Goal: Task Accomplishment & Management: Manage account settings

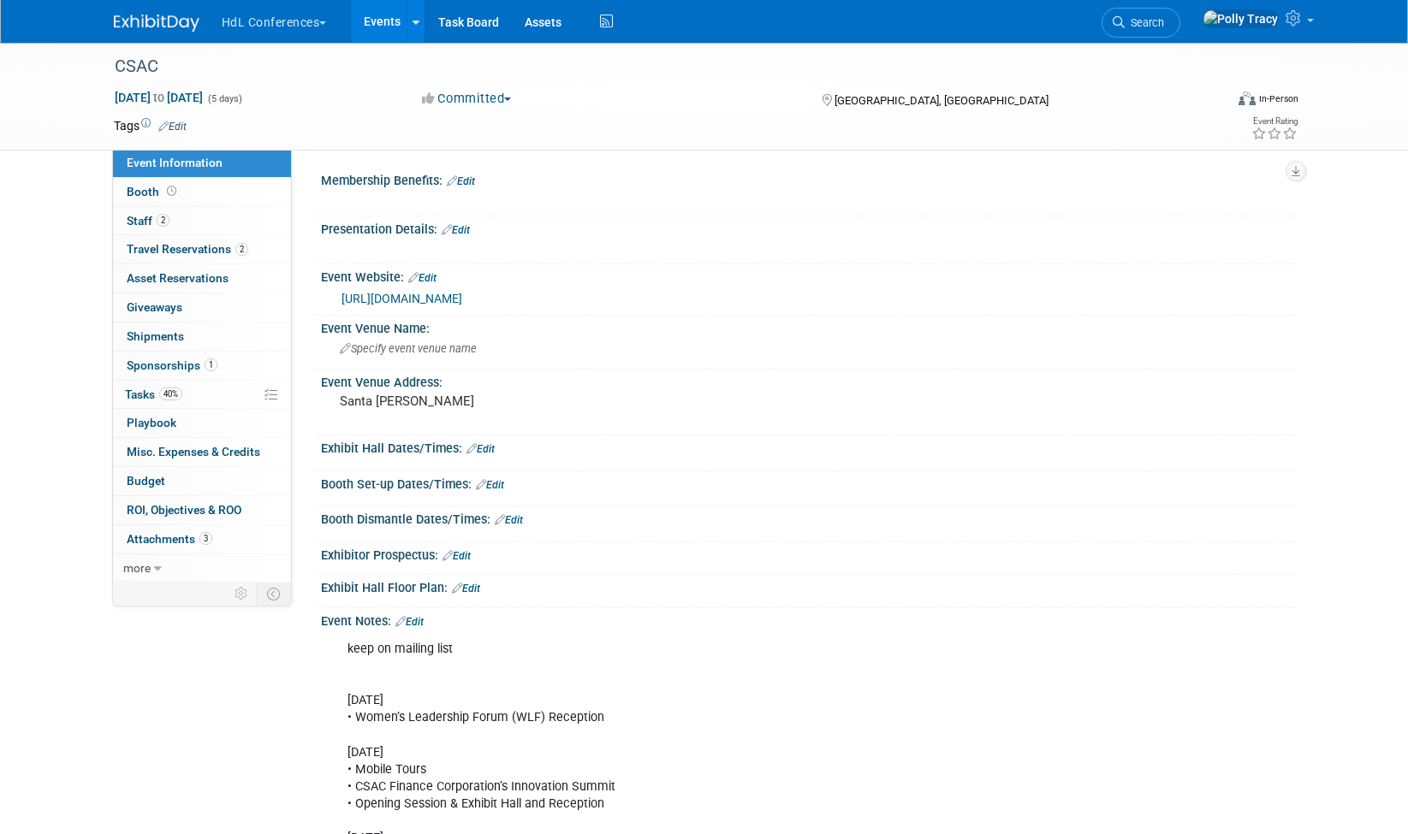
click at [382, 25] on link "Events" at bounding box center [382, 21] width 62 height 43
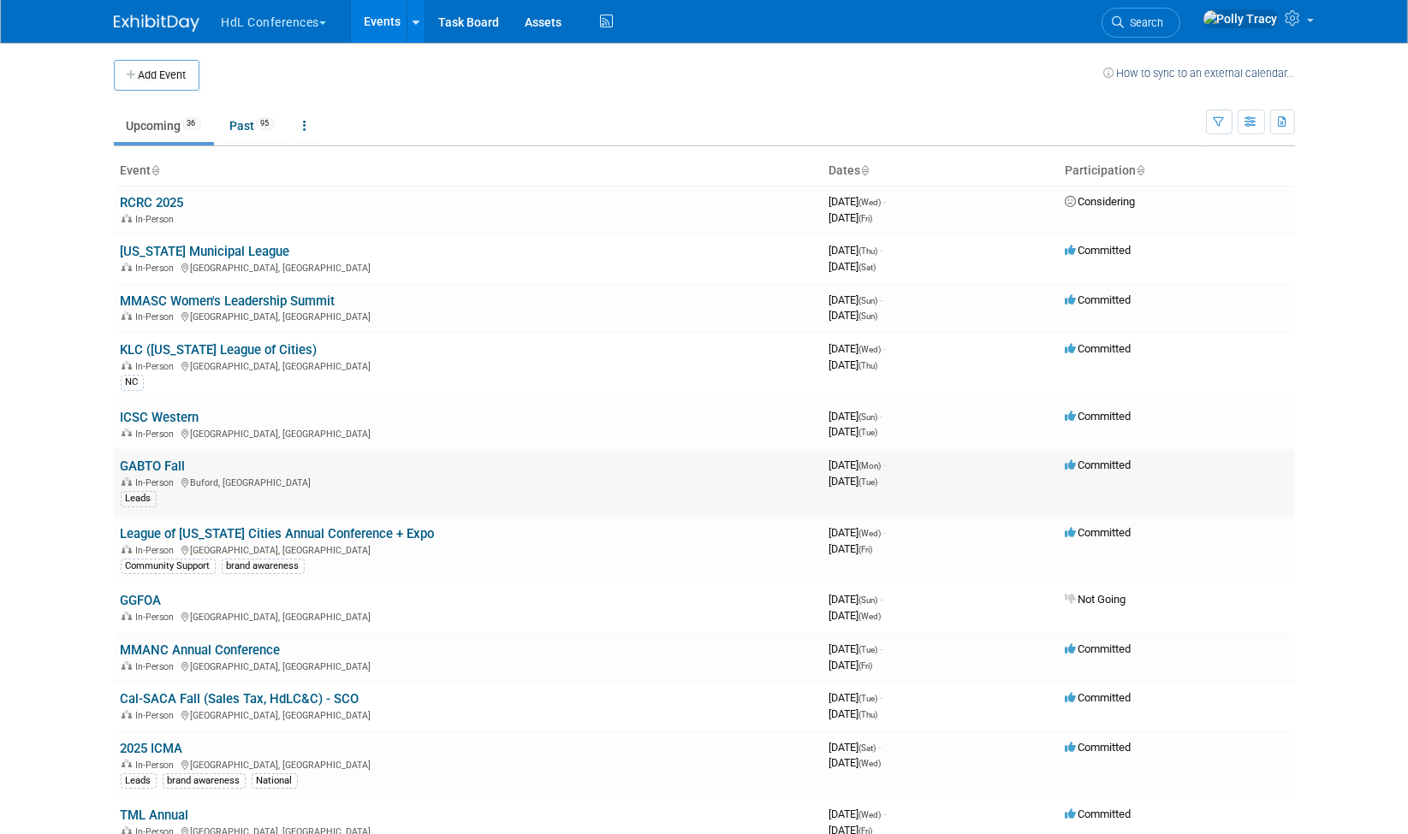
click at [164, 460] on link "GABTO Fall" at bounding box center [153, 466] width 65 height 15
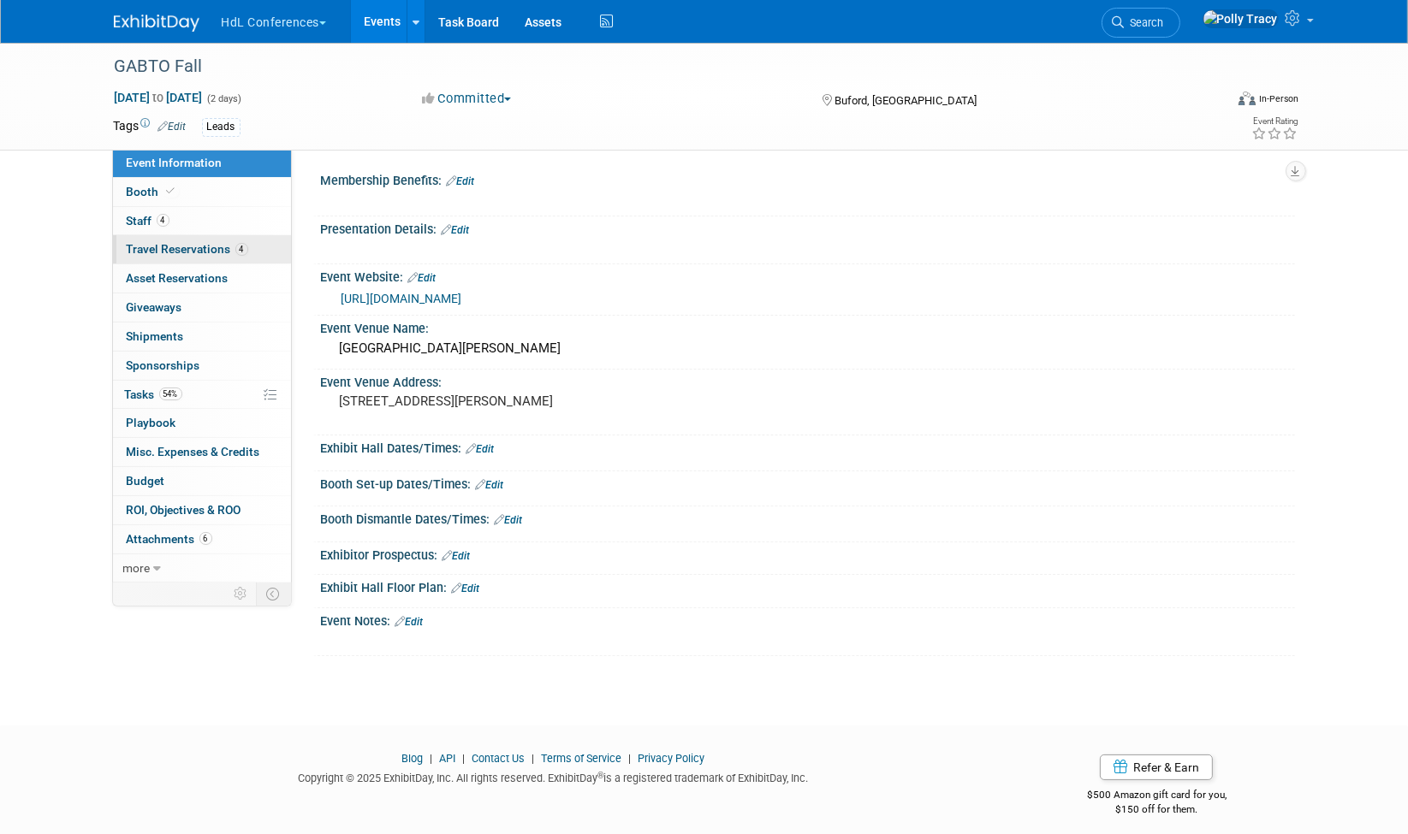
click at [157, 237] on link "4 Travel Reservations 4" at bounding box center [202, 249] width 178 height 28
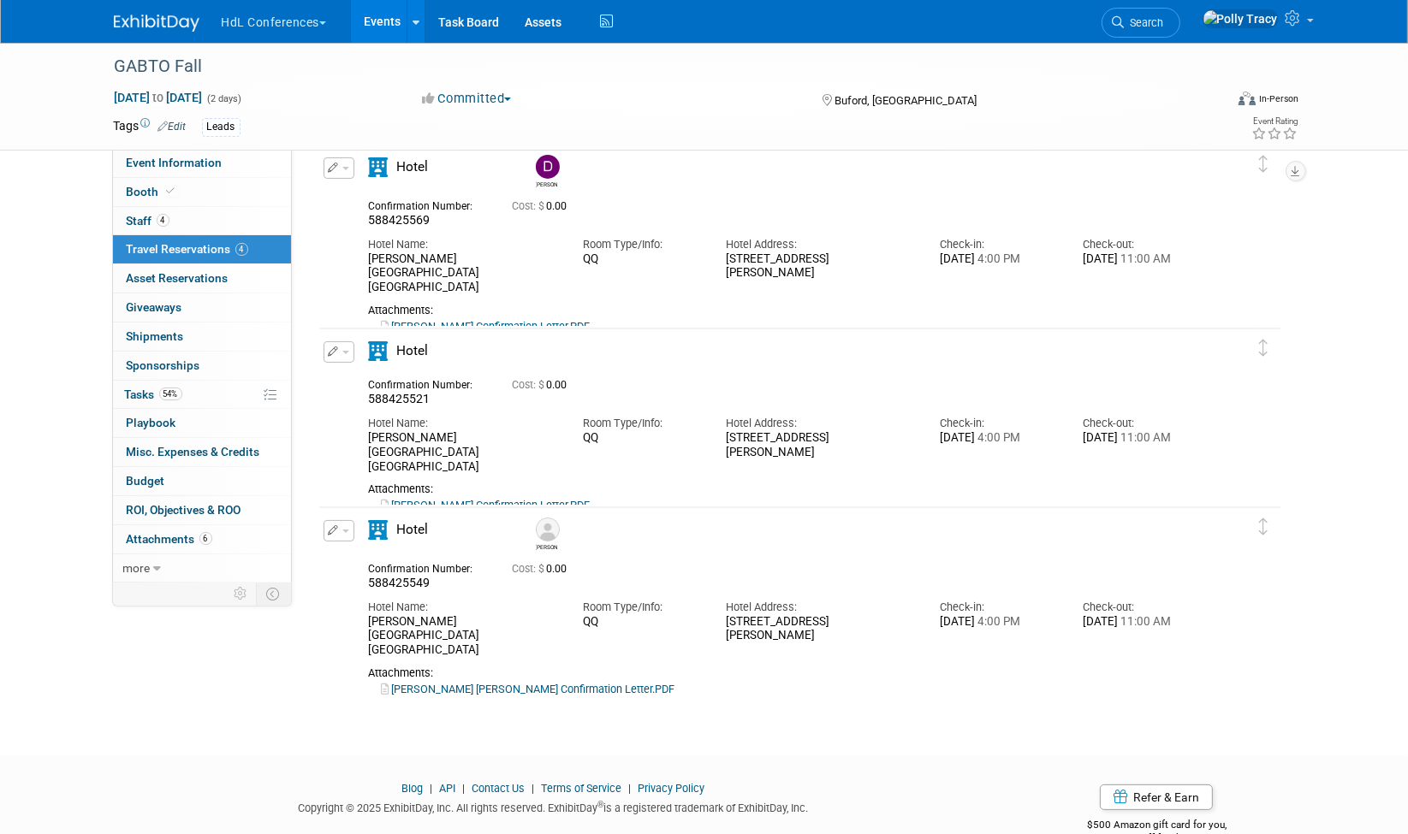
scroll to position [254, 0]
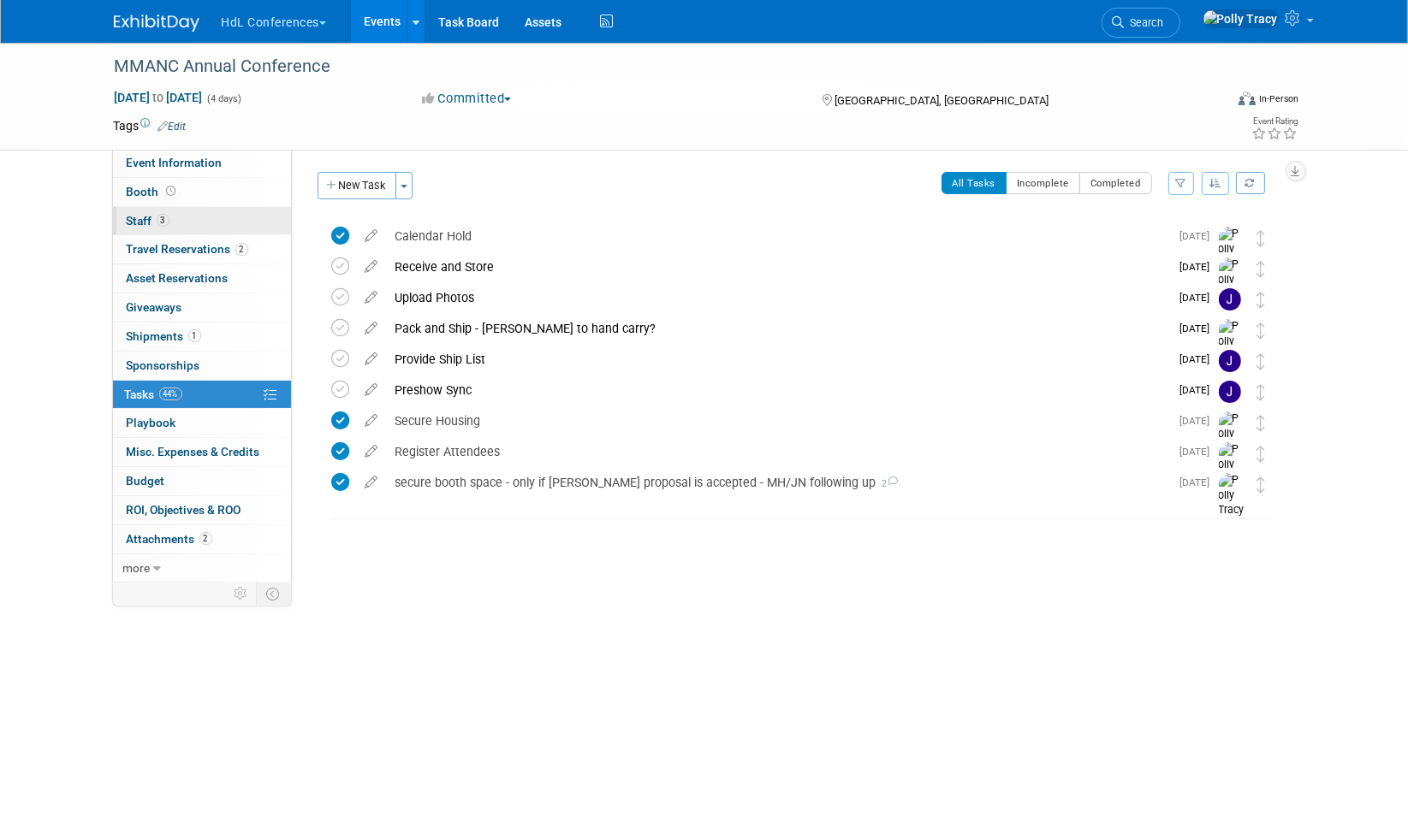
click at [144, 220] on span "Staff 3" at bounding box center [148, 221] width 43 height 14
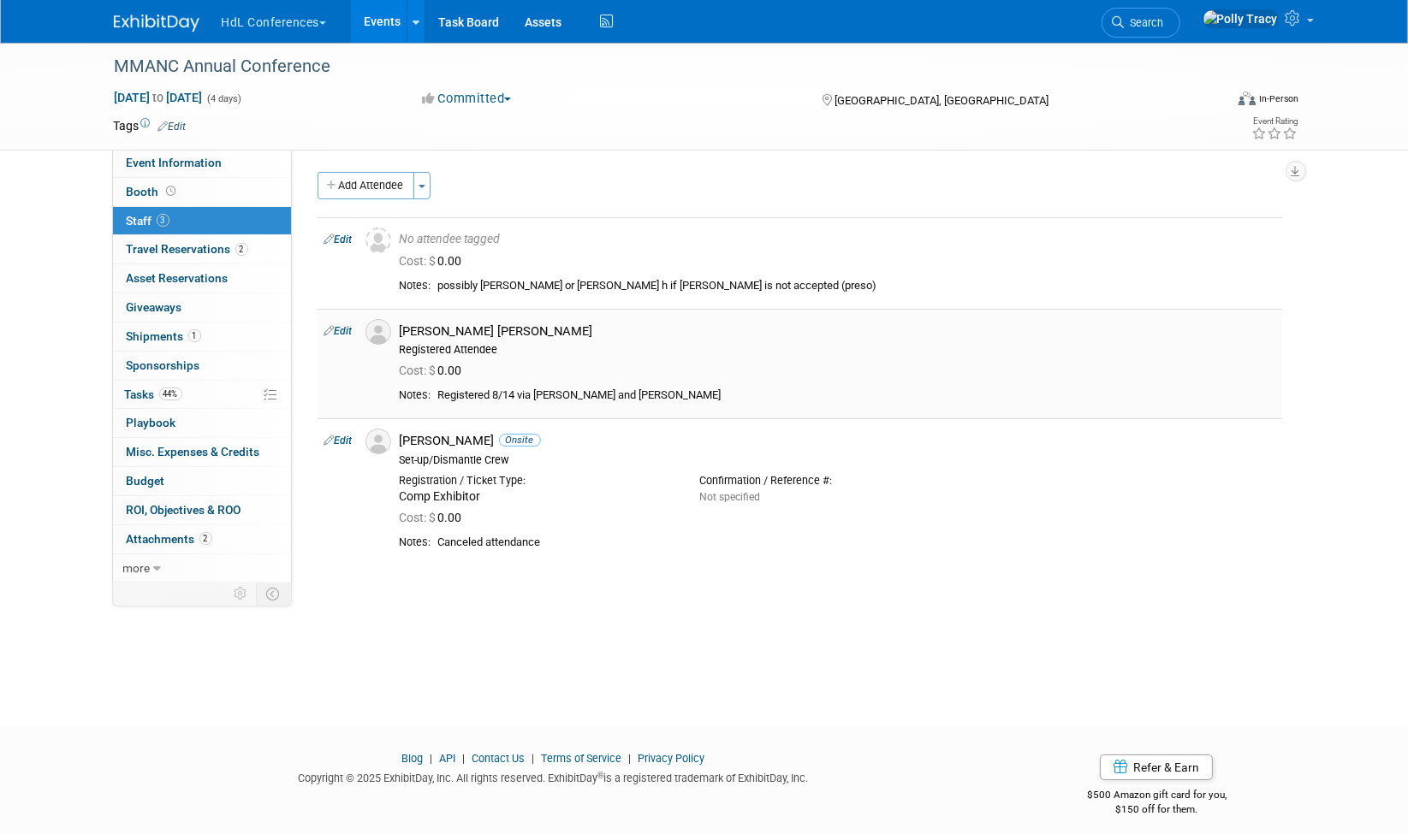
click at [352, 331] on link "Edit" at bounding box center [338, 331] width 28 height 12
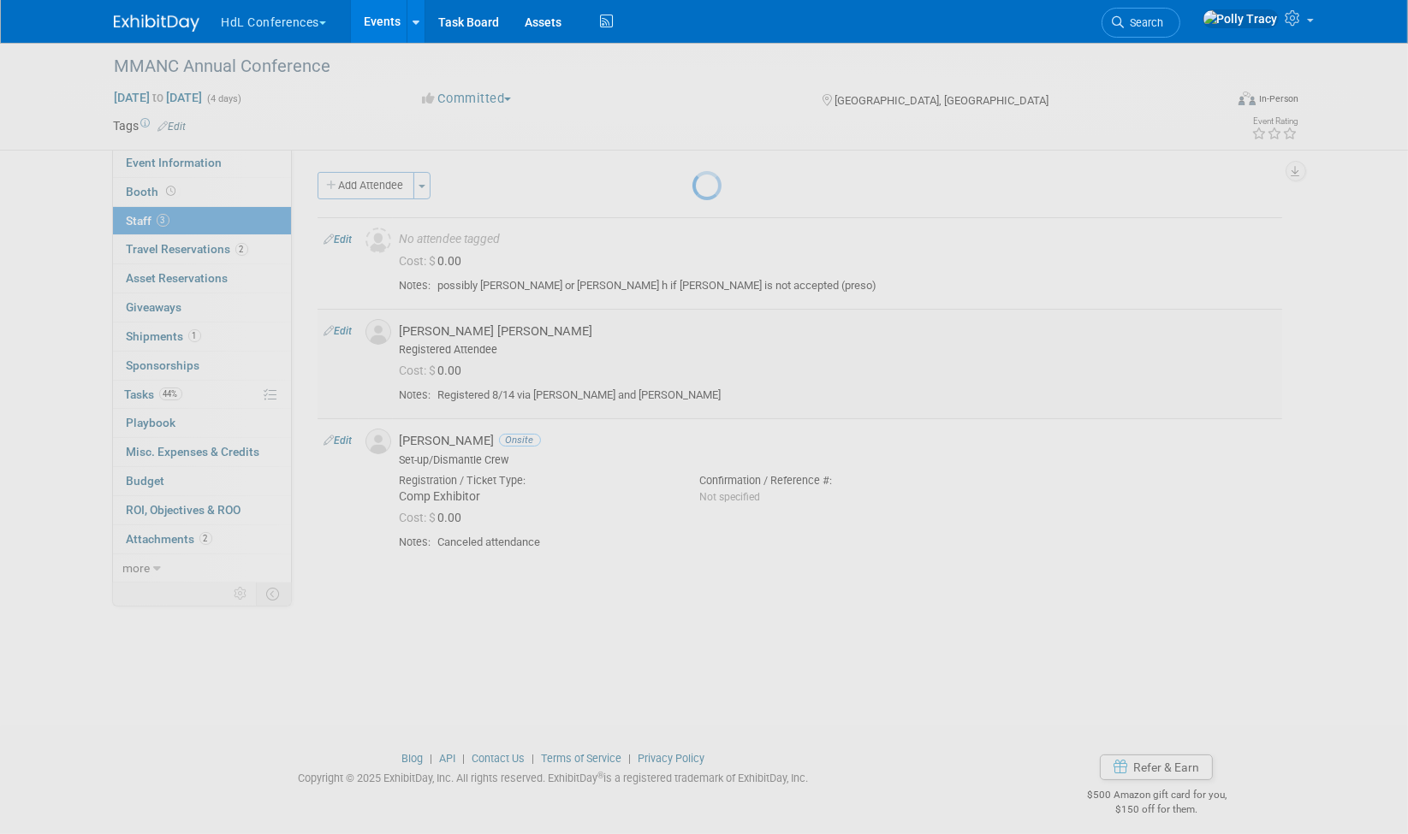
select select "c217b99c-7303-418a-a55f-38b13f985010"
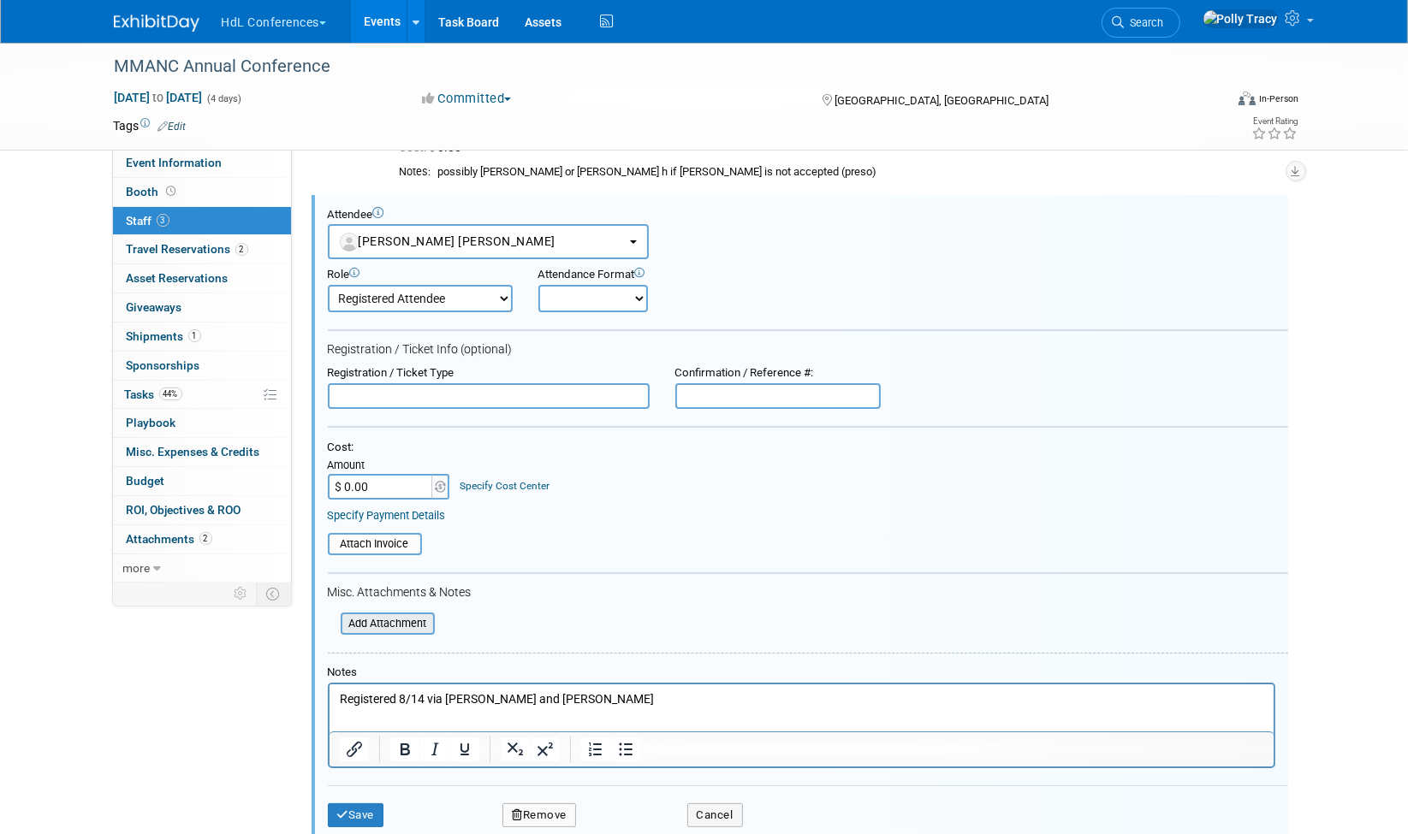
click at [398, 617] on input "file" at bounding box center [331, 624] width 204 height 19
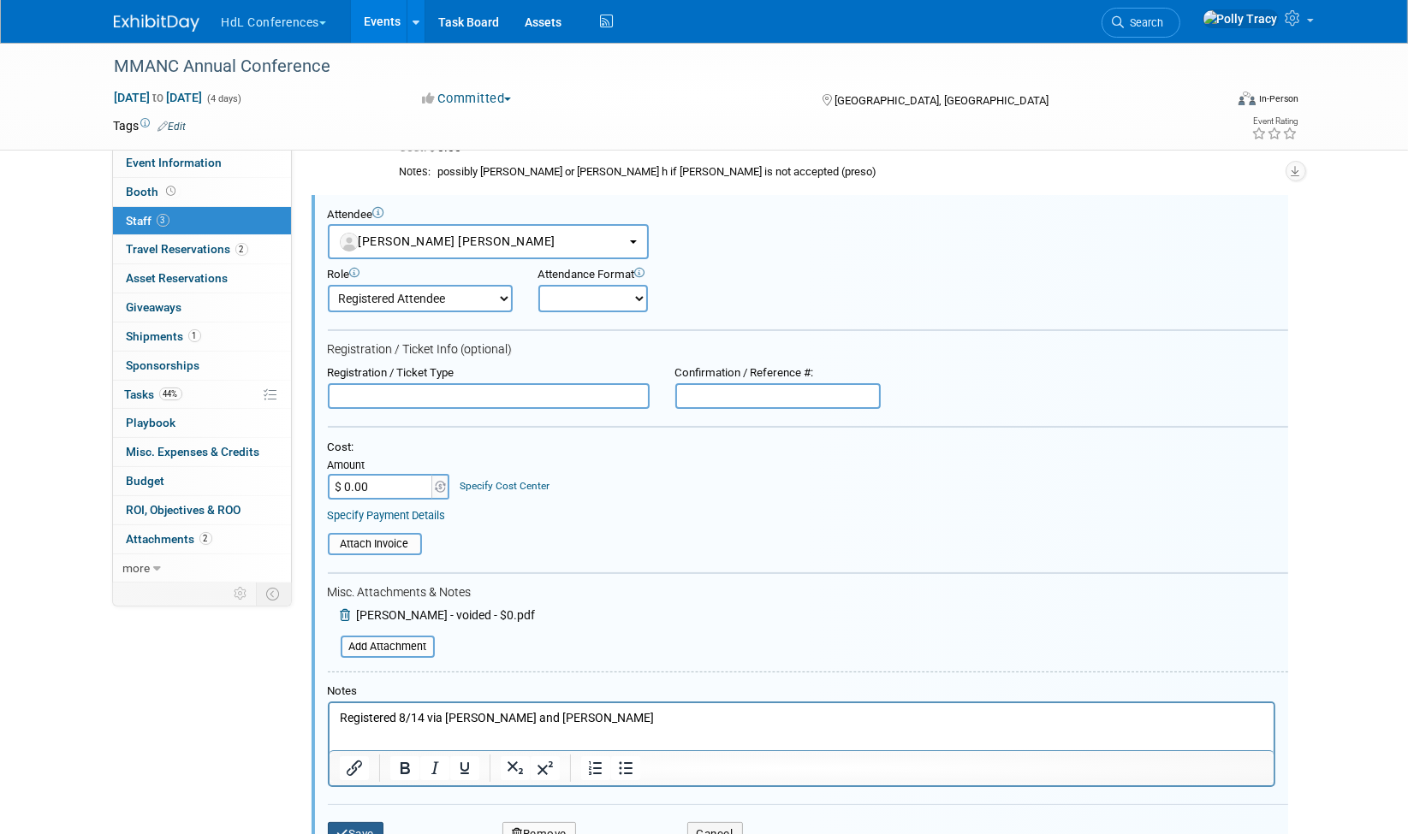
click at [361, 822] on button "Save" at bounding box center [356, 834] width 56 height 24
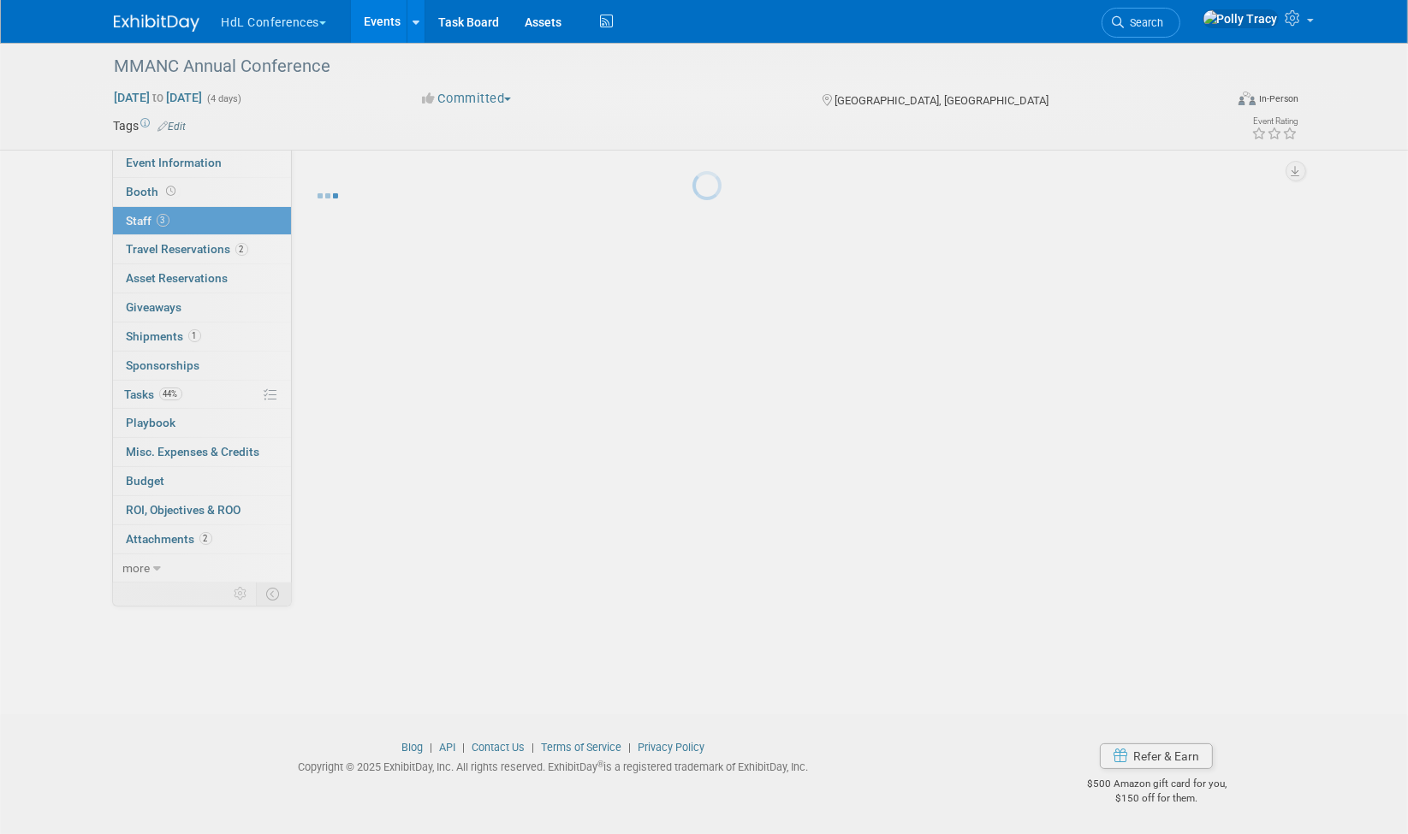
scroll to position [11, 0]
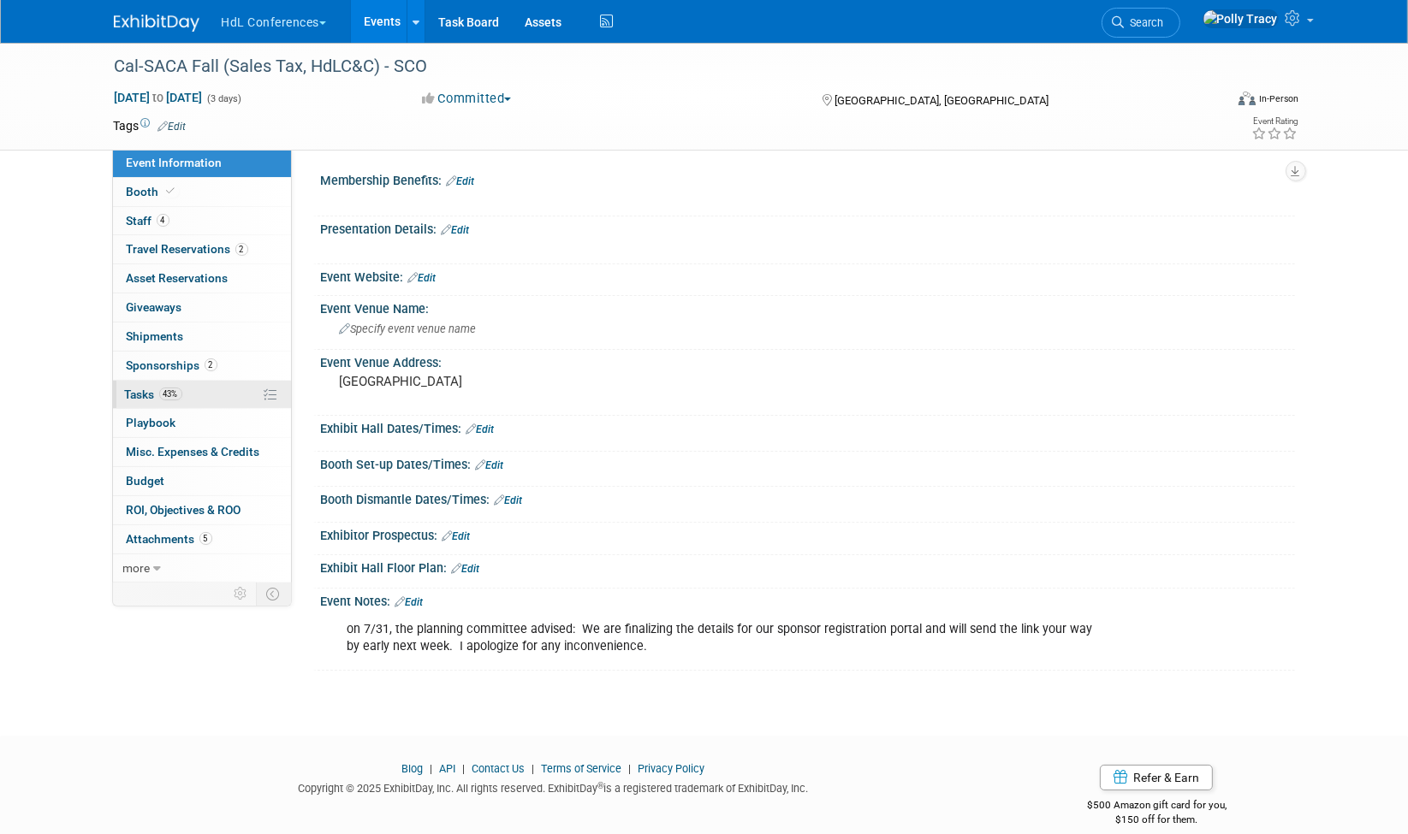
click at [129, 388] on span "Tasks 43%" at bounding box center [153, 395] width 57 height 14
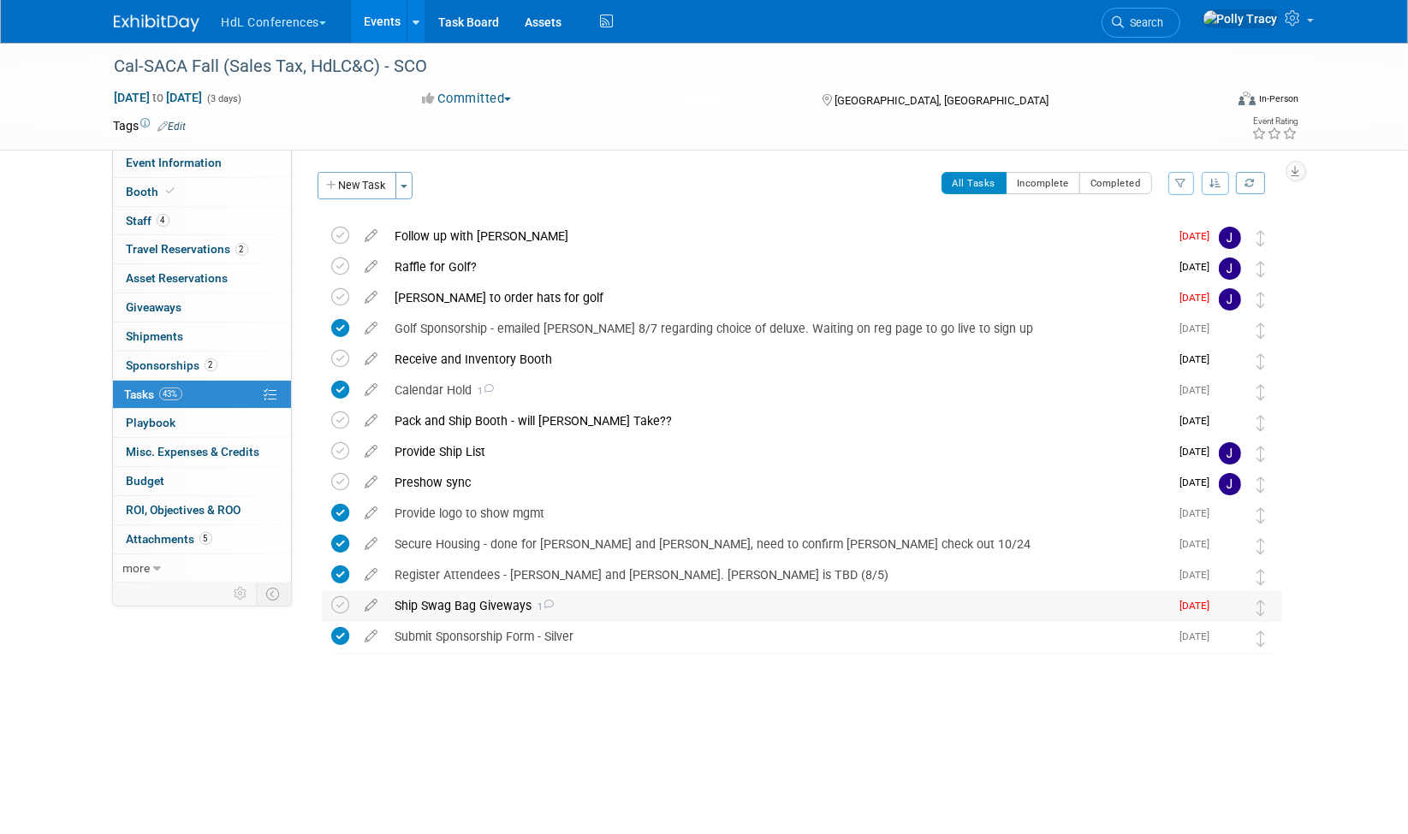
click at [478, 617] on div "Ship Swag Bag Giveways 1" at bounding box center [778, 605] width 783 height 29
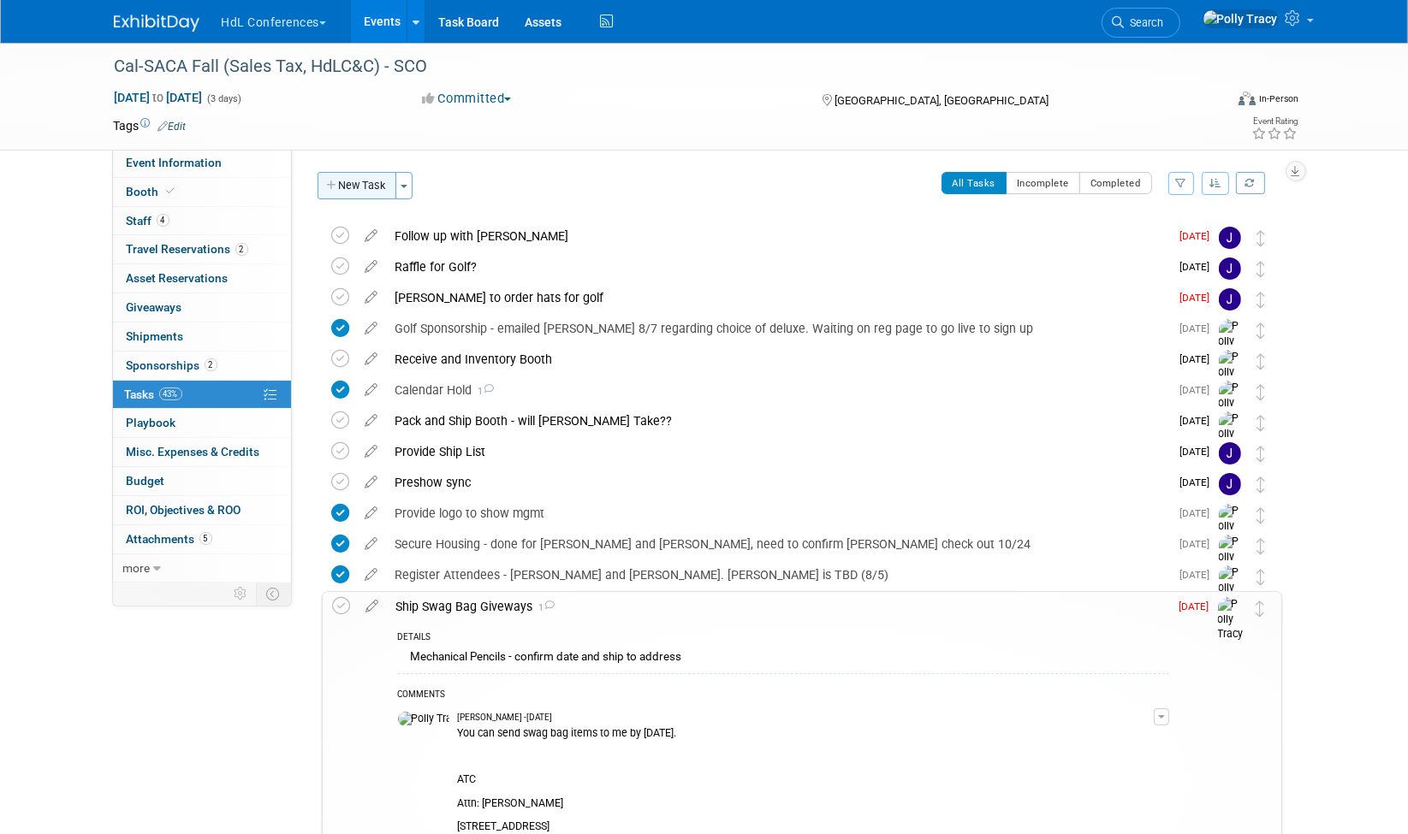
click at [365, 178] on button "New Task" at bounding box center [357, 185] width 79 height 27
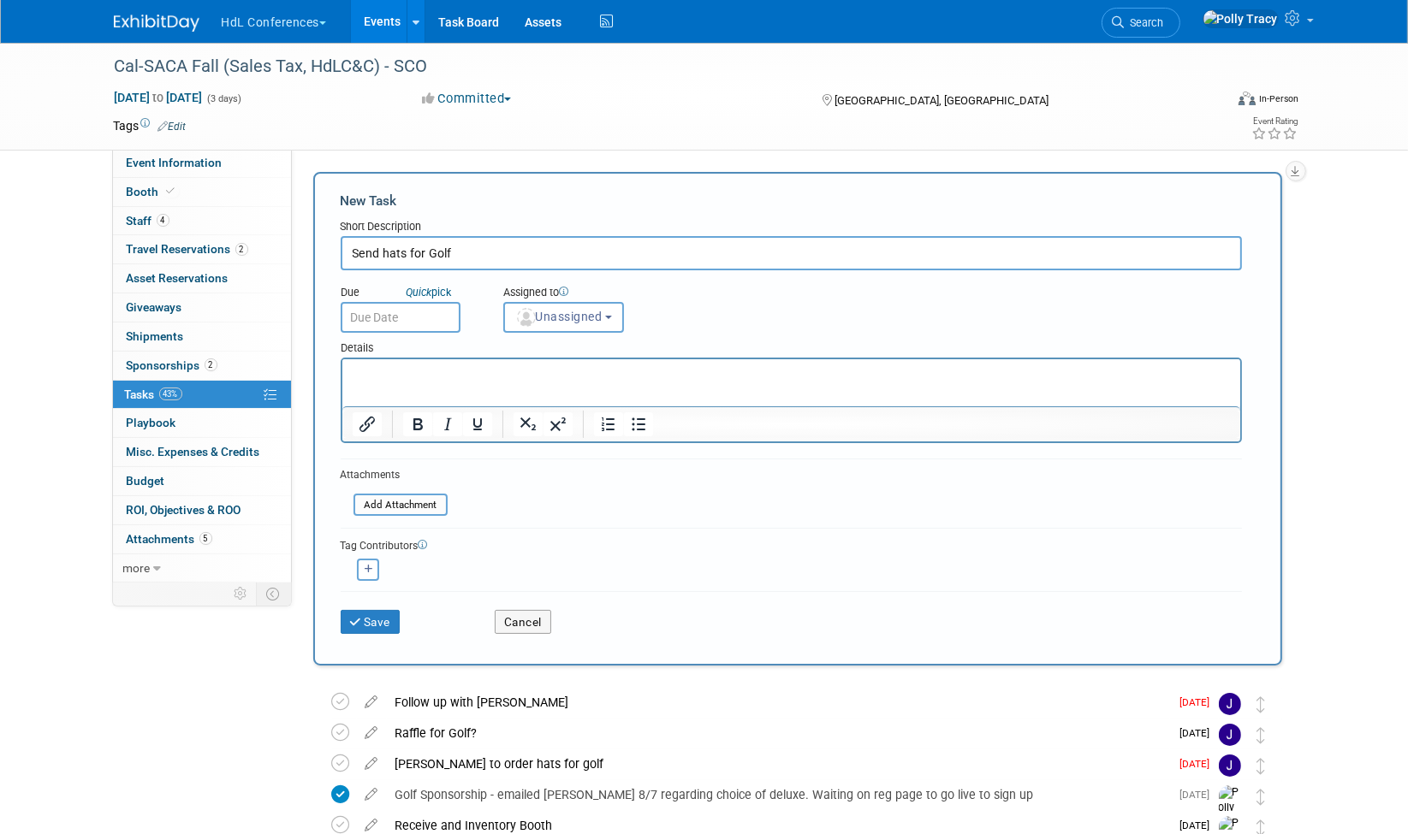
type input "Send hats for Golf"
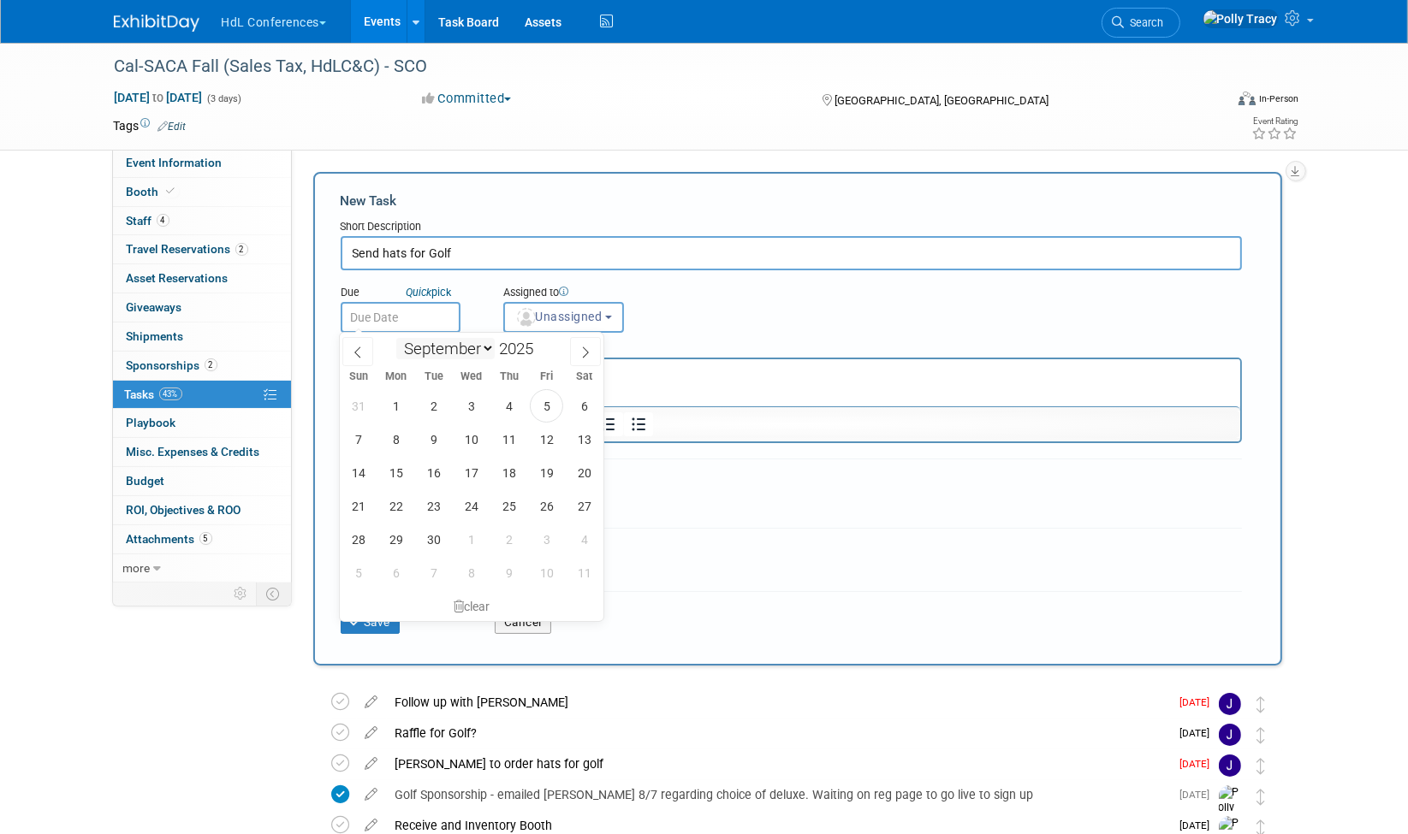
click at [489, 353] on select "January February March April May June July August September October November De…" at bounding box center [445, 348] width 98 height 21
select select "9"
click at [396, 338] on select "January February March April May June July August September October November De…" at bounding box center [445, 348] width 98 height 21
click at [555, 403] on span "3" at bounding box center [546, 405] width 33 height 33
type input "Oct 3, 2025"
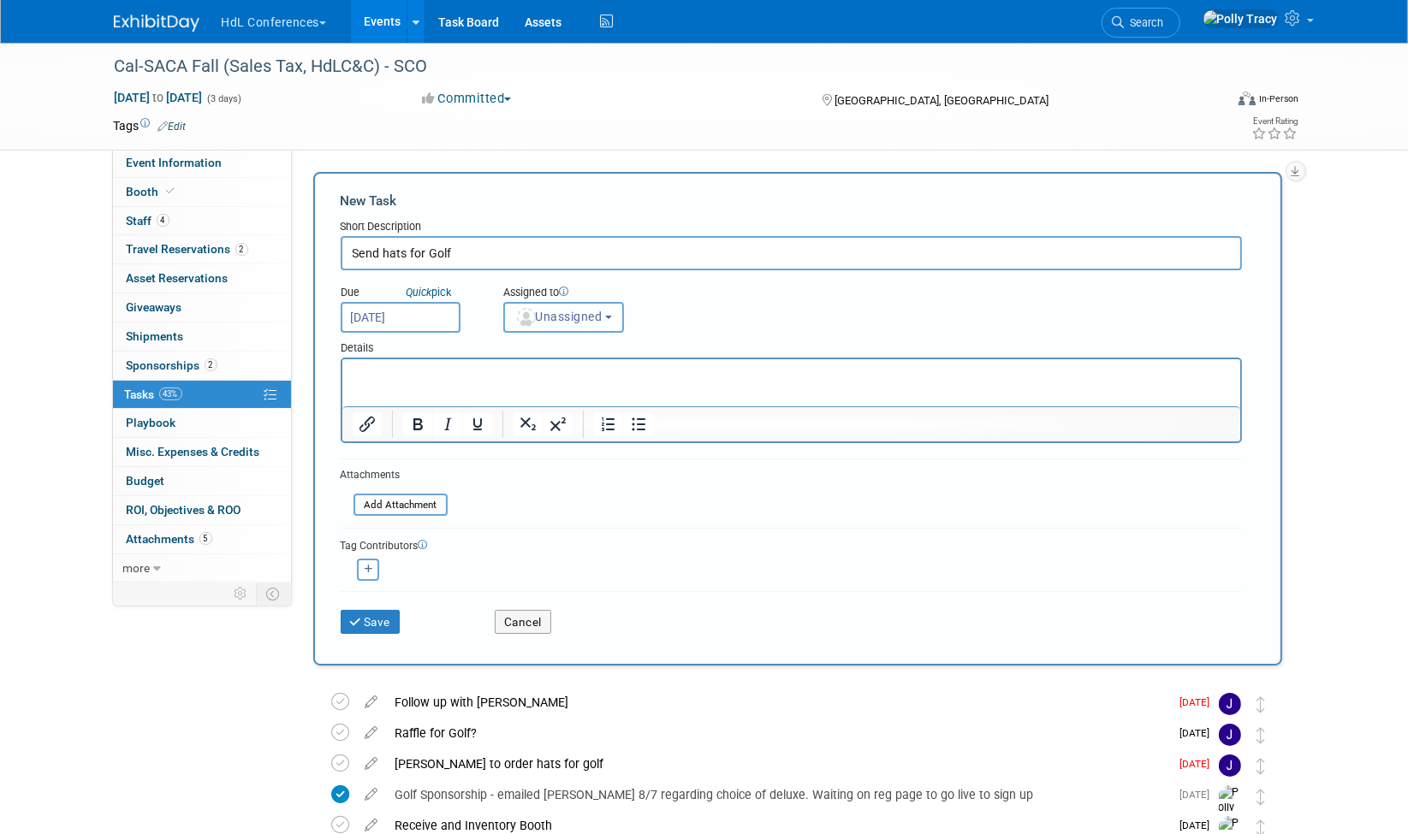
click at [549, 314] on span "Unassigned" at bounding box center [558, 317] width 87 height 14
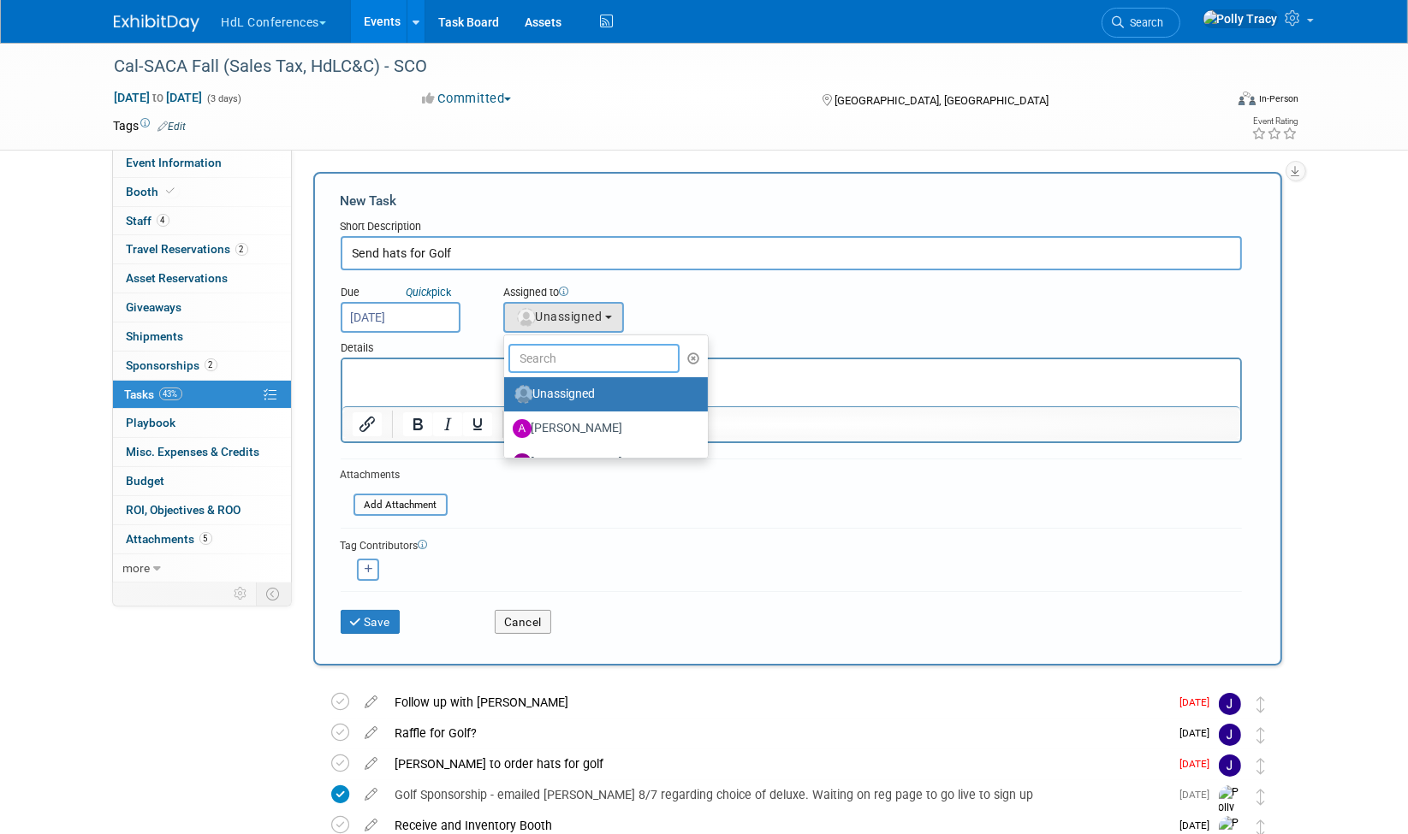
click at [549, 348] on input "text" at bounding box center [593, 358] width 171 height 29
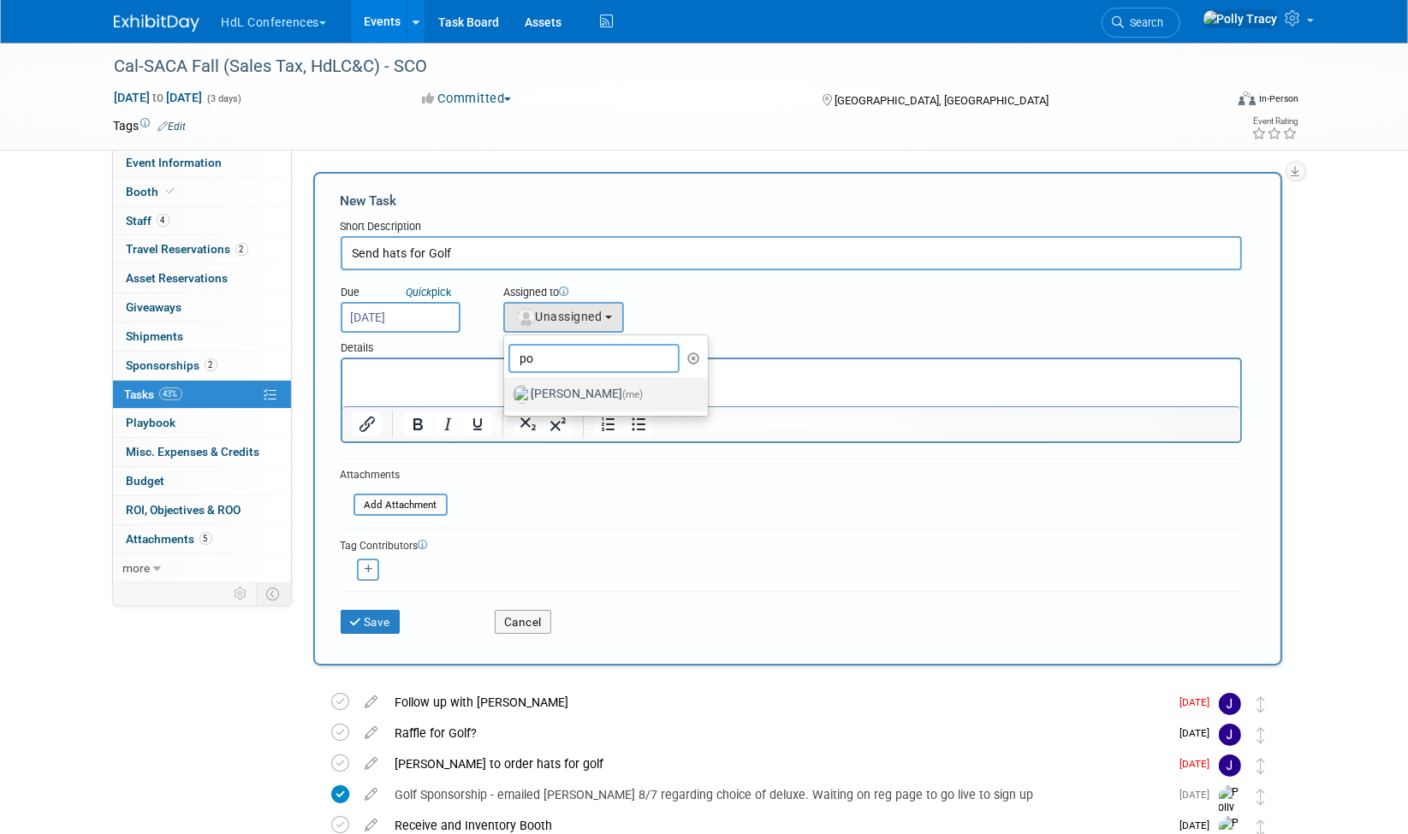
type input "po"
click at [555, 386] on label "Polly Tracy (me)" at bounding box center [602, 394] width 179 height 27
click at [507, 387] on input "Polly Tracy (me)" at bounding box center [501, 392] width 11 height 11
select select "117b33a2-86e2-4cce-8da6-c50ac69cddf2"
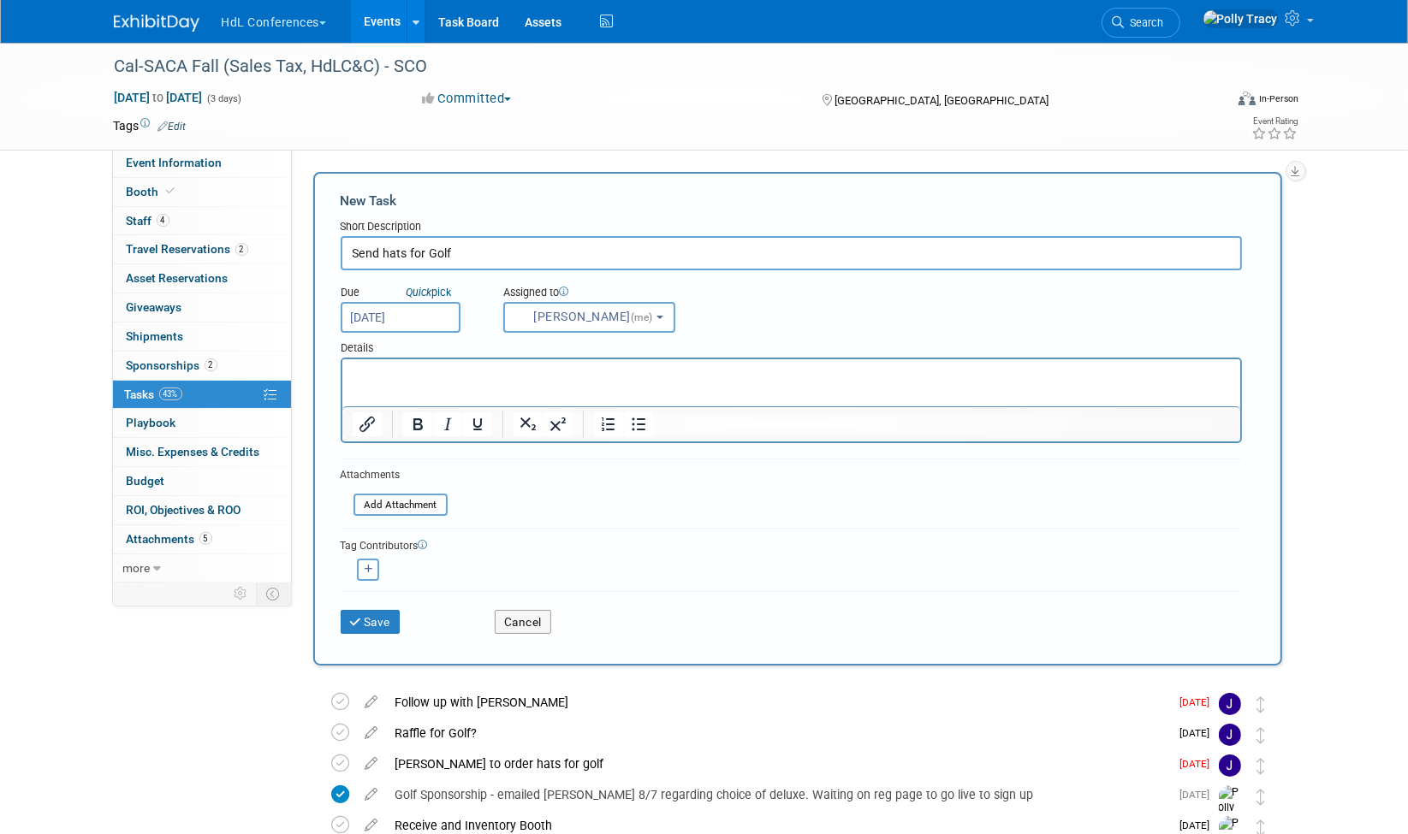
click at [492, 371] on p "Rich Text Area. Press ALT-0 for help." at bounding box center [791, 374] width 878 height 17
click at [372, 615] on button "Save" at bounding box center [371, 622] width 60 height 24
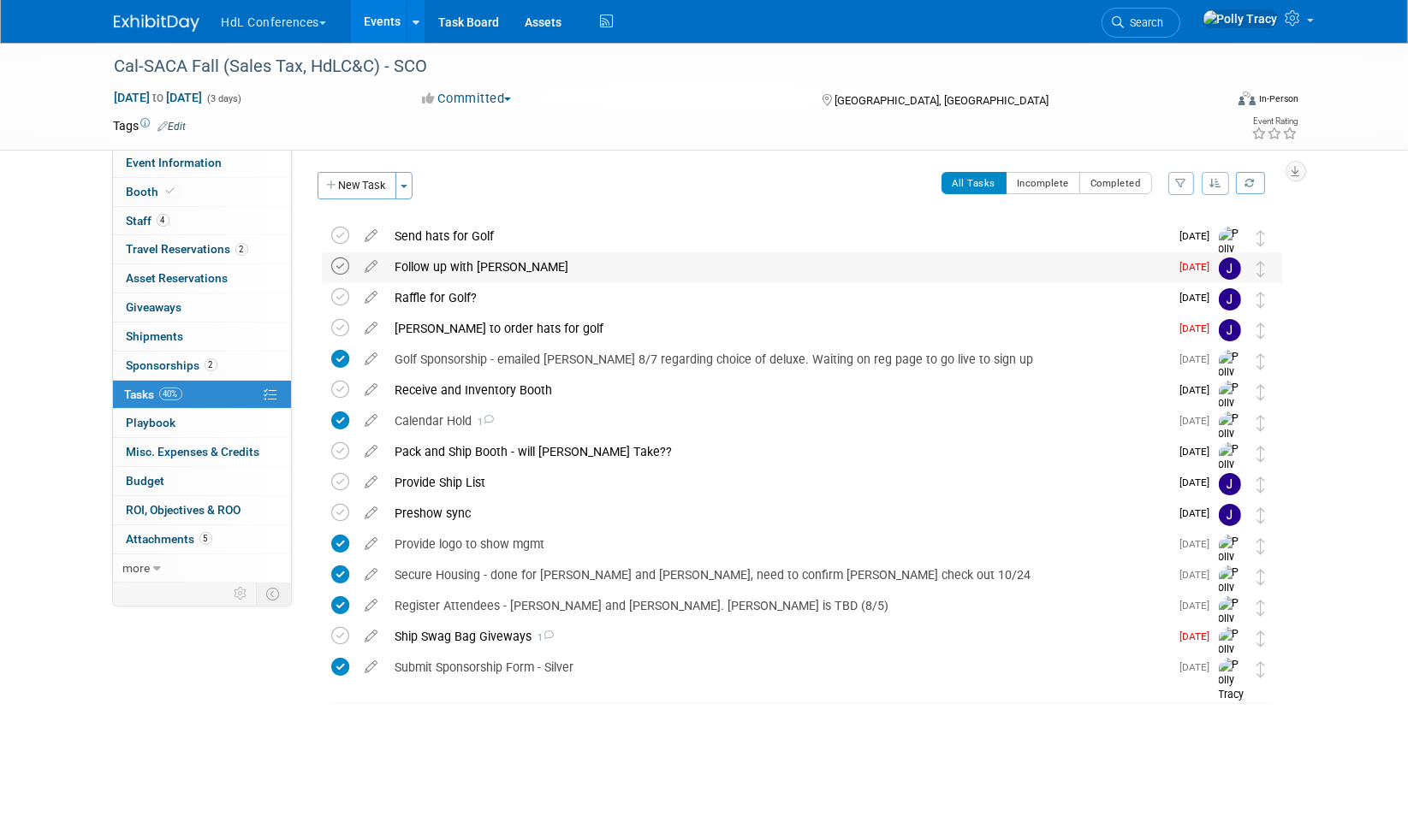
click at [332, 266] on icon at bounding box center [341, 267] width 18 height 18
click at [161, 366] on link "2 Sponsorships 2" at bounding box center [202, 366] width 178 height 28
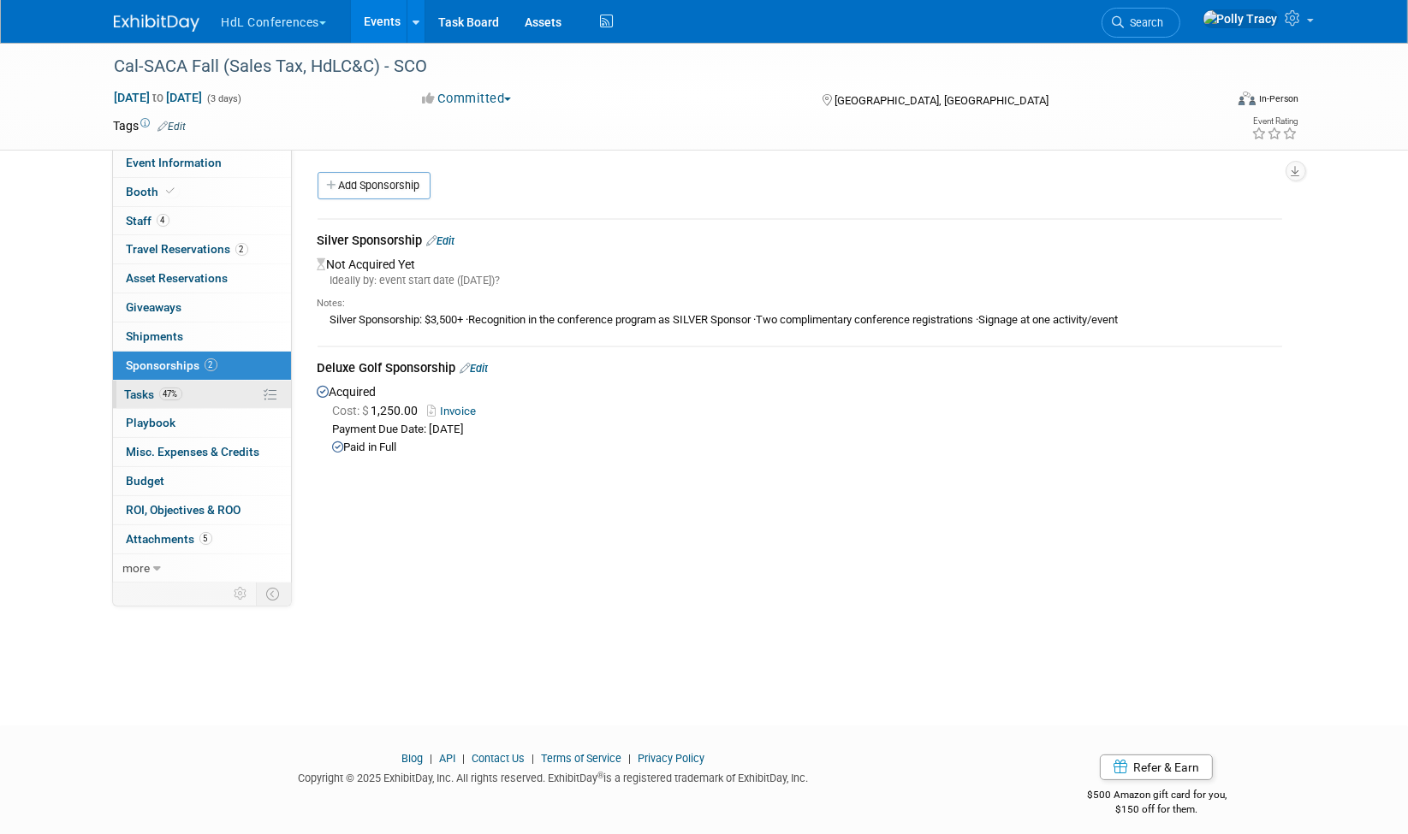
click at [137, 388] on span "Tasks 47%" at bounding box center [153, 395] width 57 height 14
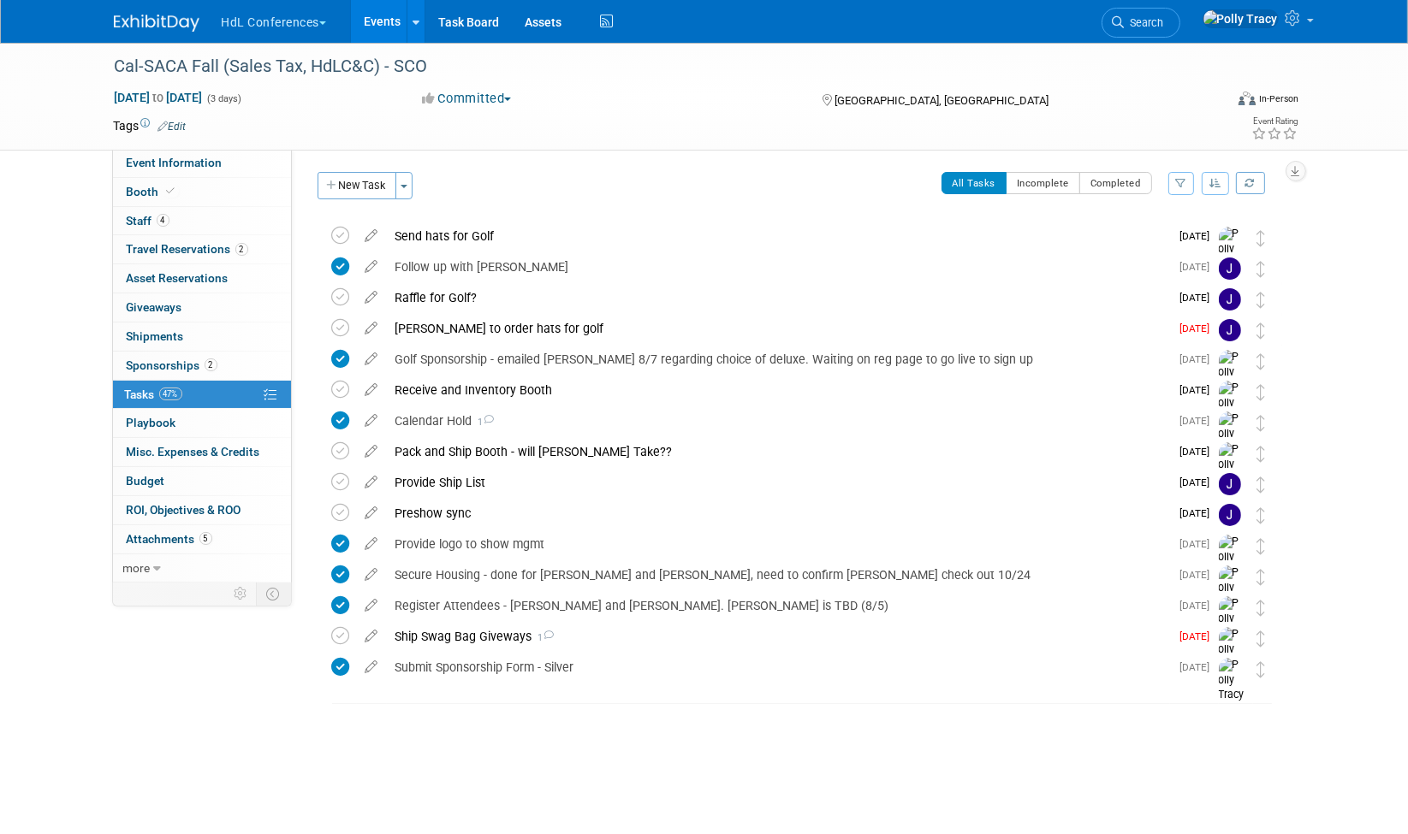
click at [374, 354] on icon at bounding box center [372, 355] width 30 height 21
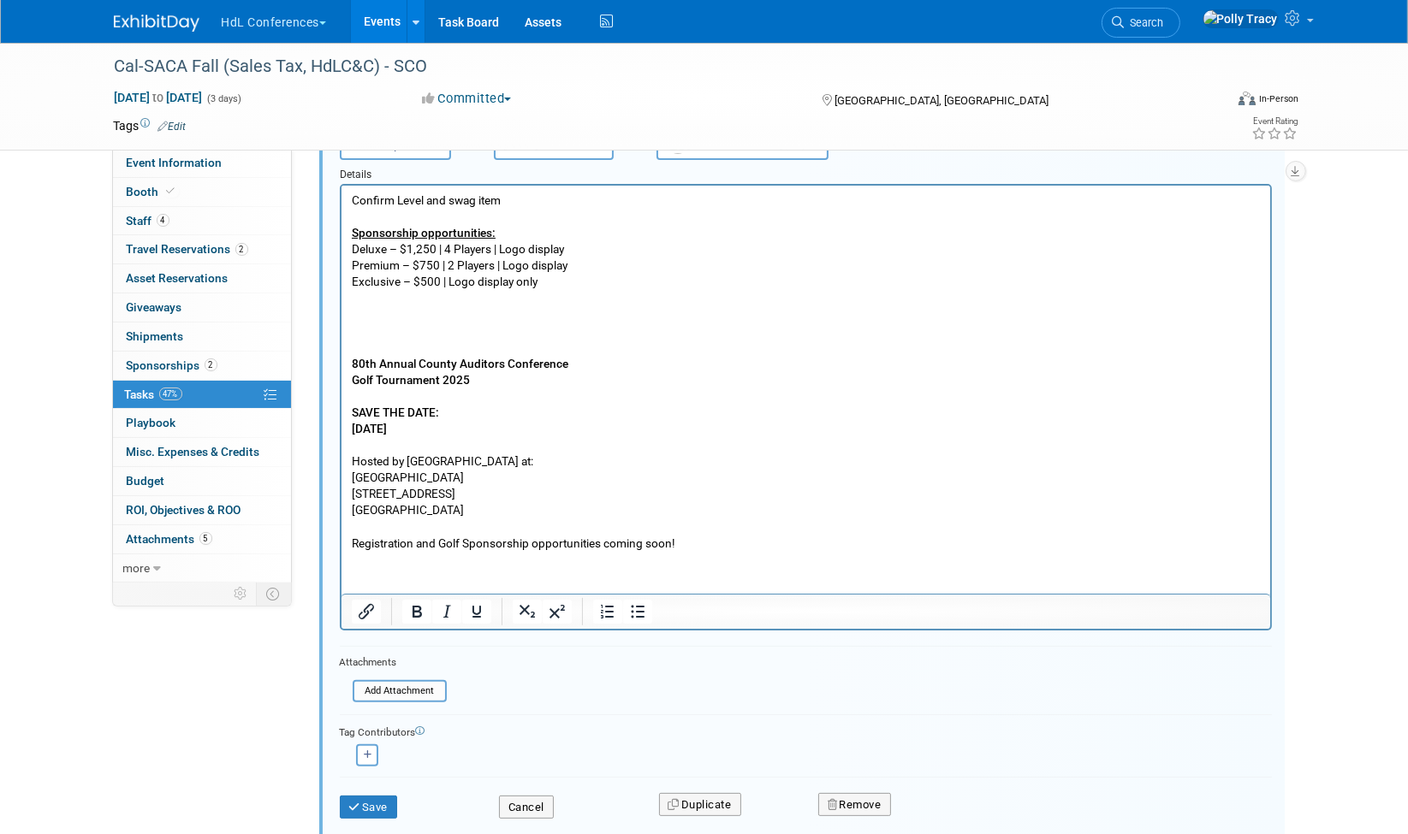
scroll to position [335, 0]
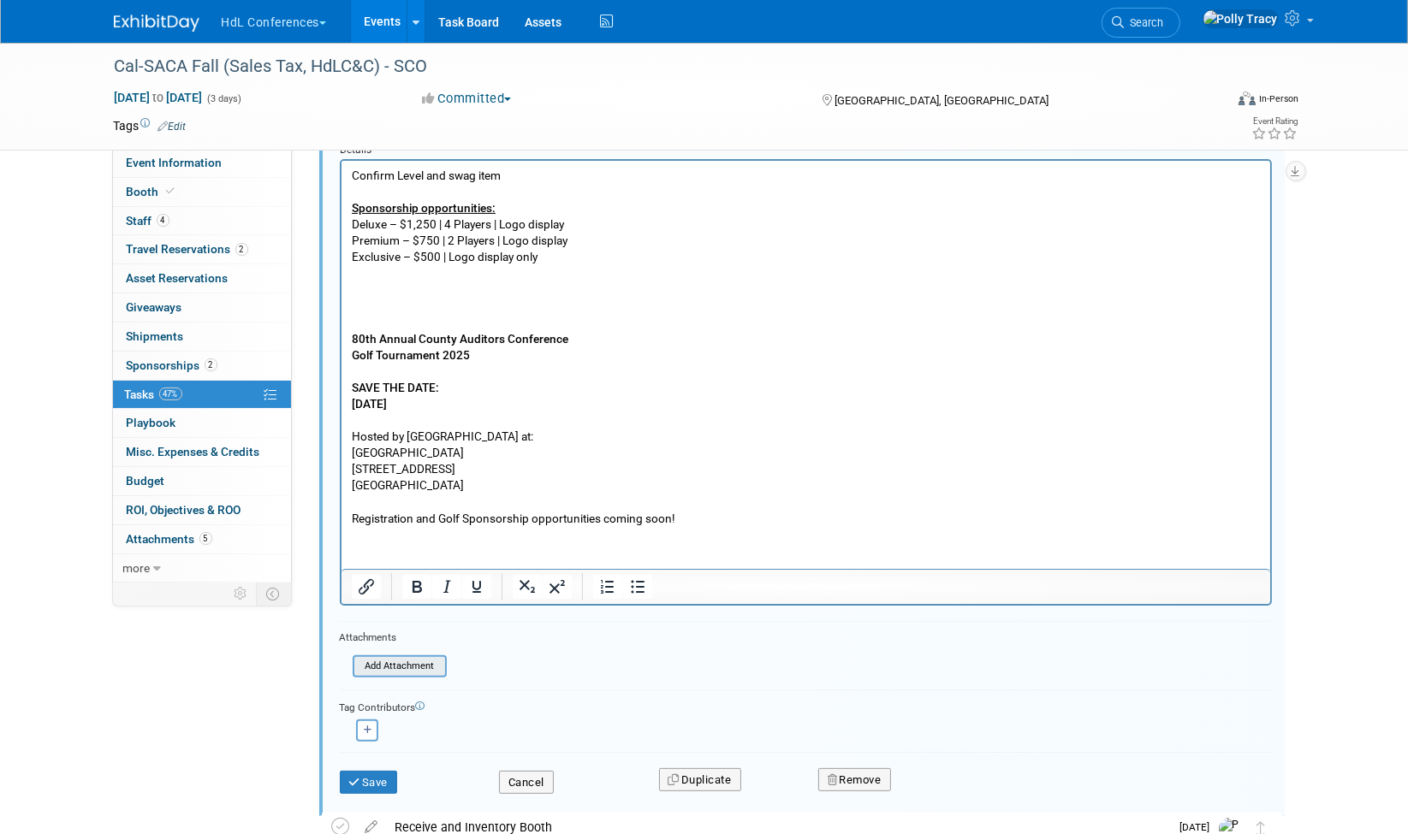
click at [389, 661] on input "file" at bounding box center [357, 666] width 175 height 19
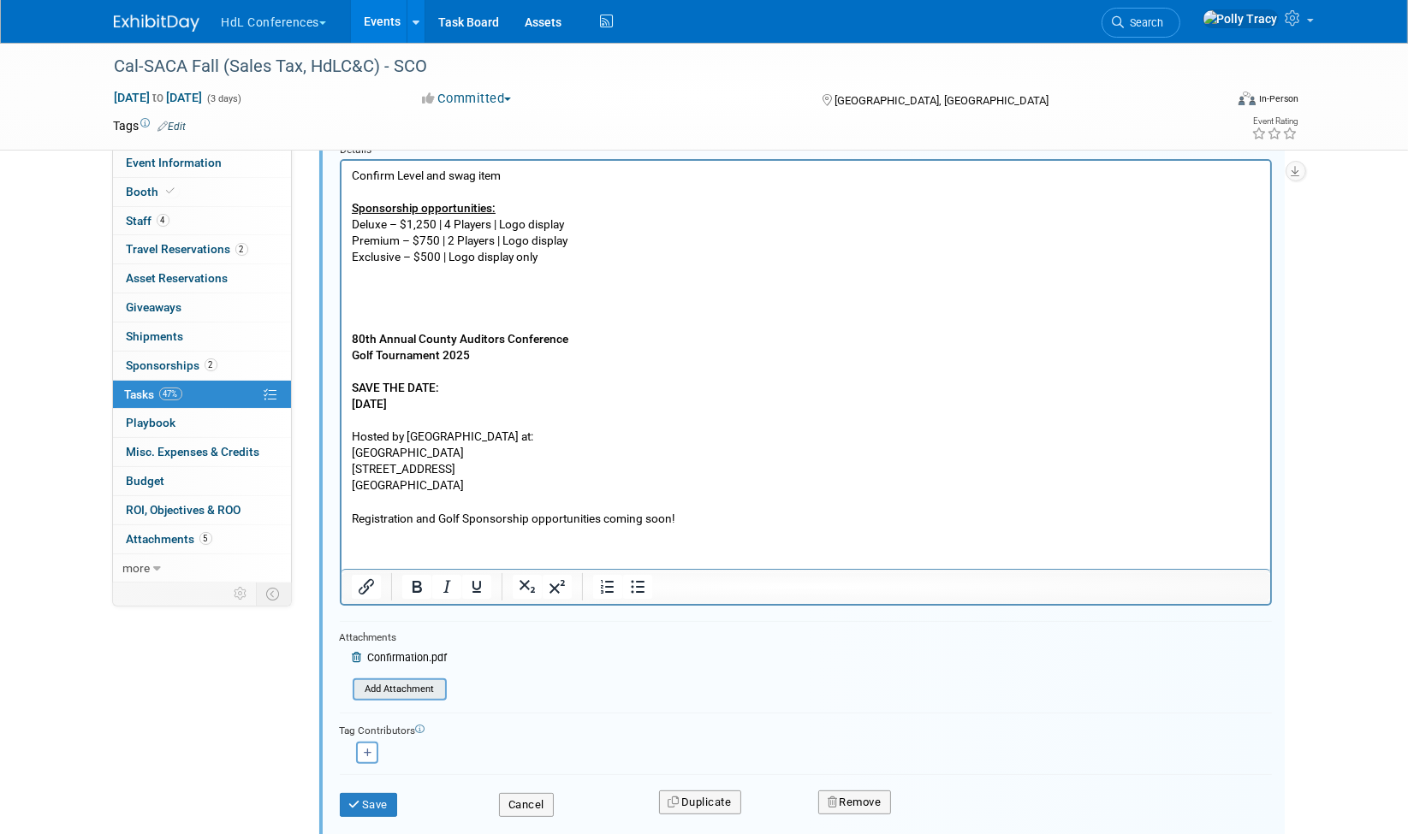
click at [384, 685] on input "file" at bounding box center [357, 689] width 175 height 19
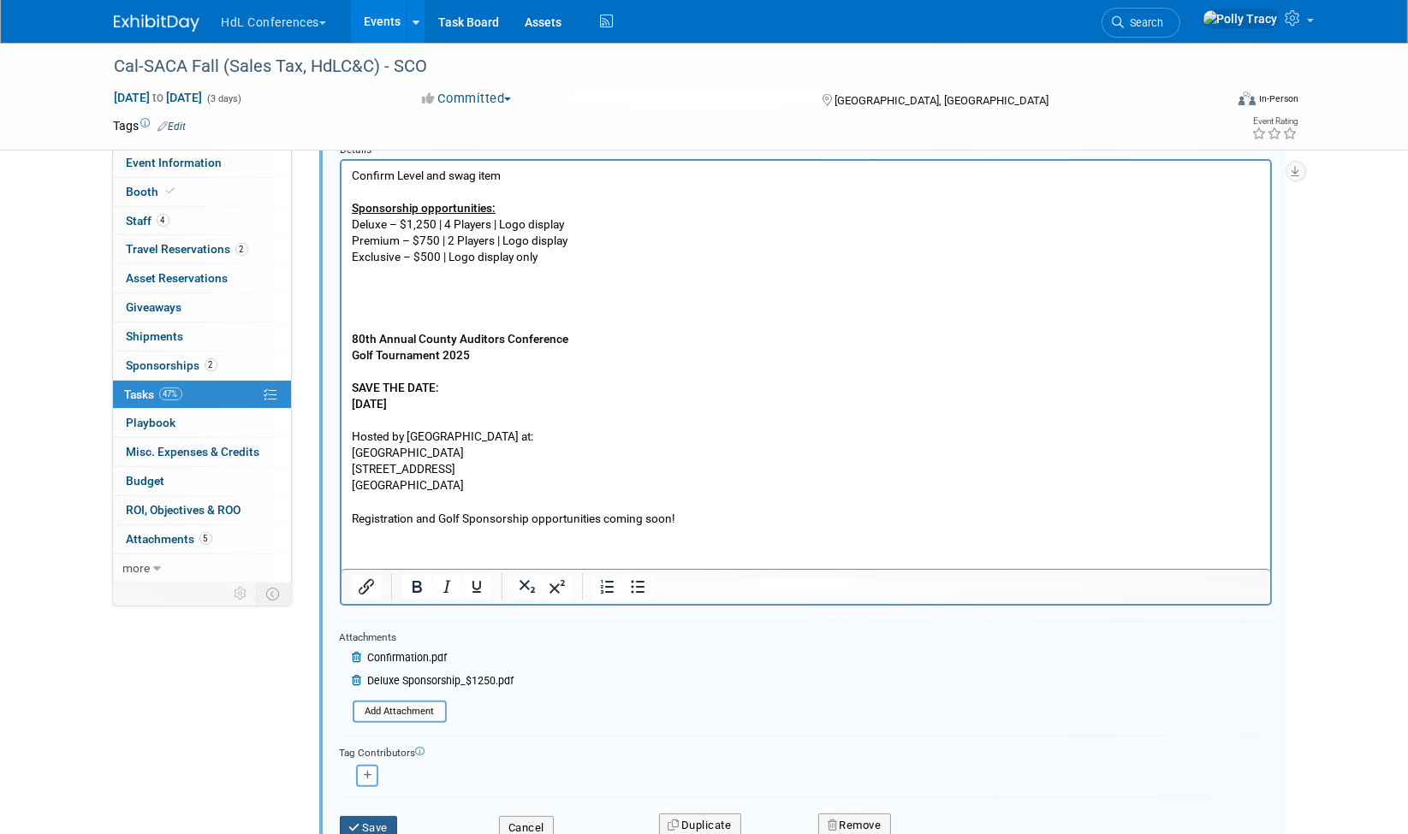
click at [378, 824] on button "Save" at bounding box center [369, 828] width 58 height 24
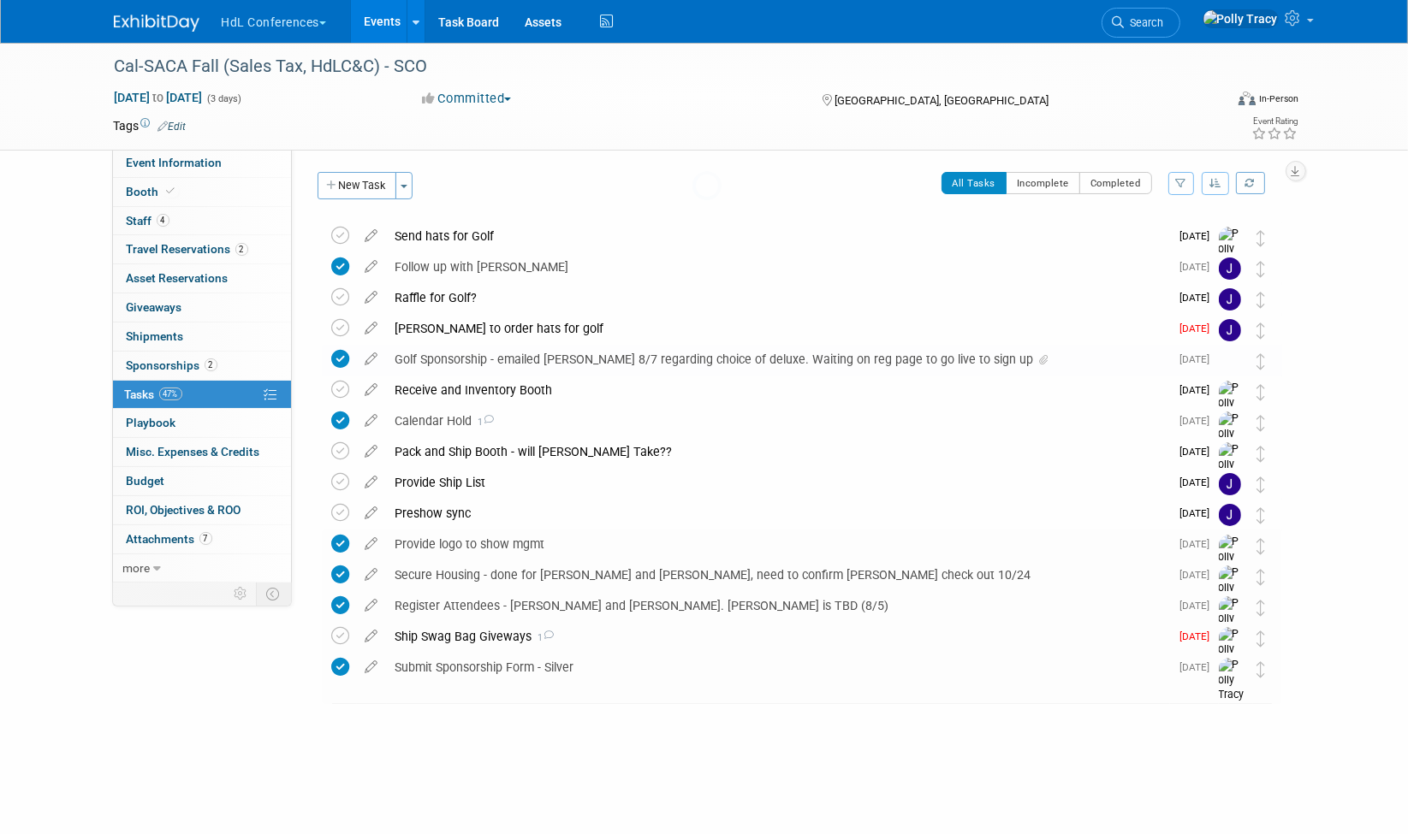
scroll to position [0, 0]
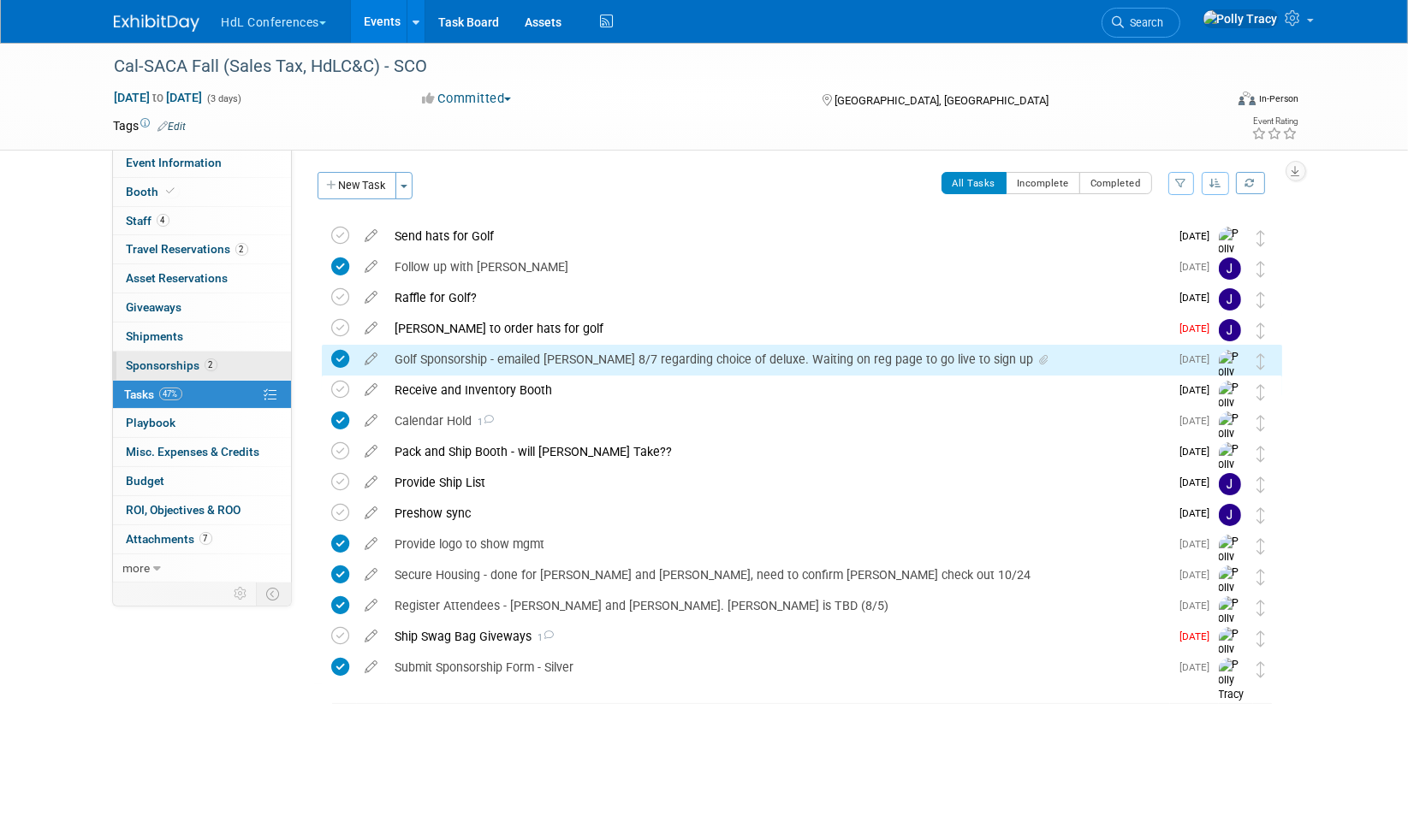
click at [176, 359] on span "Sponsorships 2" at bounding box center [172, 366] width 91 height 14
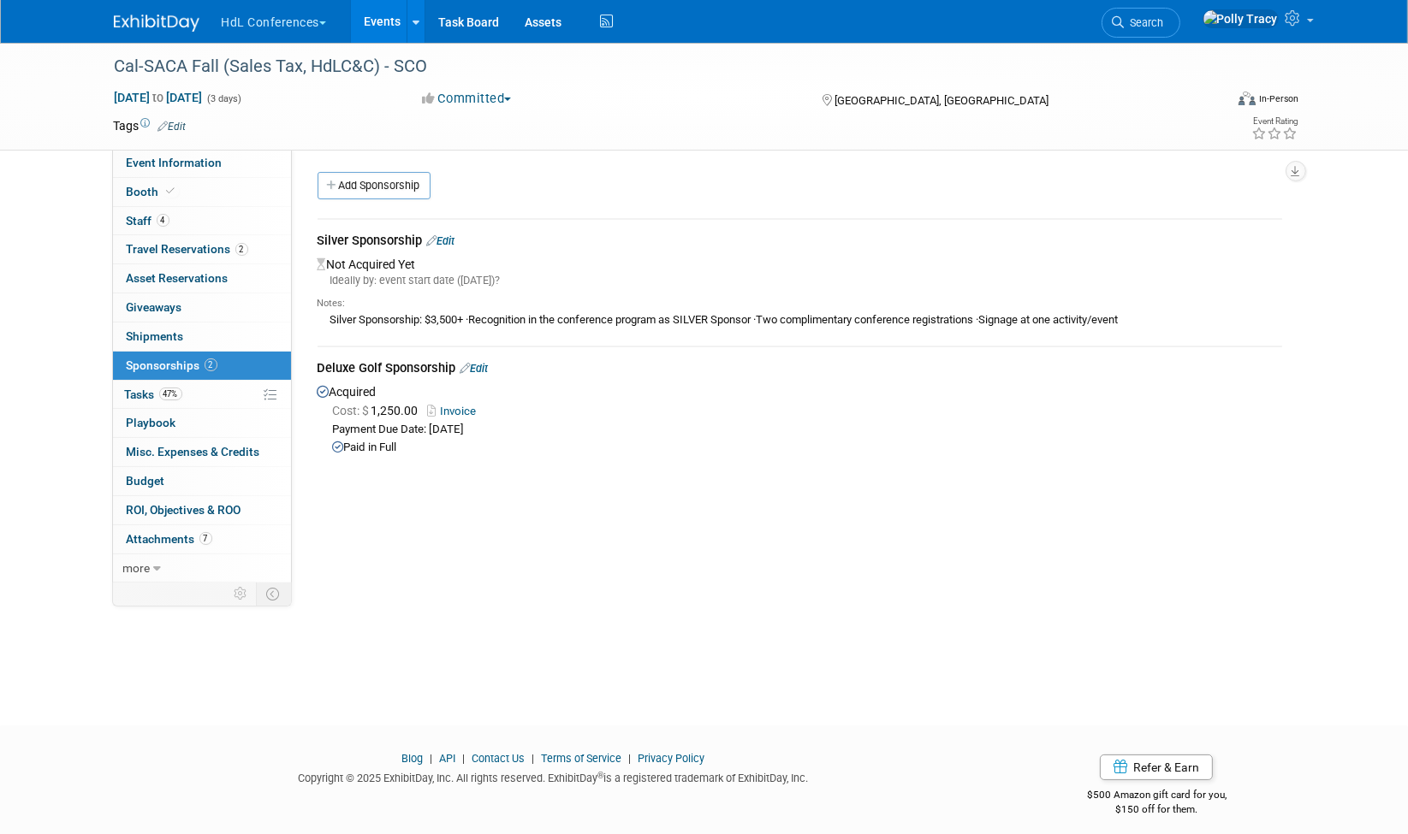
click at [246, 34] on button "HdL Conferences" at bounding box center [284, 19] width 128 height 38
click at [269, 118] on li at bounding box center [314, 118] width 187 height 6
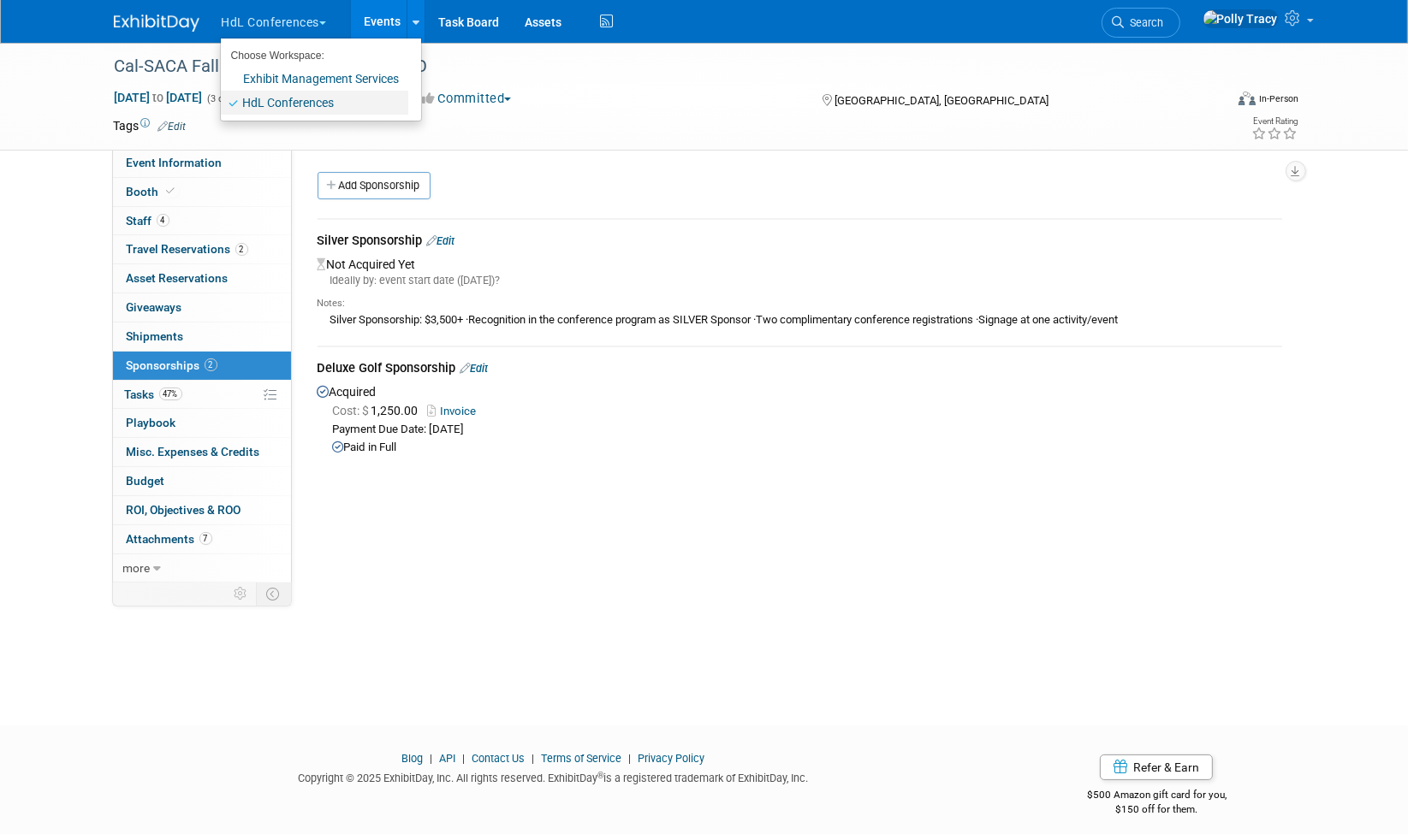
click at [275, 104] on link "HdL Conferences" at bounding box center [314, 103] width 187 height 24
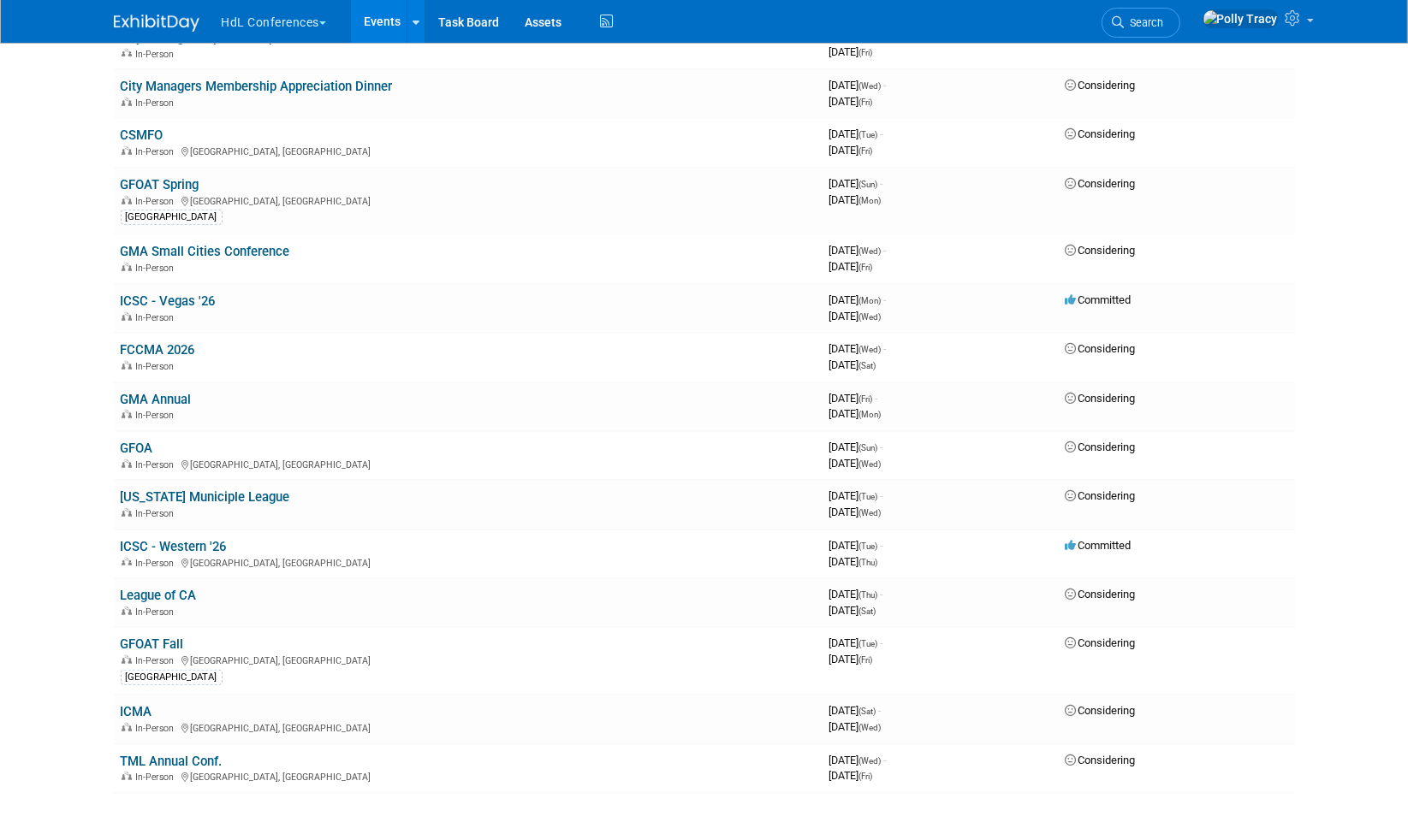
scroll to position [1399, 0]
click at [185, 292] on link "ICSC - Vegas '26" at bounding box center [168, 299] width 95 height 15
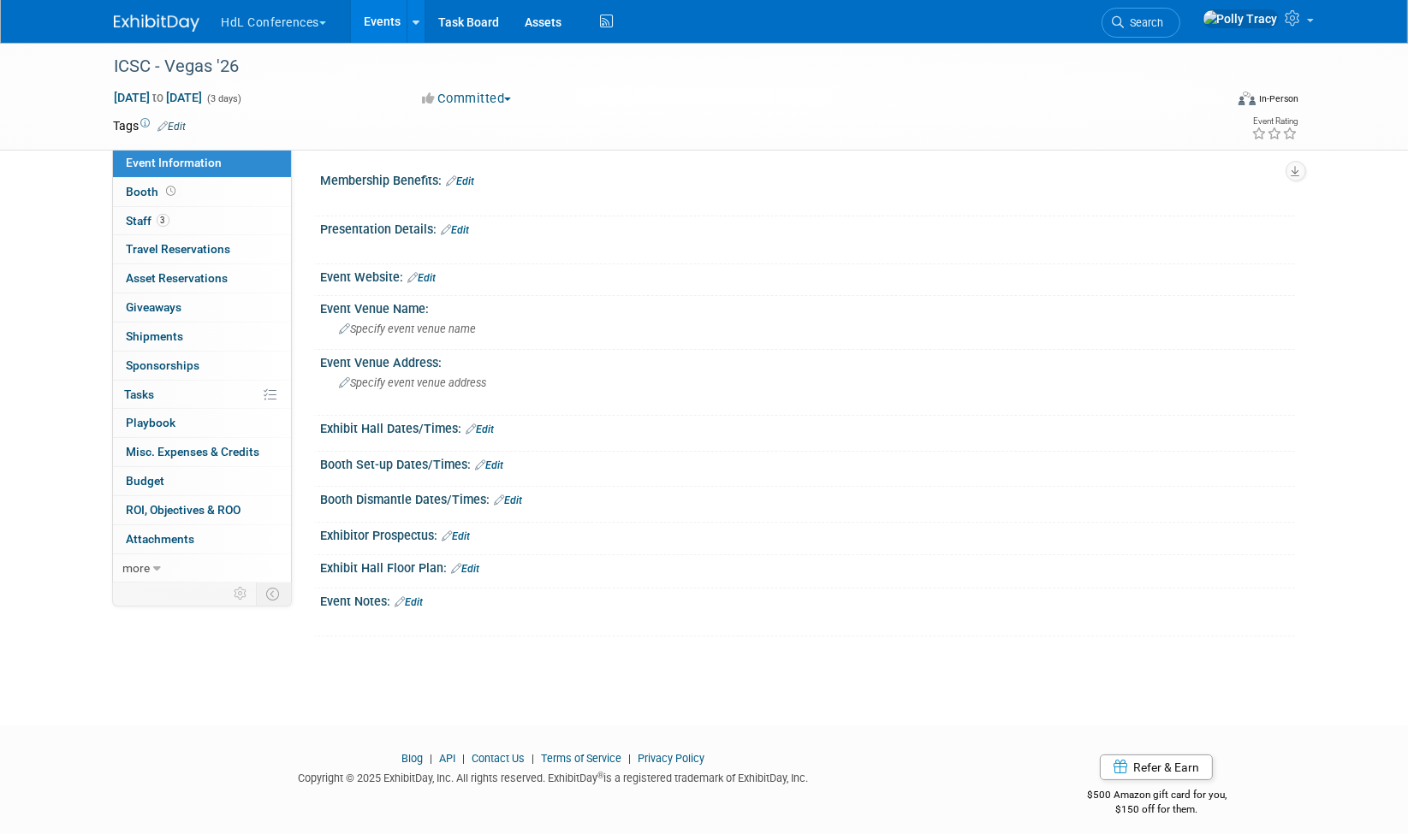
click at [413, 597] on link "Edit" at bounding box center [409, 603] width 28 height 12
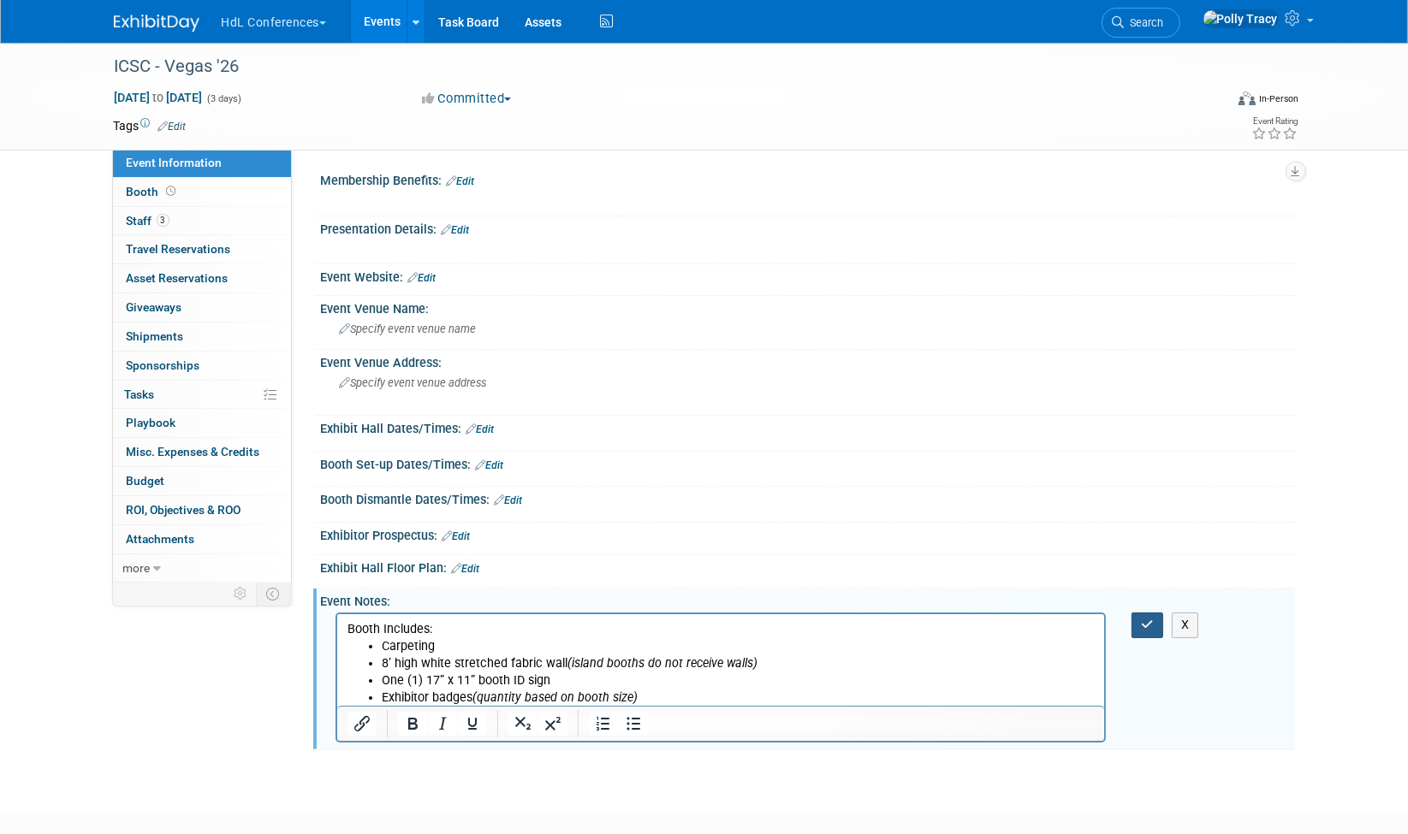
click at [1149, 619] on icon "button" at bounding box center [1147, 625] width 13 height 12
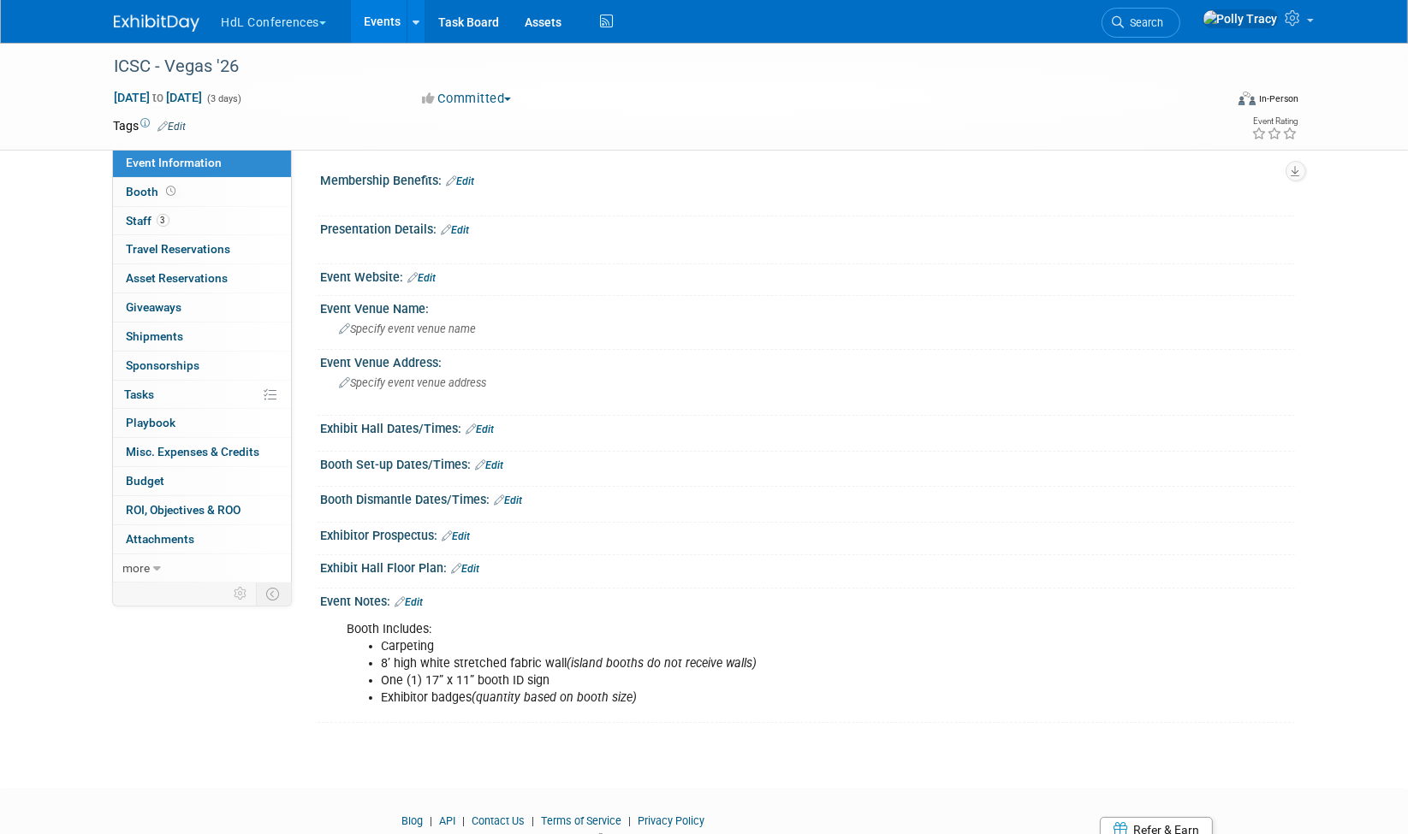
click at [436, 278] on link "Edit" at bounding box center [422, 278] width 28 height 12
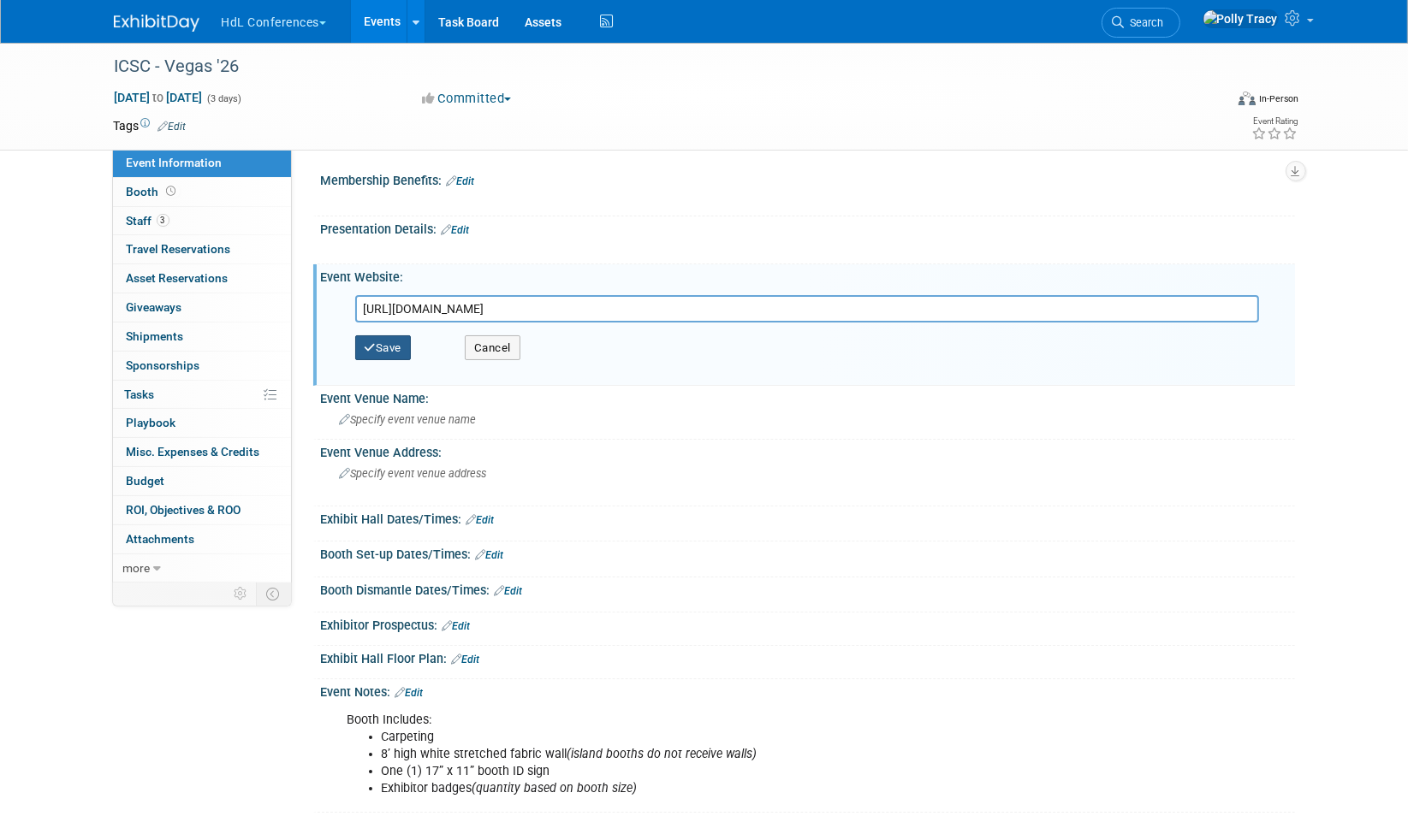
type input "https://www.icsc.com/attend-and-learn/events/details/las-vegas-2026"
click at [389, 337] on button "Save" at bounding box center [383, 349] width 56 height 26
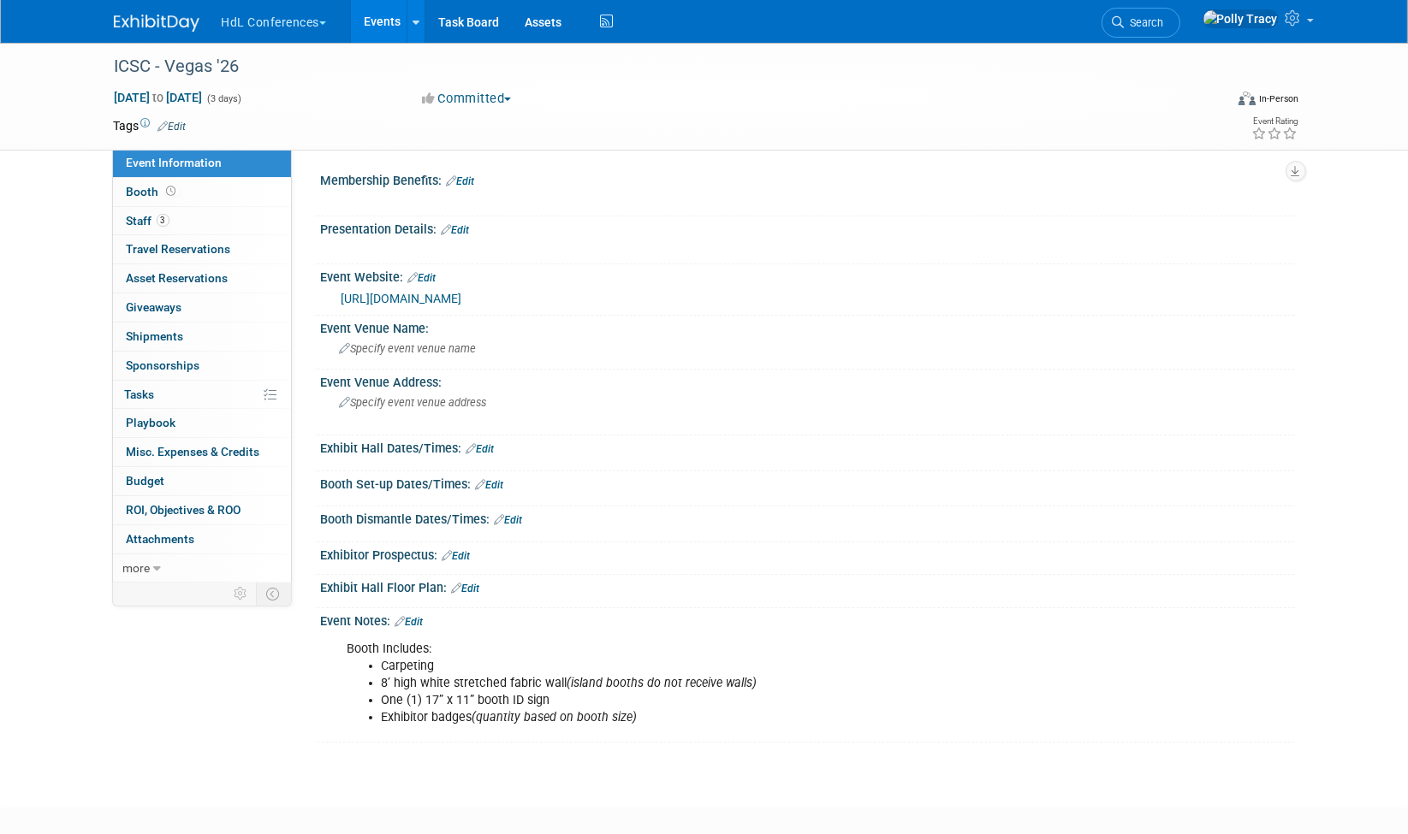
click at [489, 443] on link "Edit" at bounding box center [480, 449] width 28 height 12
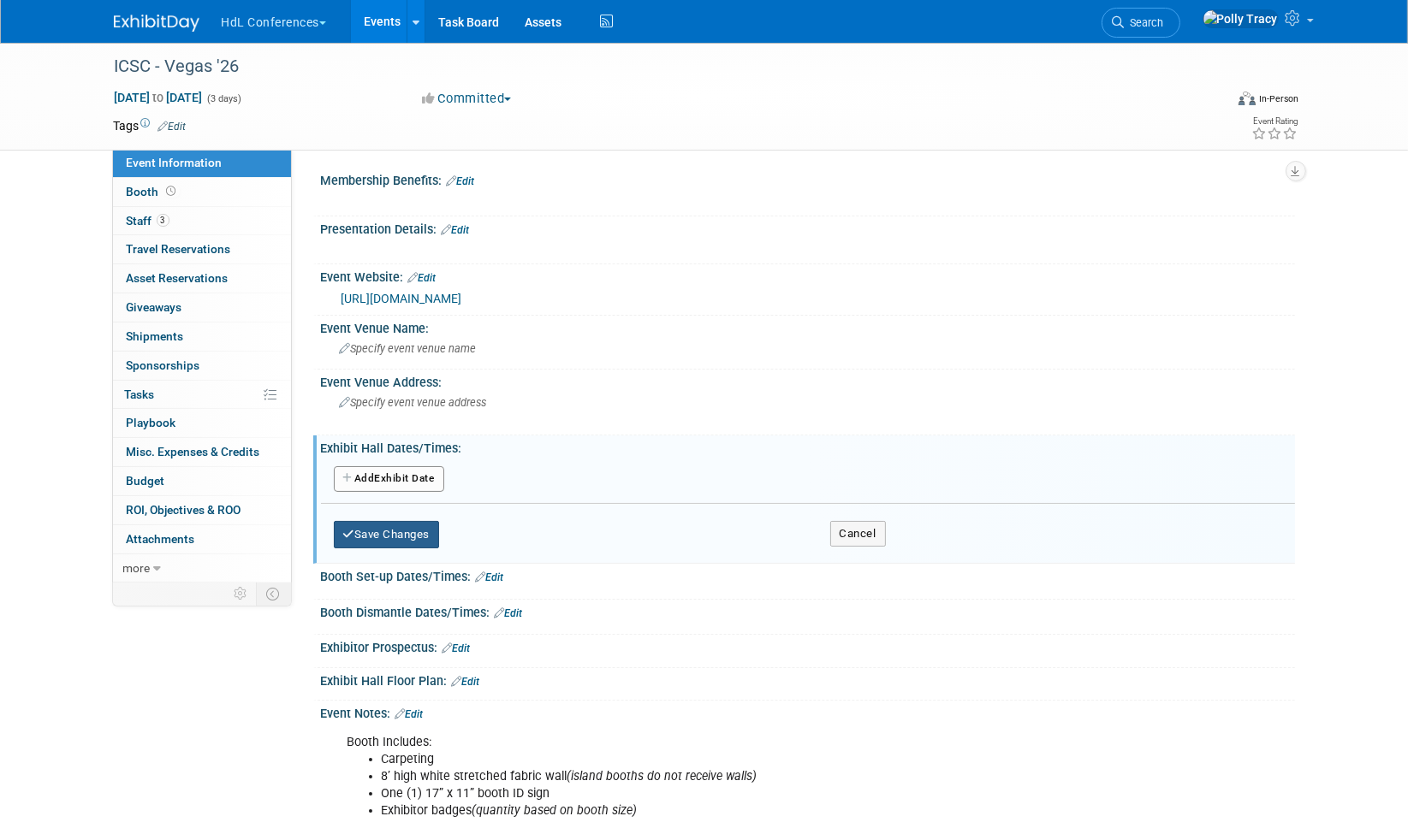
click at [429, 531] on button "Save Changes" at bounding box center [387, 534] width 106 height 27
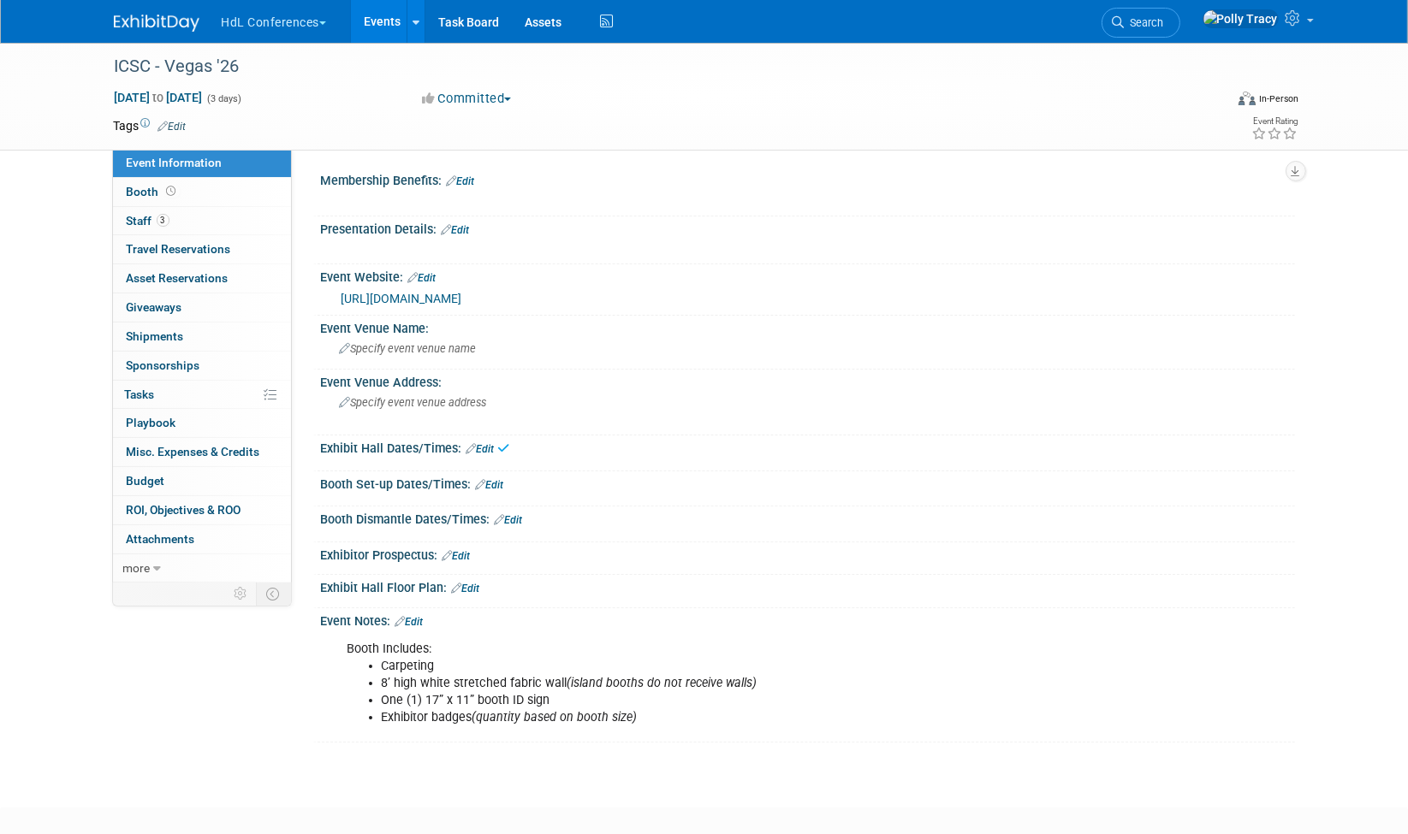
click at [495, 445] on link "Edit" at bounding box center [480, 449] width 28 height 12
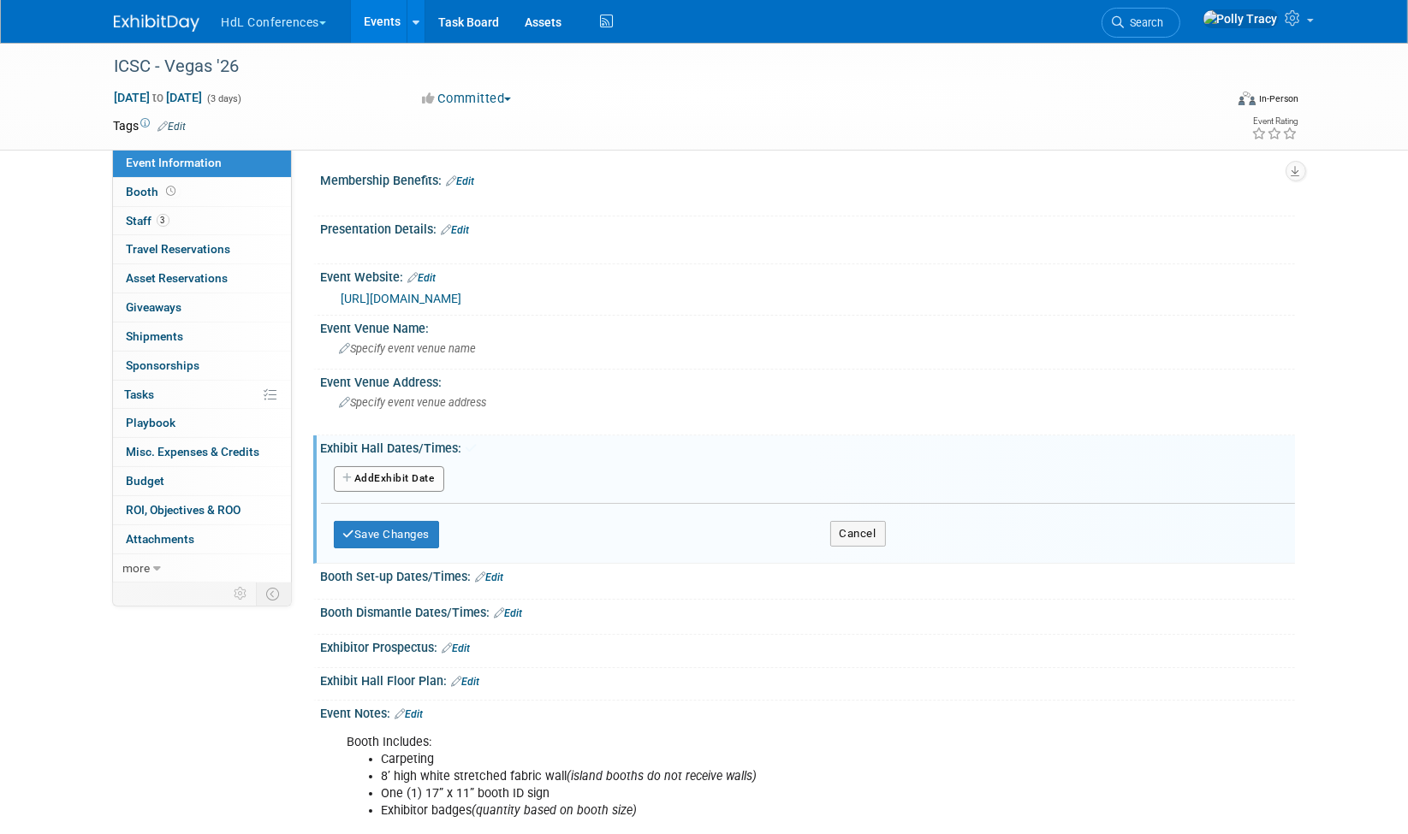
click at [379, 476] on button "Add Another Exhibit Date" at bounding box center [389, 479] width 110 height 26
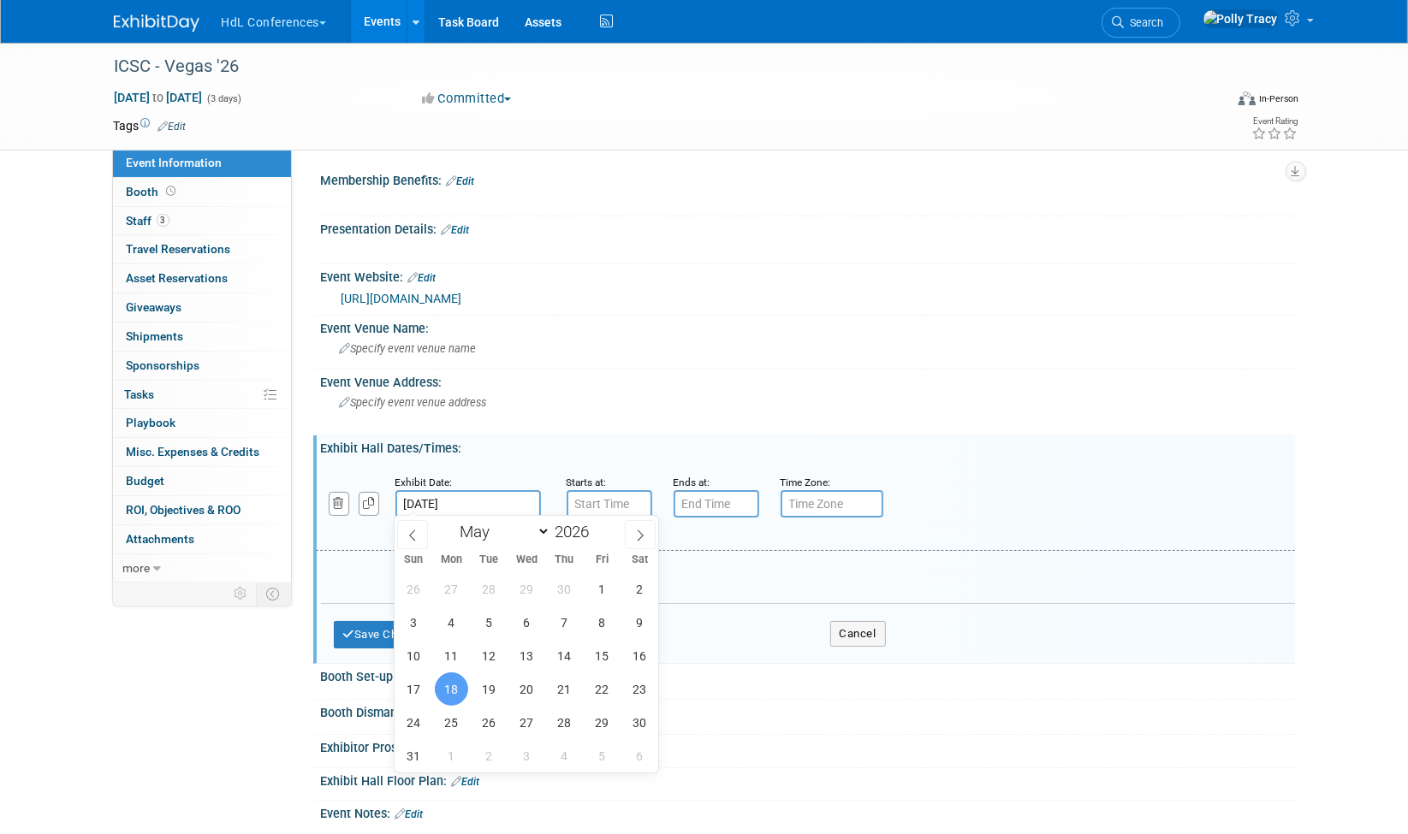
click at [449, 511] on input "May 18, 2026" at bounding box center [467, 503] width 145 height 27
click at [486, 696] on span "19" at bounding box center [488, 689] width 33 height 33
type input "May 19, 2026"
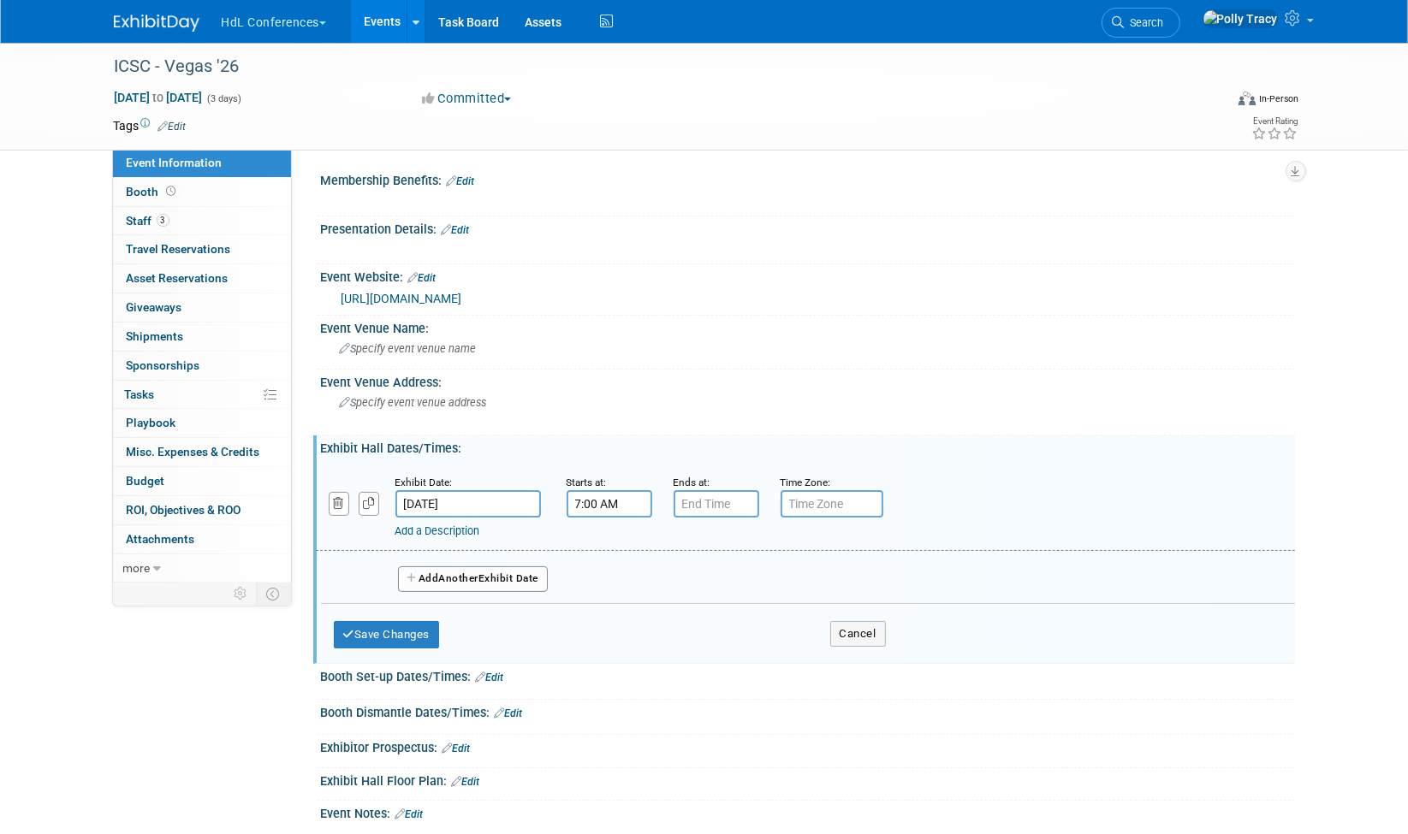
click at [615, 503] on input "7:00 AM" at bounding box center [610, 503] width 86 height 27
click at [600, 532] on span at bounding box center [606, 546] width 30 height 30
type input "8:00 AM"
click at [736, 659] on span at bounding box center [733, 659] width 116 height 30
click at [694, 507] on input "7:00 PM" at bounding box center [717, 503] width 86 height 27
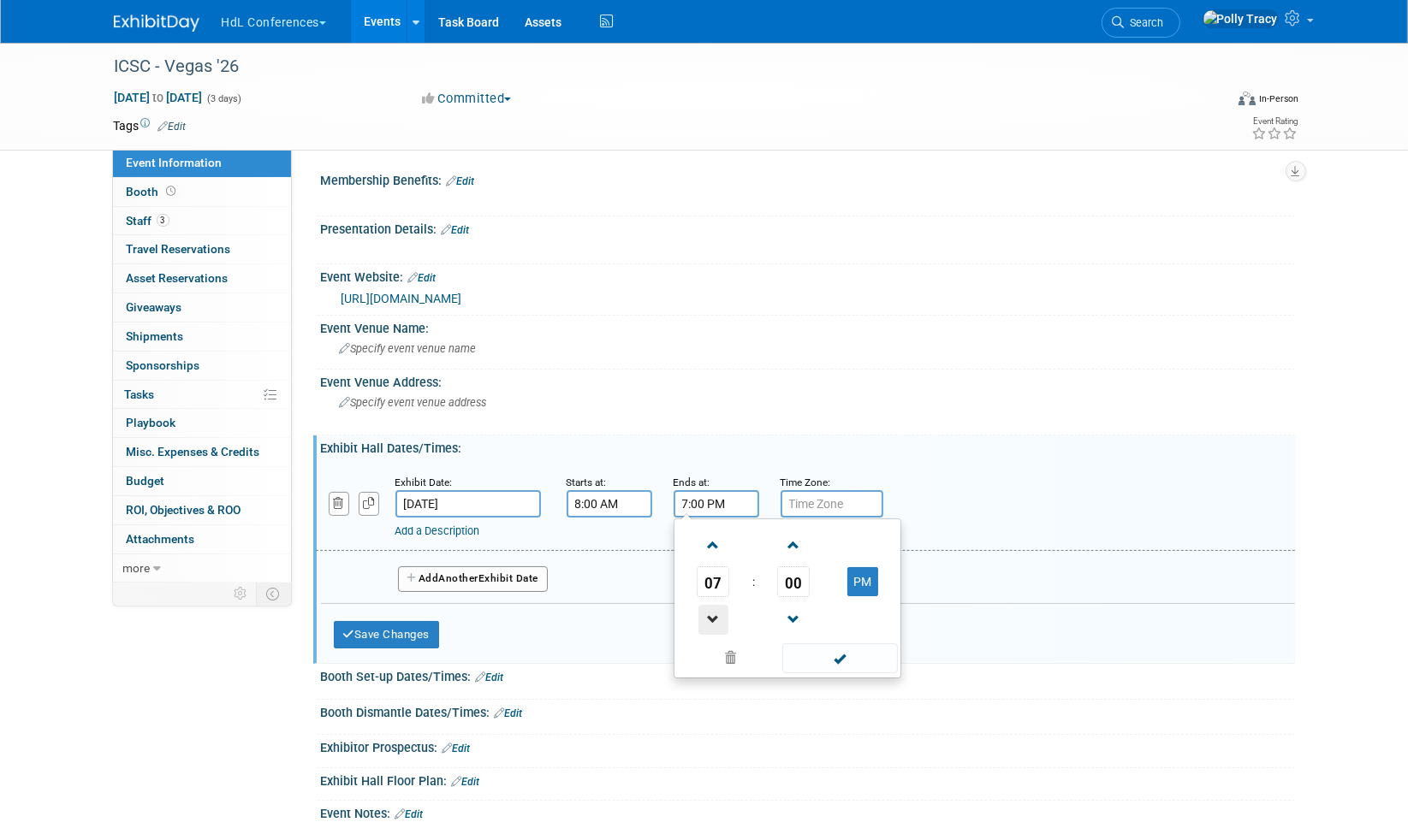
click at [706, 611] on span at bounding box center [713, 620] width 30 height 30
type input "5:00 PM"
click at [836, 657] on span at bounding box center [840, 659] width 116 height 30
click at [436, 569] on button "Add Another Exhibit Date" at bounding box center [473, 580] width 151 height 26
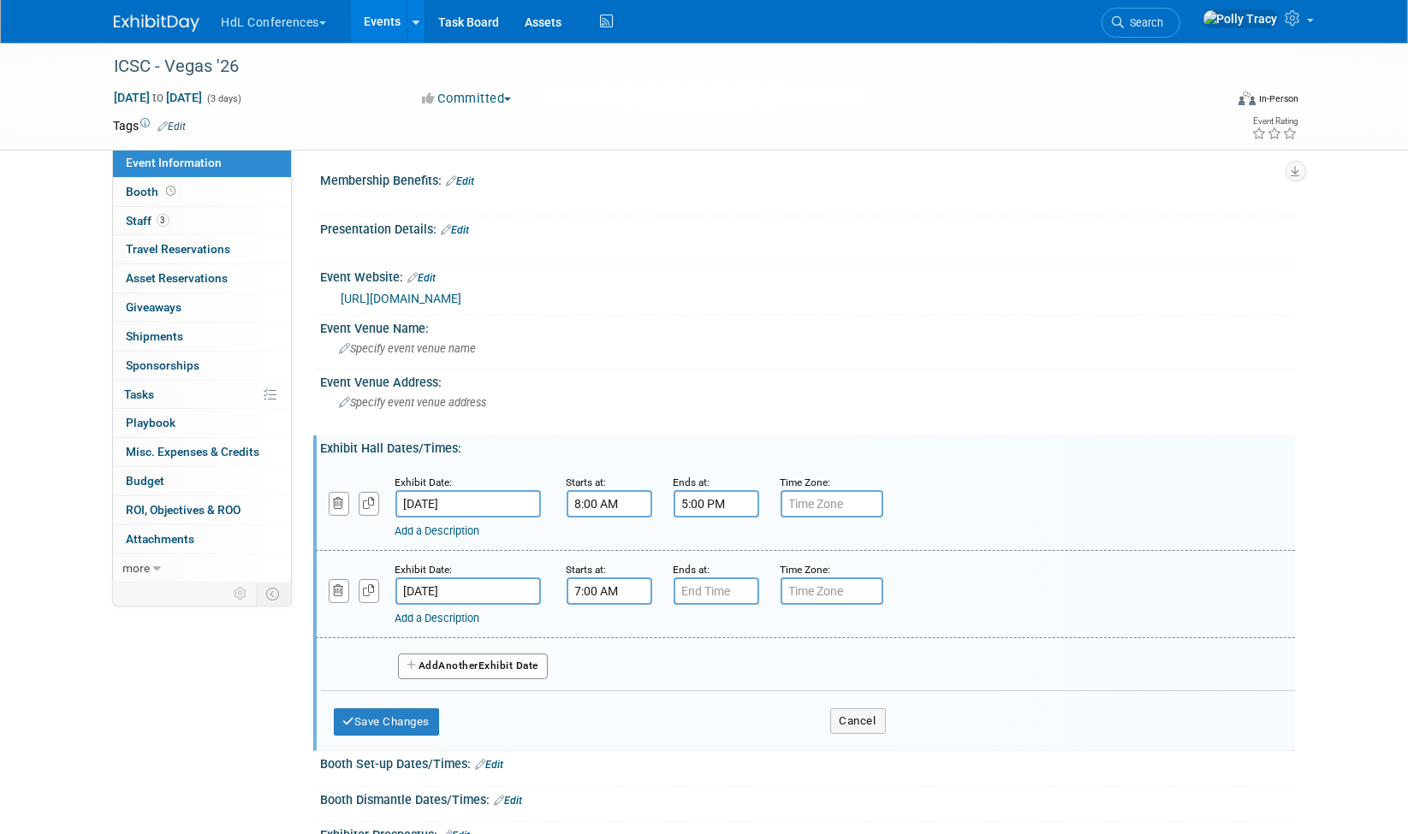
click at [614, 596] on input "7:00 AM" at bounding box center [610, 591] width 86 height 27
click at [606, 633] on span at bounding box center [606, 633] width 30 height 30
type input "8:00 AM"
click at [739, 739] on span at bounding box center [733, 746] width 116 height 30
click at [726, 597] on input "7:00 PM" at bounding box center [717, 591] width 86 height 27
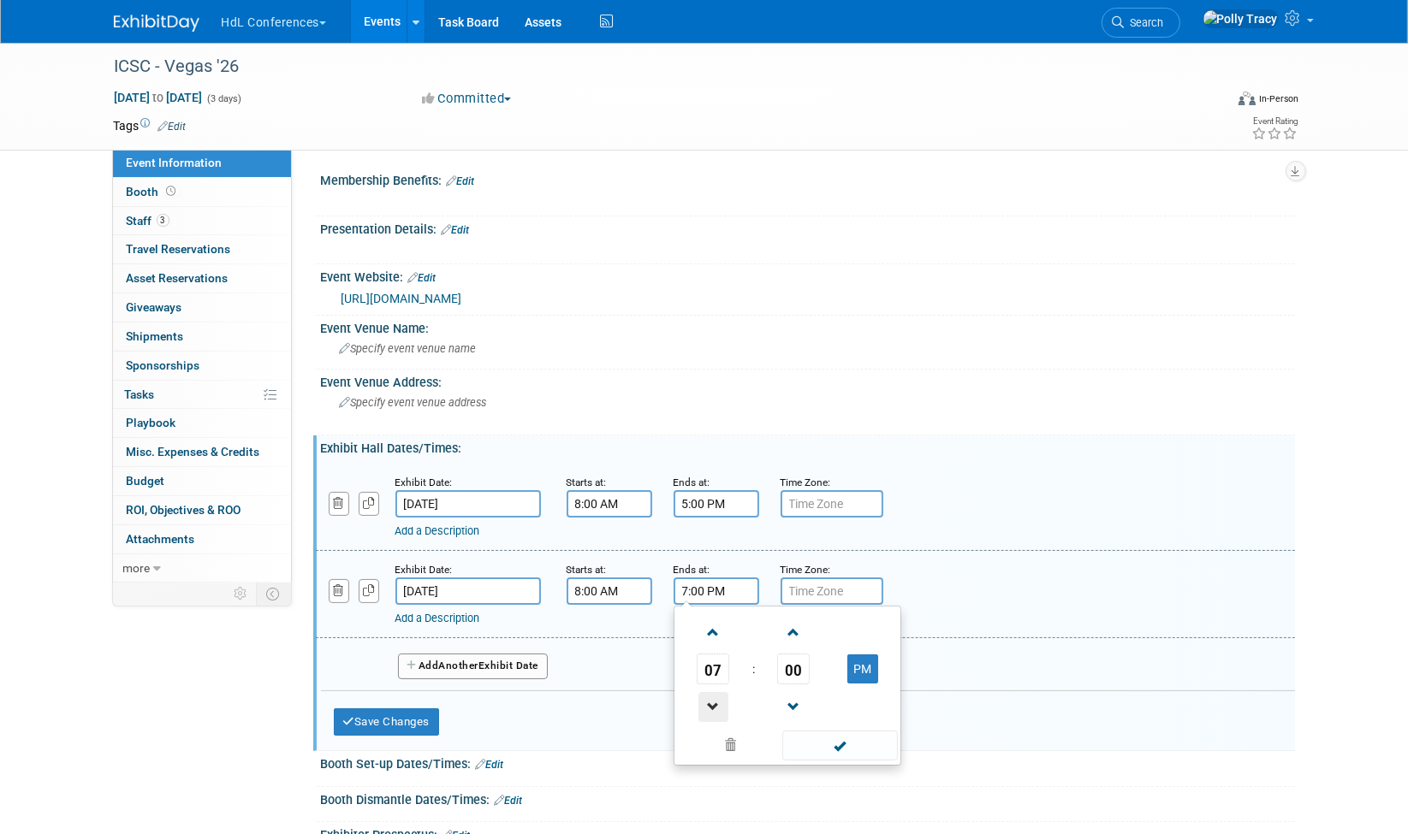
click at [715, 696] on span at bounding box center [713, 707] width 30 height 30
type input "3:00 PM"
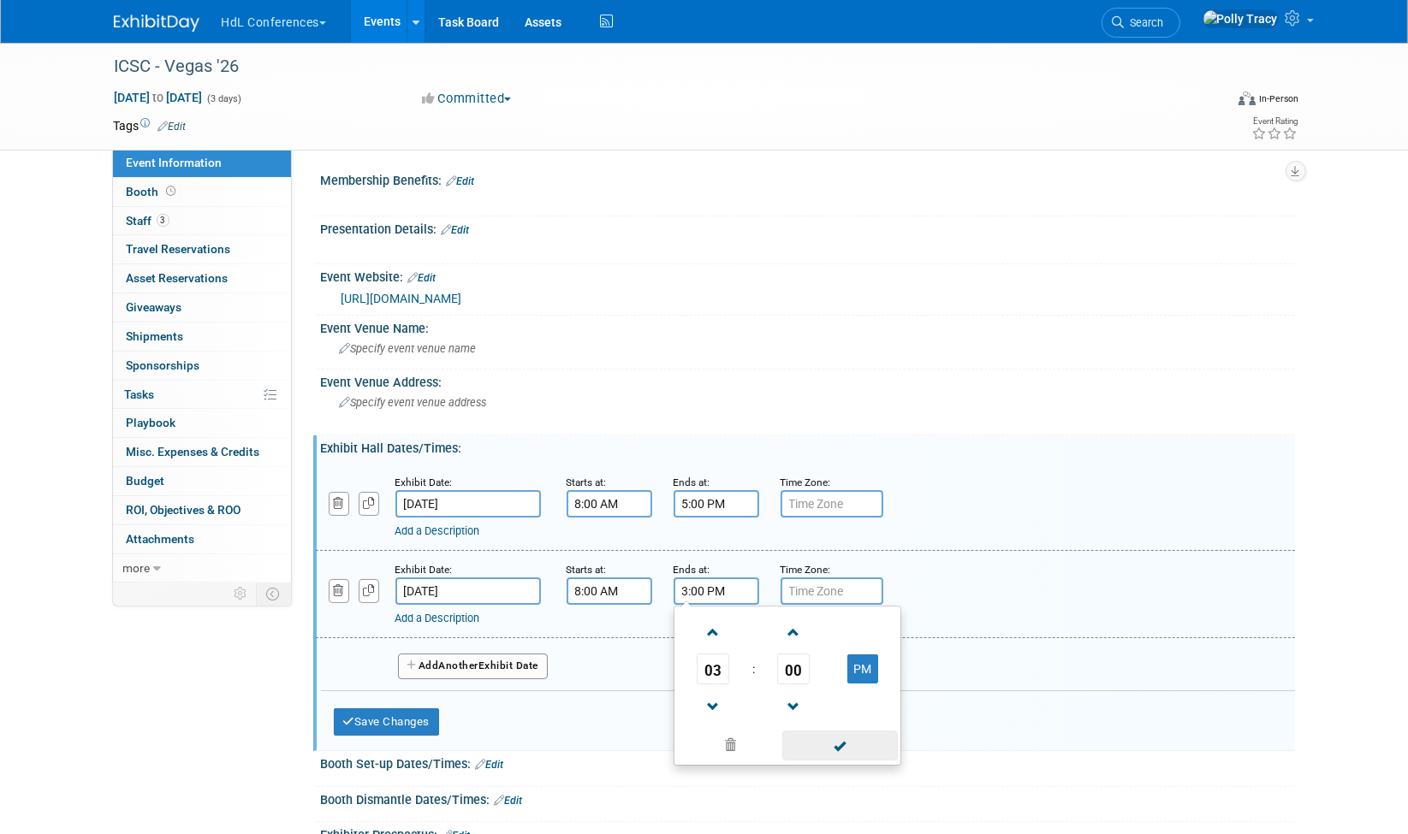
click at [840, 740] on span at bounding box center [840, 746] width 116 height 30
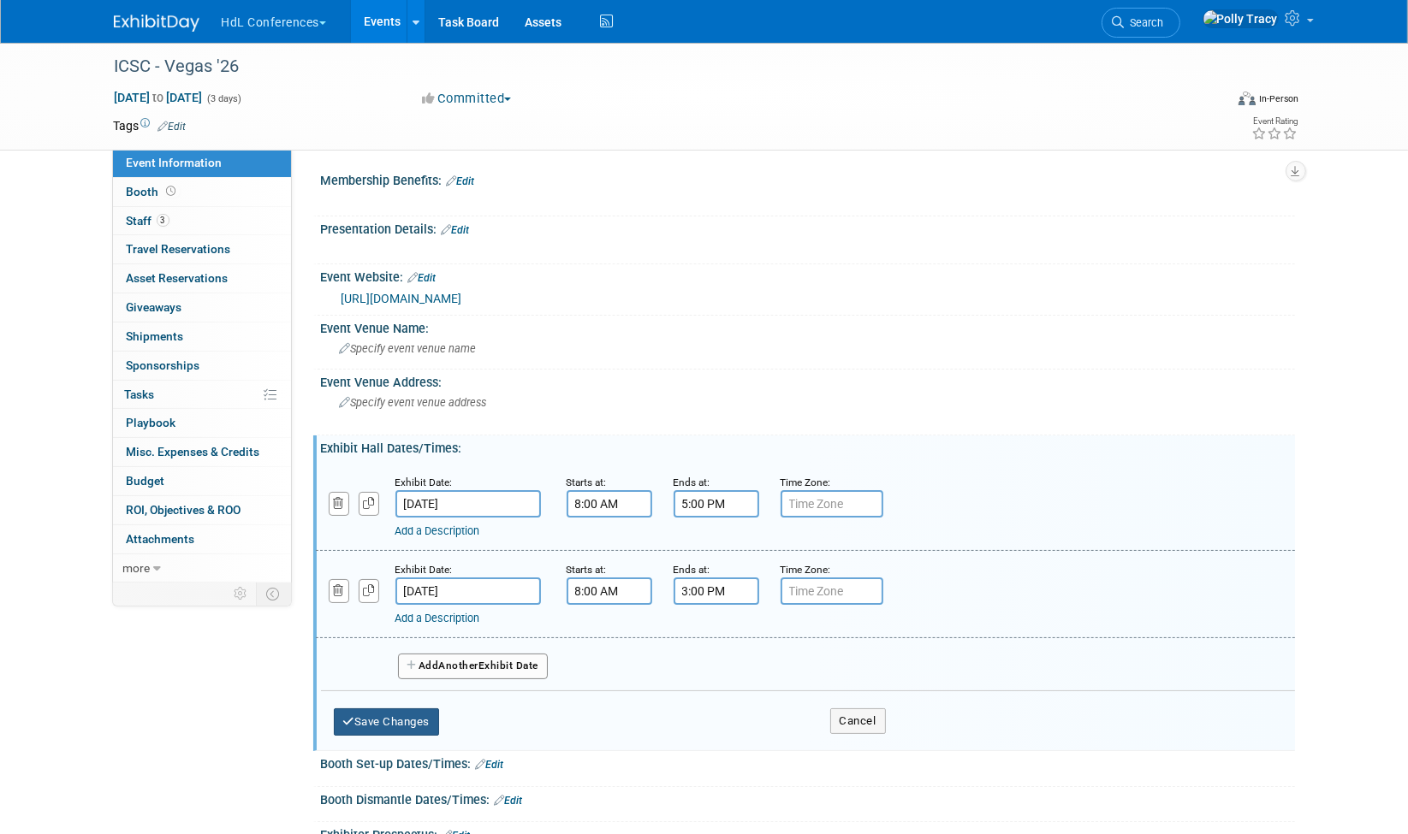
click at [399, 723] on button "Save Changes" at bounding box center [387, 722] width 106 height 27
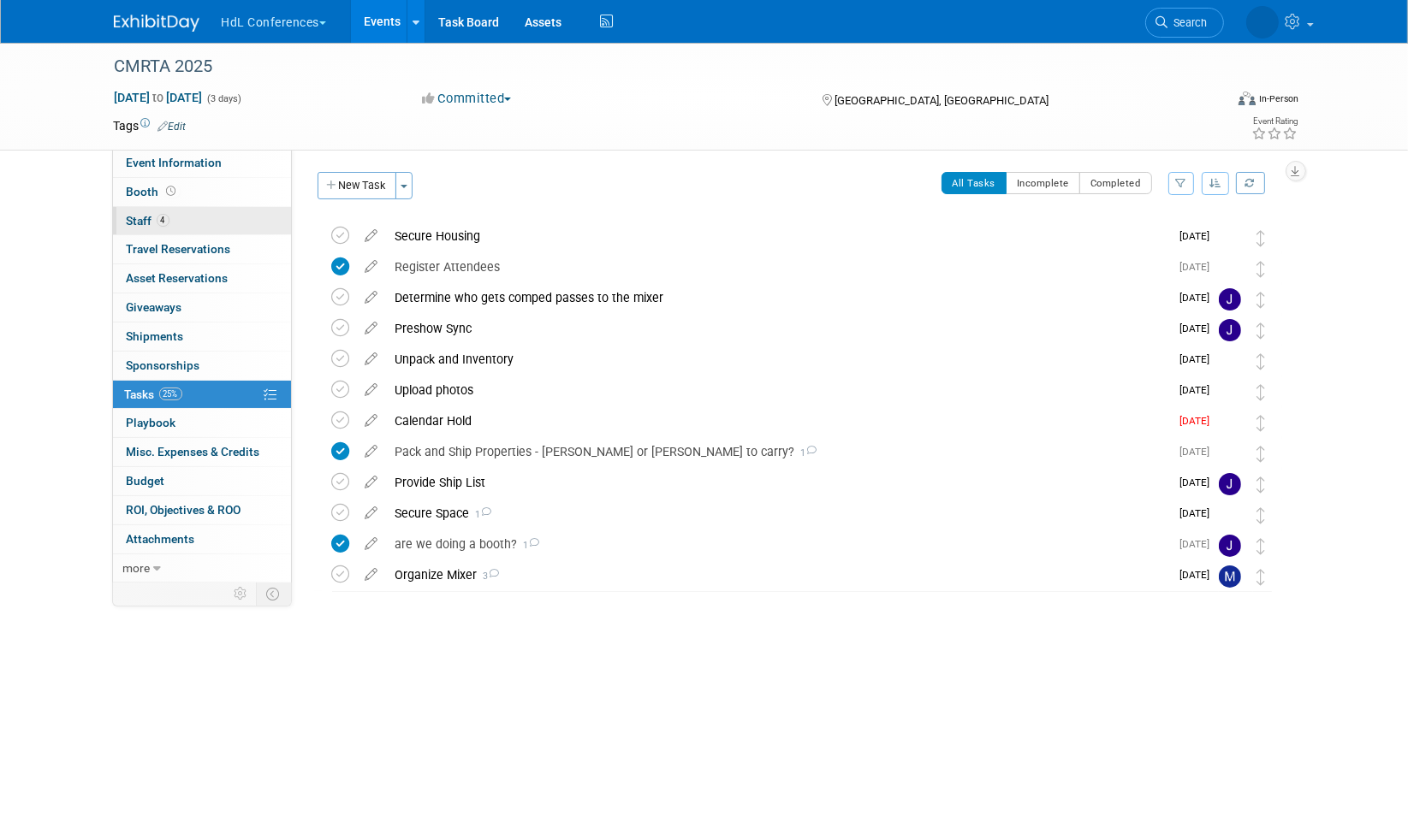
click at [151, 223] on span "Staff 4" at bounding box center [148, 221] width 43 height 14
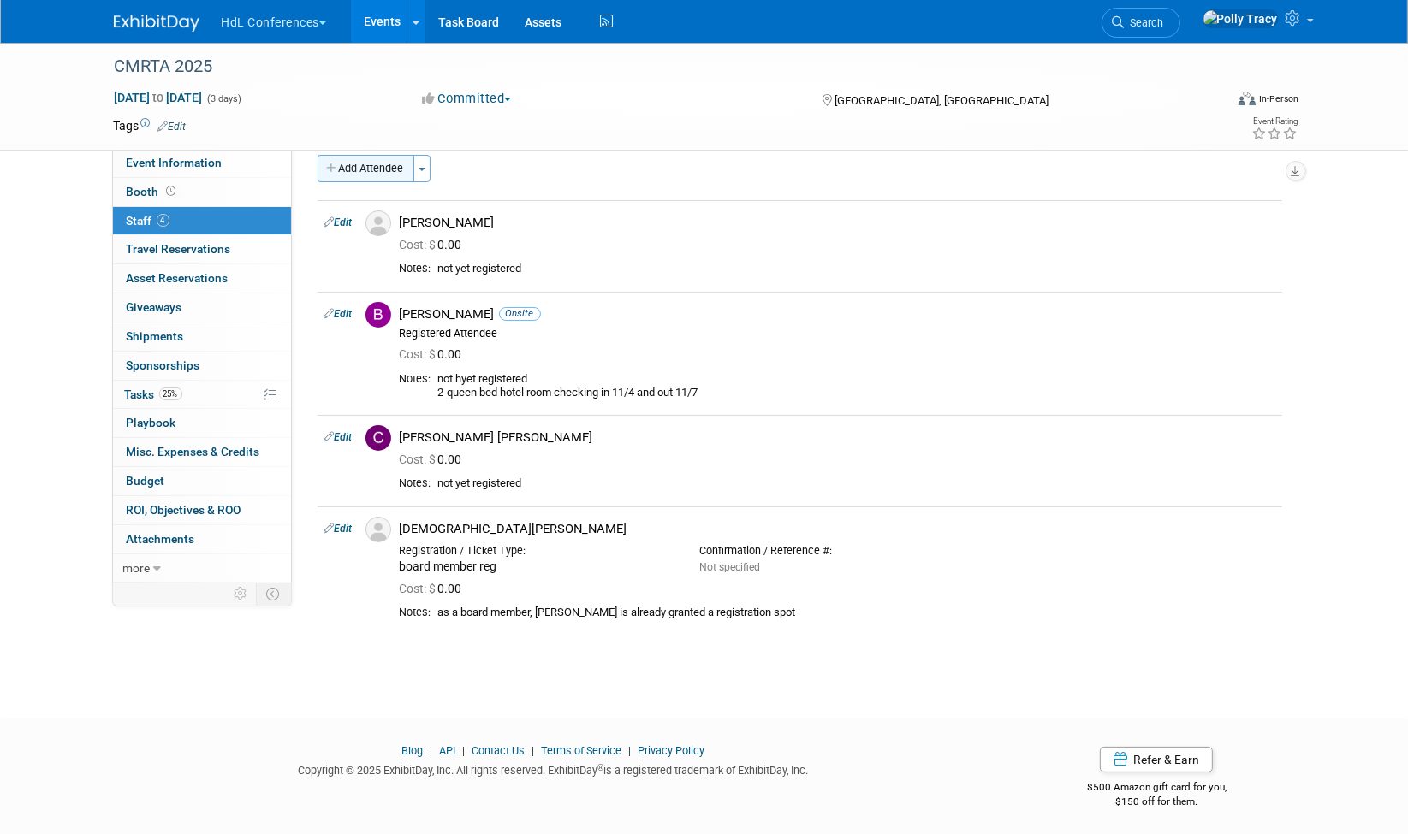
scroll to position [19, 0]
click at [377, 157] on button "Add Attendee" at bounding box center [366, 166] width 97 height 27
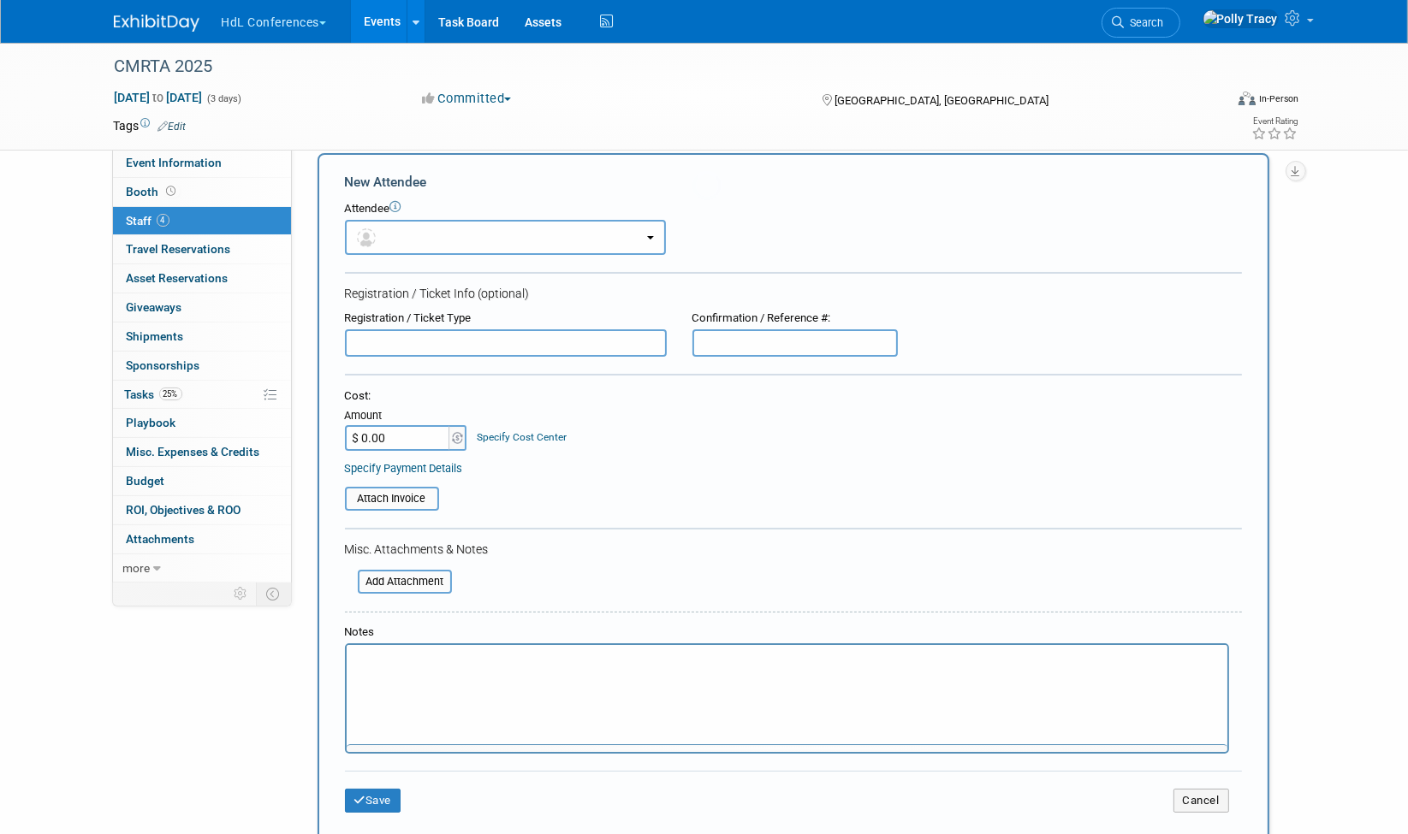
scroll to position [0, 0]
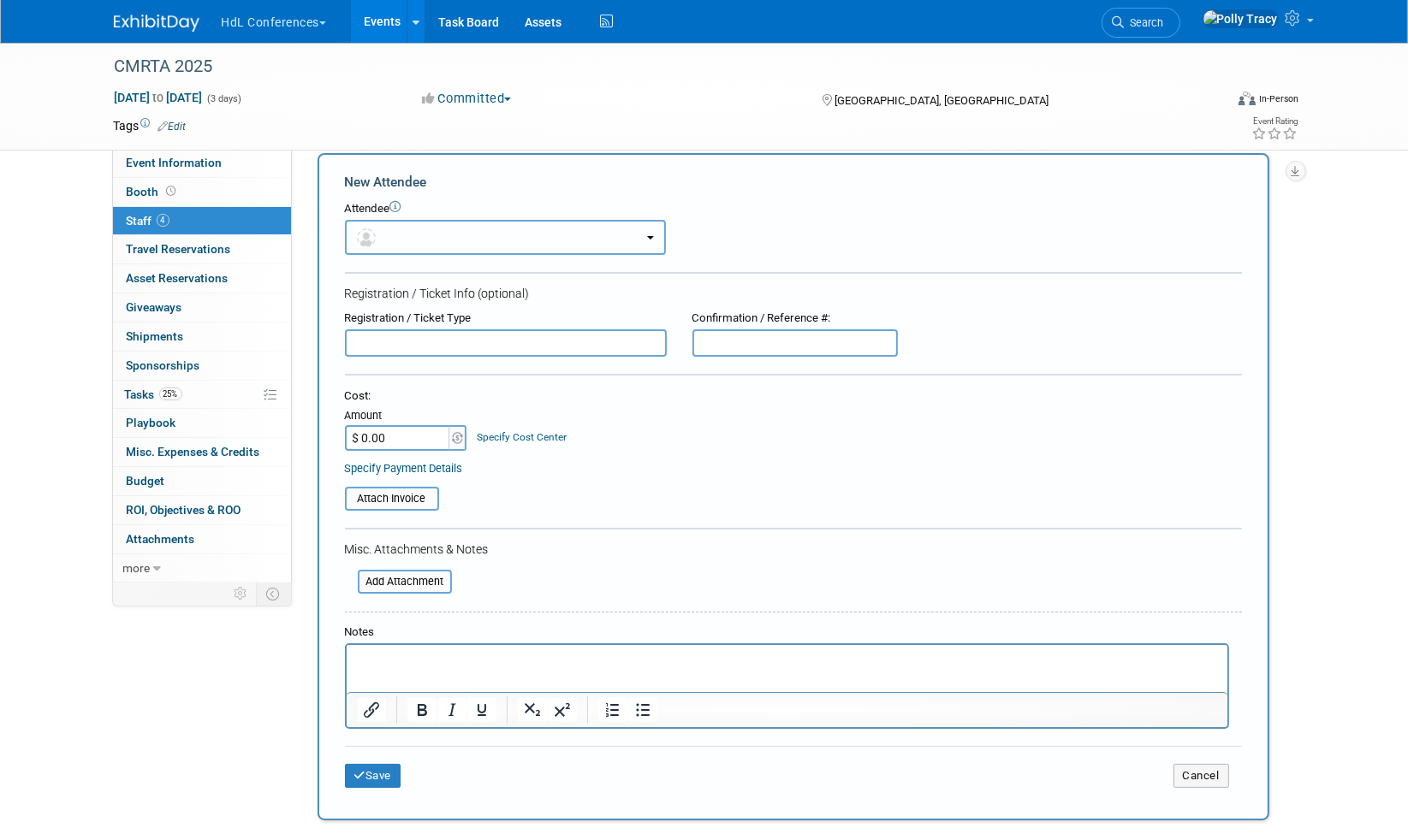
click at [386, 242] on button "button" at bounding box center [505, 237] width 321 height 35
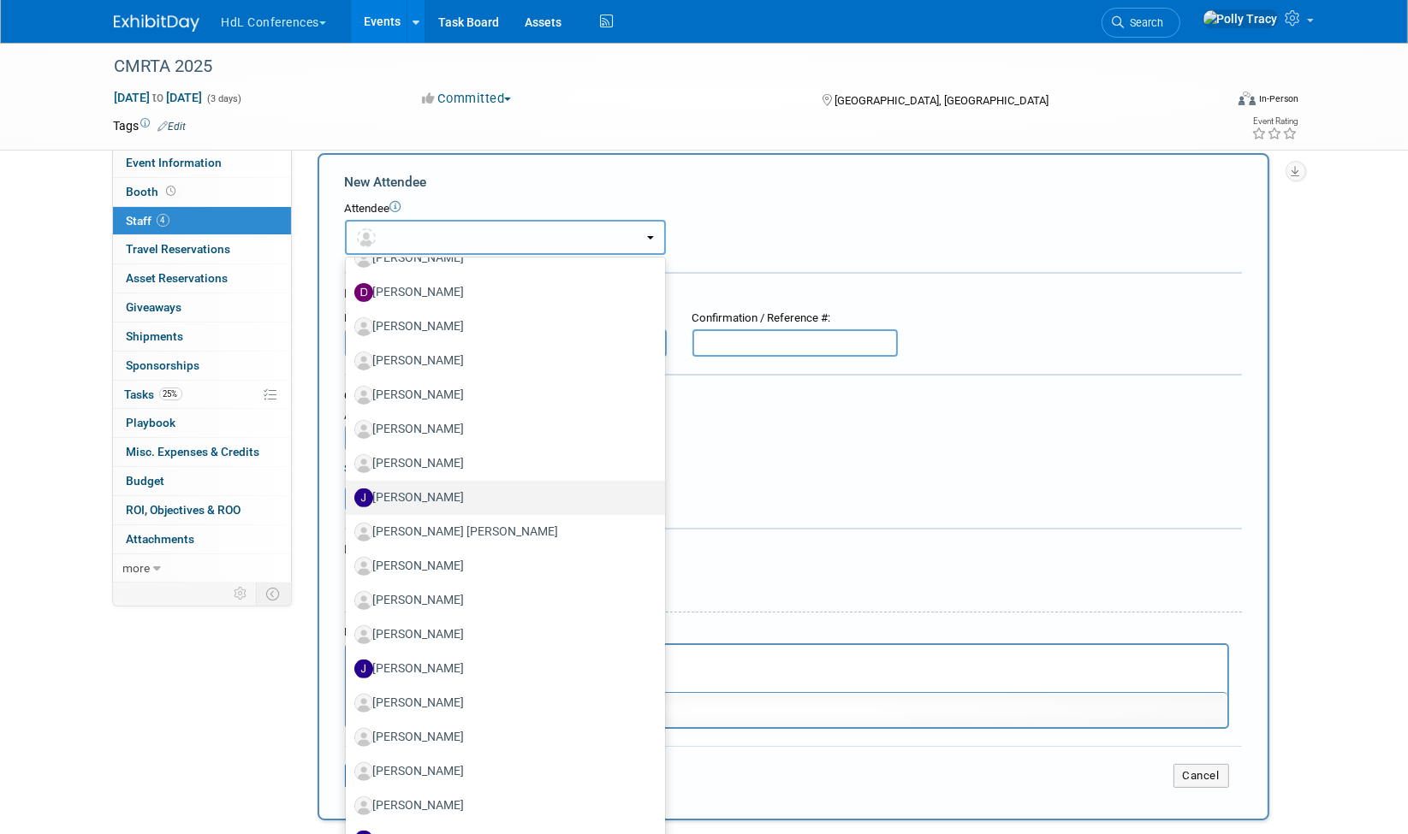
scroll to position [725, 0]
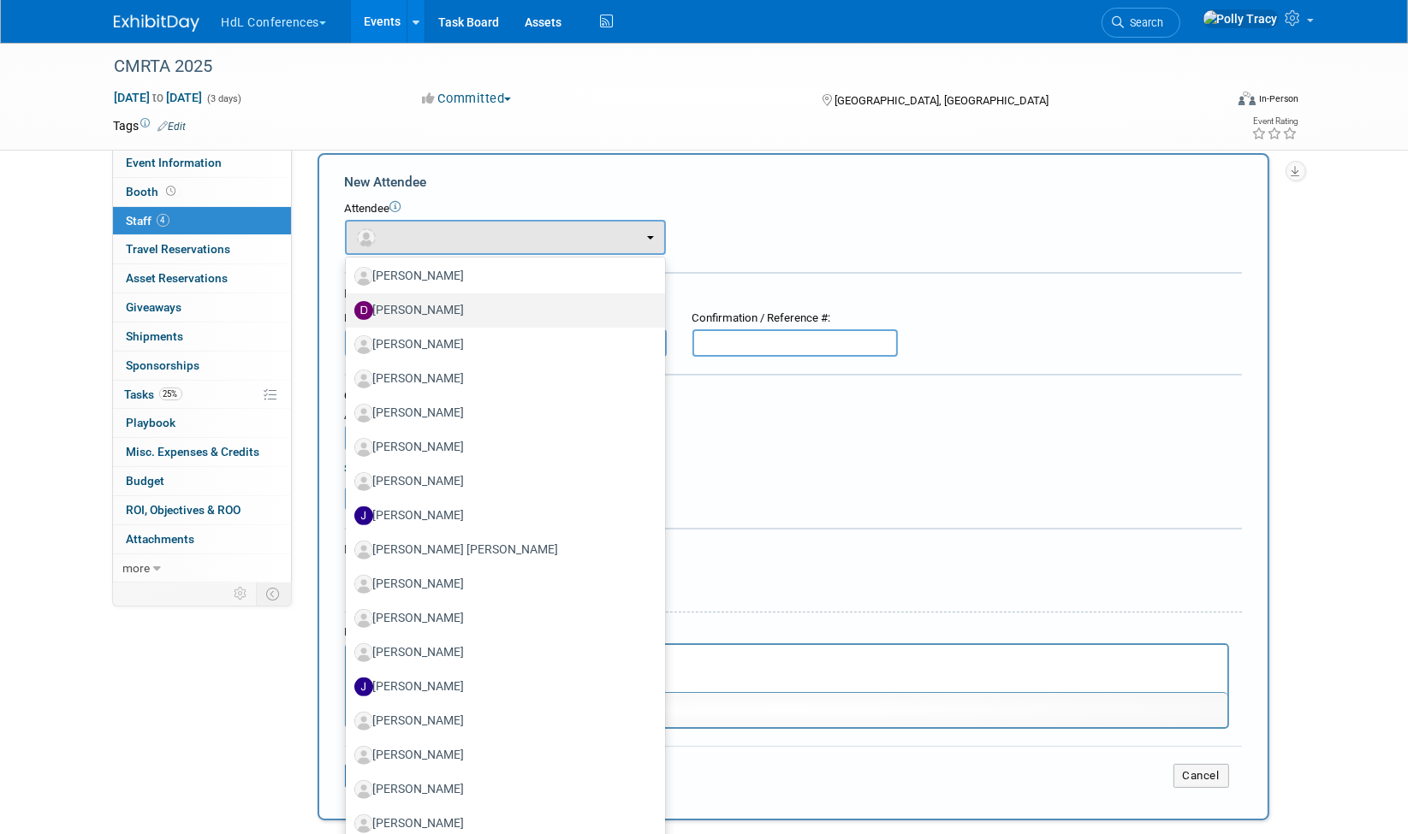
click at [428, 312] on label "[PERSON_NAME]" at bounding box center [501, 310] width 294 height 27
click at [348, 312] on input "[PERSON_NAME]" at bounding box center [342, 308] width 11 height 11
select select "025426ed-354b-43e9-9b56-b256f84e57ee"
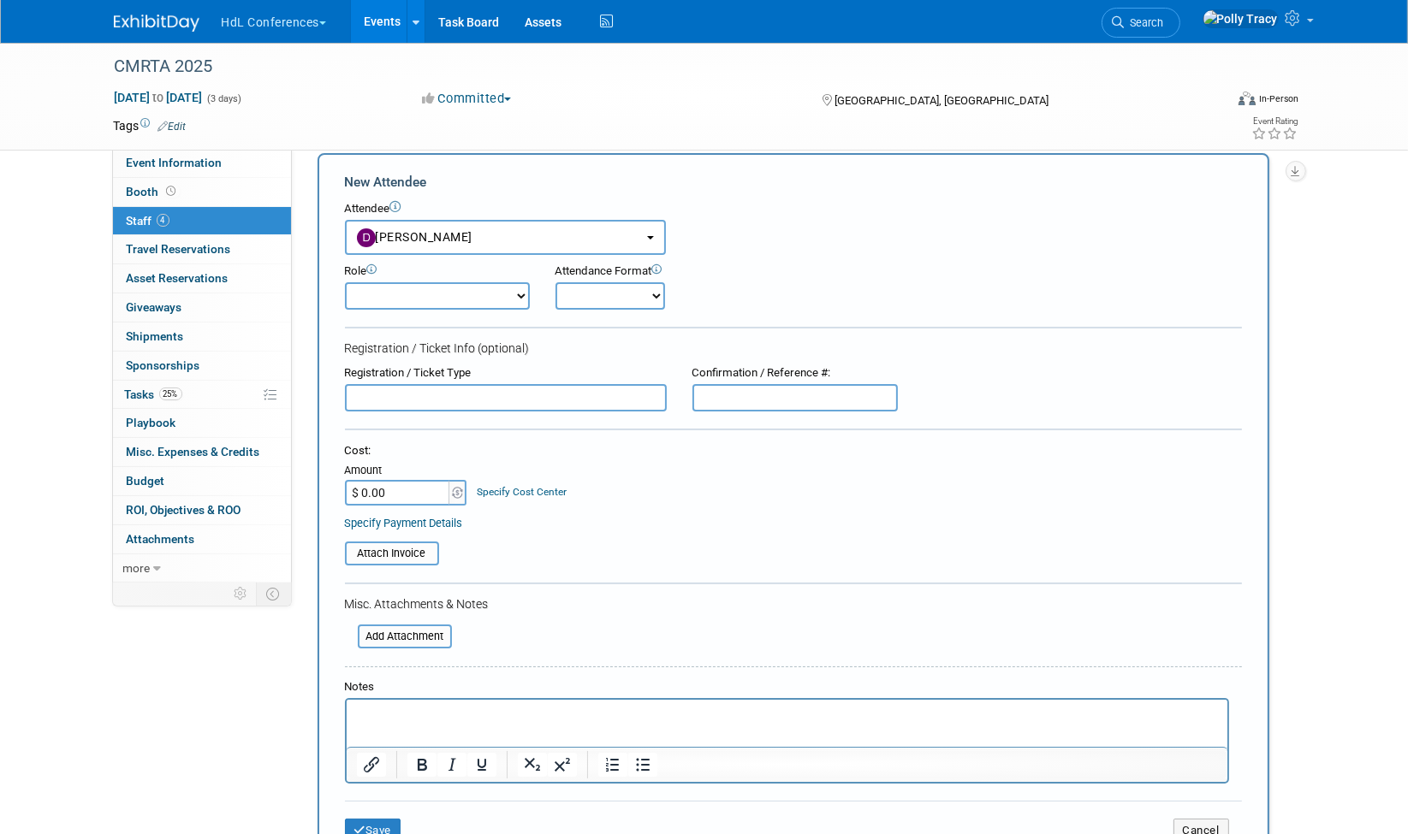
click at [432, 288] on select "Demonstrator Host Planner Presenter Registered Attendee Sales Representative" at bounding box center [437, 295] width 185 height 27
select select "100"
click at [345, 282] on select "Demonstrator Host Planner Presenter Registered Attendee Sales Representative" at bounding box center [437, 295] width 185 height 27
click at [556, 294] on select "Onsite Remote" at bounding box center [610, 295] width 110 height 27
select select "1"
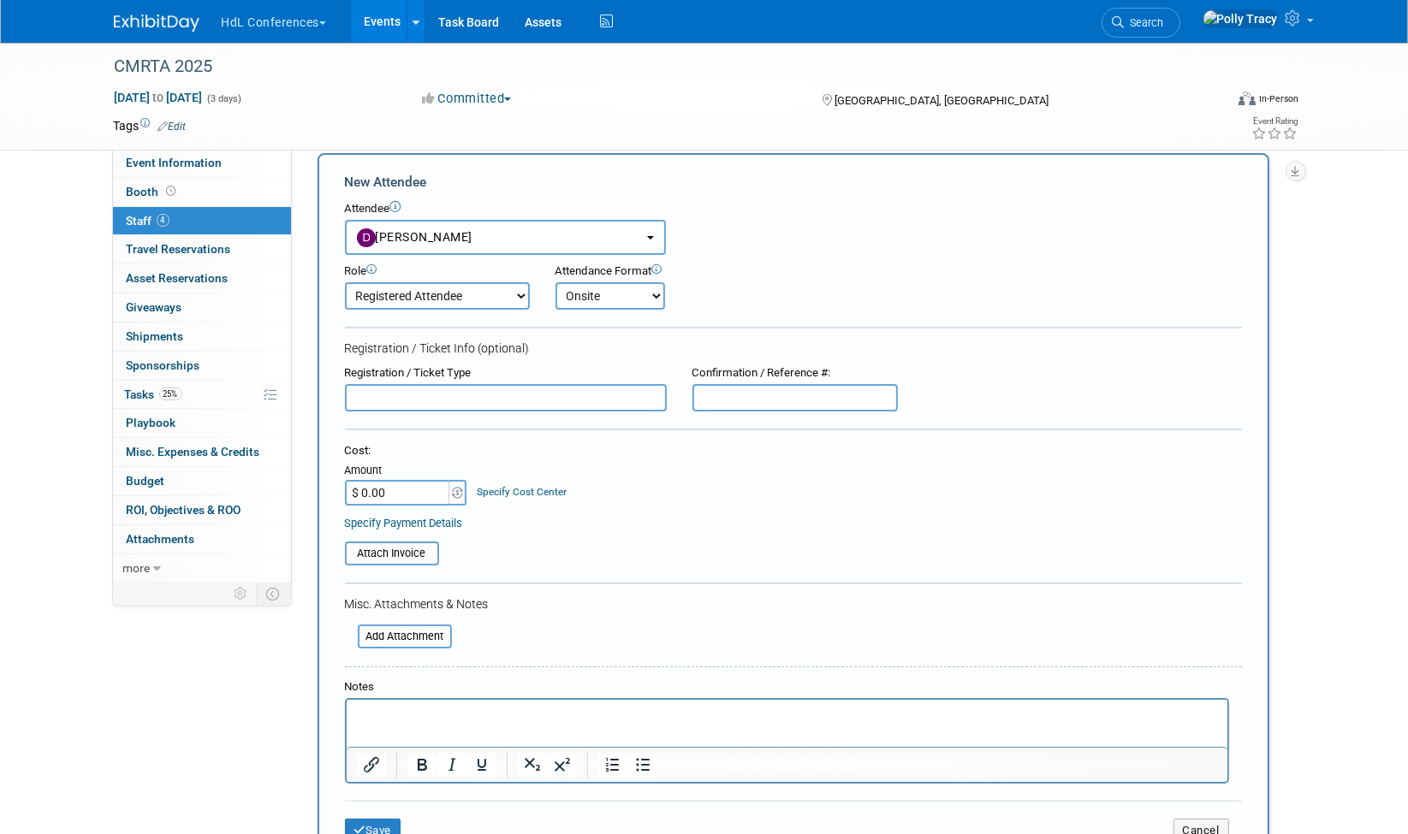
click at [555, 282] on select "Onsite Remote" at bounding box center [610, 295] width 110 height 27
click at [394, 391] on input "text" at bounding box center [506, 397] width 322 height 27
type input "Paid Attendee"
click at [436, 490] on input "$ 0.00" at bounding box center [398, 493] width 107 height 26
type input "$ 375.00"
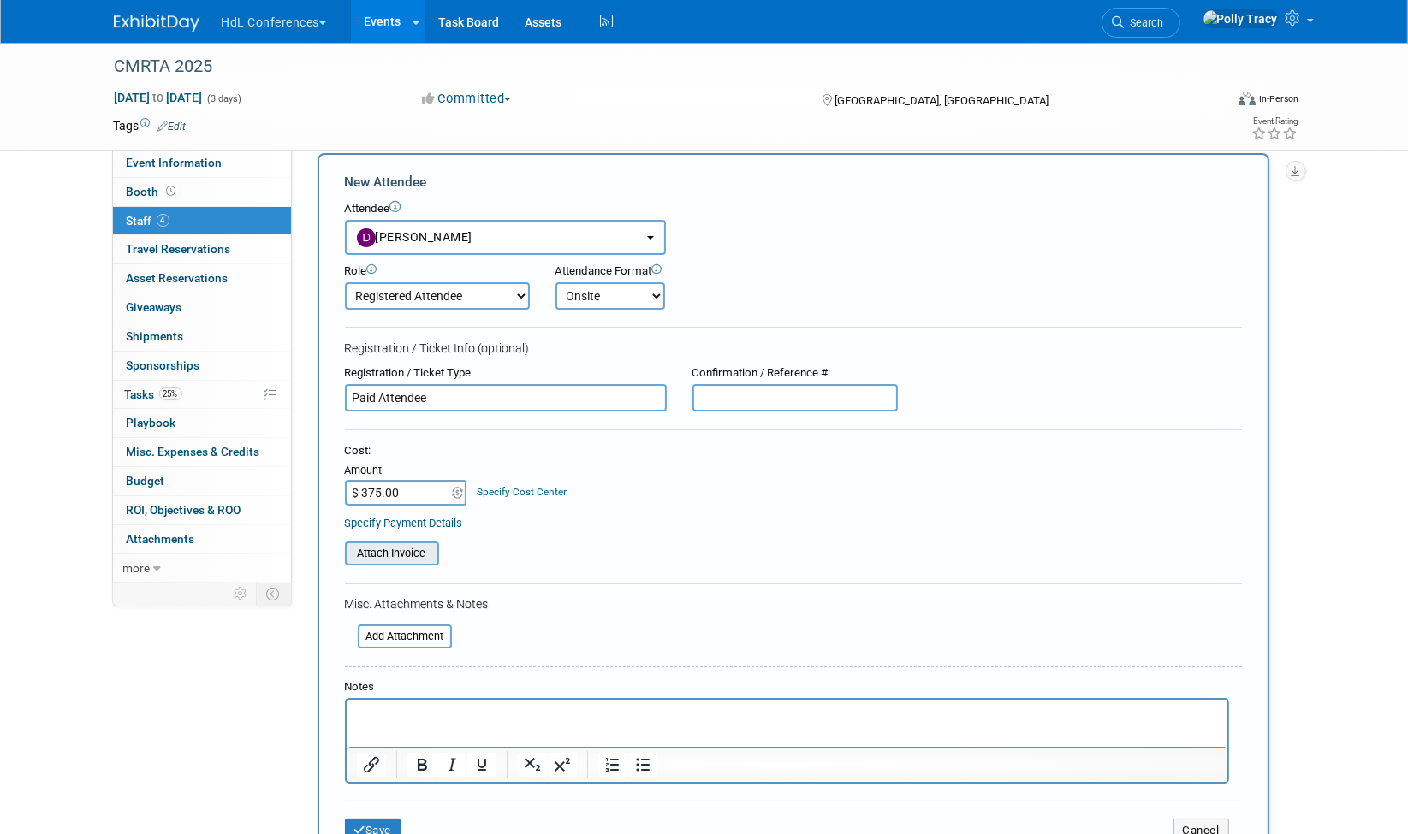
click at [417, 555] on input "file" at bounding box center [336, 553] width 204 height 21
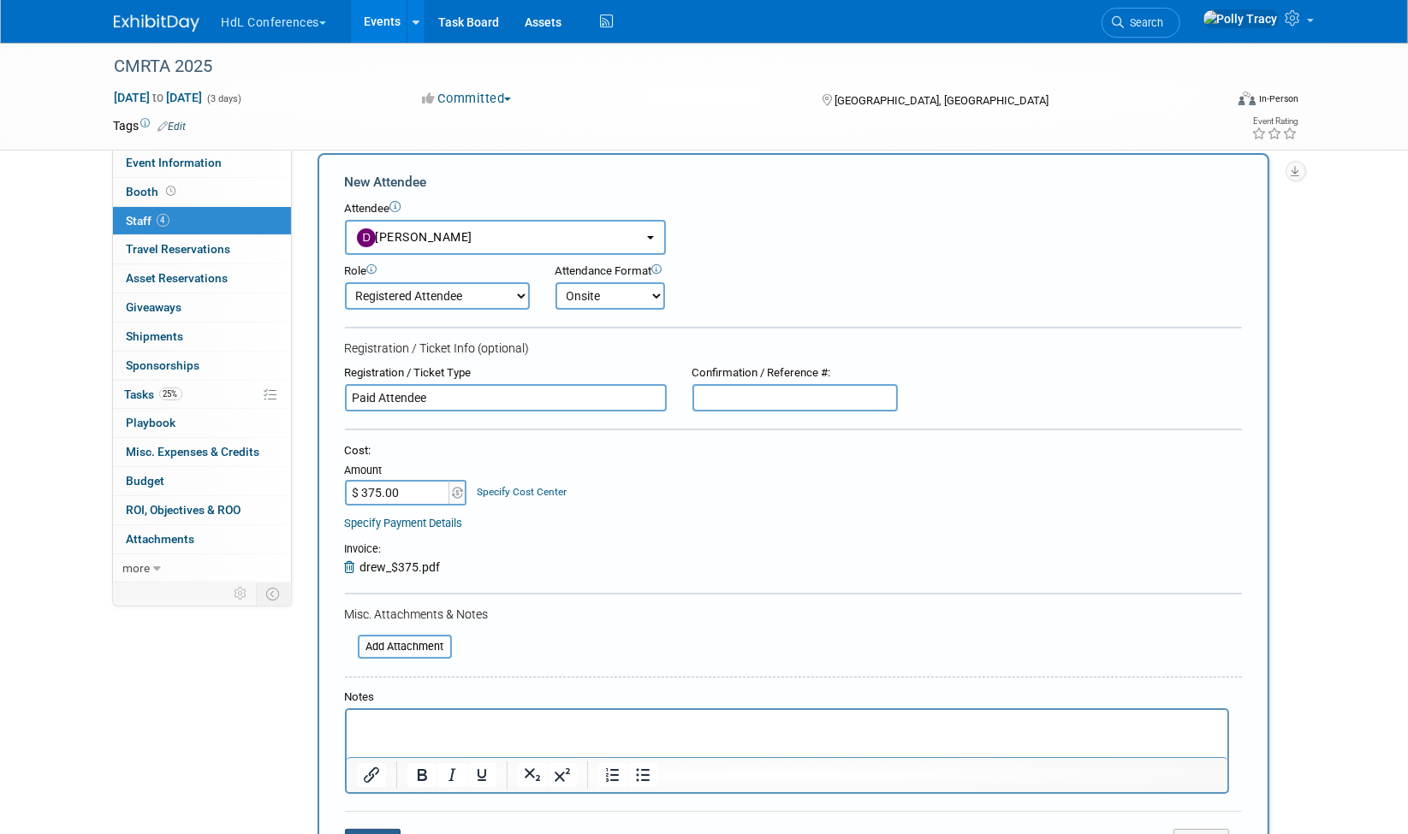
click at [393, 829] on button "Save" at bounding box center [373, 841] width 56 height 24
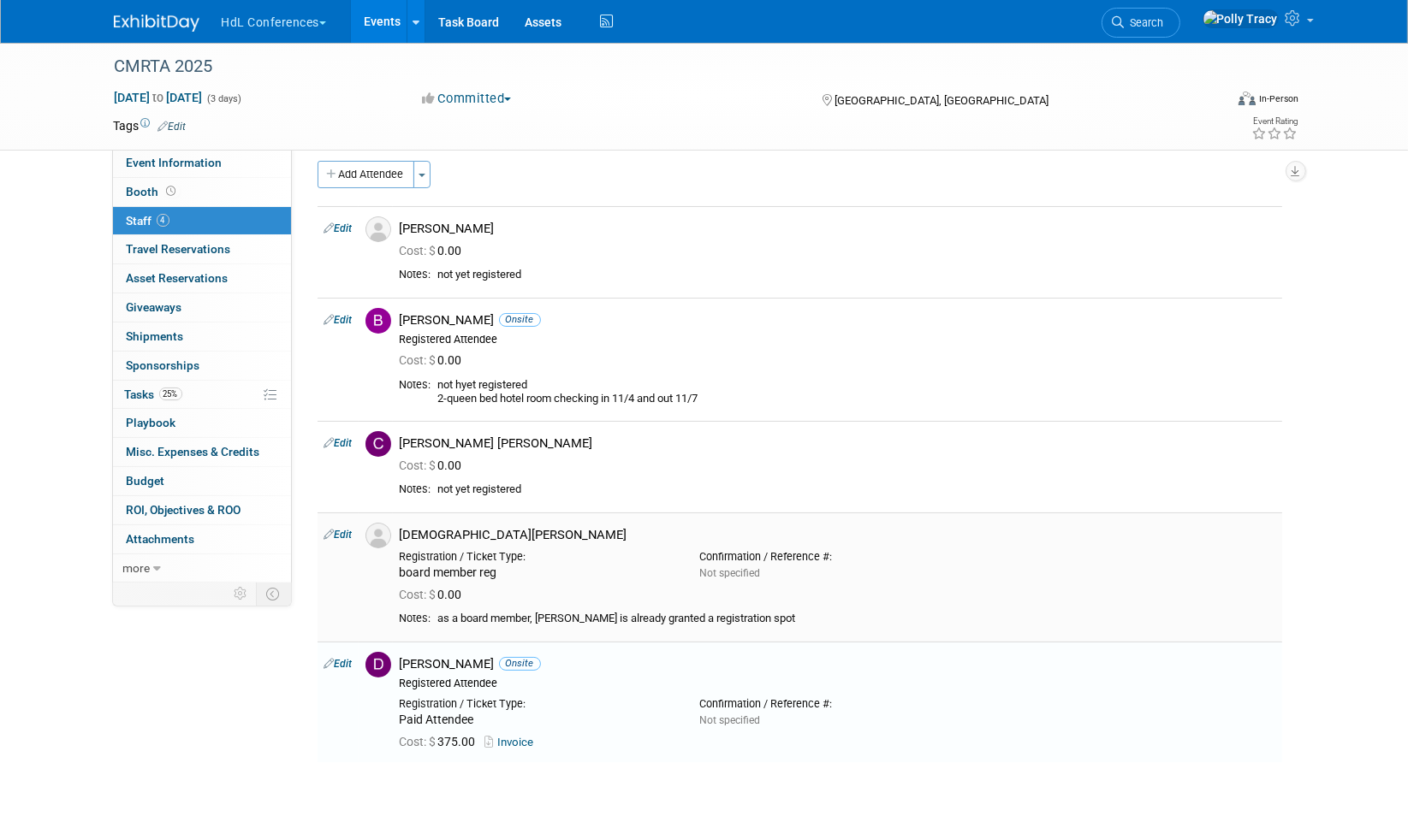
scroll to position [19, 0]
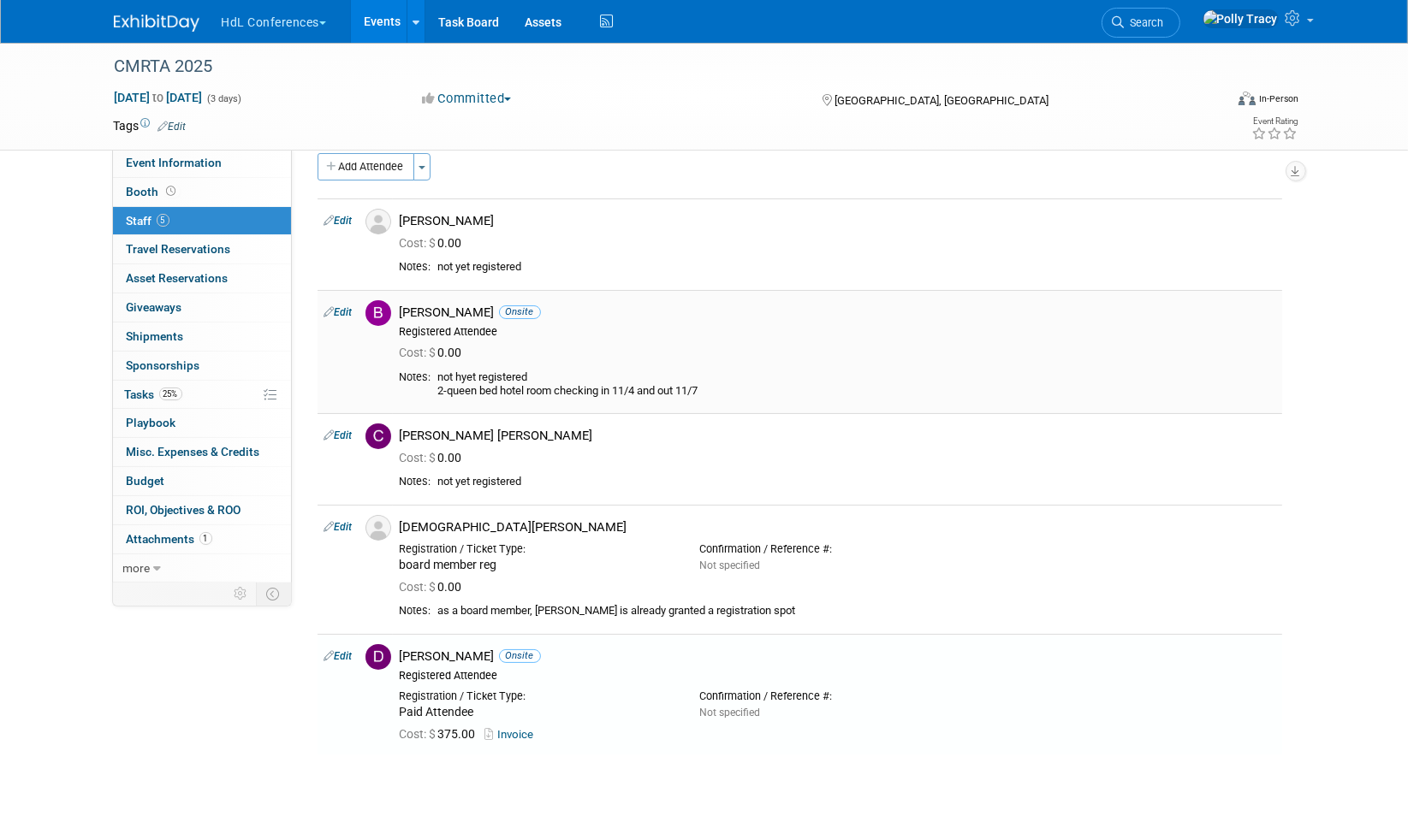
click at [349, 310] on link "Edit" at bounding box center [338, 312] width 28 height 12
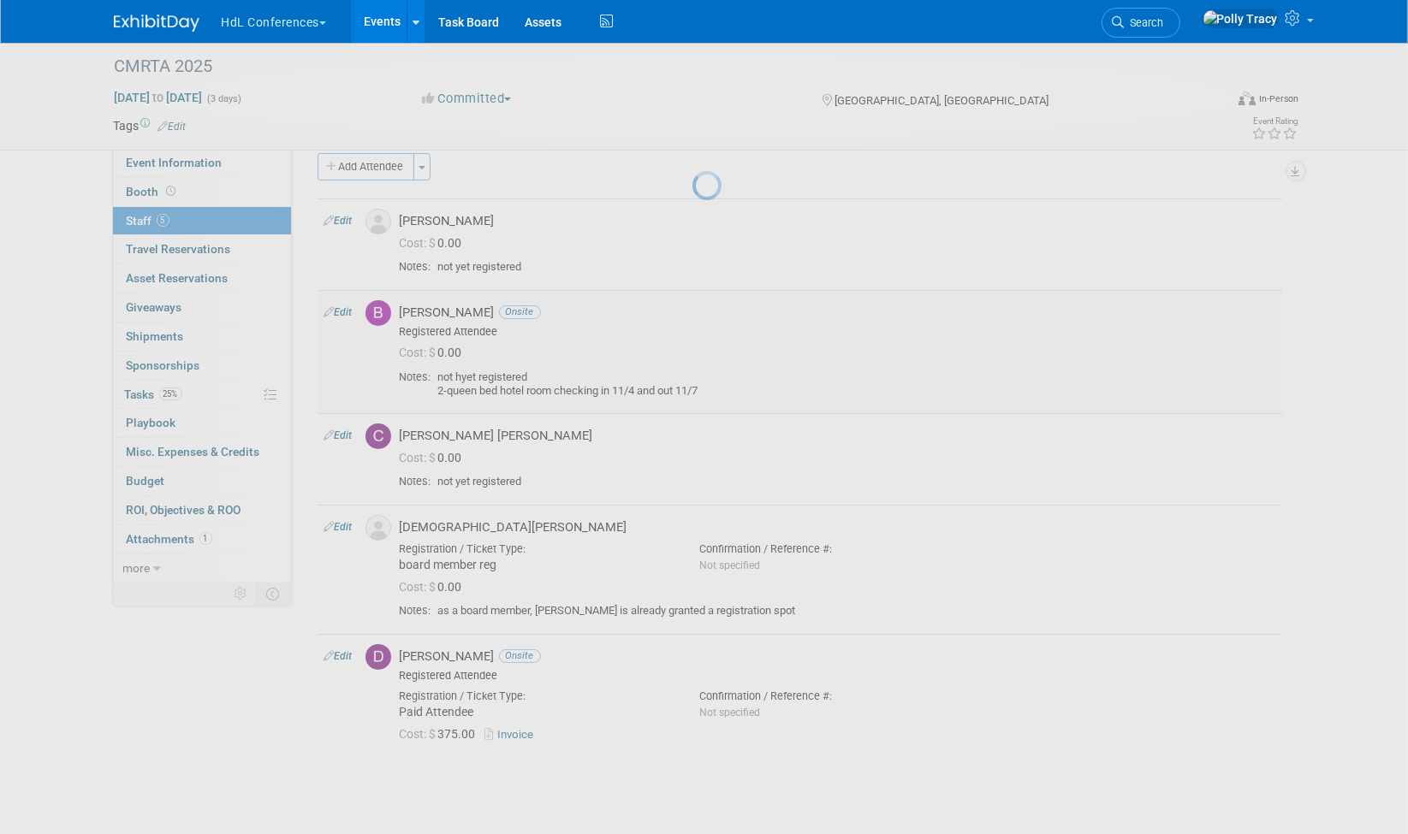
select select "7e2cef8a-94d7-409e-bcb8-3c8c51a5bf0a"
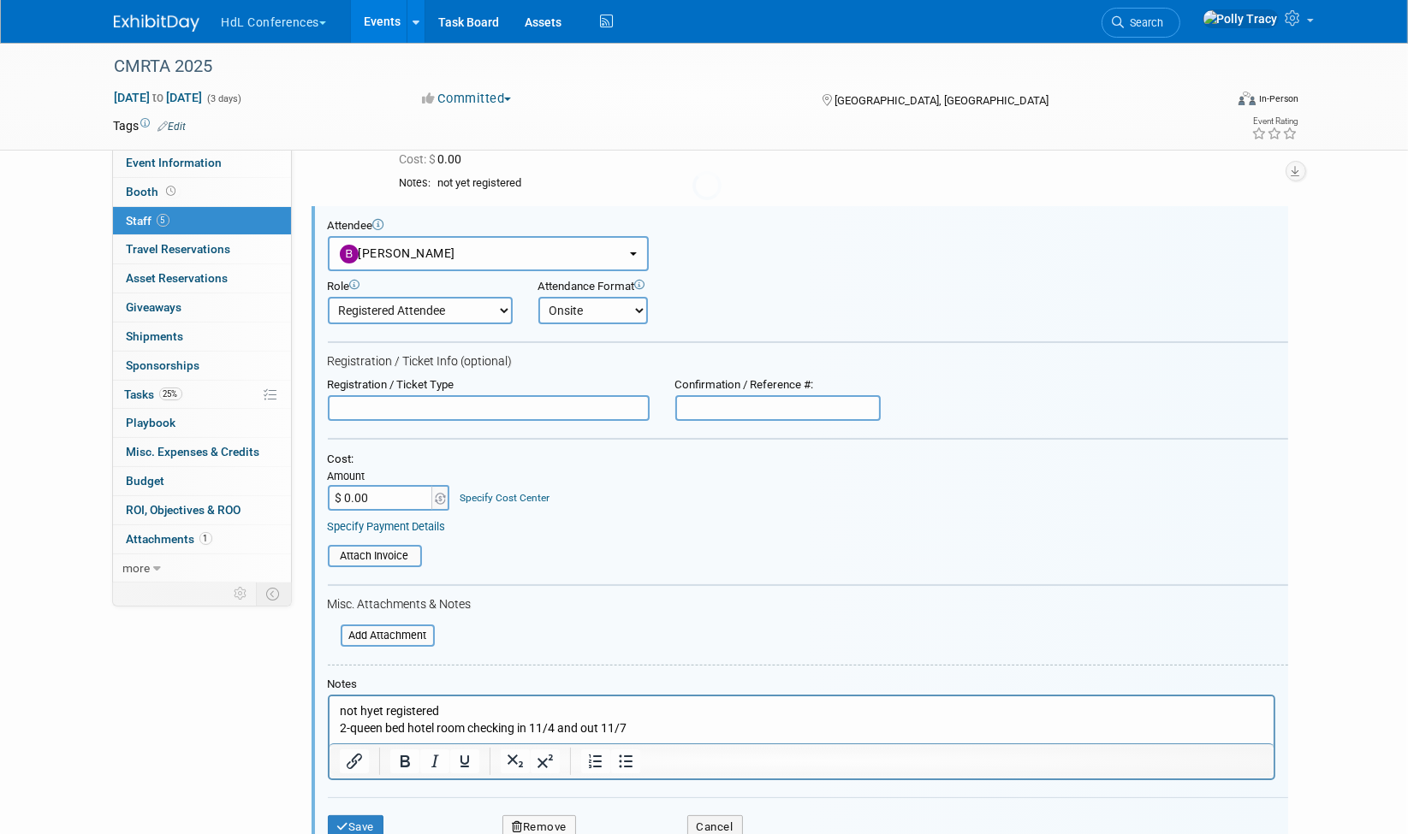
scroll to position [115, 0]
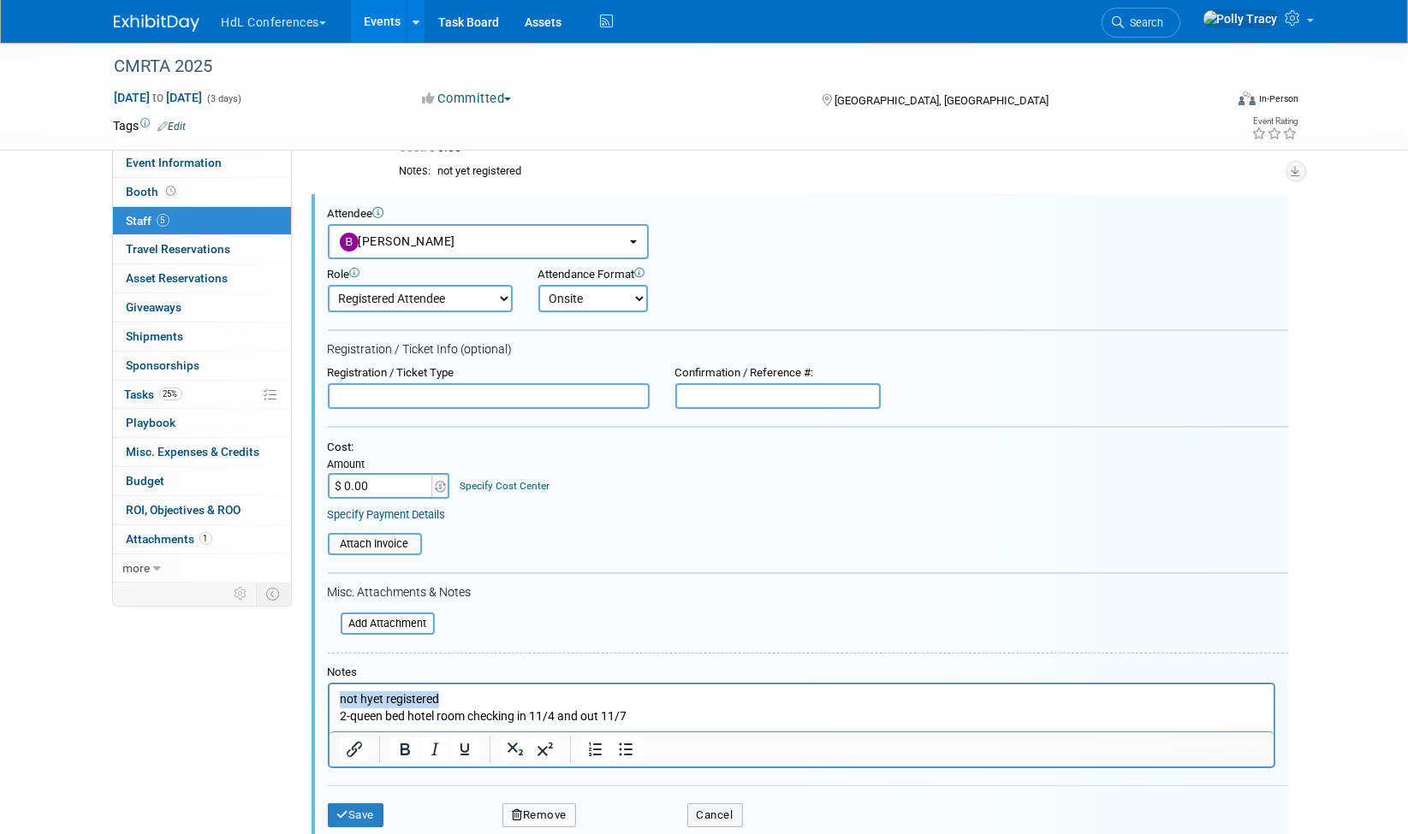
drag, startPoint x: 448, startPoint y: 696, endPoint x: 278, endPoint y: 694, distance: 169.5
click at [329, 694] on html "not hyet registered 2-queen bed hotel room checking in 11/4 and out 11/7" at bounding box center [801, 704] width 944 height 40
click at [502, 395] on input "text" at bounding box center [489, 396] width 322 height 26
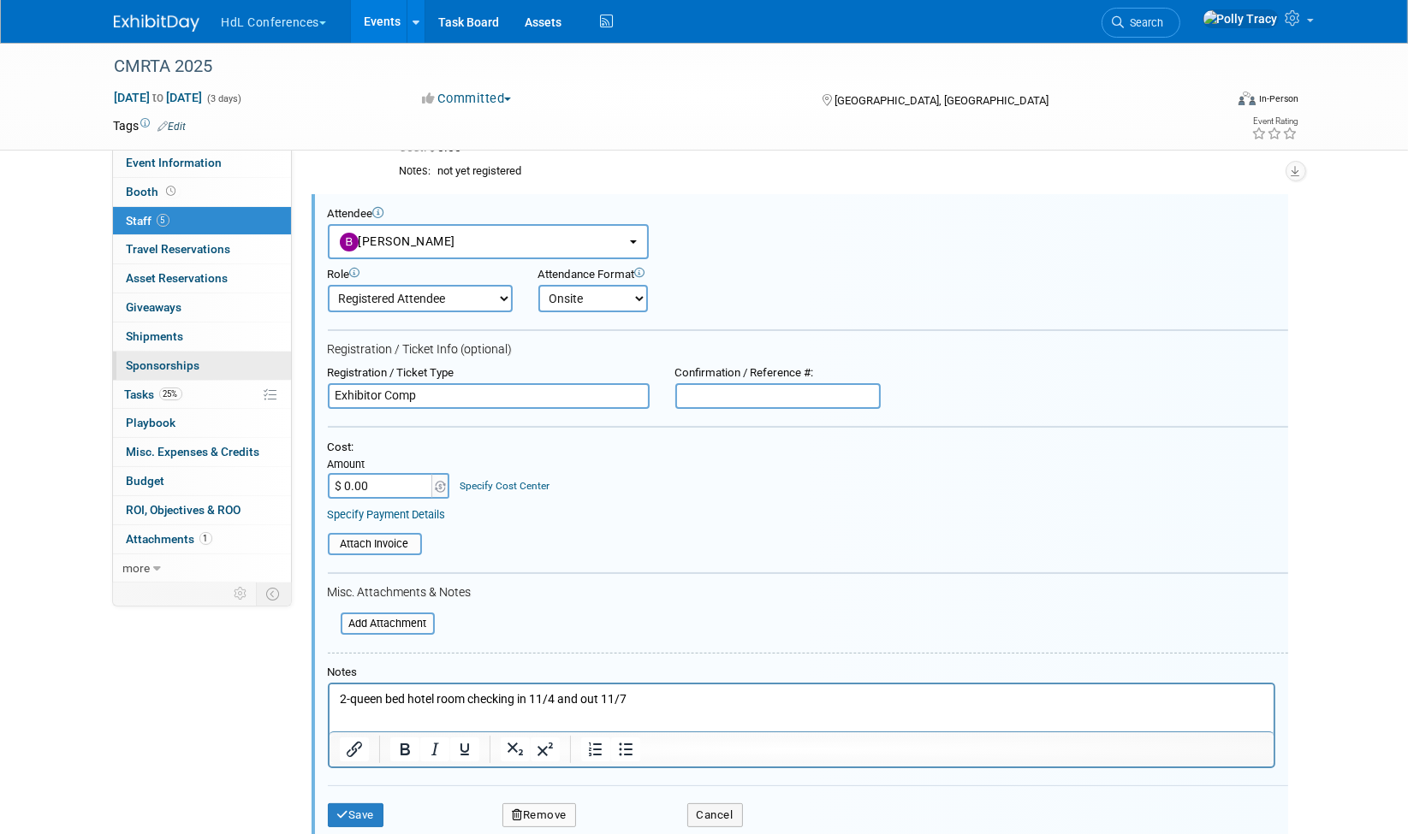
drag, startPoint x: 503, startPoint y: 389, endPoint x: 262, endPoint y: 364, distance: 242.6
click at [262, 364] on div "Event Information Event Info Booth Booth 5 Staff 5 Staff 0 Travel Reservations …" at bounding box center [704, 565] width 1207 height 1275
type input "Exhibitor Comp"
click at [366, 618] on input "file" at bounding box center [331, 624] width 204 height 19
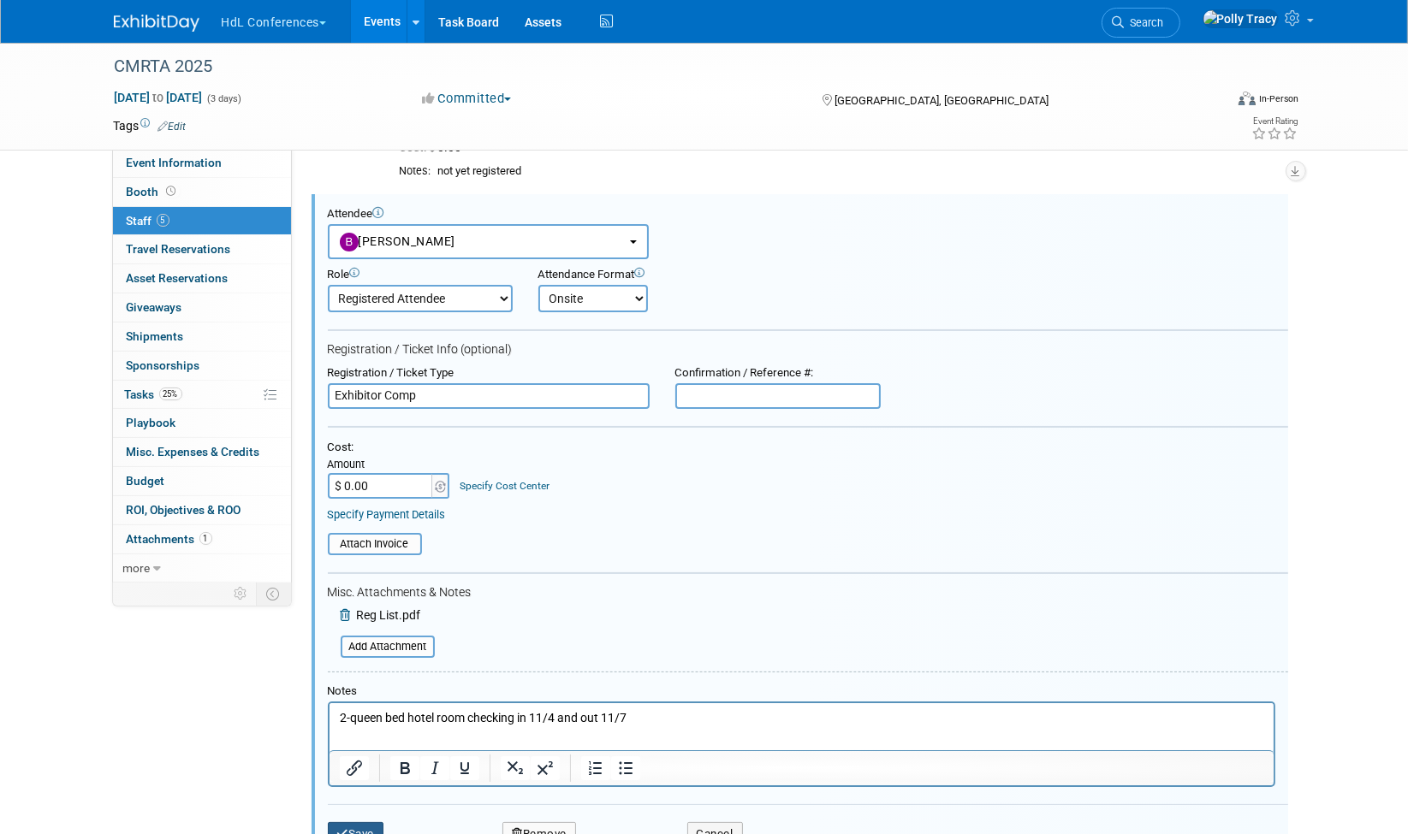
click at [347, 822] on button "Save" at bounding box center [356, 834] width 56 height 24
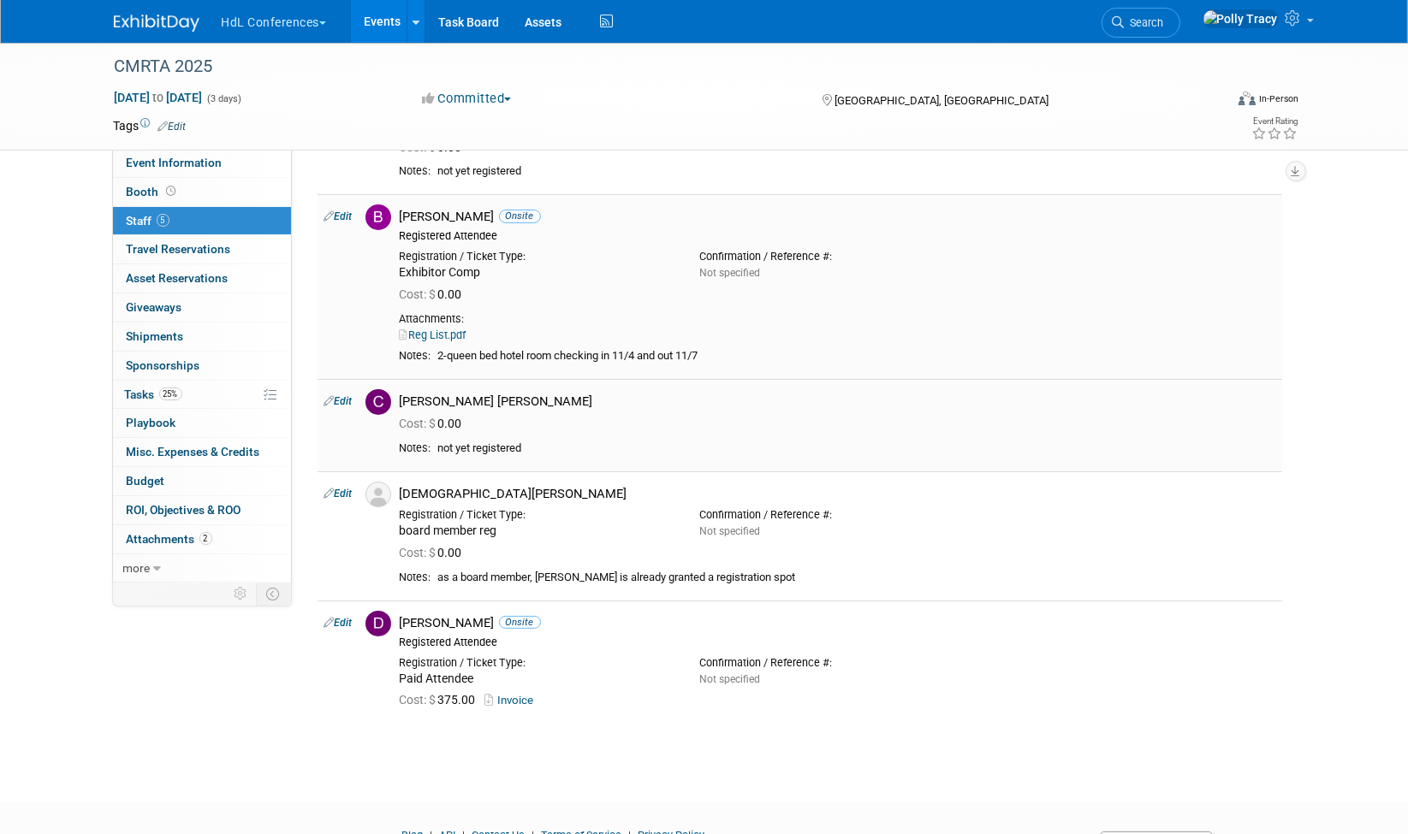
scroll to position [107, 0]
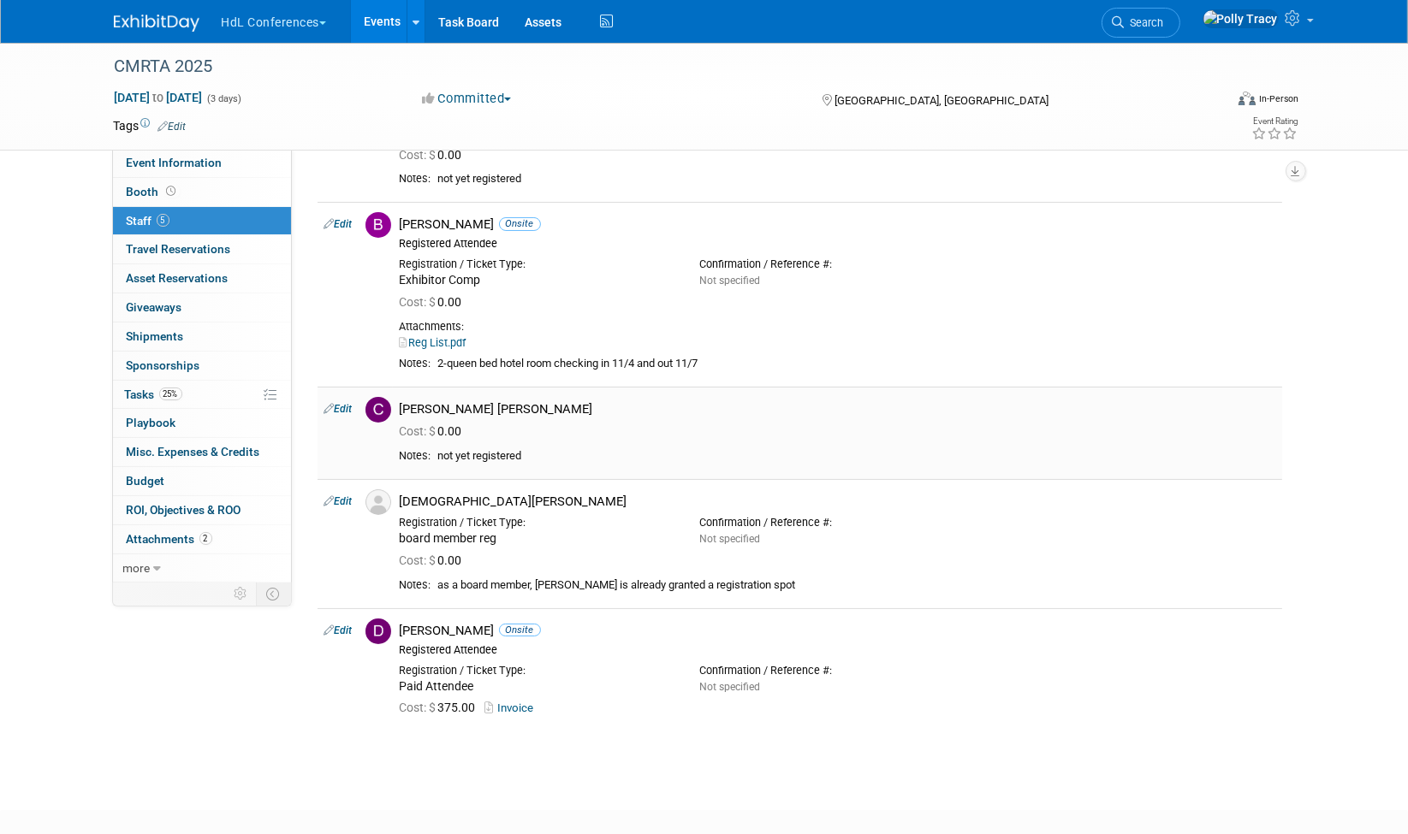
click at [344, 408] on link "Edit" at bounding box center [338, 409] width 28 height 12
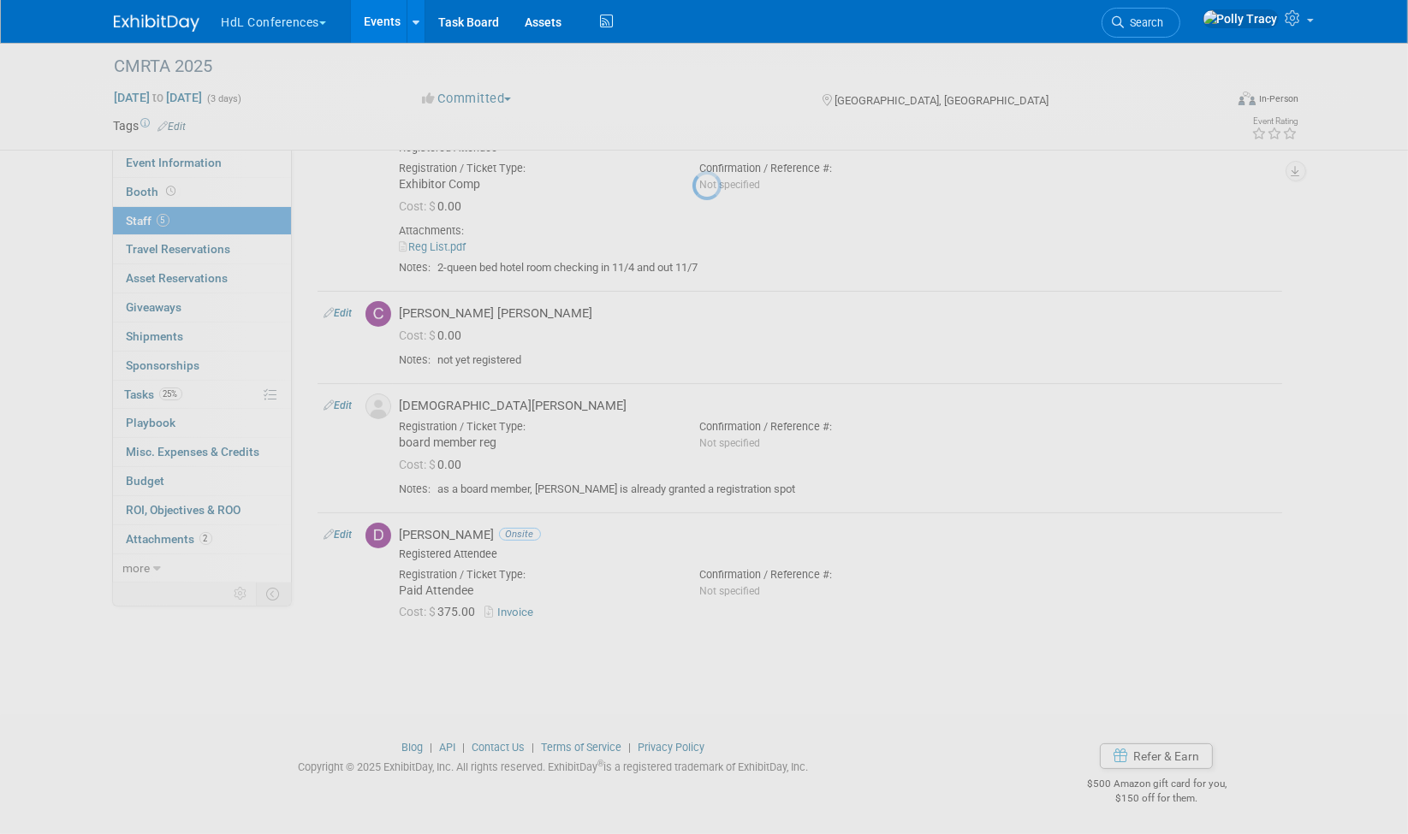
select select "652a7aed-51bb-4366-ba58-c872f788db95"
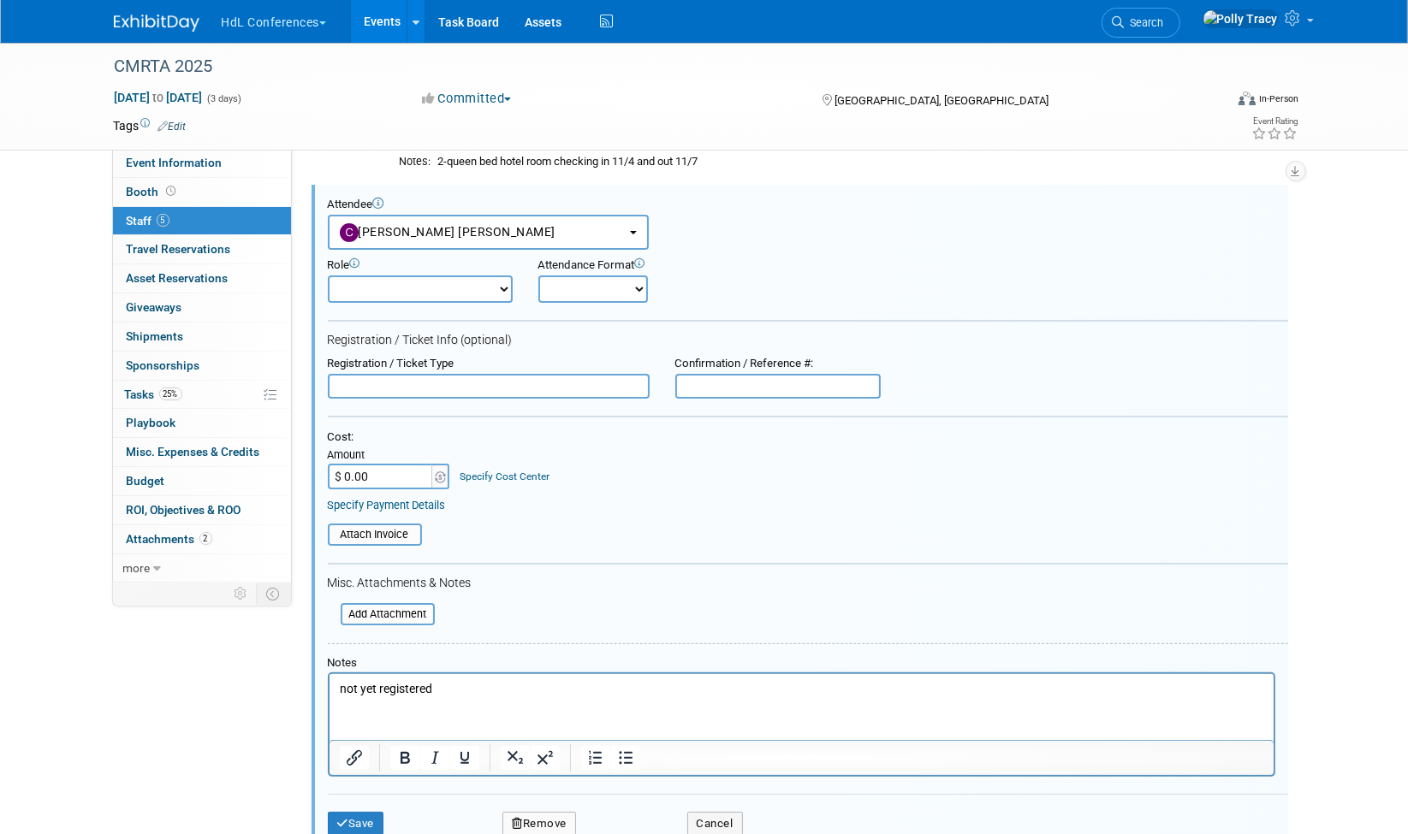
scroll to position [312, 0]
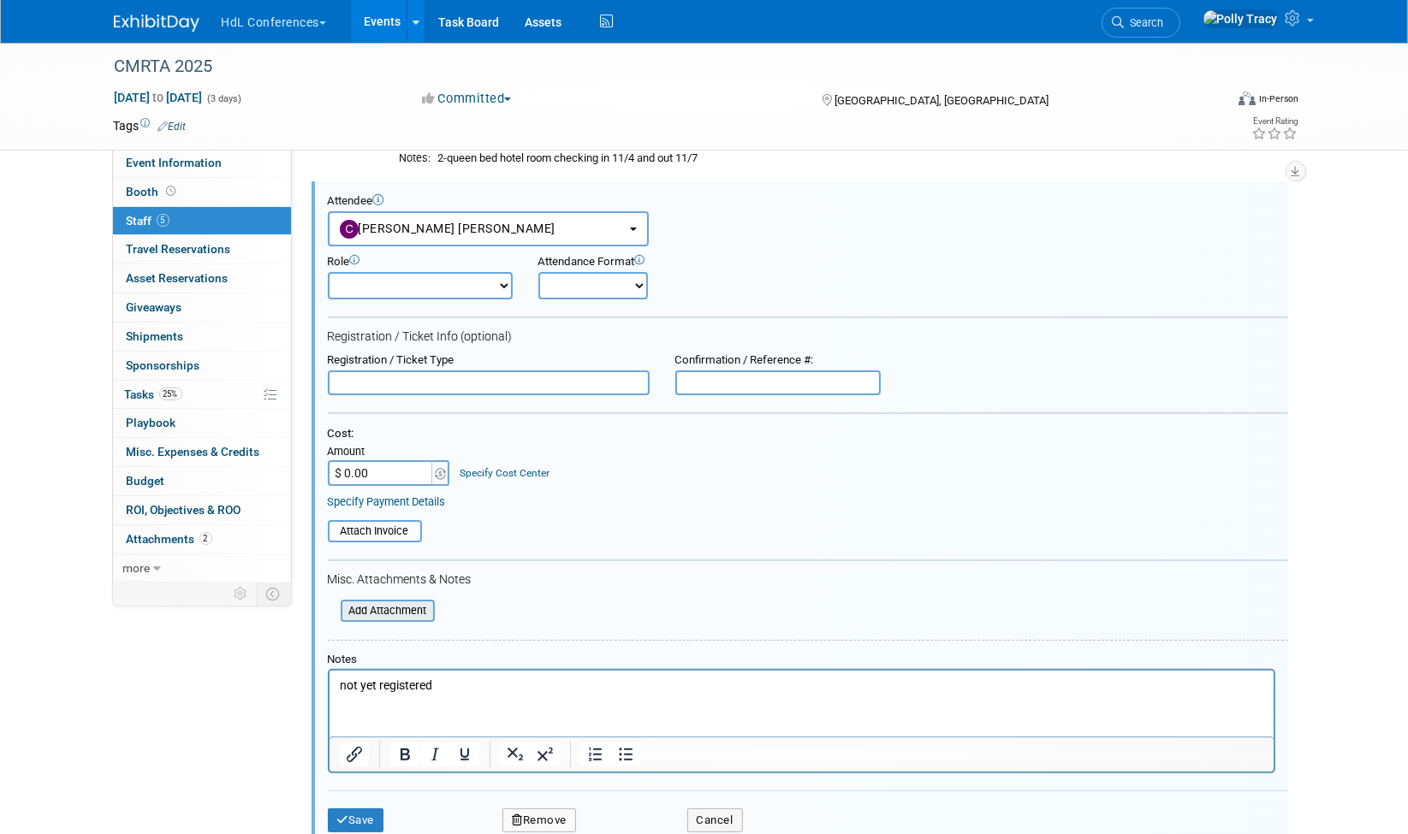
click at [377, 608] on input "file" at bounding box center [331, 611] width 204 height 19
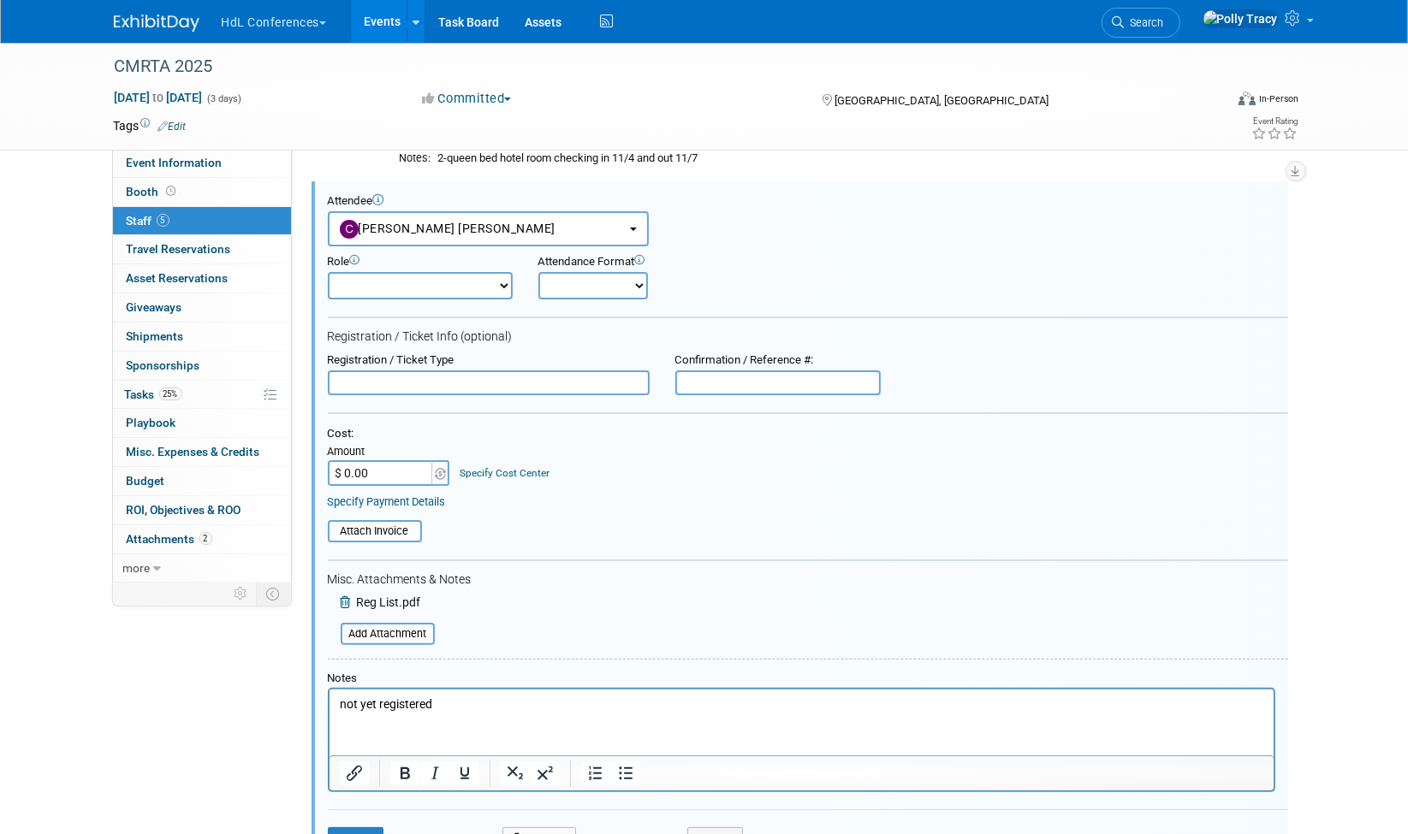
click at [398, 377] on input "text" at bounding box center [489, 384] width 322 height 26
paste input "Exhibitor Comp"
type input "Exhibitor Comp"
click at [434, 288] on select "Demonstrator Host Planner Presenter Registered Attendee Sales Representative" at bounding box center [420, 285] width 185 height 27
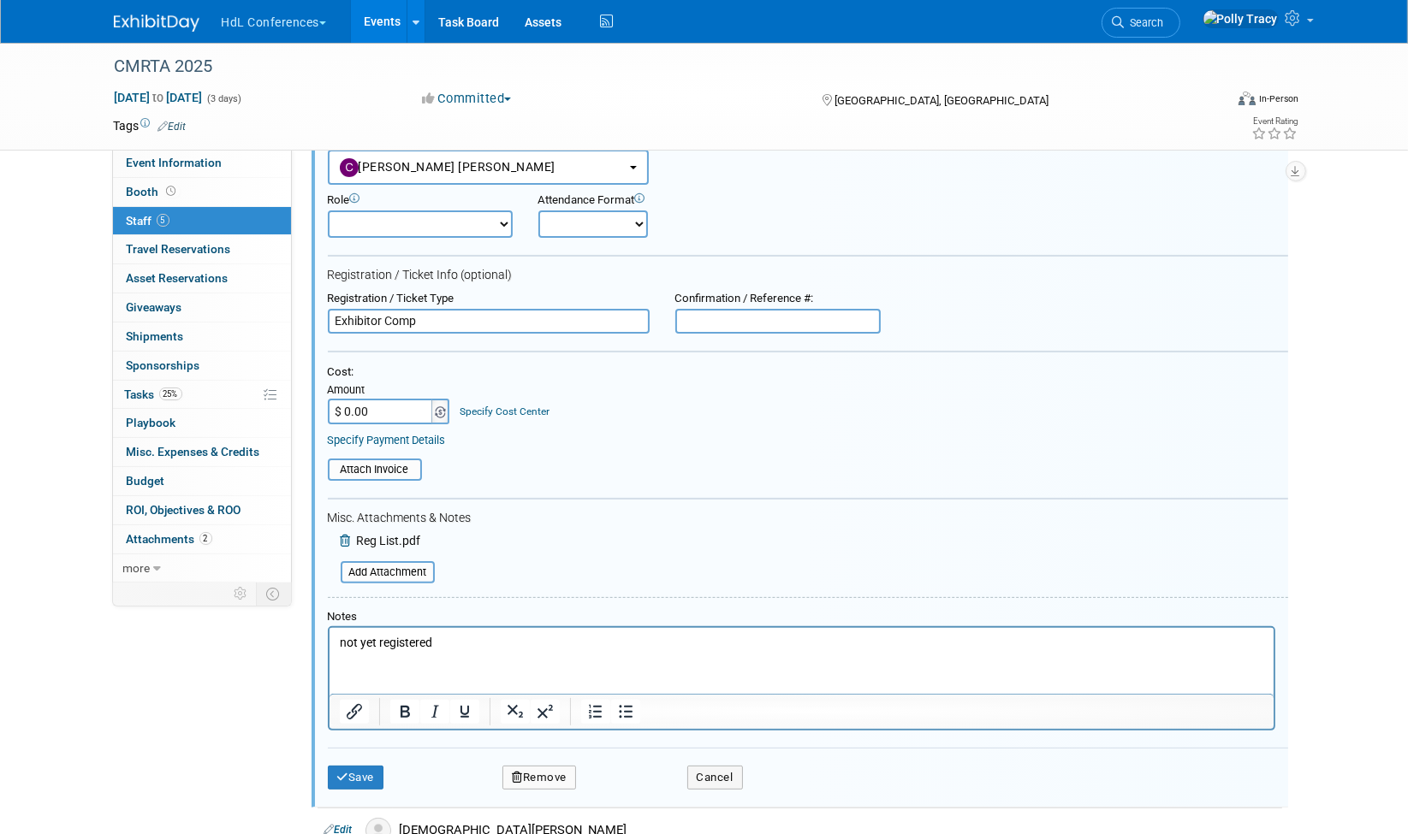
scroll to position [395, 0]
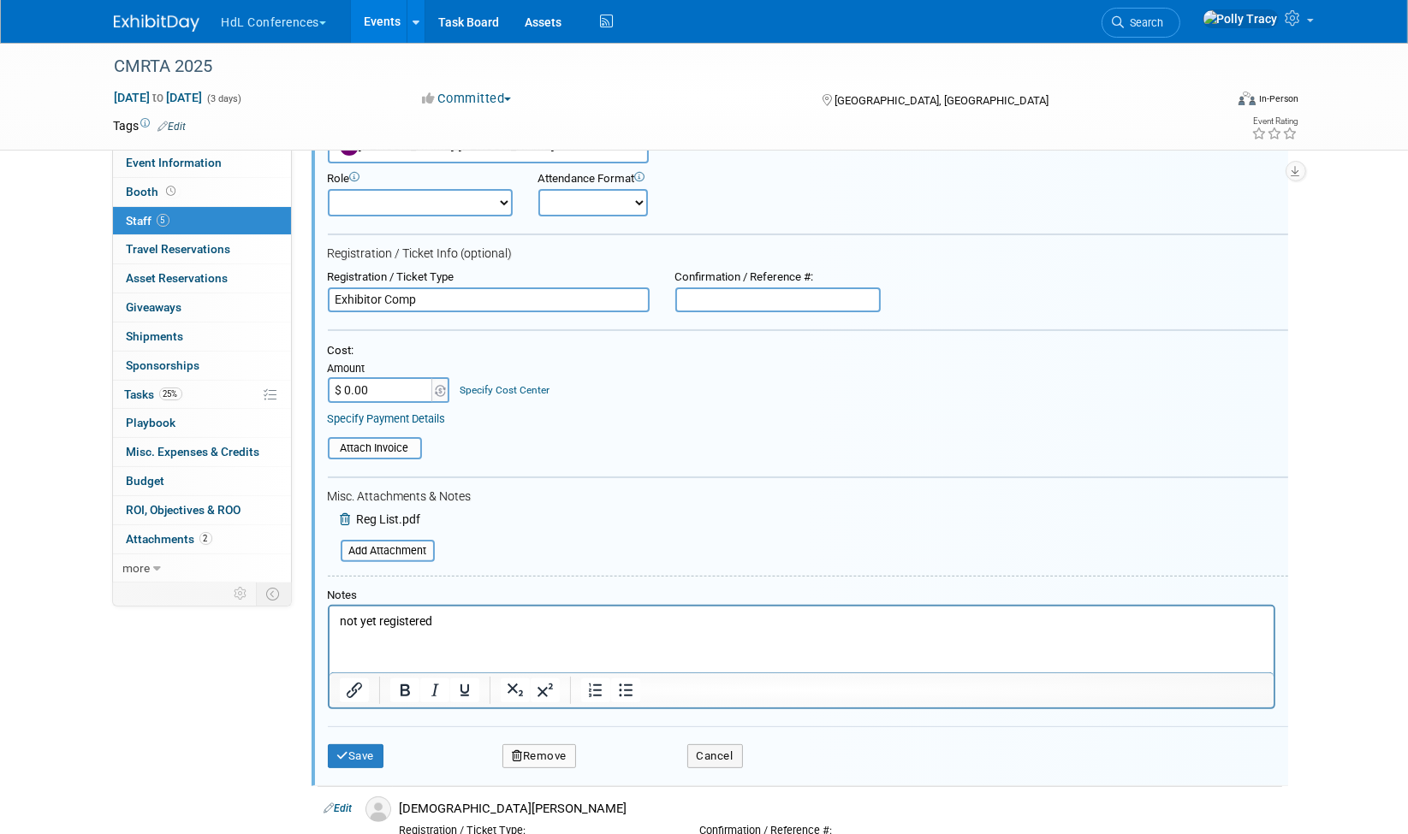
click at [429, 195] on select "Demonstrator Host Planner Presenter Registered Attendee Sales Representative" at bounding box center [420, 202] width 185 height 27
select select "100"
click at [328, 189] on select "Demonstrator Host Planner Presenter Registered Attendee Sales Representative" at bounding box center [420, 202] width 185 height 27
click at [567, 197] on select "Onsite Remote" at bounding box center [593, 202] width 110 height 27
select select "1"
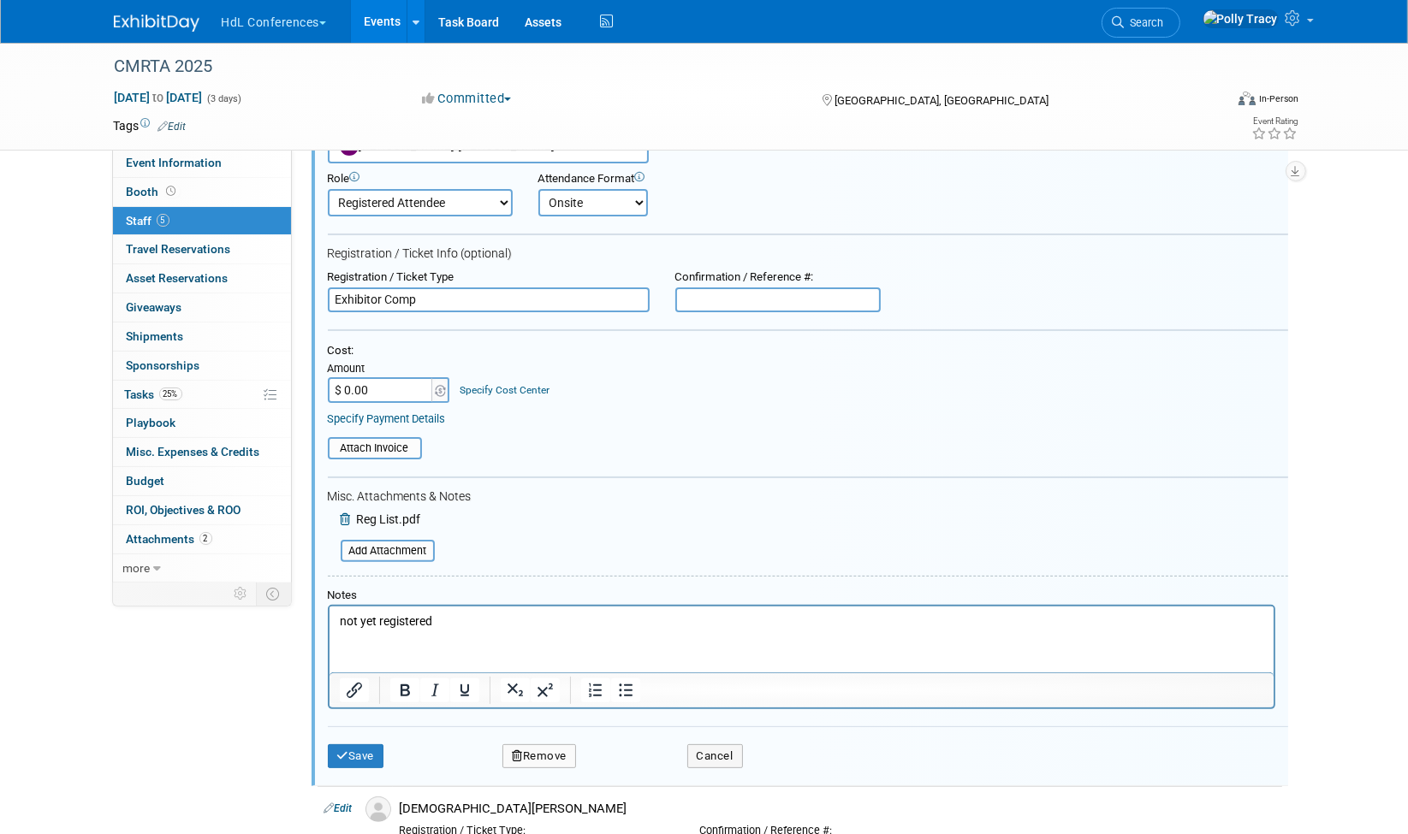
click at [538, 189] on select "Onsite Remote" at bounding box center [593, 202] width 110 height 27
drag, startPoint x: 472, startPoint y: 617, endPoint x: 261, endPoint y: 609, distance: 210.7
click at [329, 609] on html "not yet registered" at bounding box center [801, 619] width 944 height 24
click at [378, 745] on button "Save" at bounding box center [356, 757] width 56 height 24
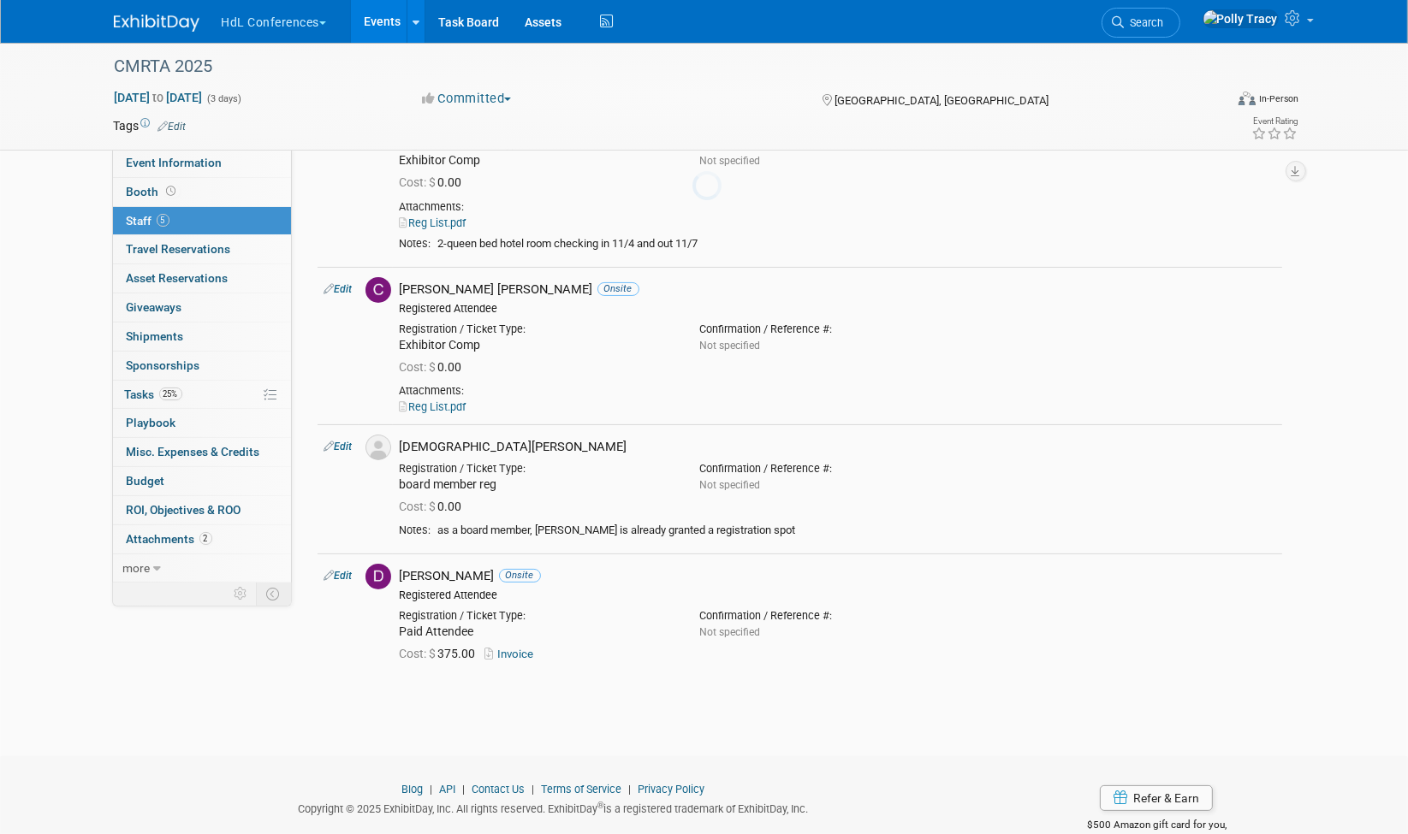
scroll to position [266, 0]
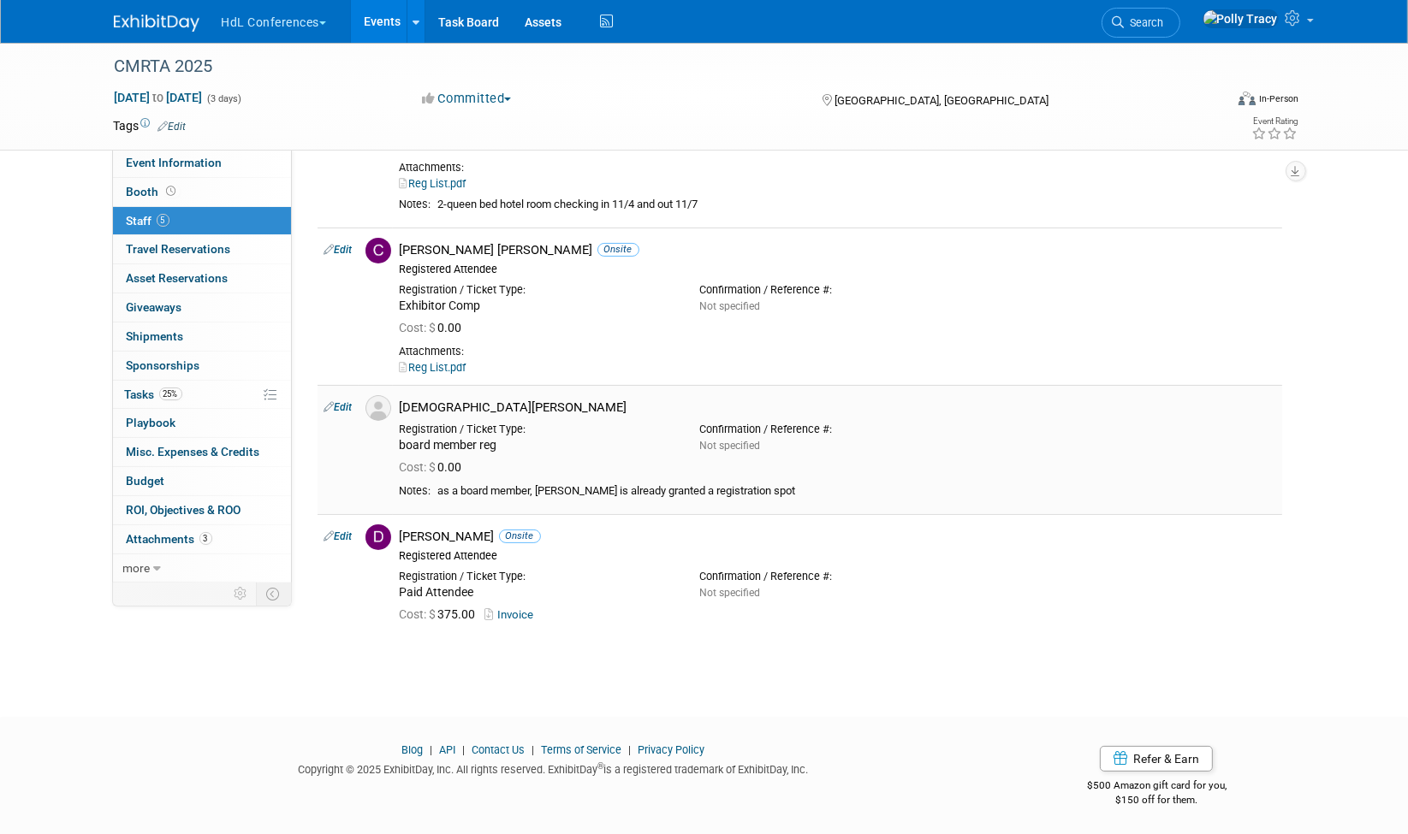
click at [347, 408] on link "Edit" at bounding box center [338, 407] width 28 height 12
select select "1c4bfeb1-3879-4e45-ac22-7134efc56e72"
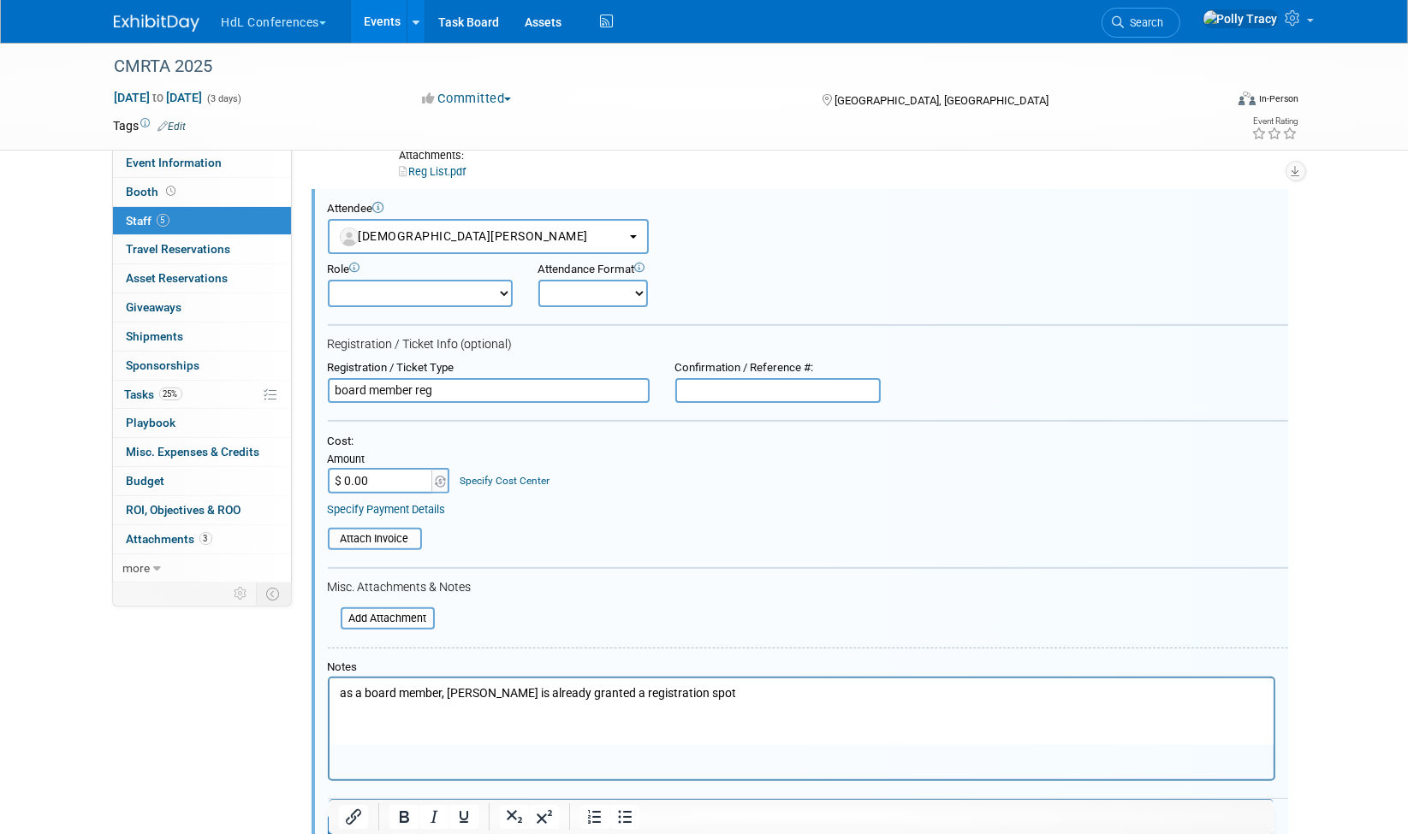
scroll to position [496, 0]
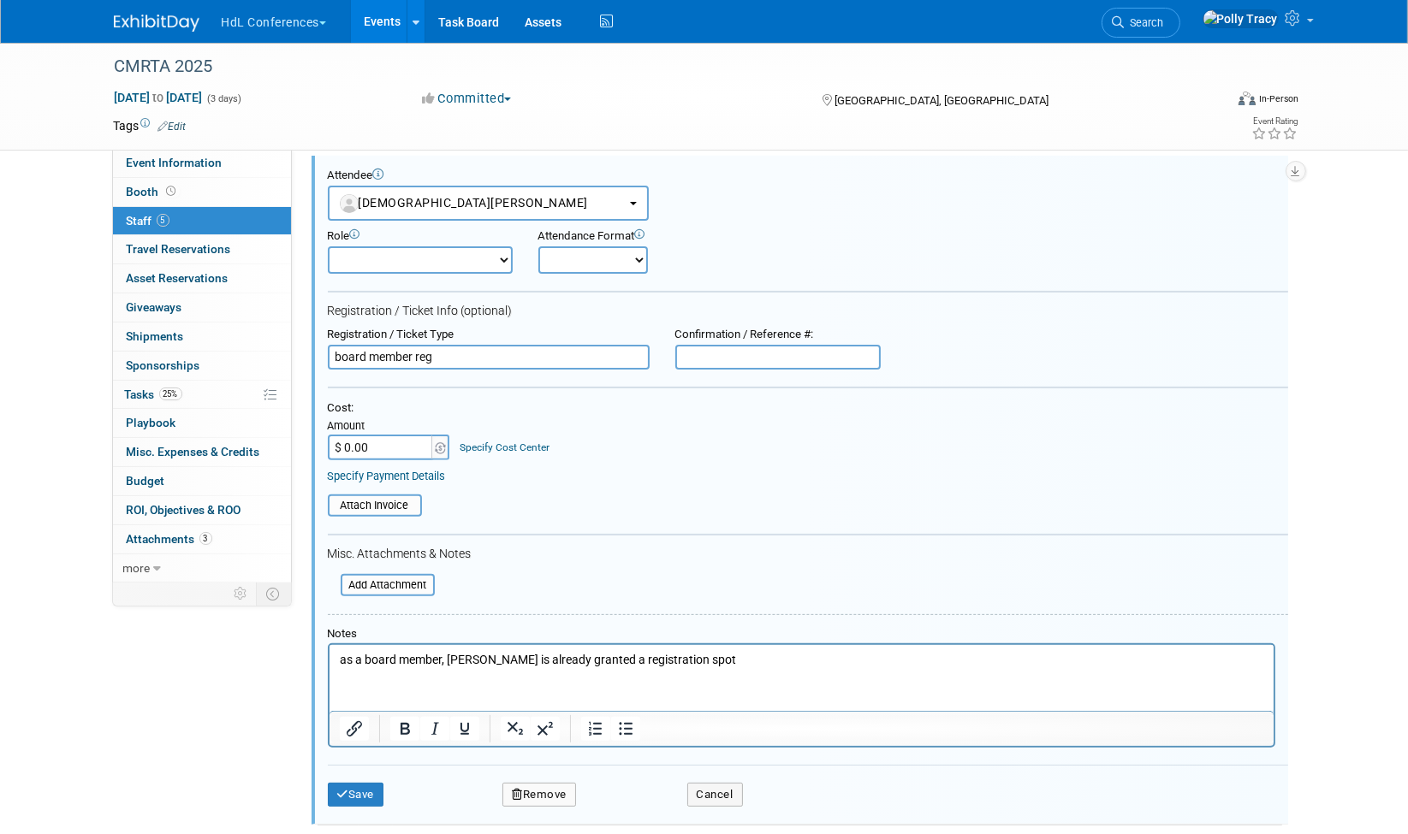
click at [406, 260] on select "Demonstrator Host Planner Presenter Registered Attendee Sales Representative" at bounding box center [420, 259] width 185 height 27
select select "100"
click at [328, 246] on select "Demonstrator Host Planner Presenter Registered Attendee Sales Representative" at bounding box center [420, 259] width 185 height 27
click at [550, 258] on select "Onsite Remote" at bounding box center [593, 259] width 110 height 27
select select "1"
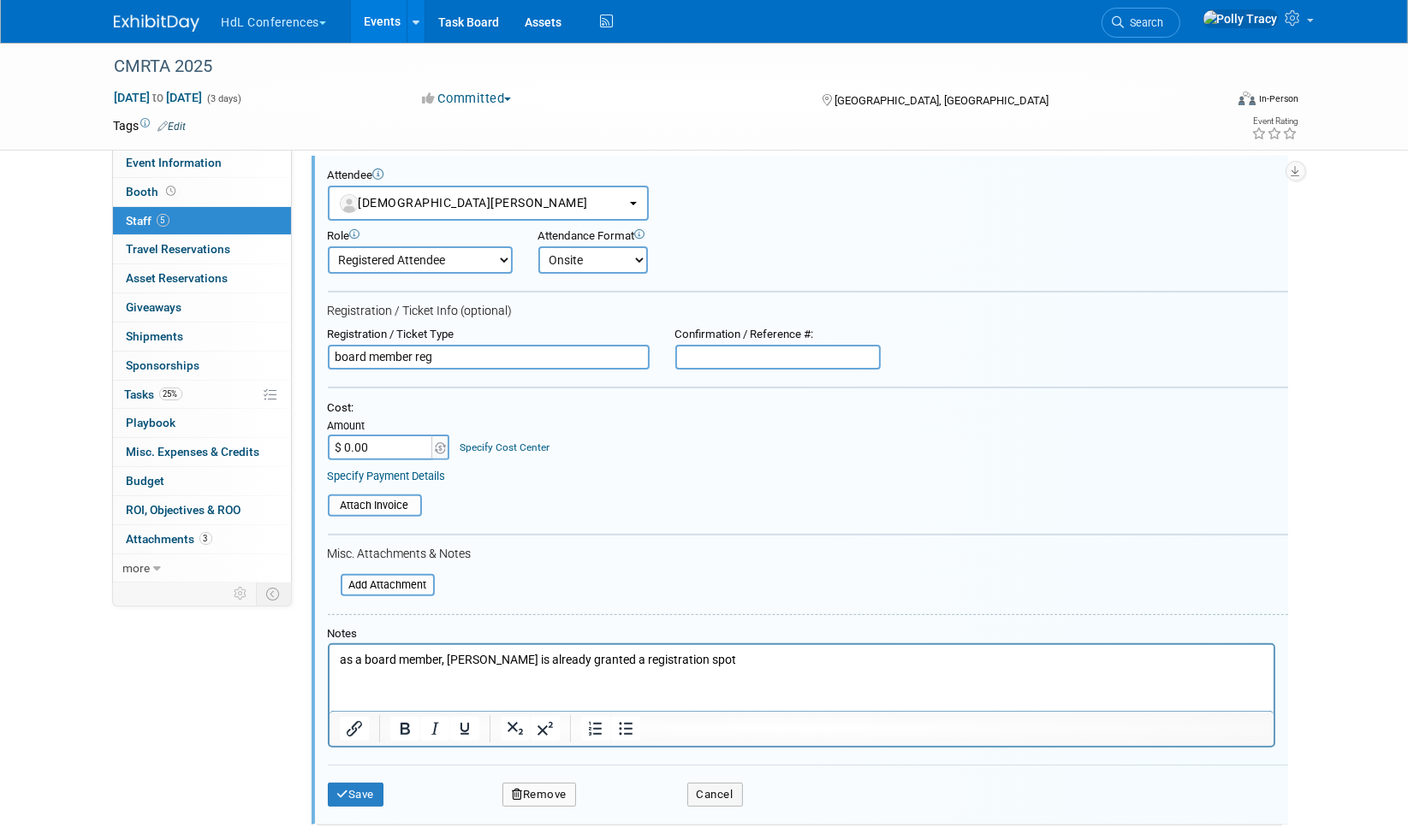
click at [538, 246] on select "Onsite Remote" at bounding box center [593, 259] width 110 height 27
click at [366, 783] on button "Save" at bounding box center [356, 795] width 56 height 24
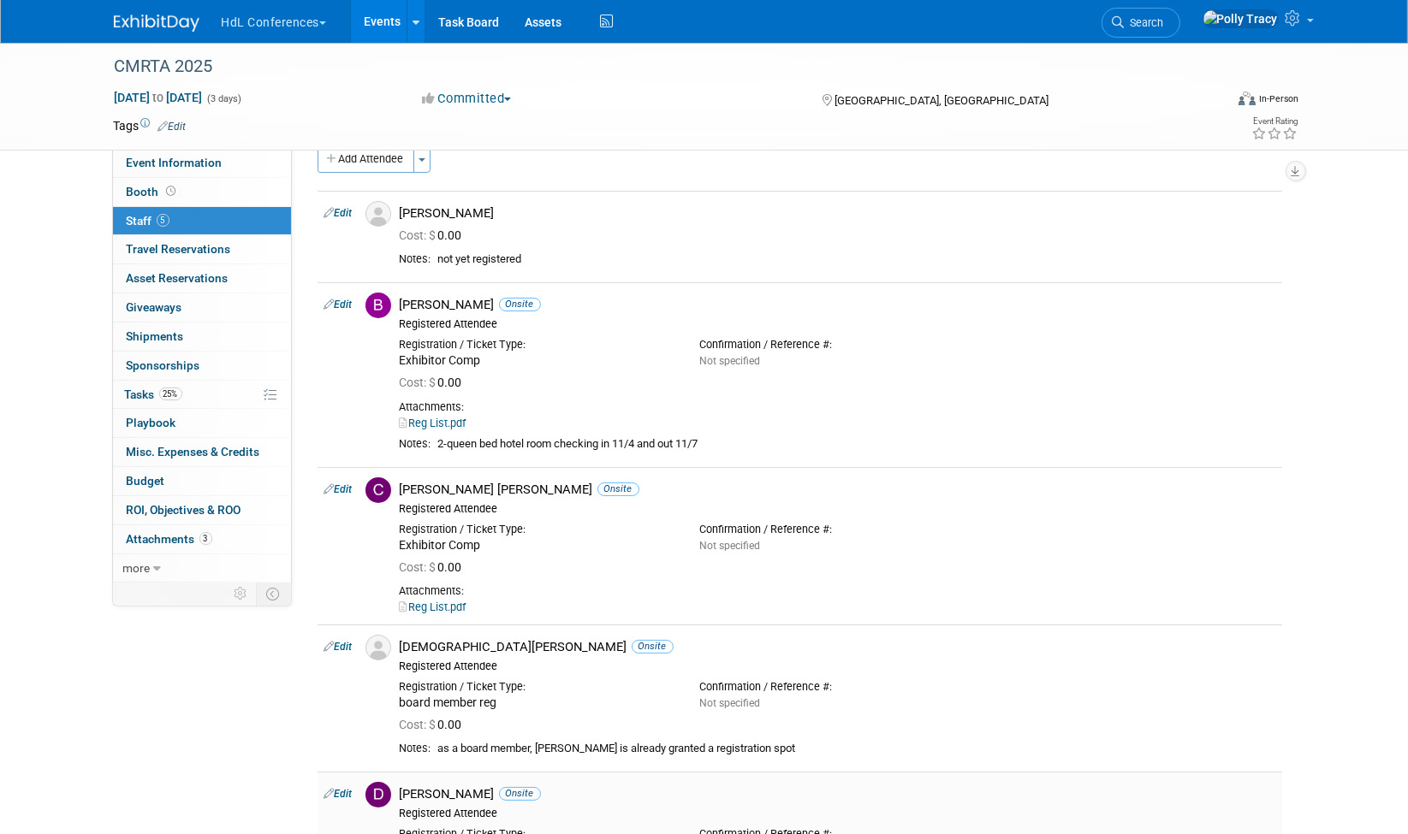
scroll to position [0, 0]
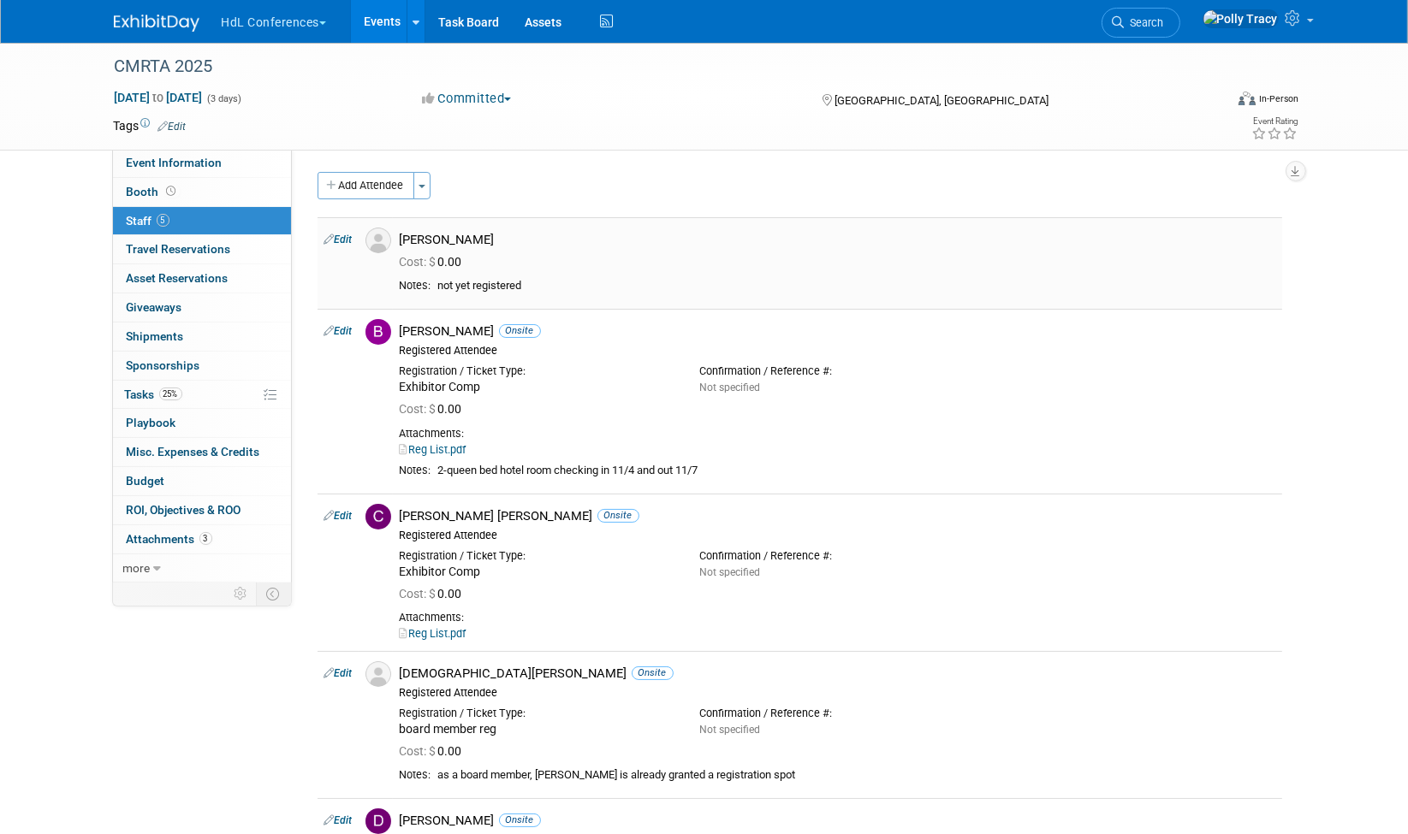
click at [345, 240] on link "Edit" at bounding box center [338, 240] width 28 height 12
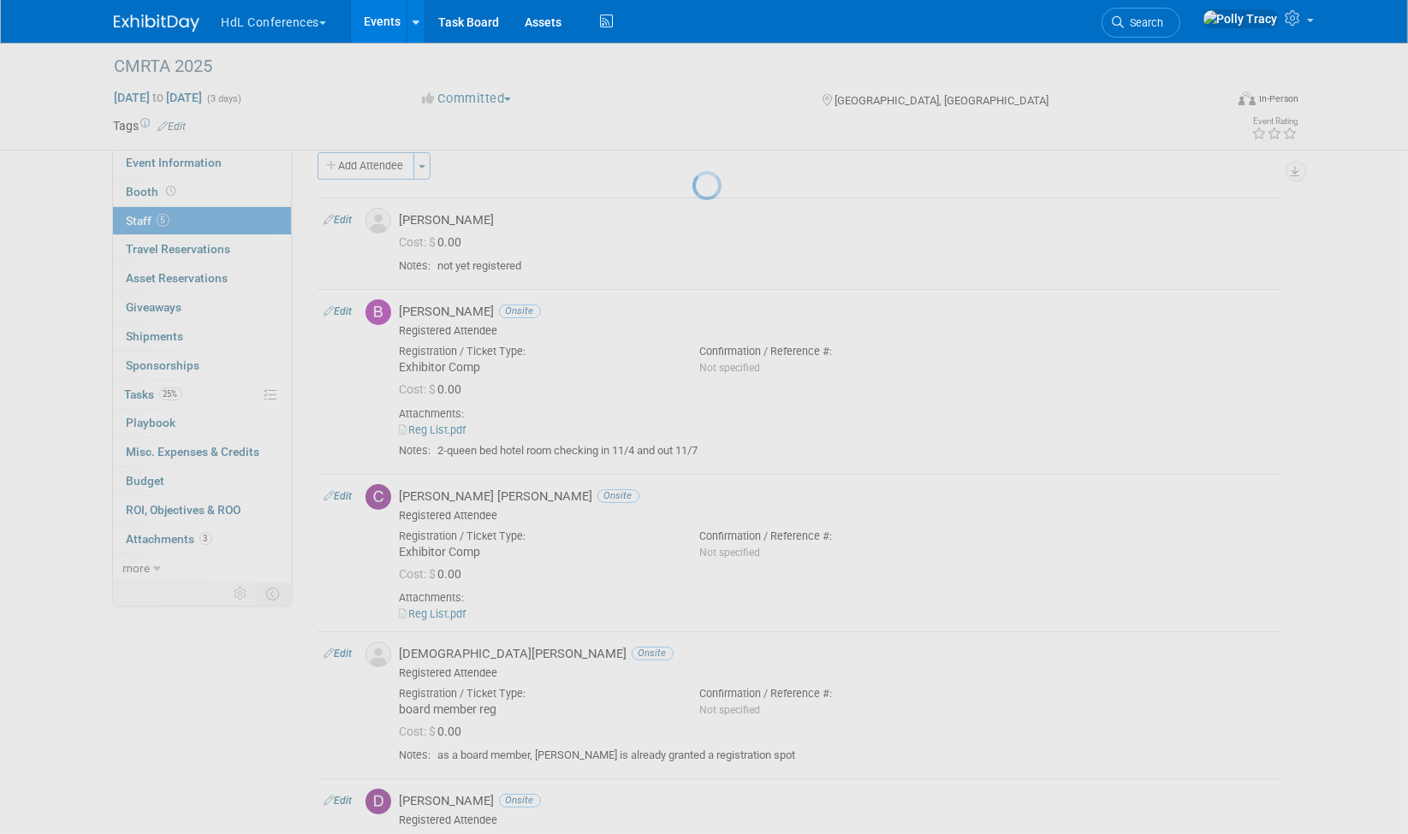
select select "9d3cb2cb-abcc-41c8-a7ca-b9c27362fccd"
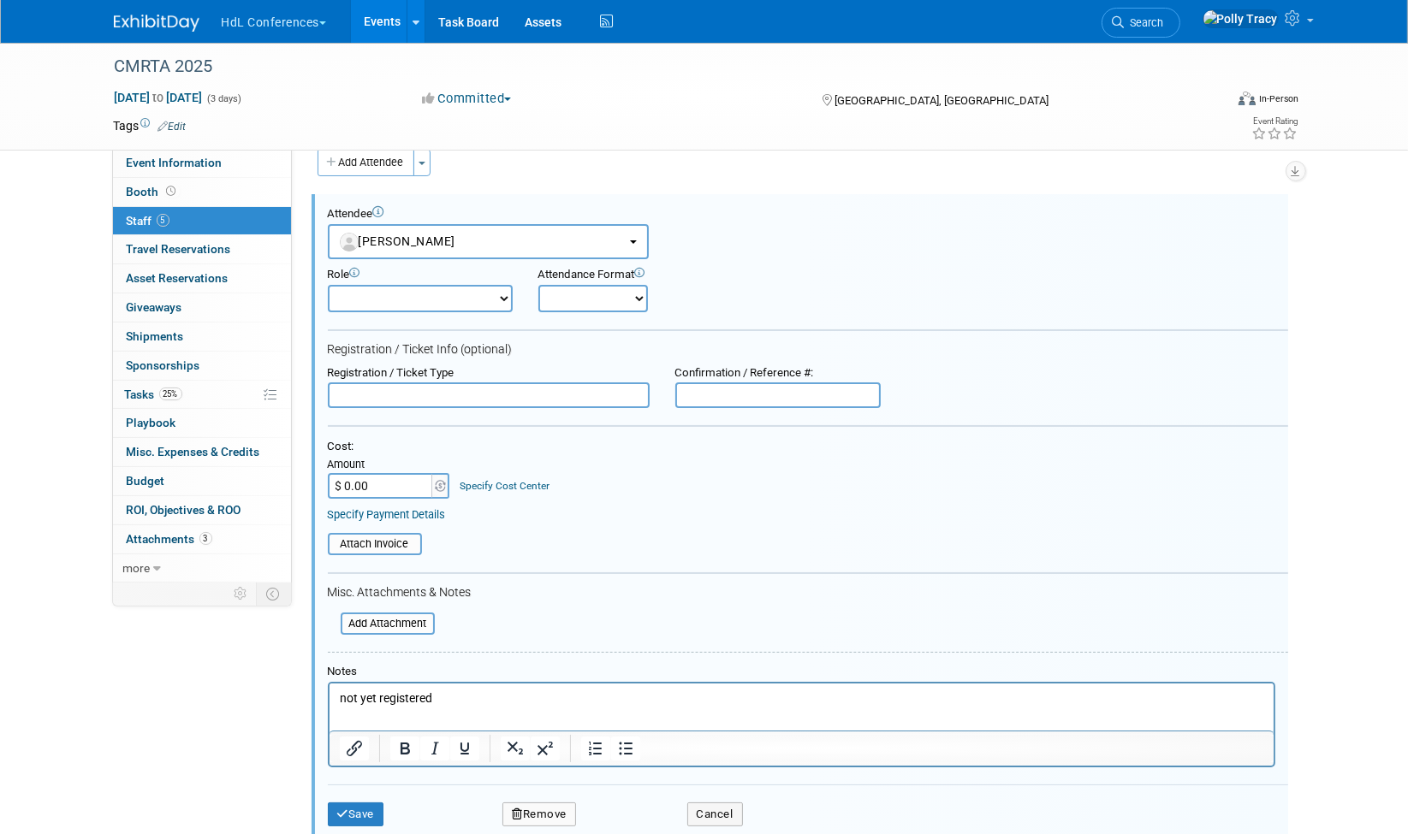
click at [393, 288] on select "Demonstrator Host Planner Presenter Registered Attendee Sales Representative" at bounding box center [420, 298] width 185 height 27
select select "100"
click at [328, 285] on select "Demonstrator Host Planner Presenter Registered Attendee Sales Representative" at bounding box center [420, 298] width 185 height 27
click at [561, 298] on select "Onsite Remote" at bounding box center [593, 298] width 110 height 27
select select "1"
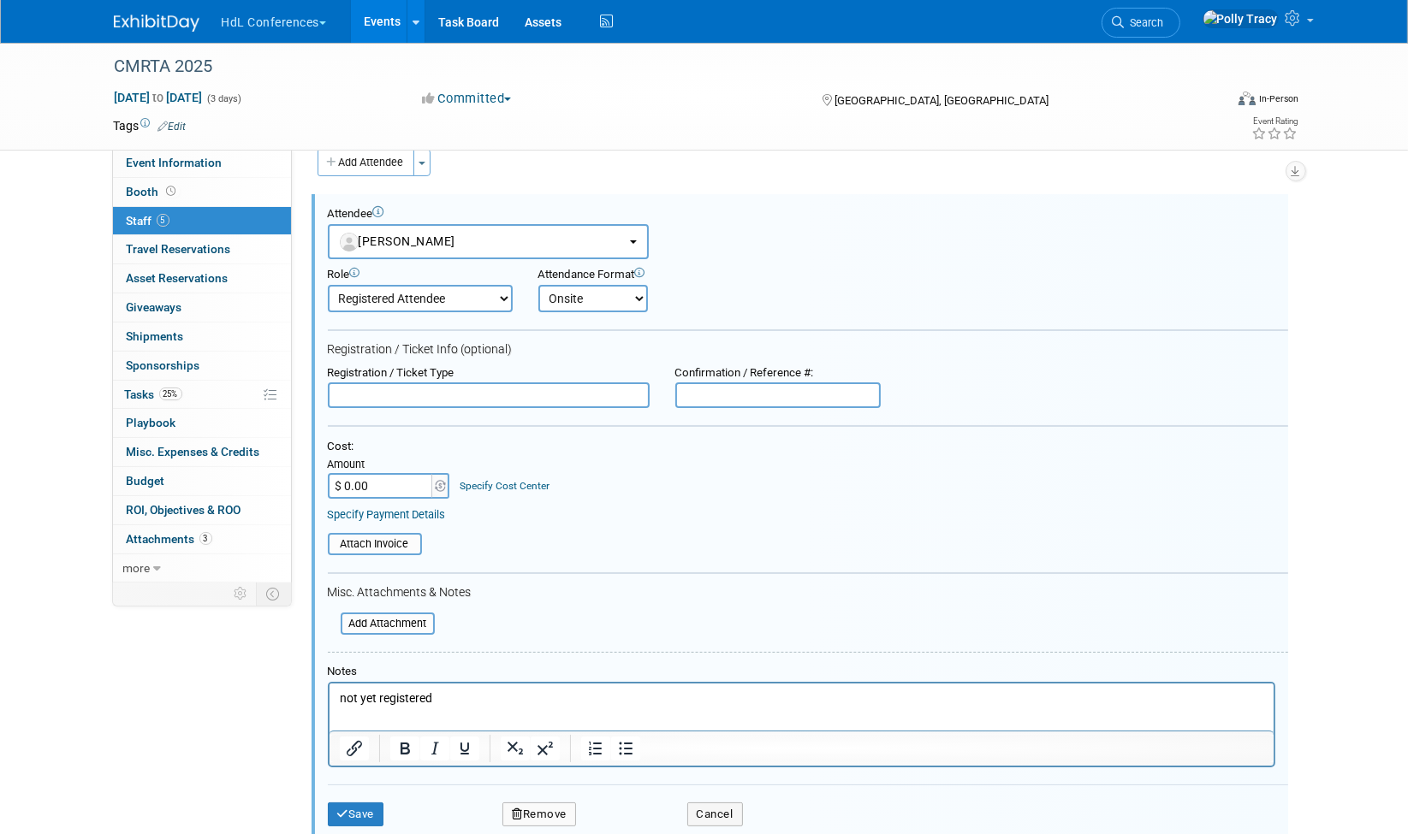
click at [538, 285] on select "Onsite Remote" at bounding box center [593, 298] width 110 height 27
click at [393, 393] on input "text" at bounding box center [489, 396] width 322 height 26
paste input "Exhibitor Comp"
type input "Exhibitor Comp"
click at [375, 615] on input "file" at bounding box center [331, 624] width 204 height 19
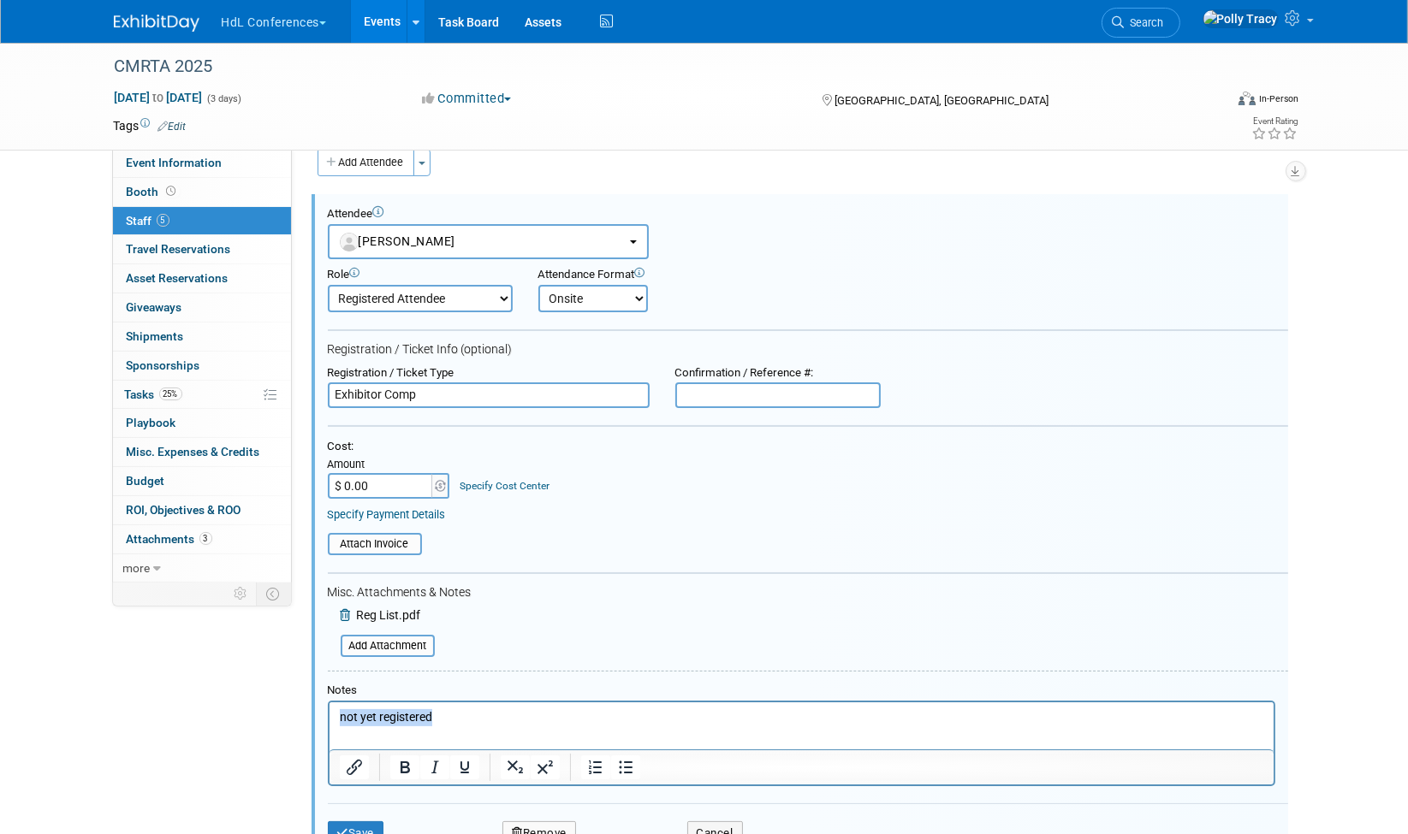
drag, startPoint x: 473, startPoint y: 713, endPoint x: 181, endPoint y: 679, distance: 293.9
click at [329, 703] on html "not yet registered" at bounding box center [801, 715] width 944 height 24
click at [359, 822] on button "Save" at bounding box center [356, 834] width 56 height 24
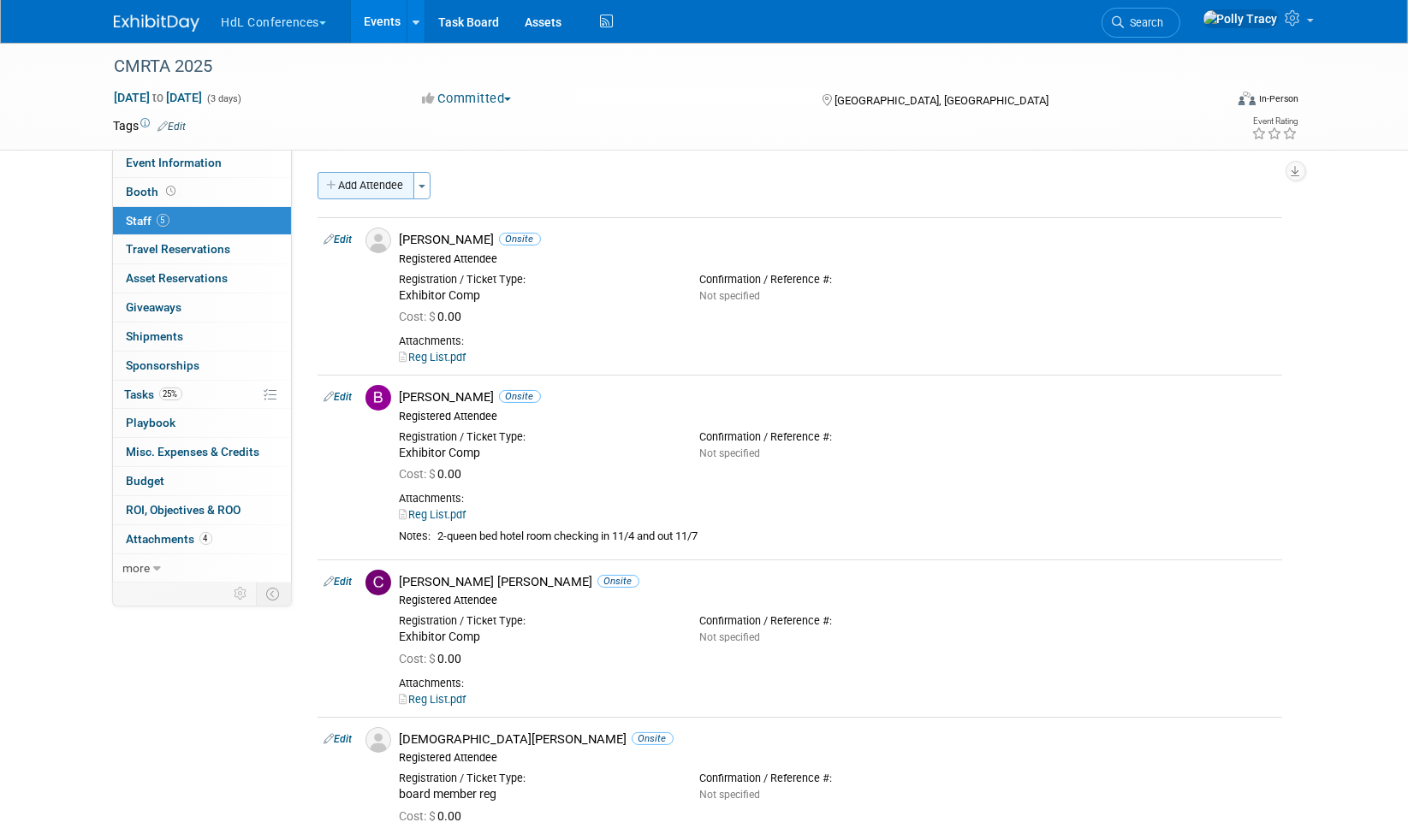
click at [359, 183] on button "Add Attendee" at bounding box center [366, 185] width 97 height 27
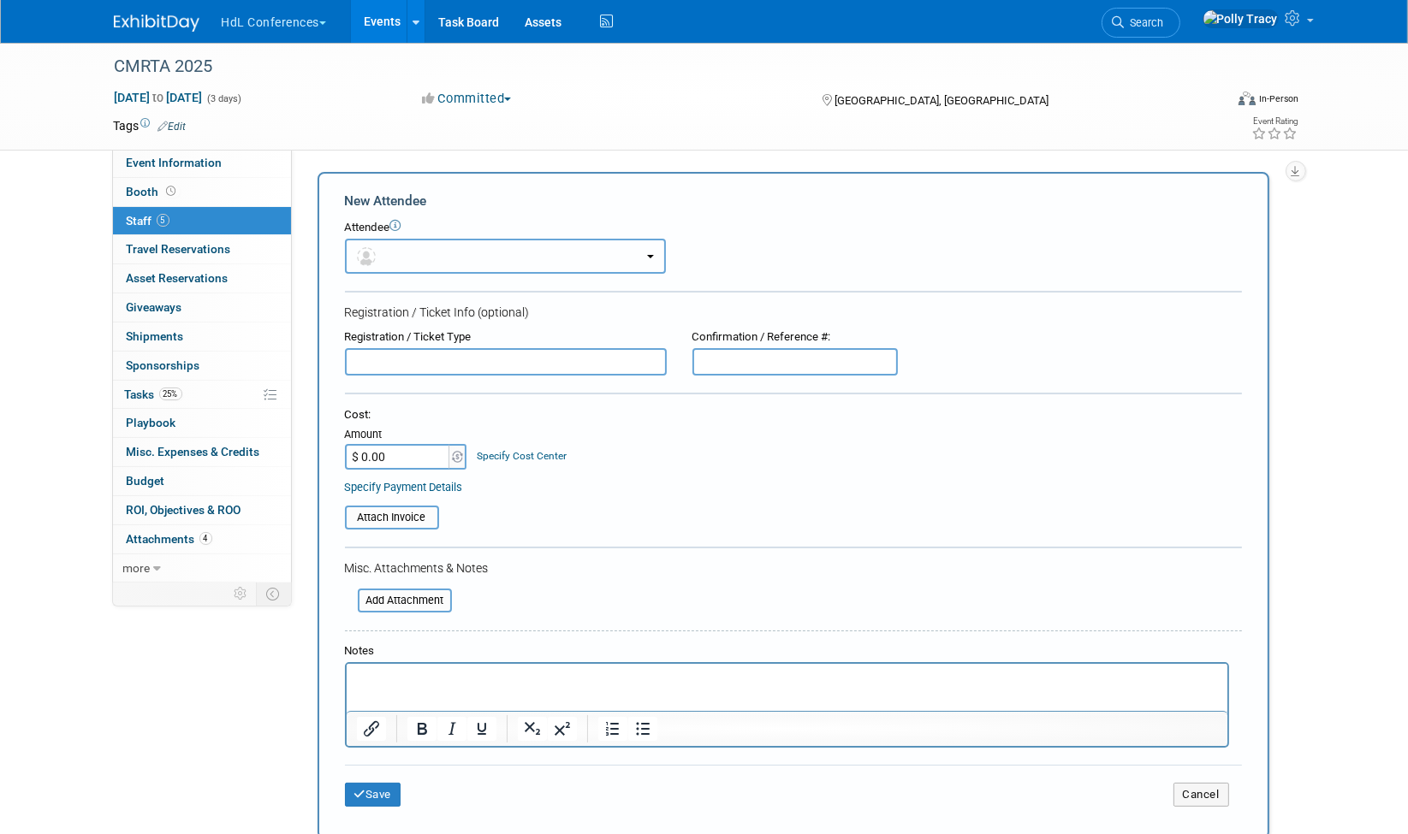
click at [374, 249] on span "button" at bounding box center [369, 256] width 25 height 14
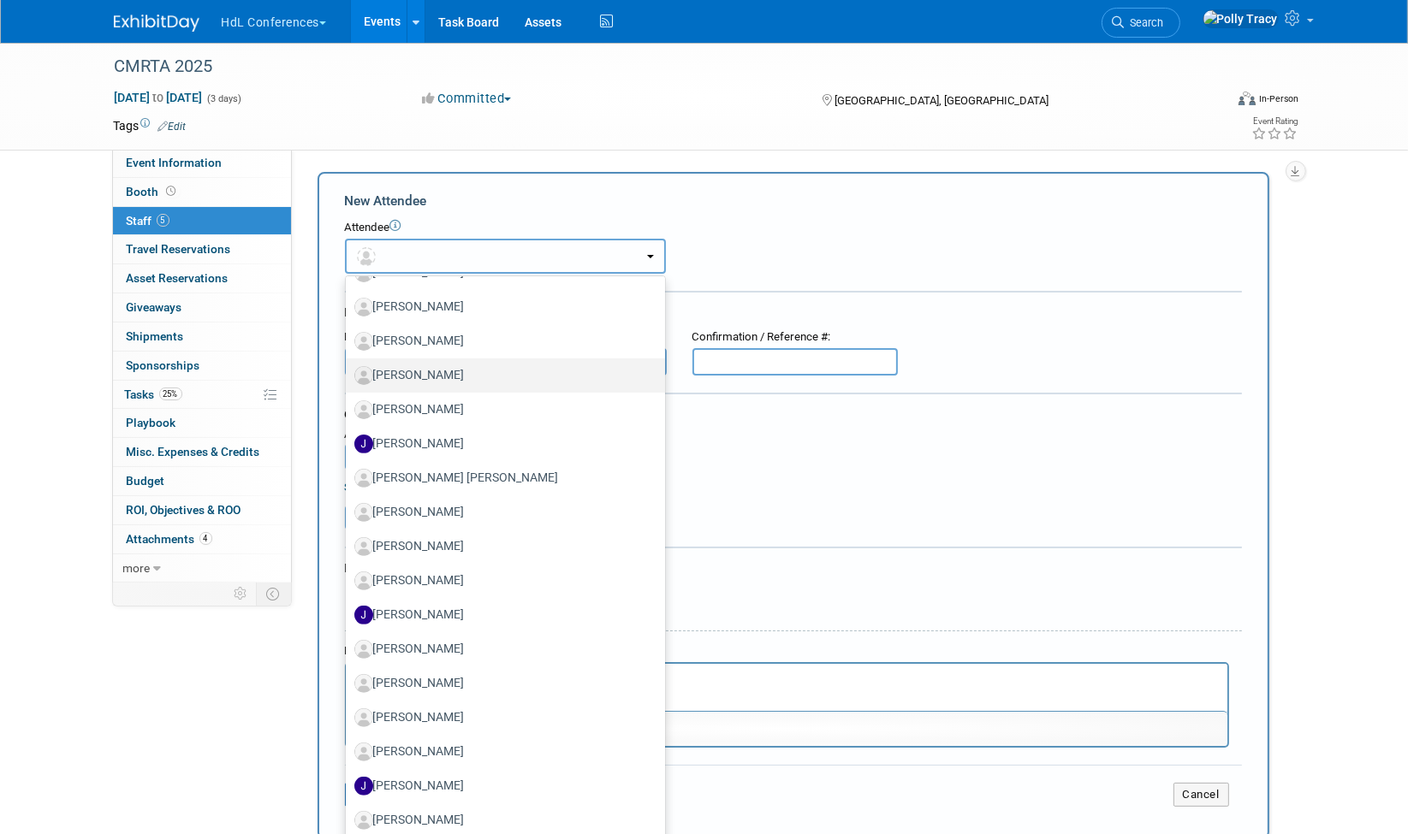
scroll to position [799, 0]
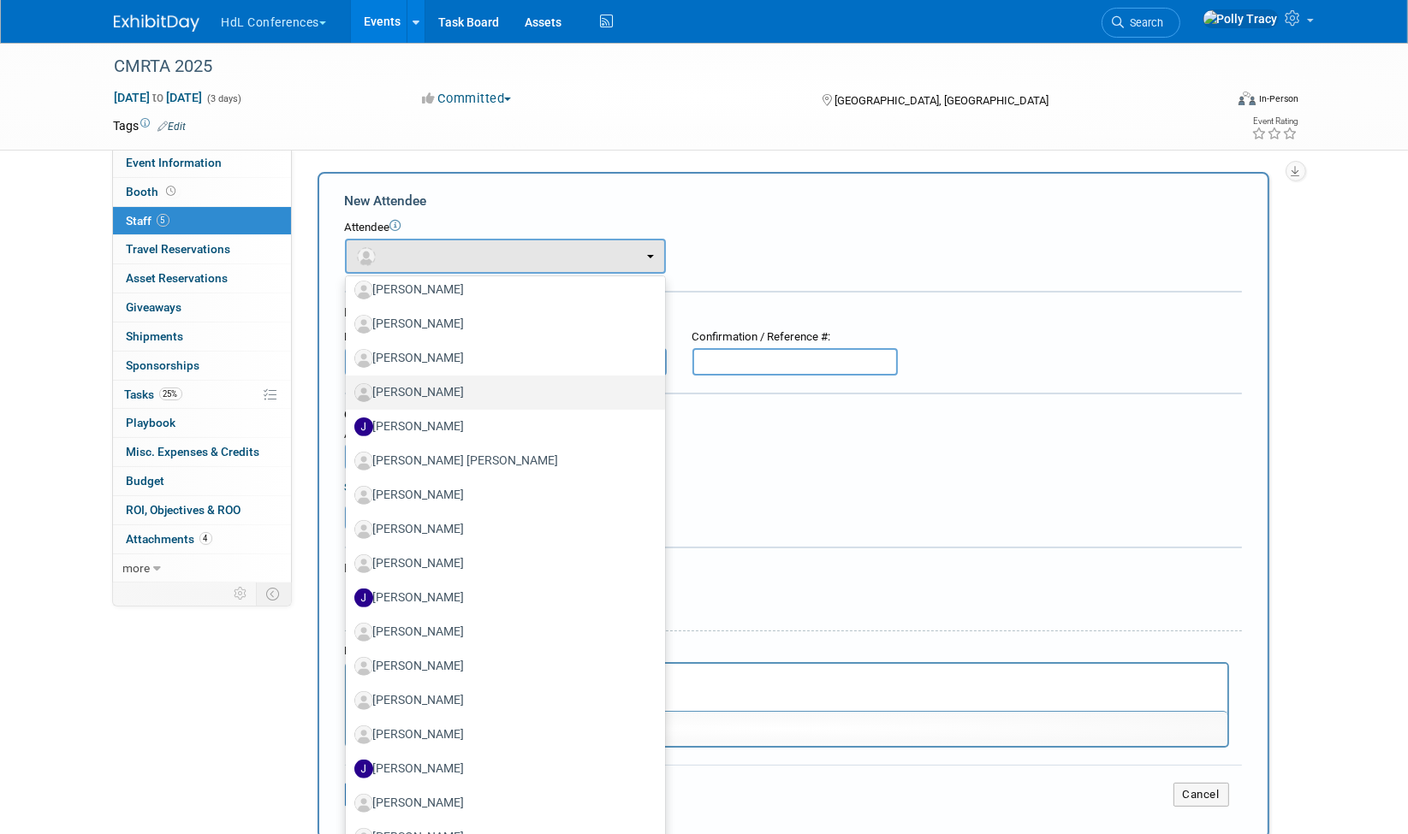
click at [415, 383] on label "[PERSON_NAME]" at bounding box center [501, 392] width 294 height 27
click at [348, 385] on input "[PERSON_NAME]" at bounding box center [342, 390] width 11 height 11
select select "5cf34d84-ba8b-4d10-8ea5-f3d5da318070"
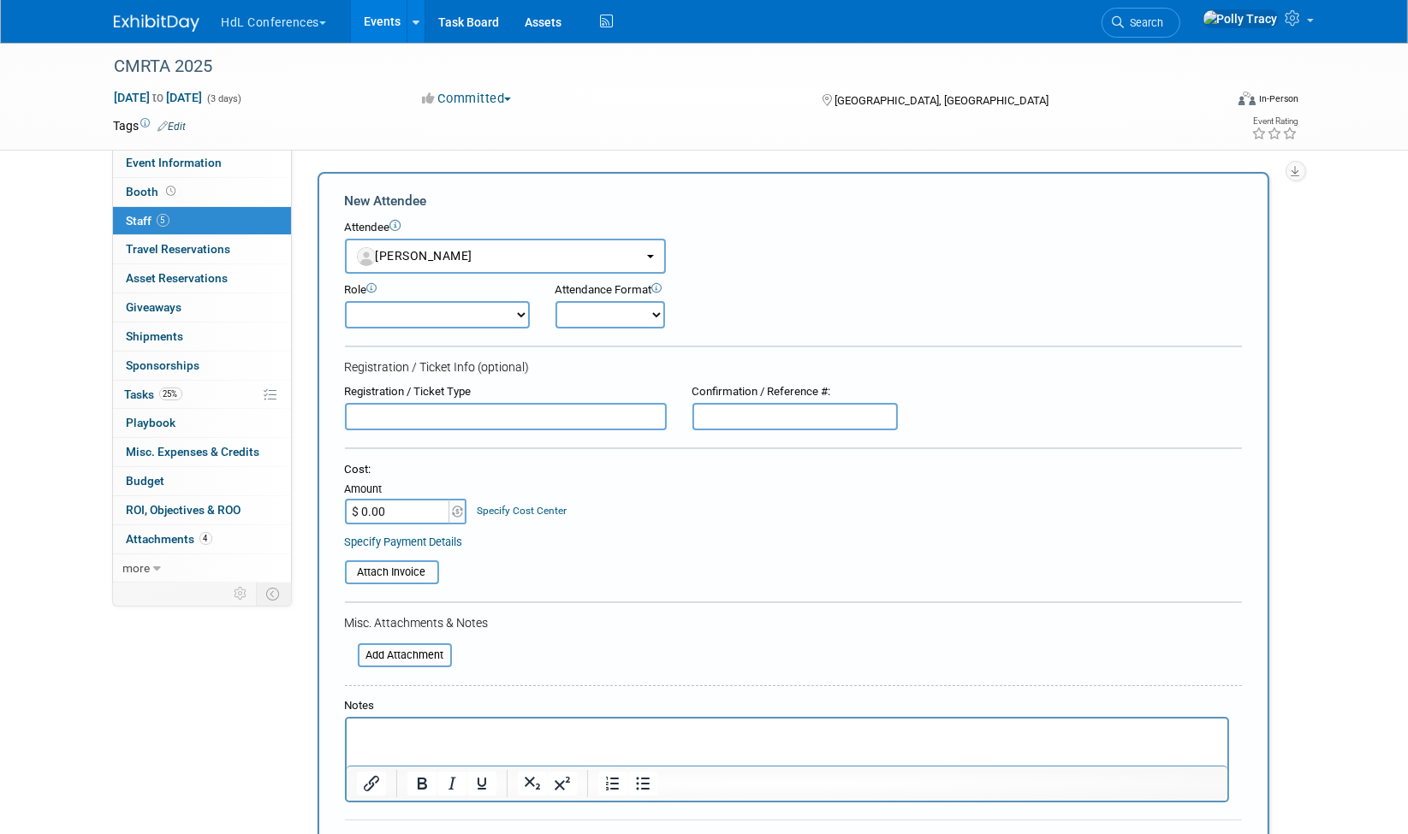
click at [411, 318] on select "Demonstrator Host Planner Presenter Registered Attendee Sales Representative" at bounding box center [437, 314] width 185 height 27
select select "100"
click at [345, 301] on select "Demonstrator Host Planner Presenter Registered Attendee Sales Representative" at bounding box center [437, 314] width 185 height 27
click at [585, 311] on select "Onsite Remote" at bounding box center [610, 314] width 110 height 27
select select "1"
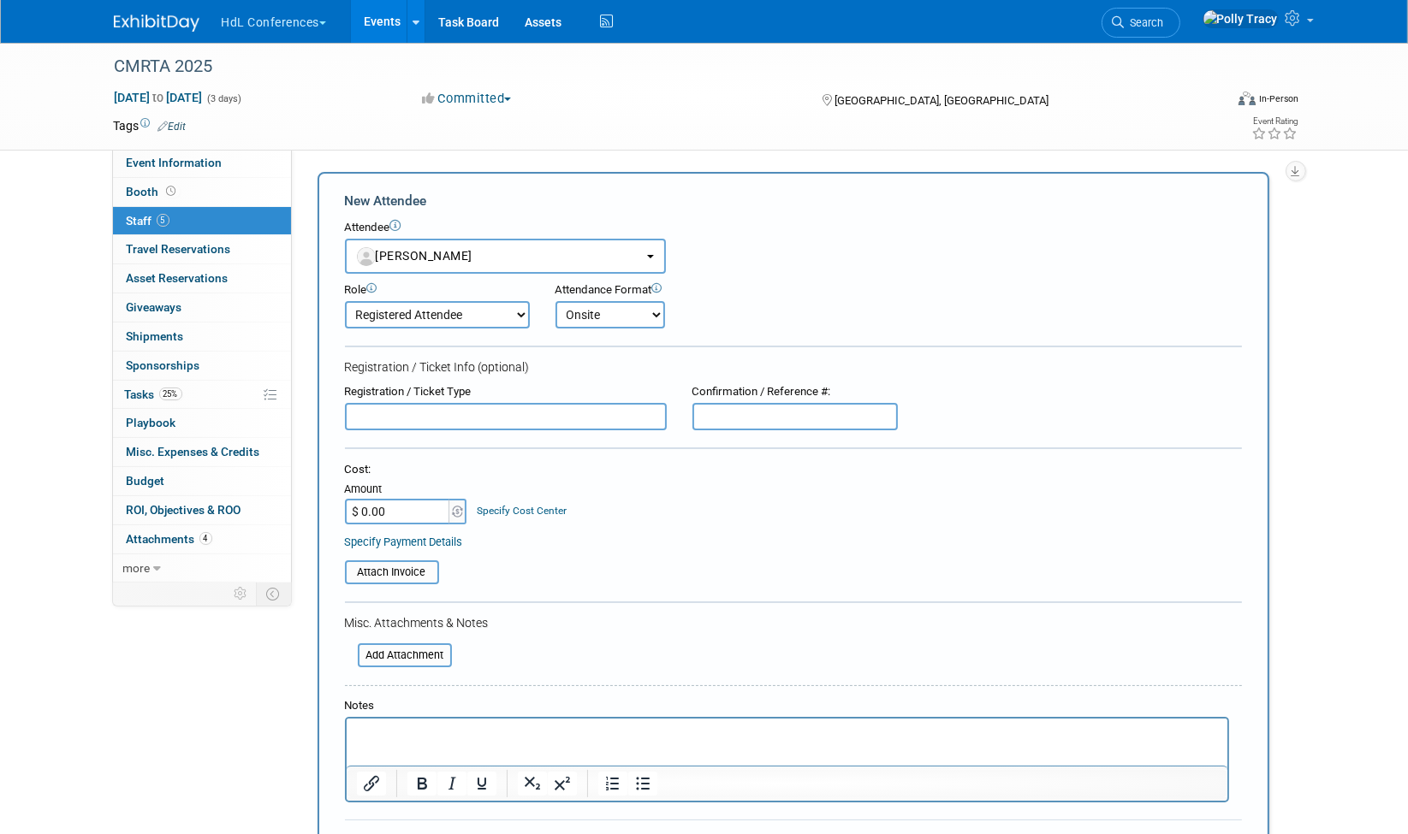
click at [555, 301] on select "Onsite Remote" at bounding box center [610, 314] width 110 height 27
click at [381, 407] on input "text" at bounding box center [506, 416] width 322 height 27
paste input "Exhibitor Comp"
type input "Exhibitor Comp"
click at [398, 650] on input "file" at bounding box center [348, 655] width 204 height 21
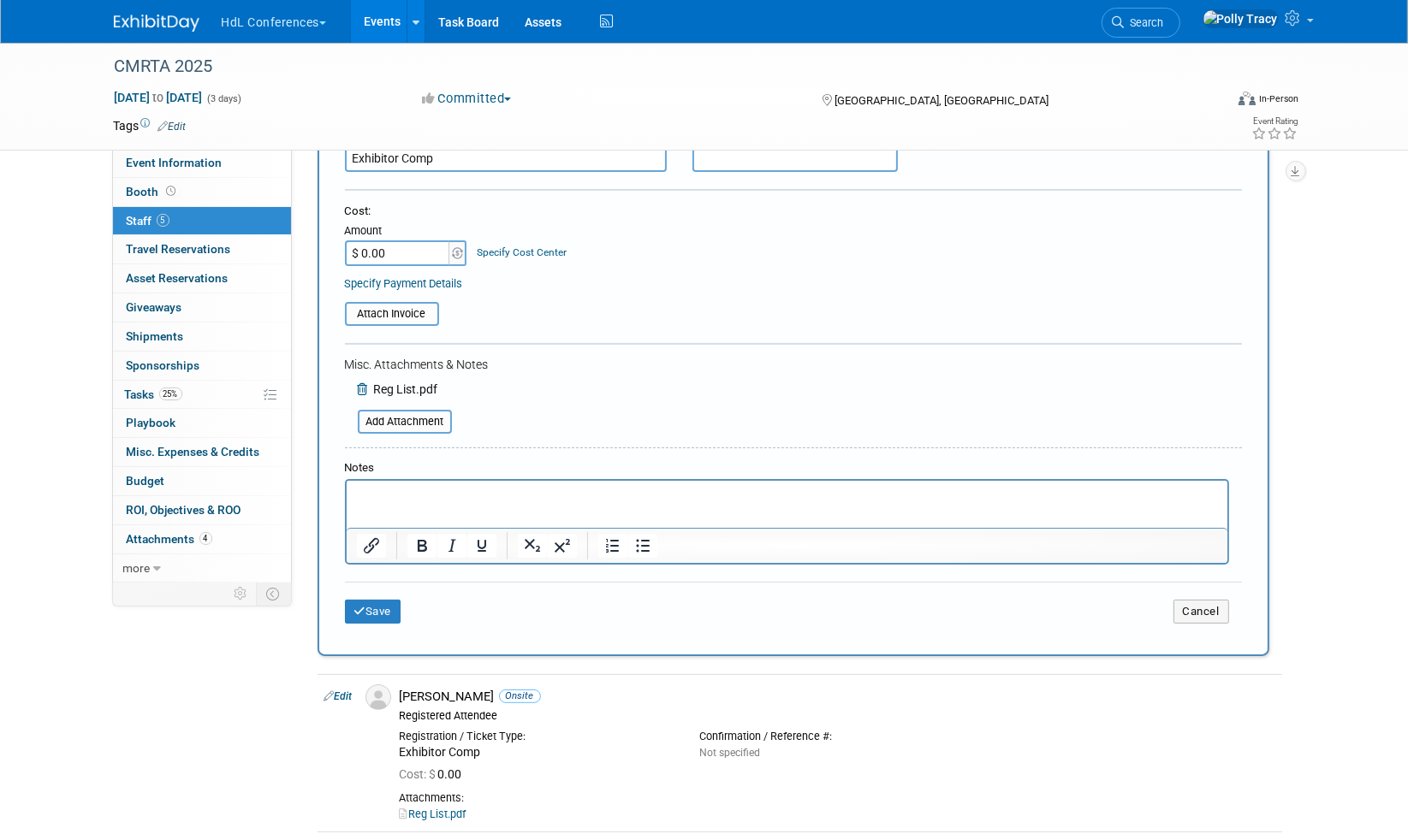
scroll to position [260, 0]
click at [381, 604] on button "Save" at bounding box center [373, 610] width 56 height 24
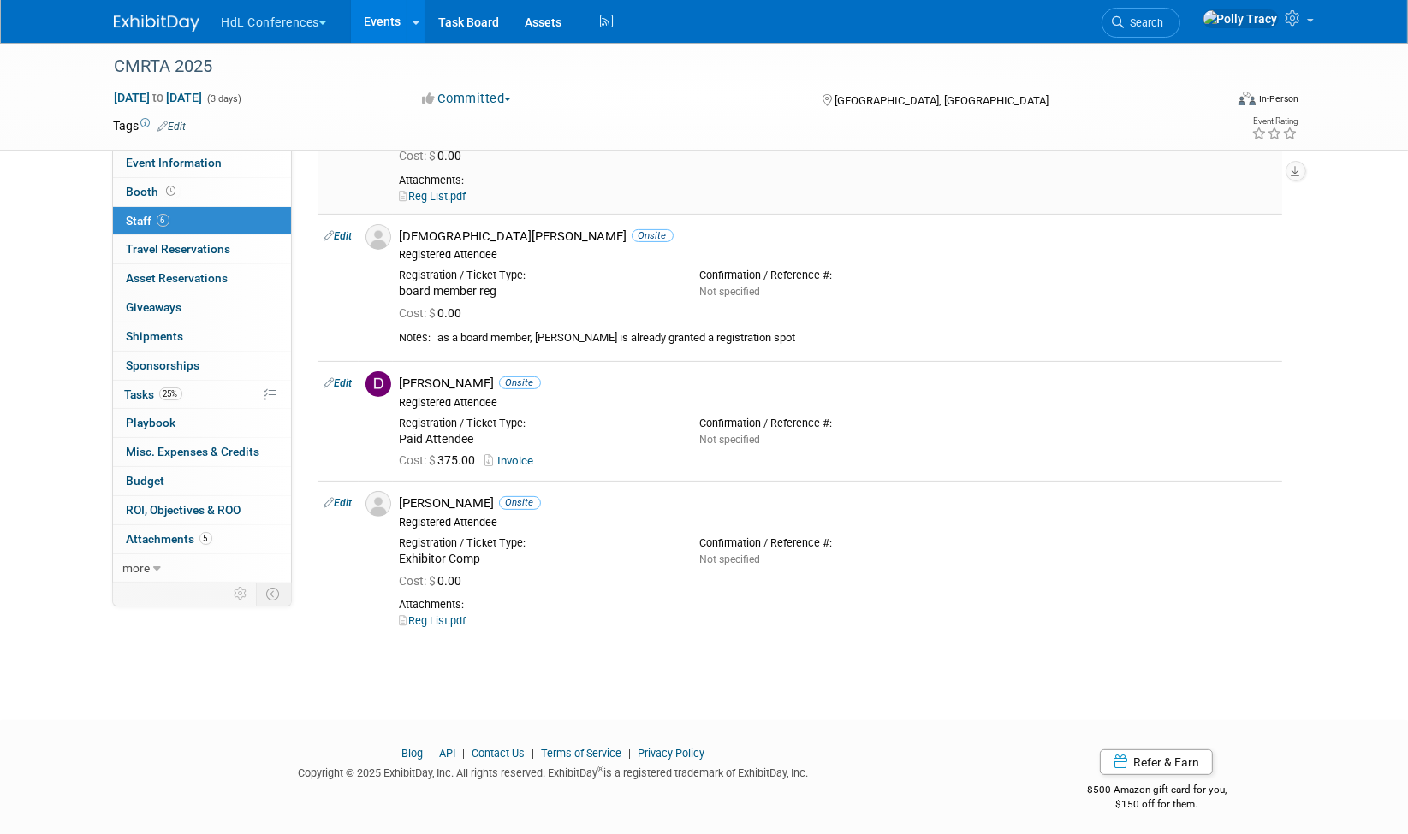
scroll to position [508, 0]
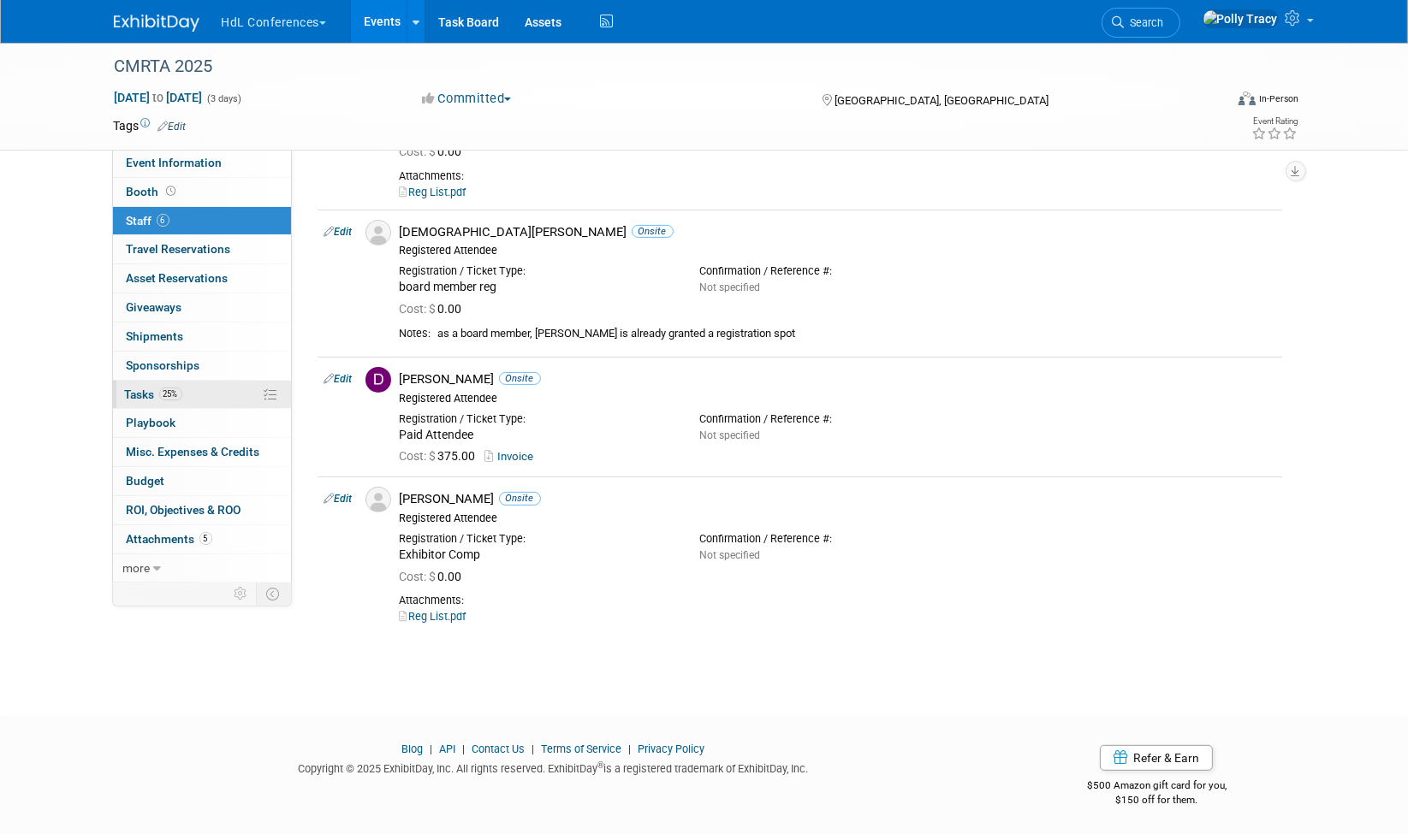
click at [144, 388] on span "Tasks 25%" at bounding box center [153, 395] width 57 height 14
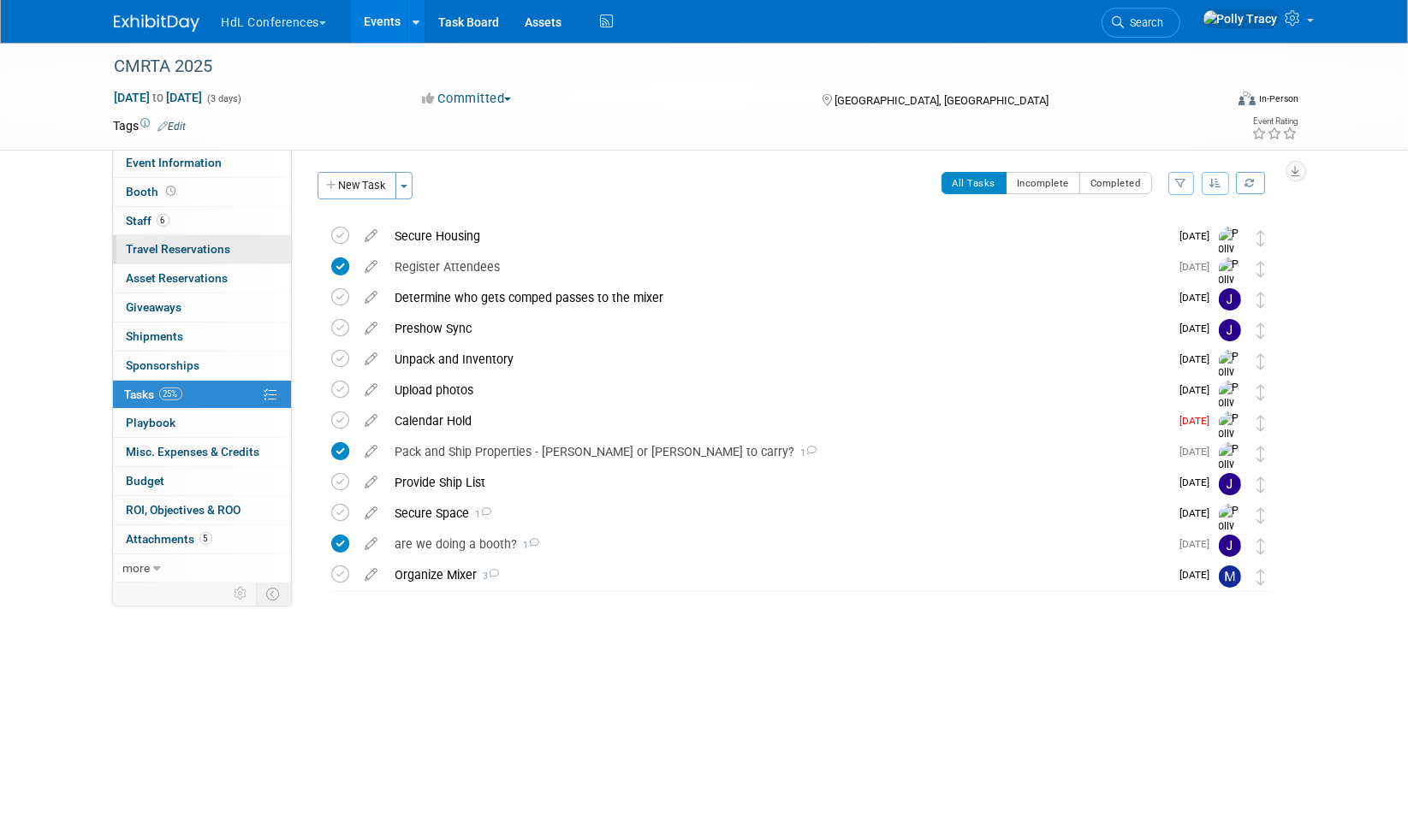
click at [154, 235] on link "0 Travel Reservations 0" at bounding box center [202, 249] width 178 height 28
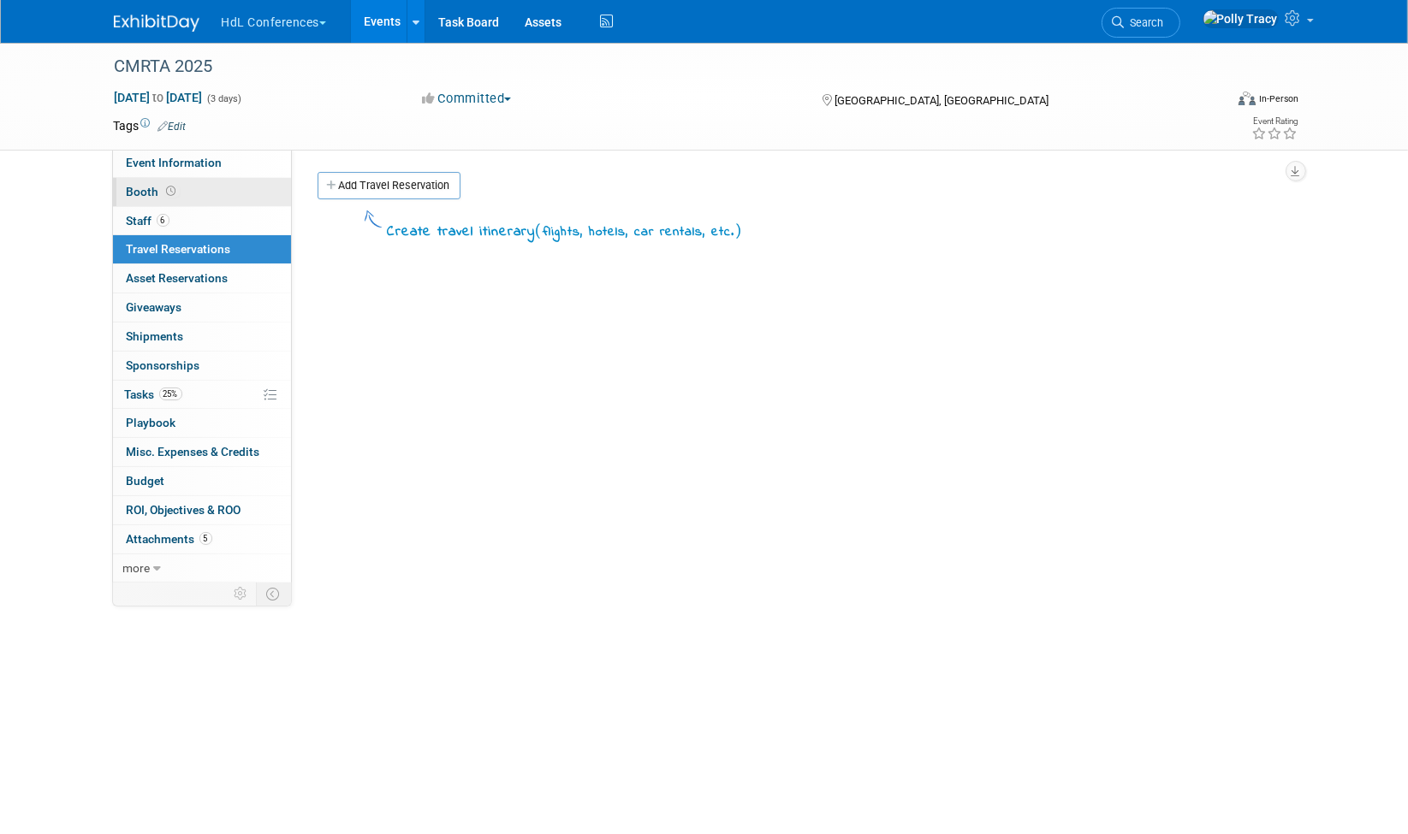
click at [158, 194] on span "Booth" at bounding box center [153, 192] width 53 height 14
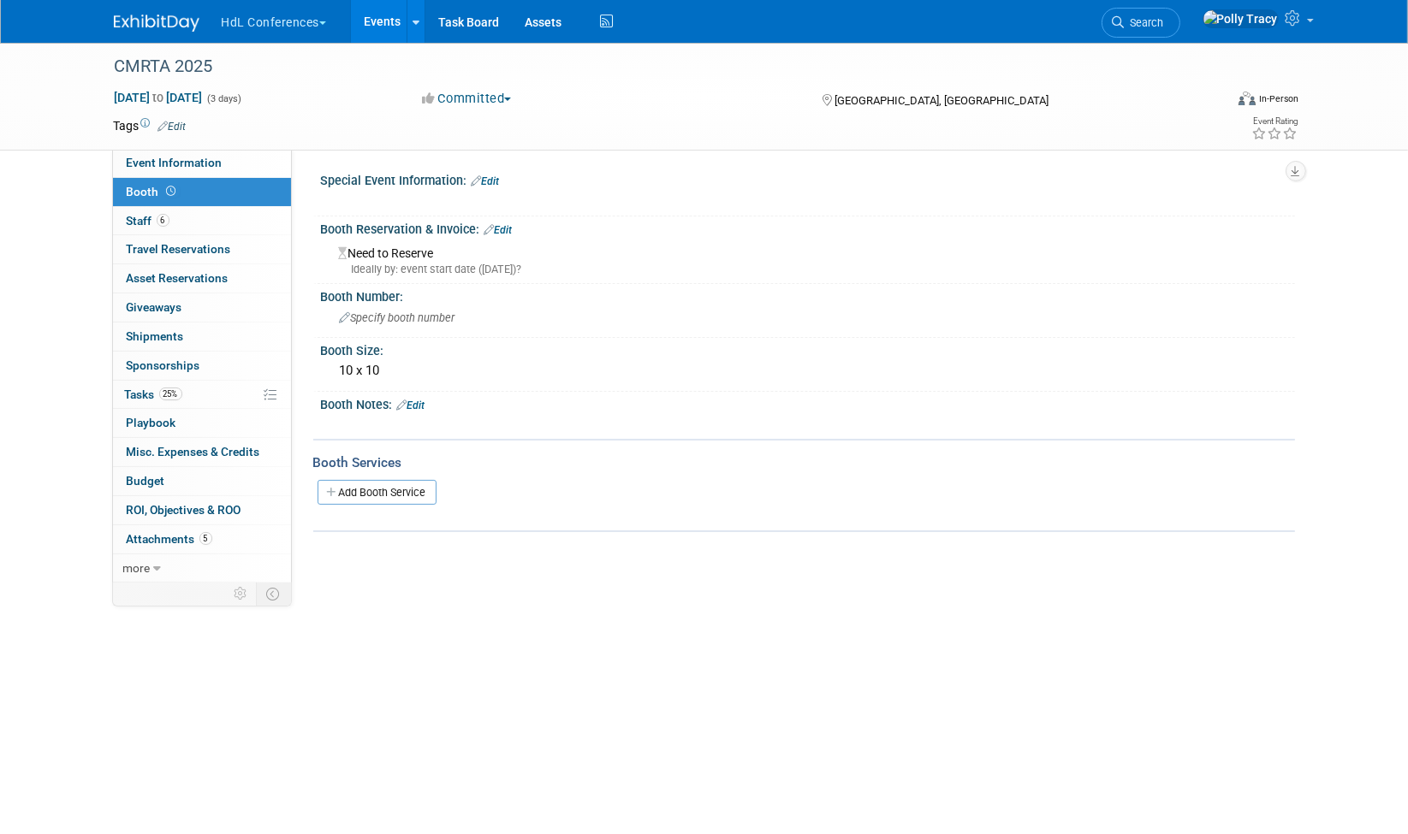
click at [503, 227] on link "Edit" at bounding box center [498, 230] width 28 height 12
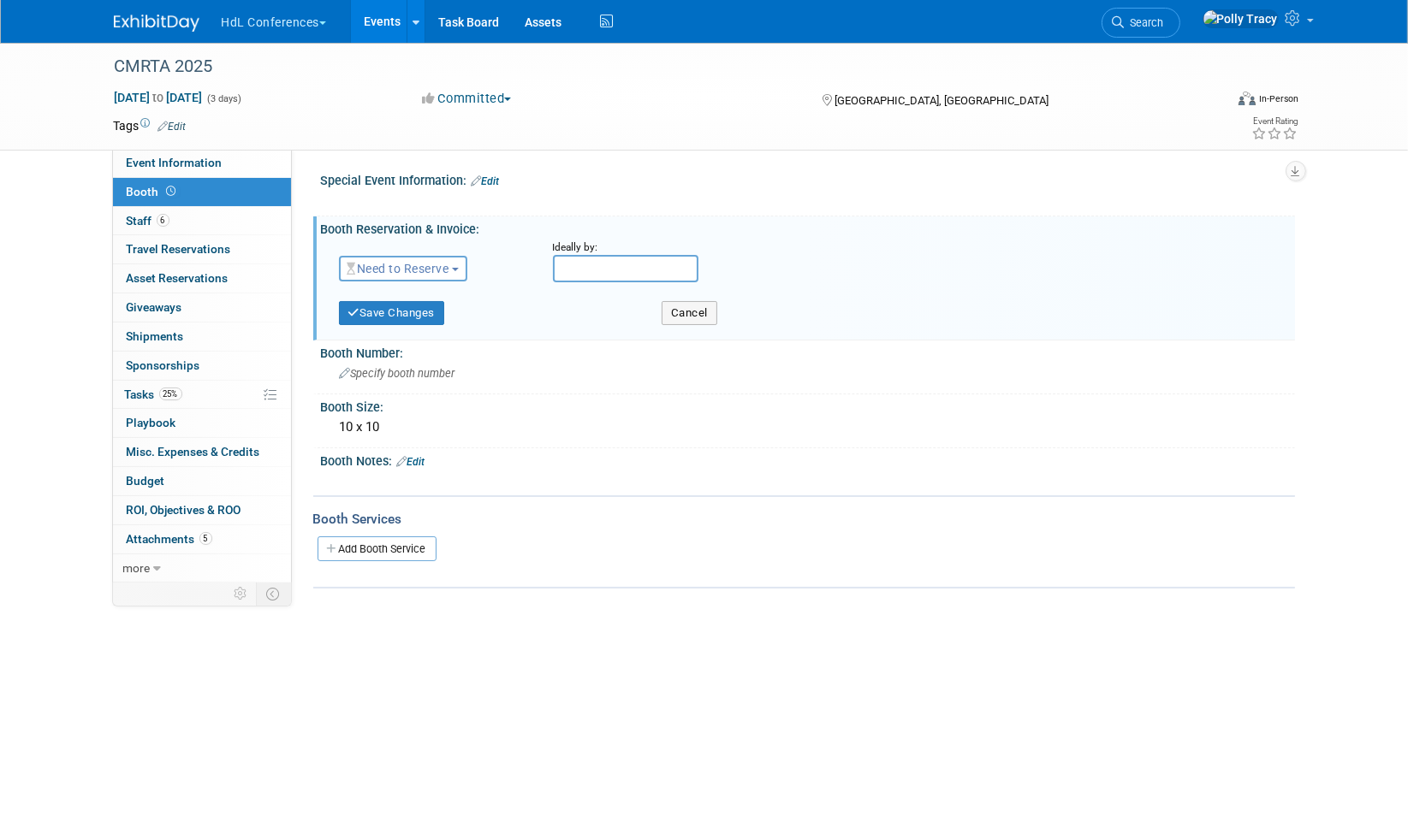
click at [428, 276] on button "Need to Reserve" at bounding box center [403, 269] width 129 height 26
click at [425, 313] on link "Reserved" at bounding box center [431, 322] width 183 height 24
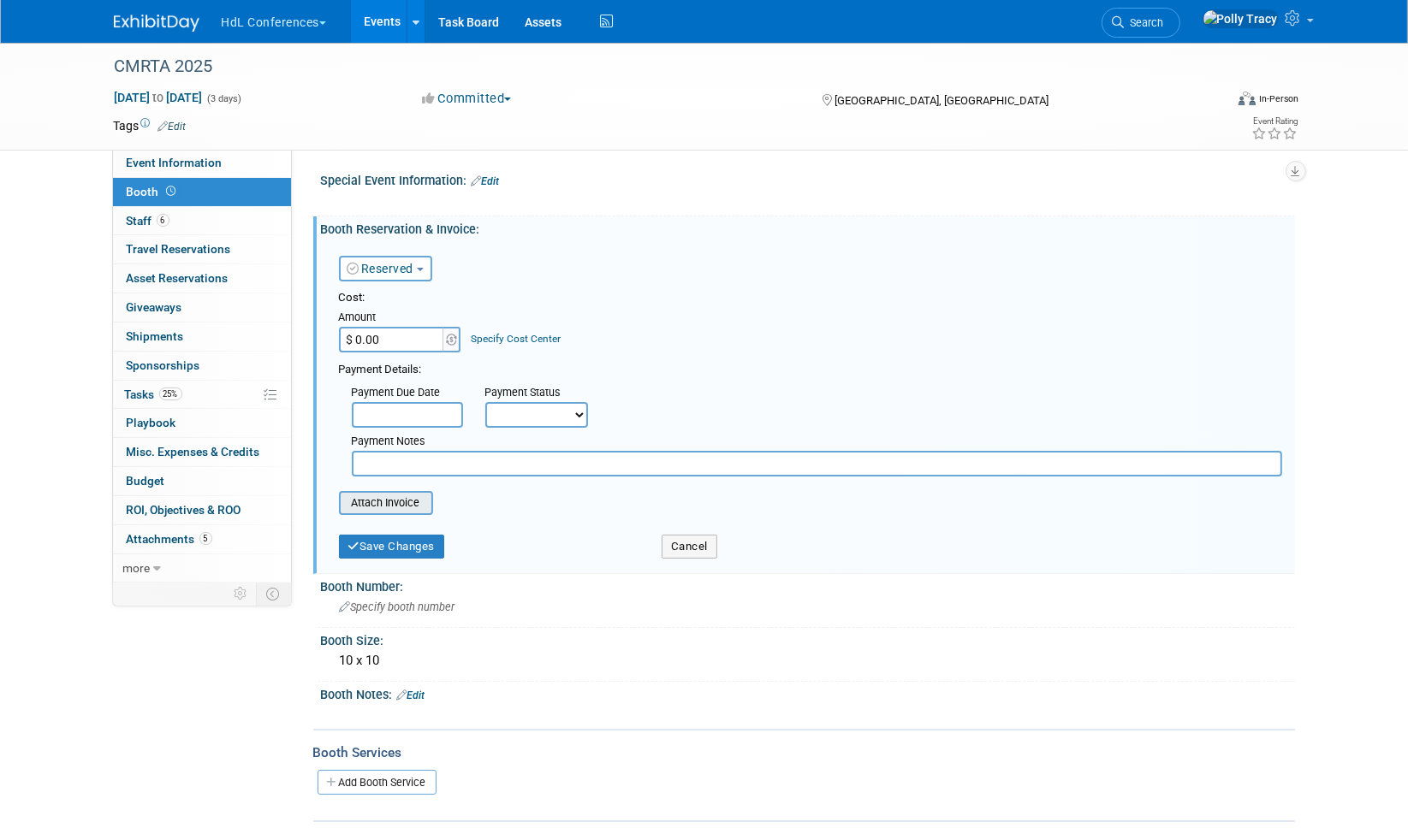
click at [404, 495] on input "file" at bounding box center [330, 503] width 204 height 21
click at [408, 266] on link "Reserved" at bounding box center [380, 269] width 67 height 14
click at [431, 293] on link "Need to Reserve" at bounding box center [431, 298] width 183 height 24
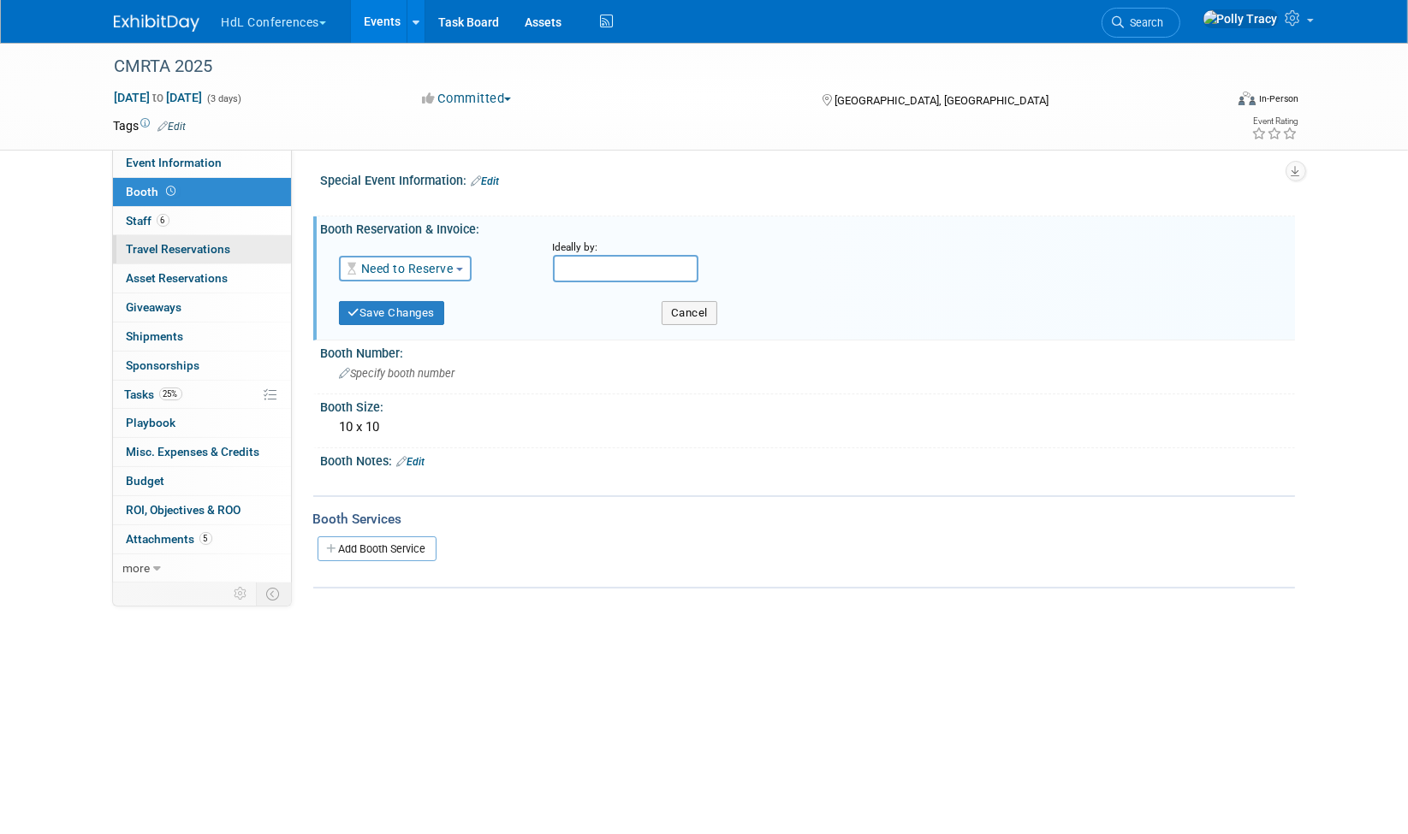
click at [155, 255] on link "0 Travel Reservations 0" at bounding box center [202, 249] width 178 height 28
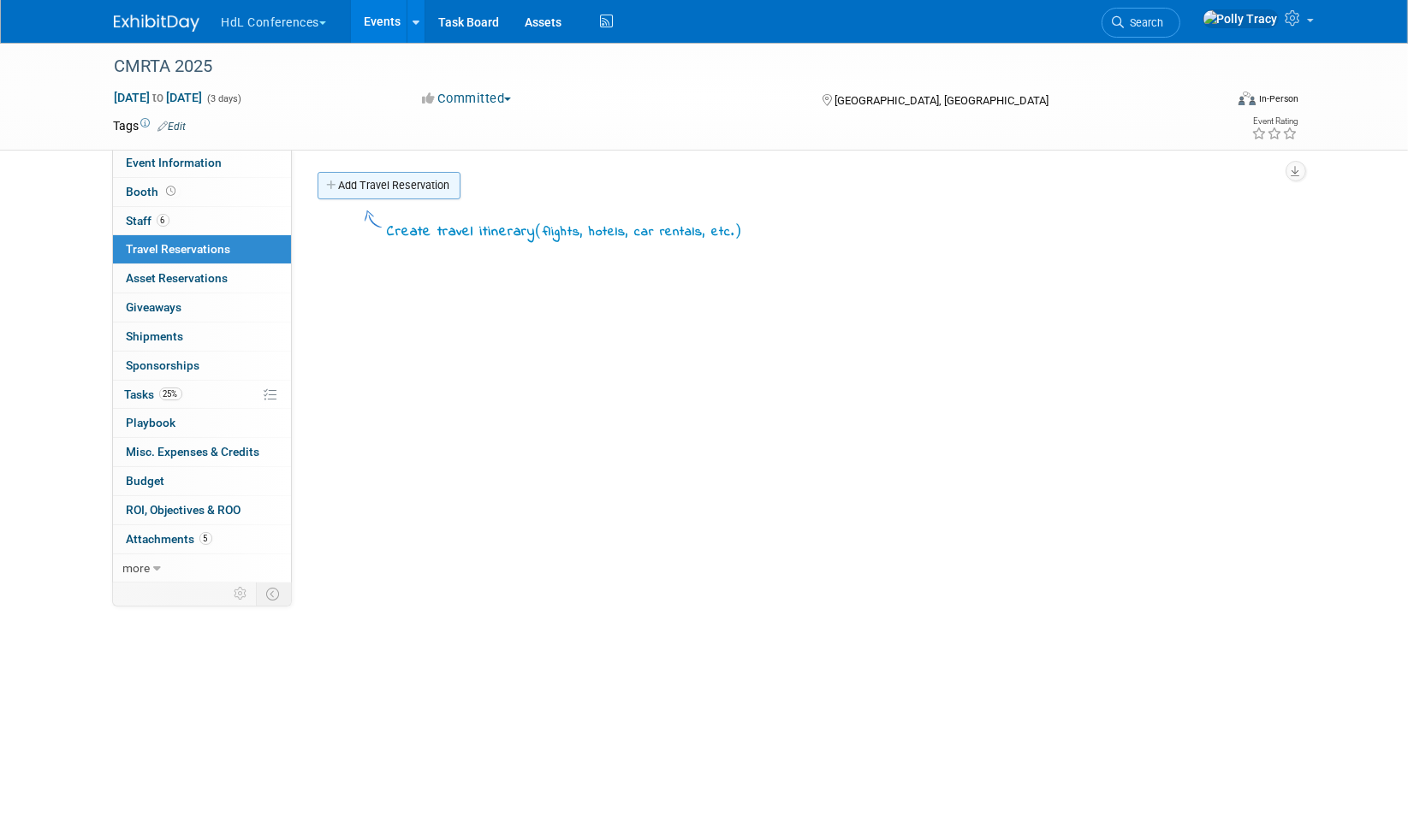
click at [342, 195] on link "Add Travel Reservation" at bounding box center [389, 185] width 143 height 27
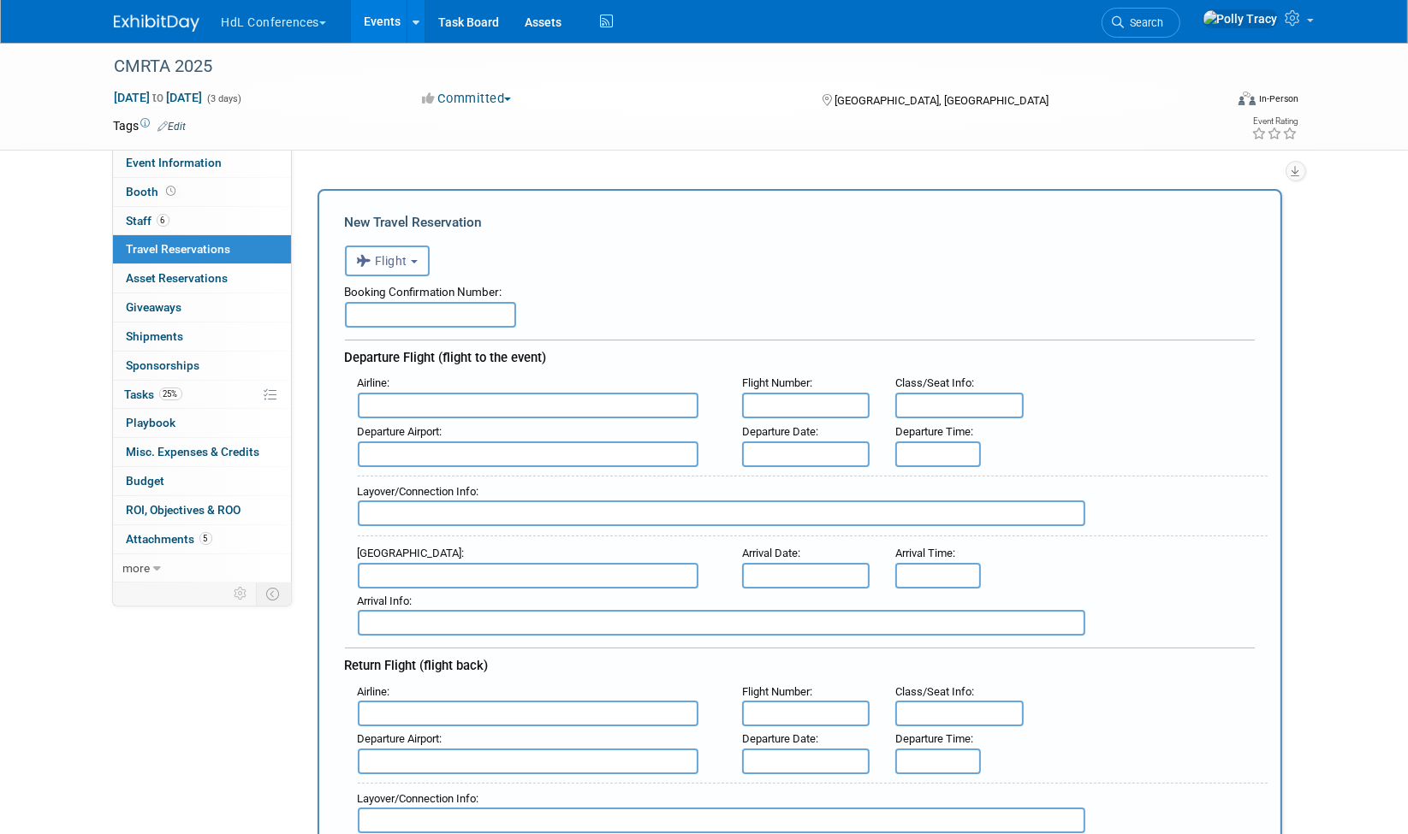
click at [391, 265] on span "Flight" at bounding box center [382, 261] width 51 height 14
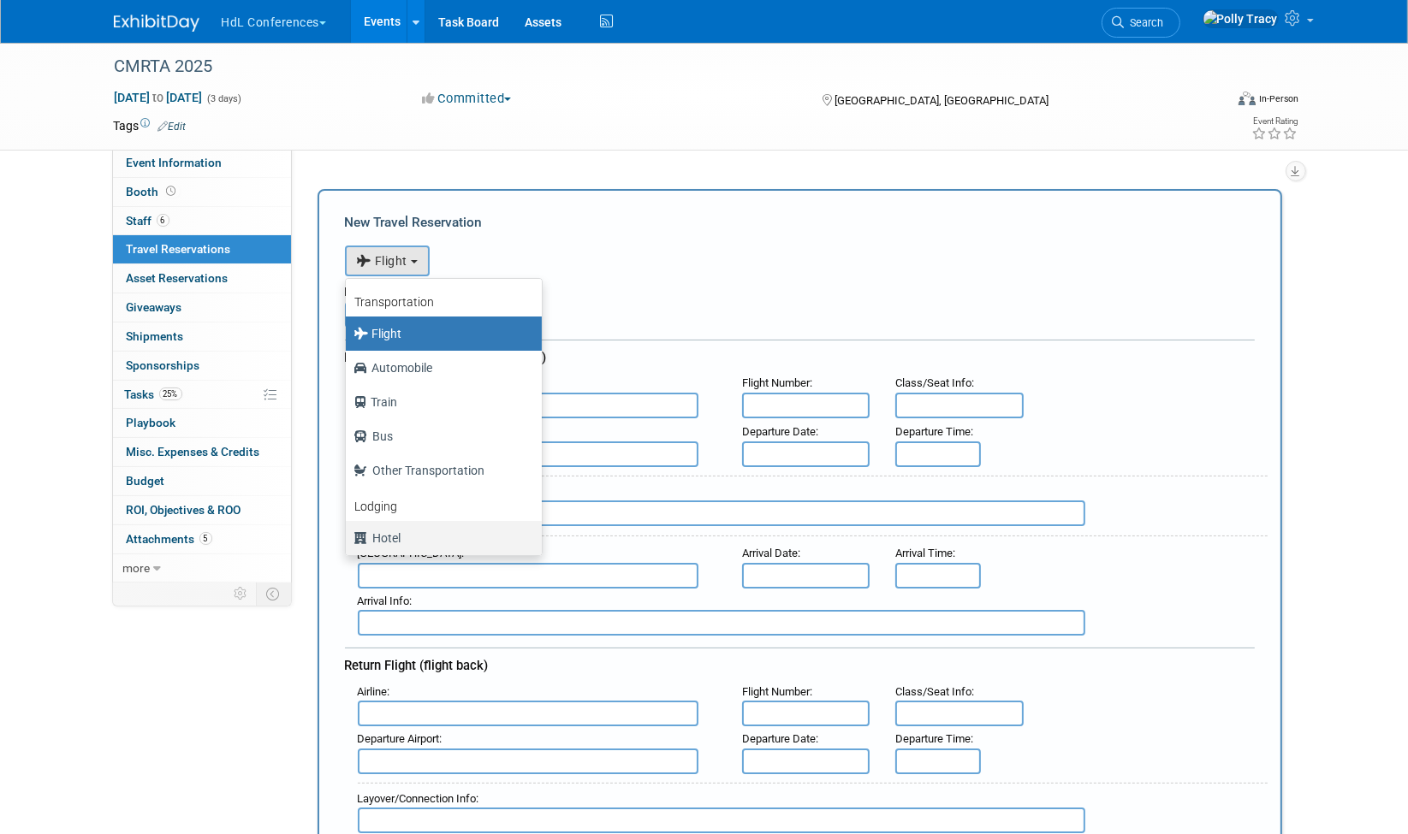
click at [387, 538] on label "Hotel" at bounding box center [439, 538] width 170 height 27
click at [348, 538] on input "Hotel" at bounding box center [342, 536] width 11 height 11
select select "6"
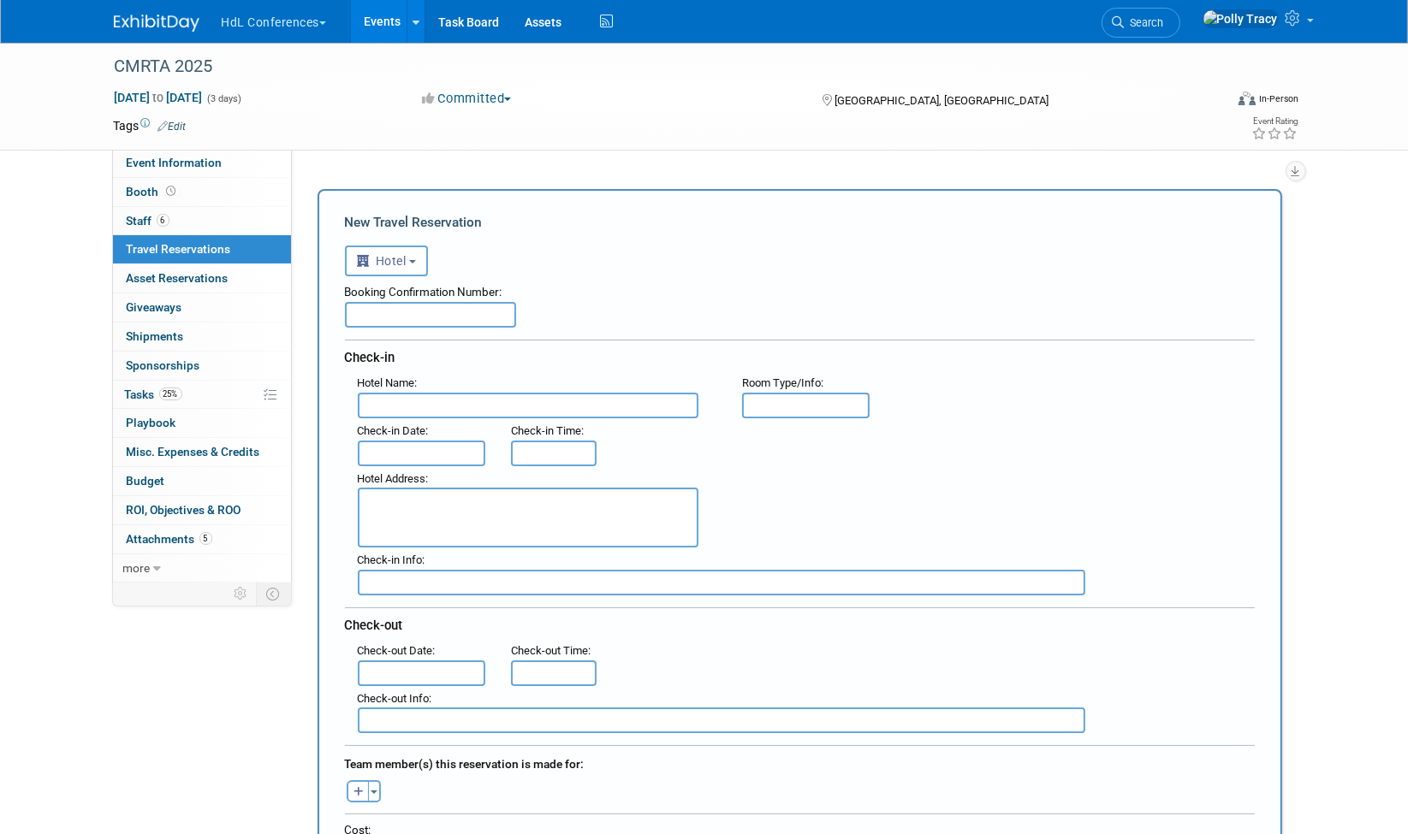
click at [399, 318] on input "text" at bounding box center [430, 315] width 171 height 26
paste input "1009360639"
type input "1009360639"
click at [418, 395] on input "text" at bounding box center [528, 406] width 341 height 26
type input "[GEOGRAPHIC_DATA]"
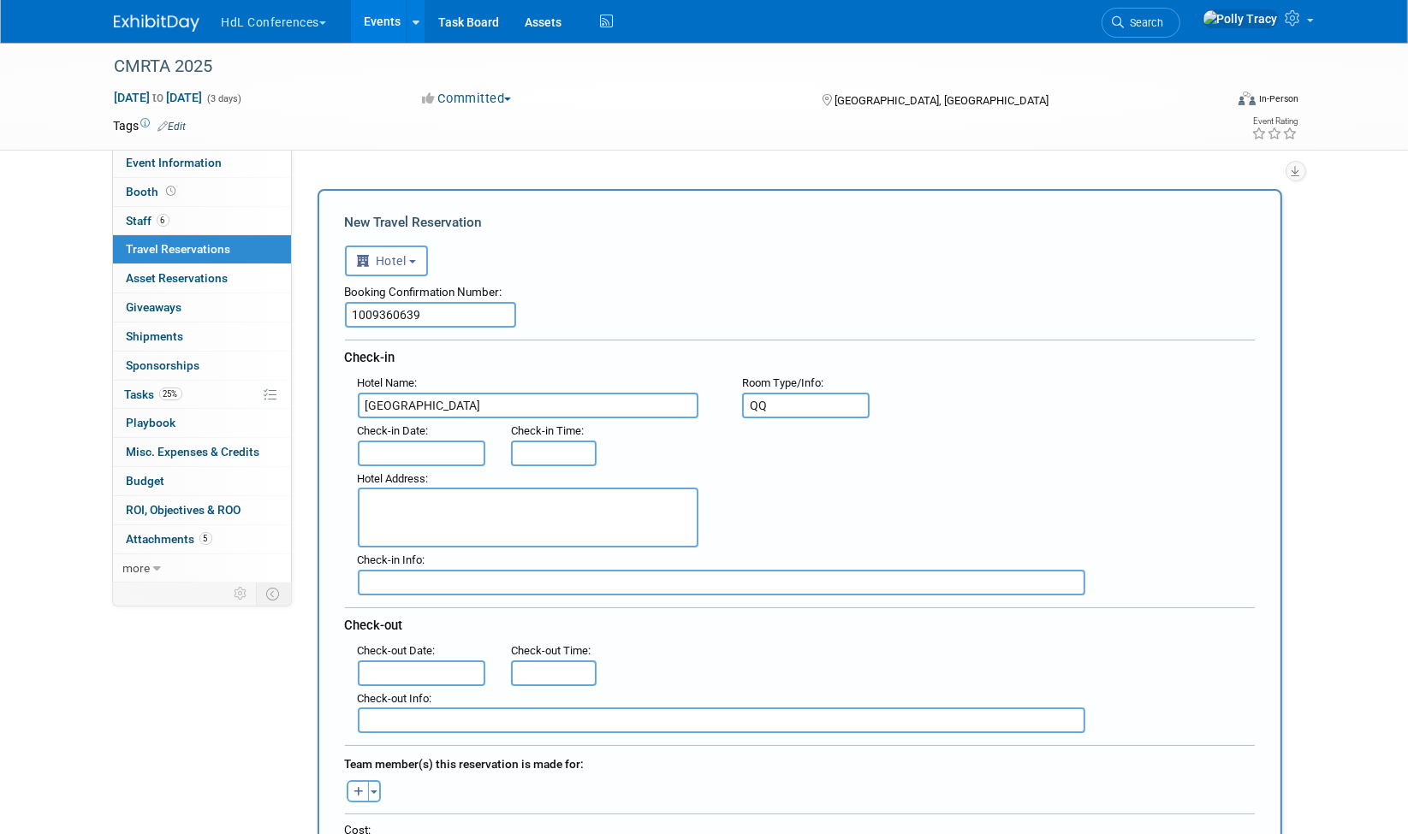
type input "QQ"
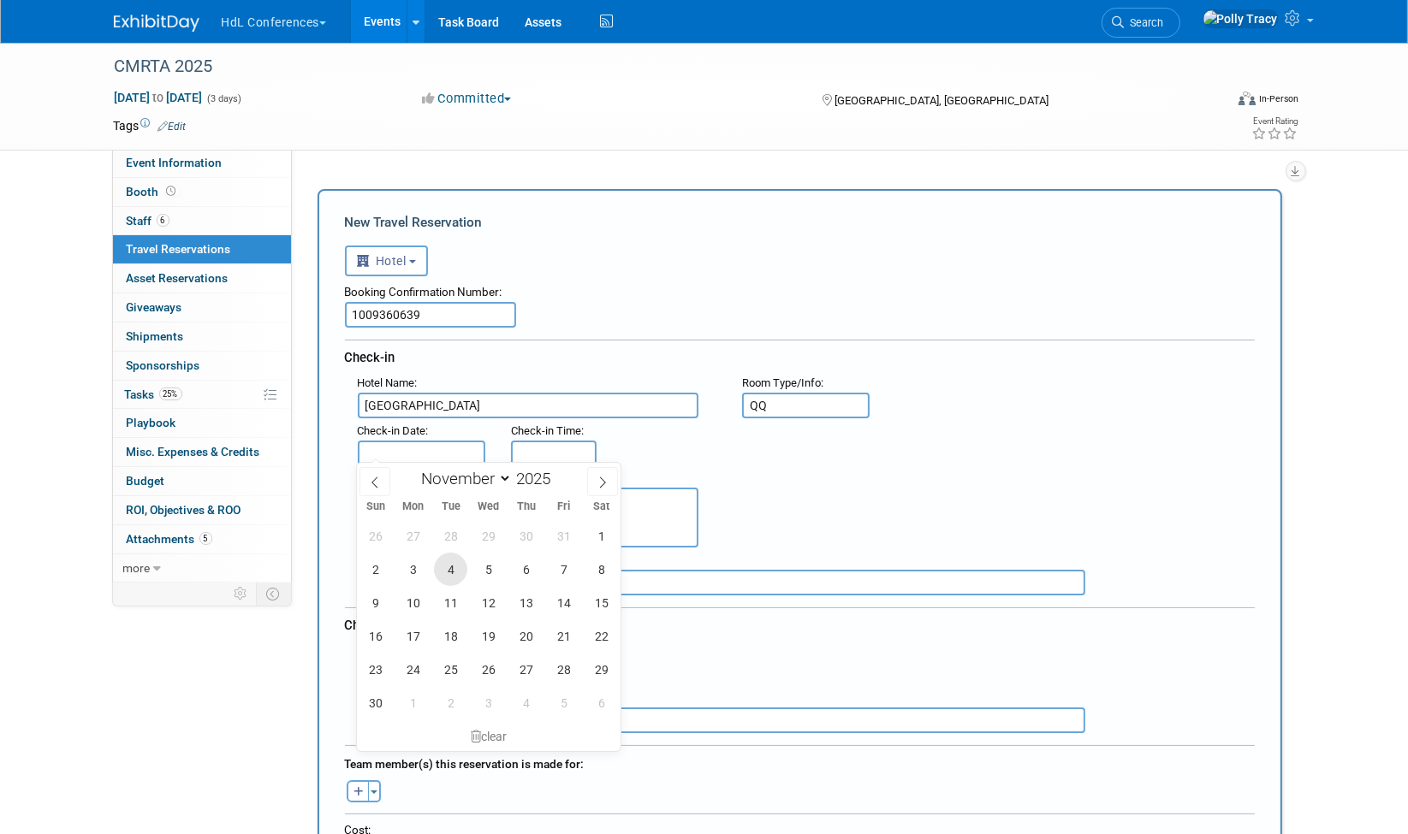
click at [453, 566] on span "4" at bounding box center [450, 569] width 33 height 33
type input "[DATE]"
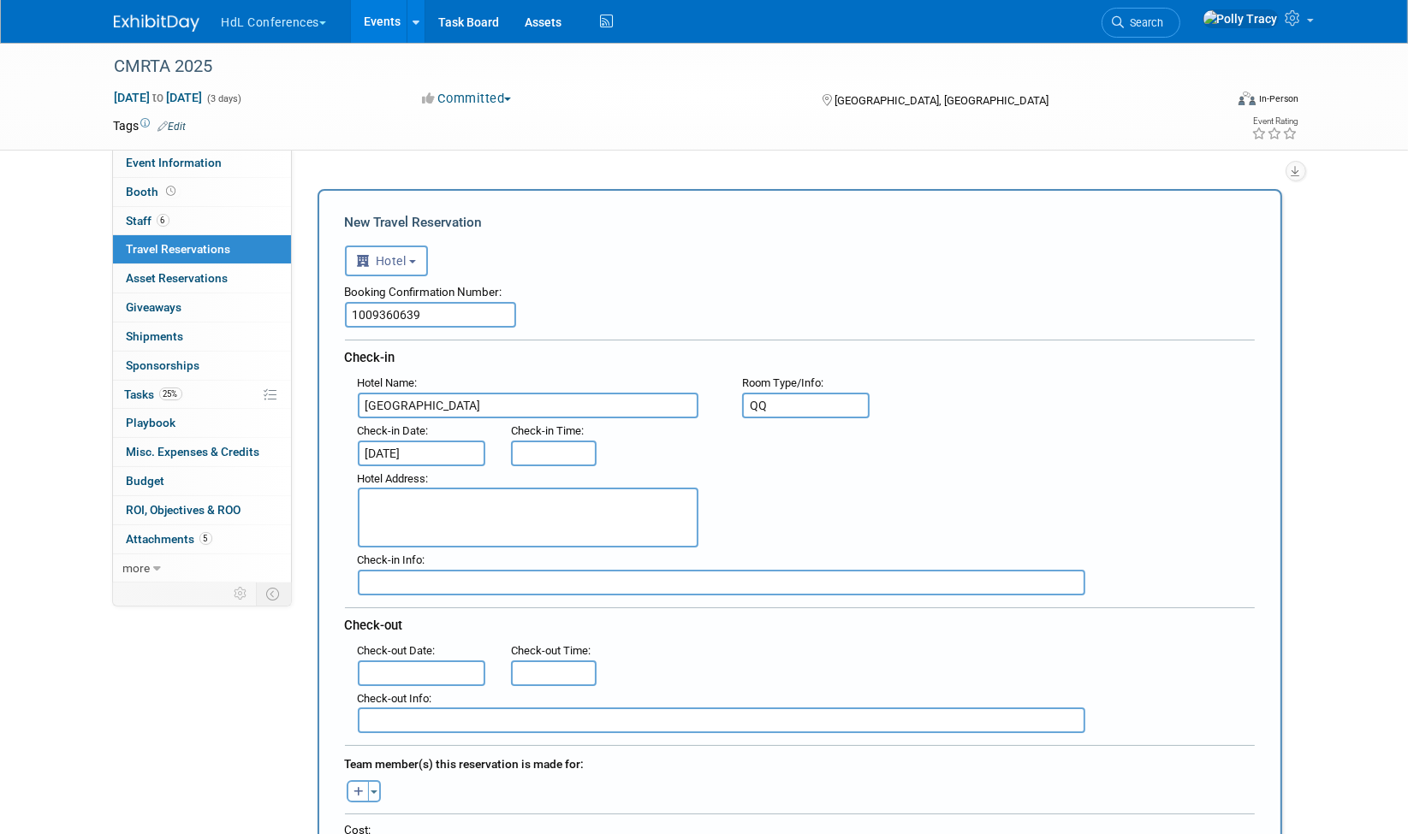
type input "3:00 PM"
click at [534, 447] on input "3:00 PM" at bounding box center [554, 454] width 86 height 26
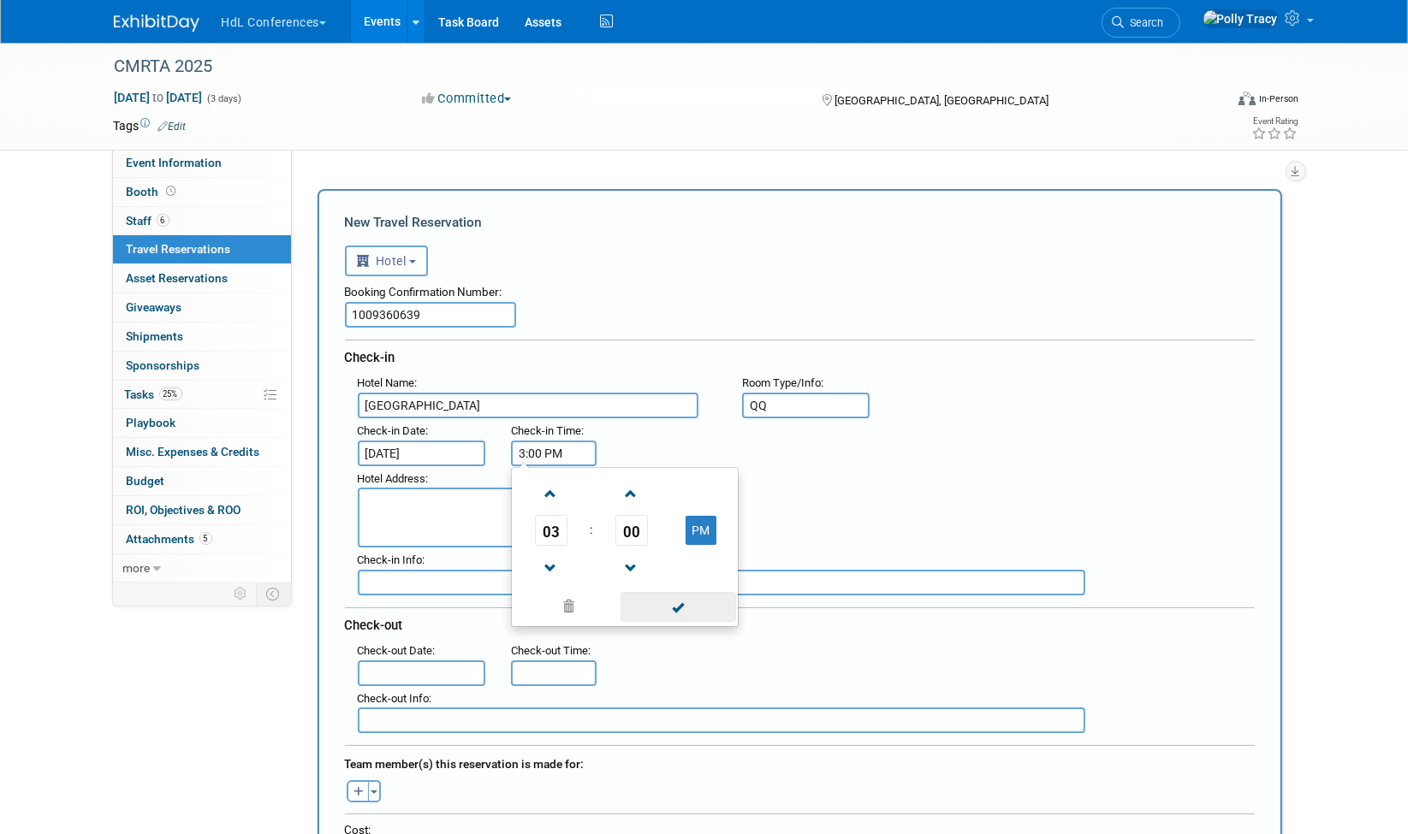
click at [680, 611] on span at bounding box center [679, 607] width 116 height 30
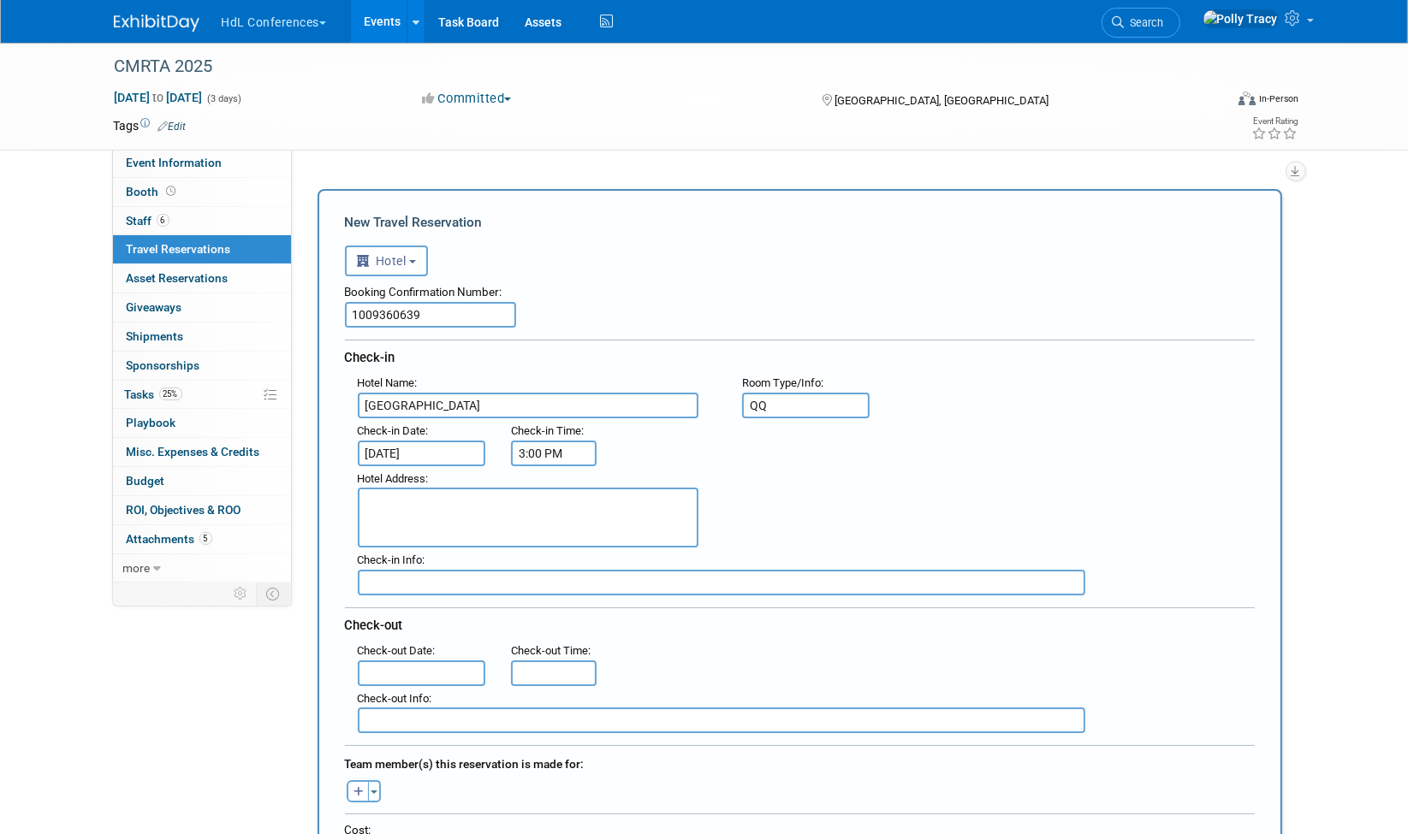
click at [502, 519] on textarea at bounding box center [528, 518] width 341 height 60
type textarea "[STREET_ADDRESS]"
type input "secured to [PERSON_NAME]'s card"
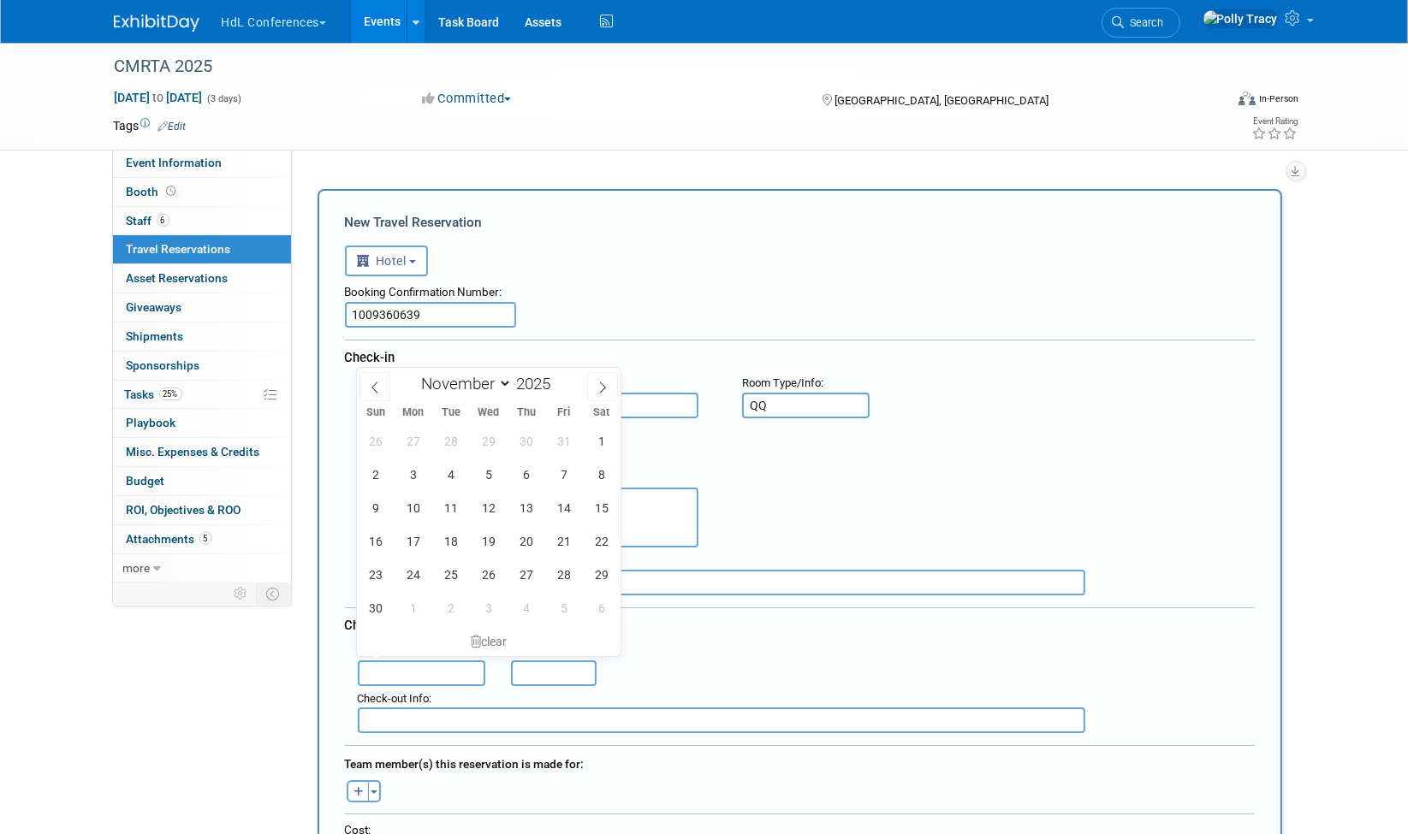
click at [391, 665] on input "text" at bounding box center [422, 674] width 128 height 26
click at [556, 473] on span "7" at bounding box center [563, 474] width 33 height 33
type input "[DATE]"
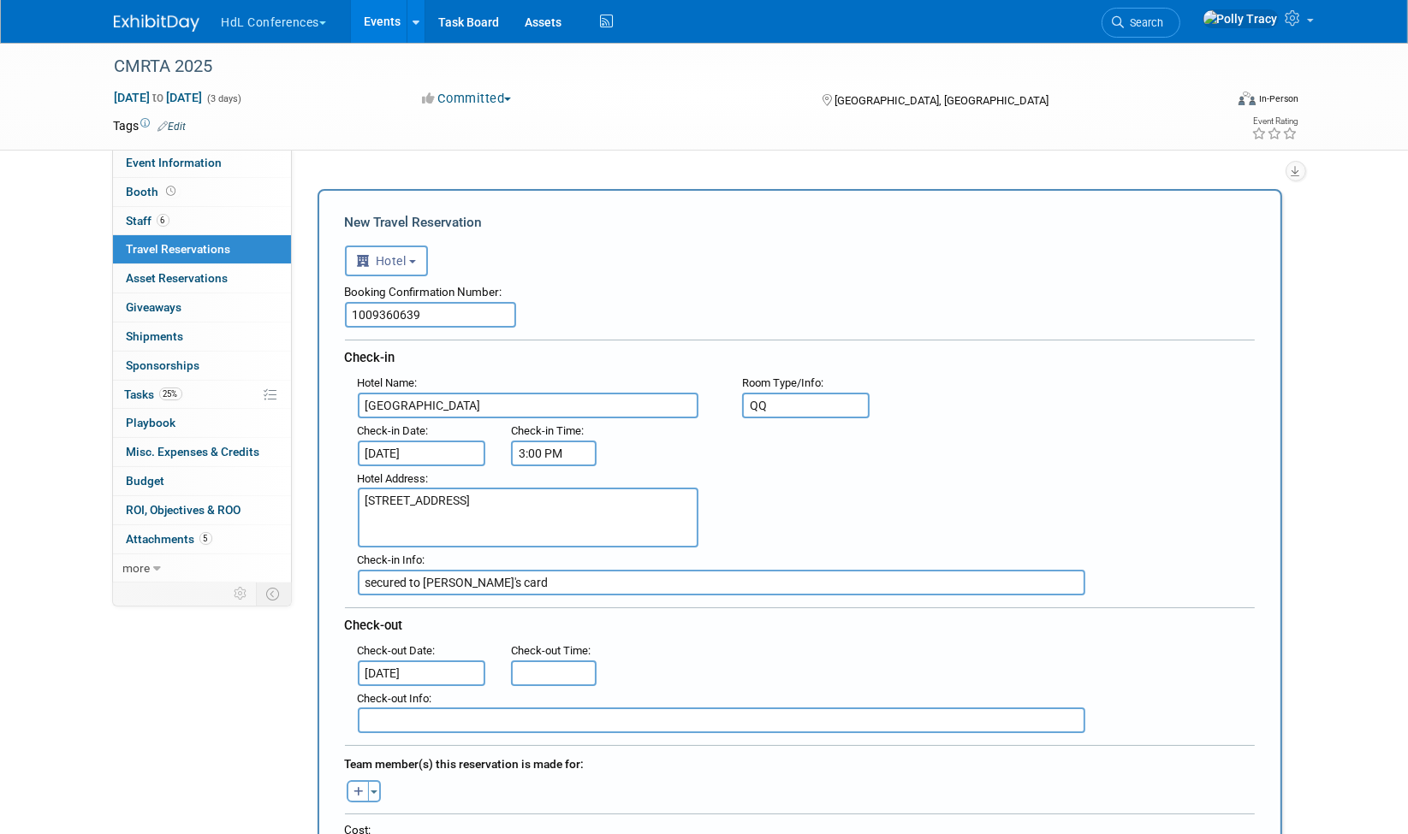
type input "11:00 AM"
click at [545, 661] on input "11:00 AM" at bounding box center [554, 674] width 86 height 26
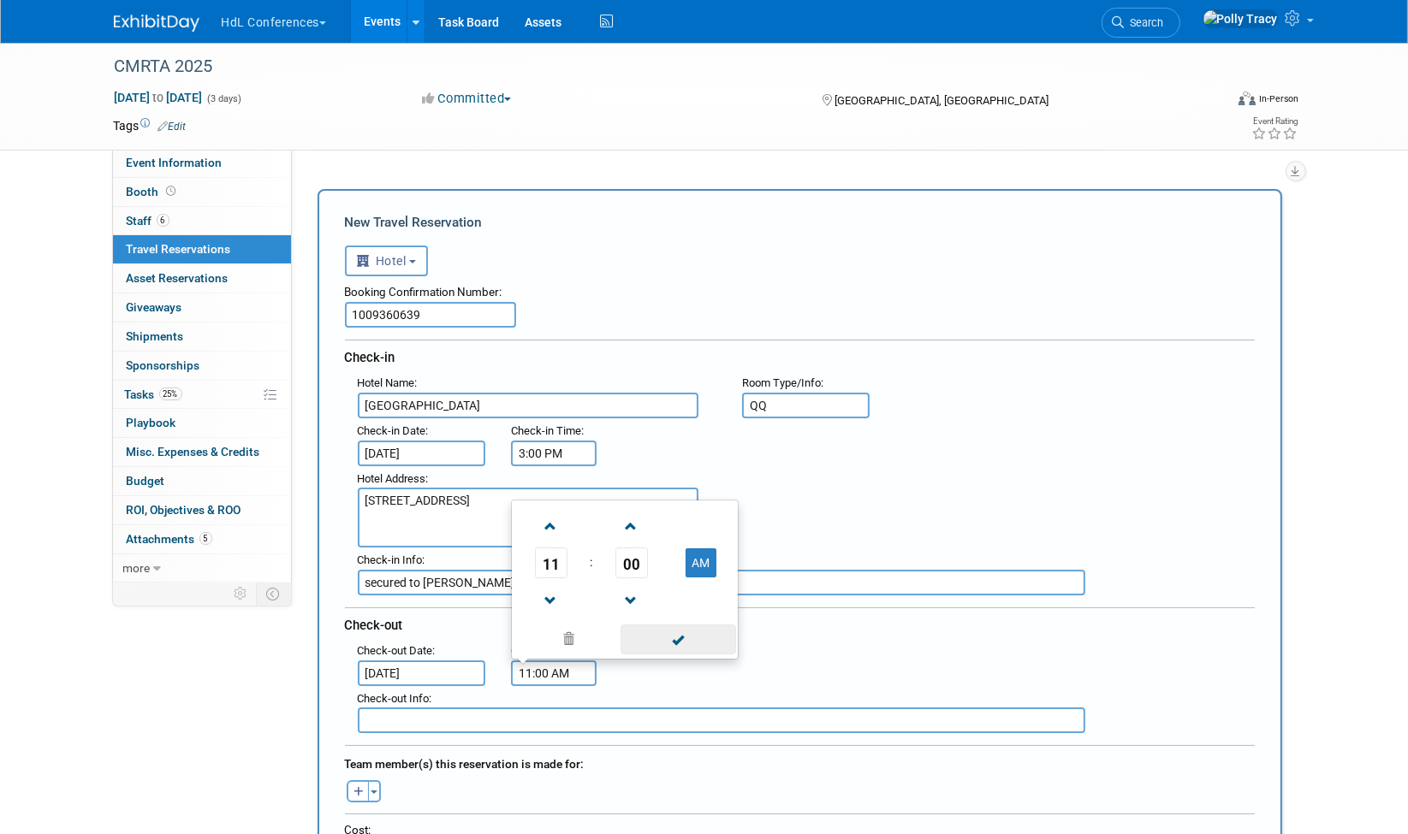
click at [676, 638] on span at bounding box center [679, 640] width 116 height 30
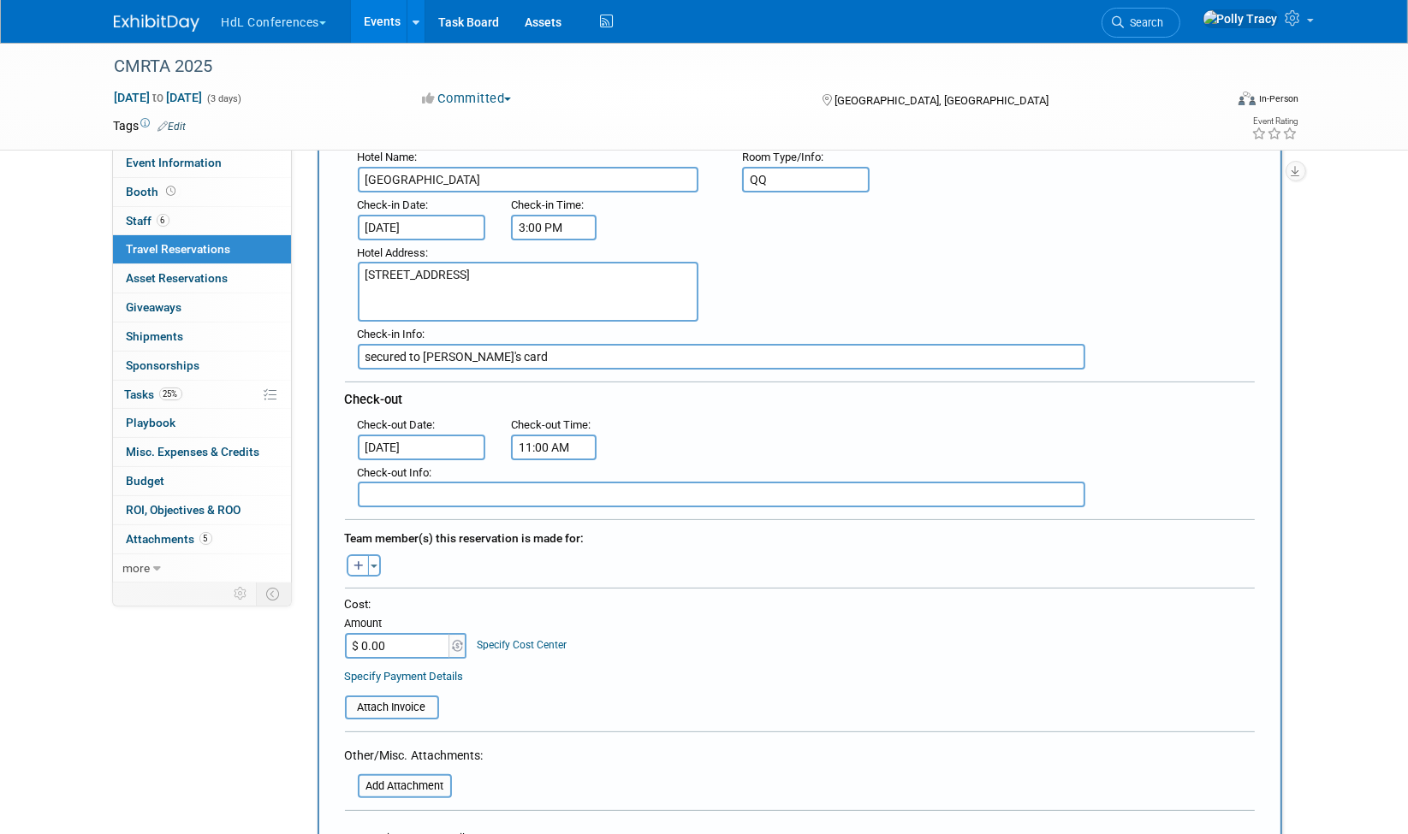
scroll to position [227, 0]
click at [379, 554] on div "Toggle Dropdown Select Anyone Tag a user or a resource Quick -- Select -- (me)" at bounding box center [364, 565] width 64 height 22
click at [371, 554] on button "Toggle Dropdown" at bounding box center [374, 565] width 13 height 22
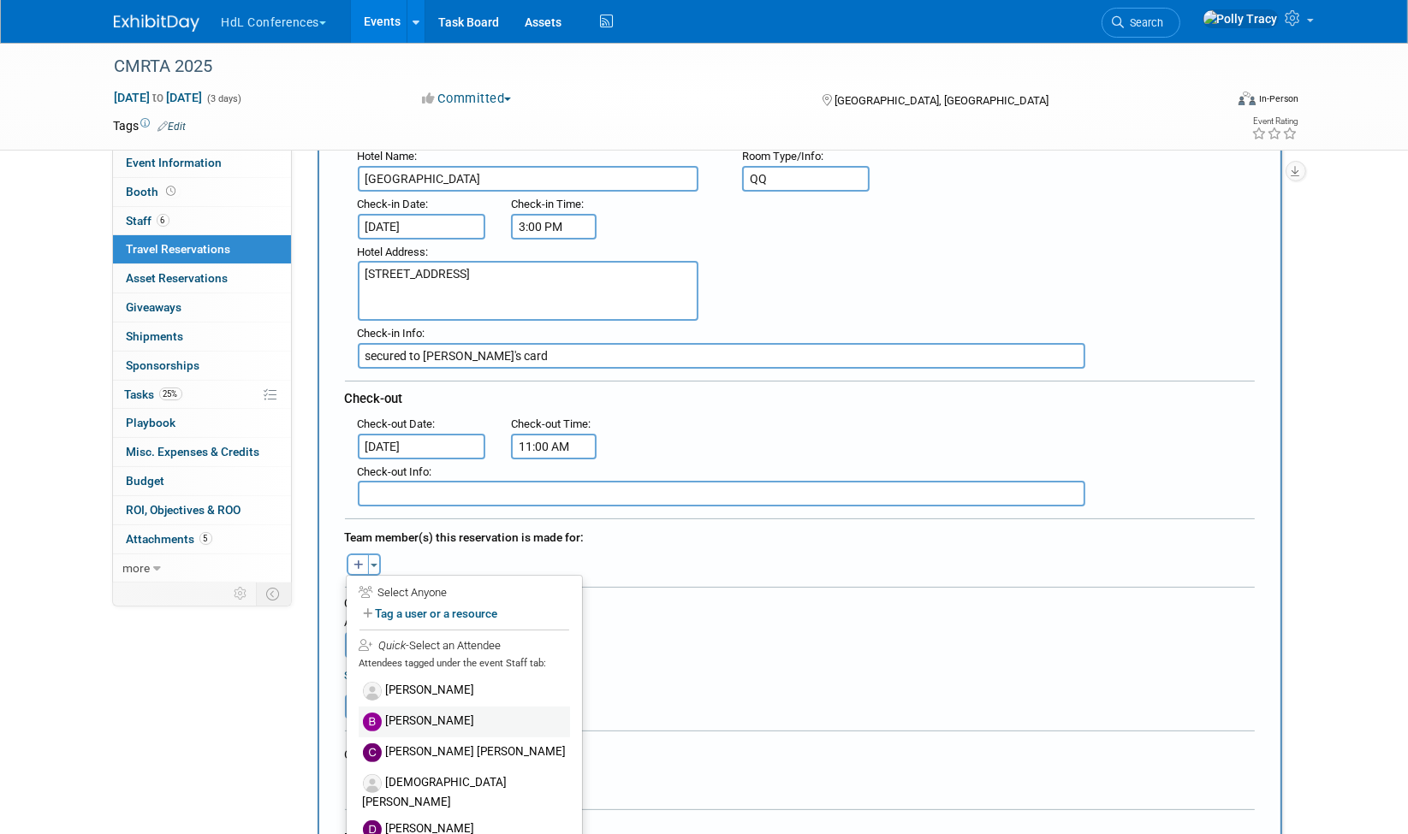
click at [434, 710] on label "[PERSON_NAME]" at bounding box center [464, 722] width 211 height 31
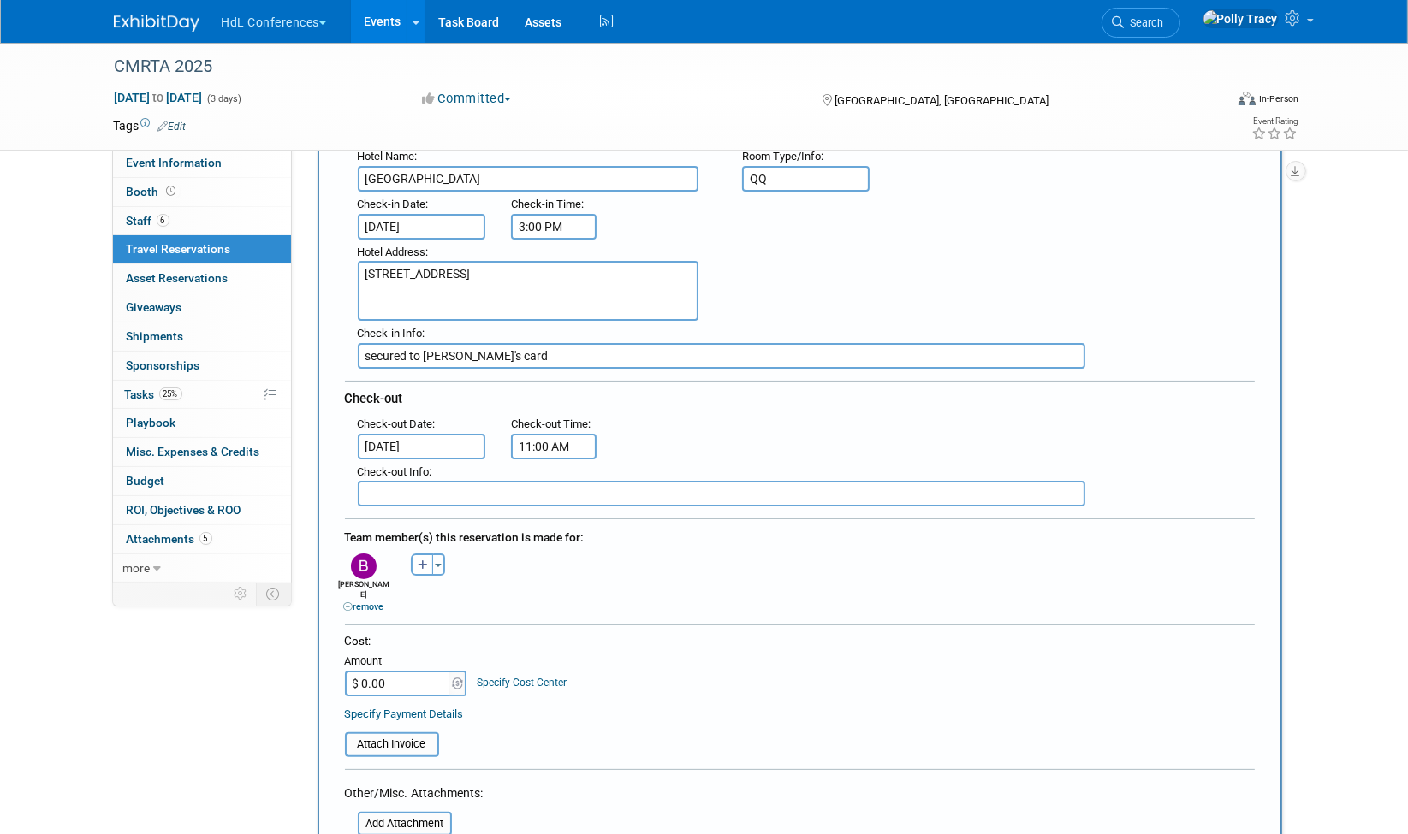
click at [389, 671] on input "$ 0.00" at bounding box center [398, 684] width 107 height 26
click at [399, 671] on input "$ 0.00" at bounding box center [398, 684] width 107 height 26
drag, startPoint x: 398, startPoint y: 657, endPoint x: 336, endPoint y: 657, distance: 61.6
click at [336, 657] on div "Cost: Amount $ 0.00 Specify Cost Center Cost Center -- Not Specified --" at bounding box center [799, 694] width 935 height 123
type input "$ 672.07"
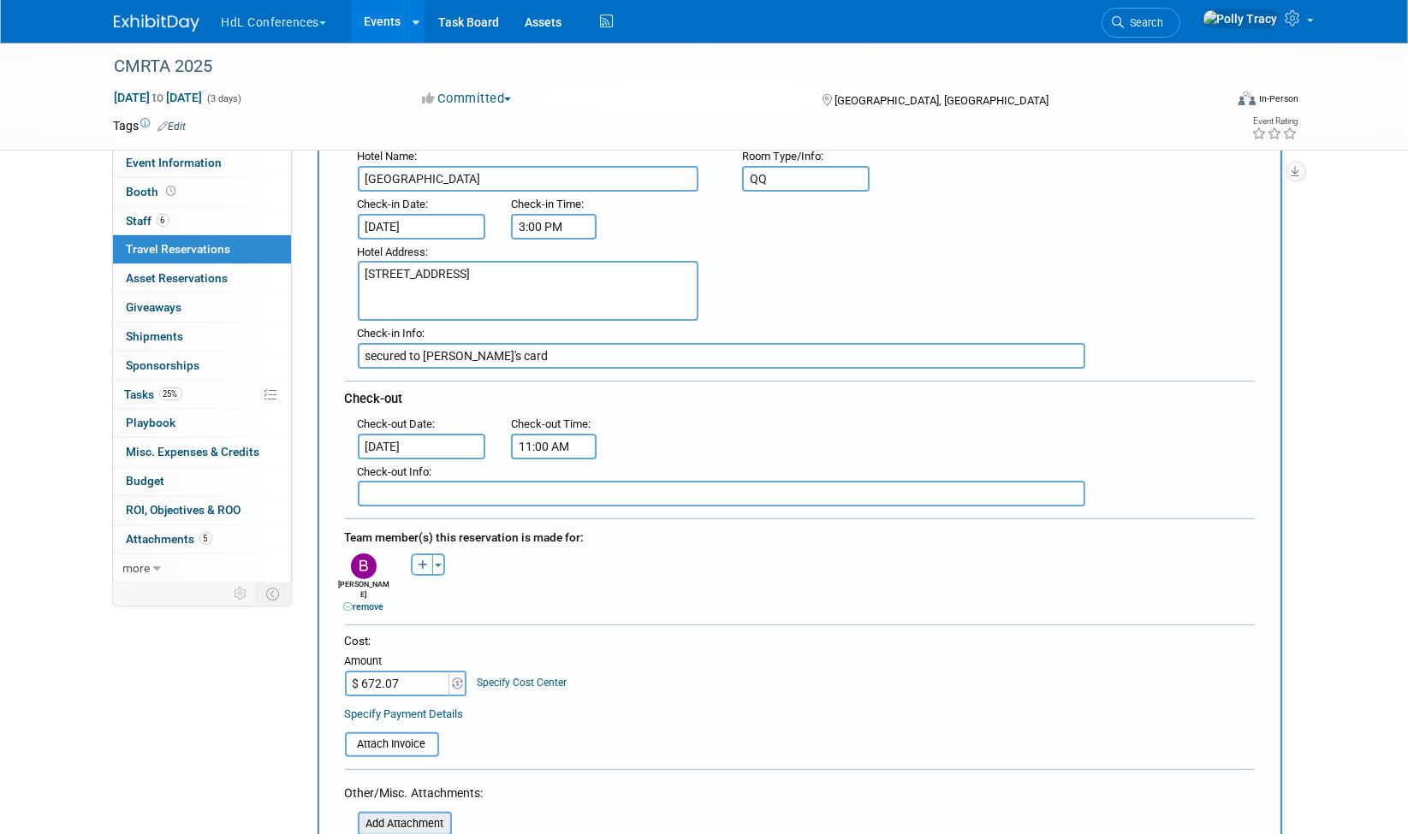
click at [390, 814] on input "file" at bounding box center [348, 824] width 204 height 21
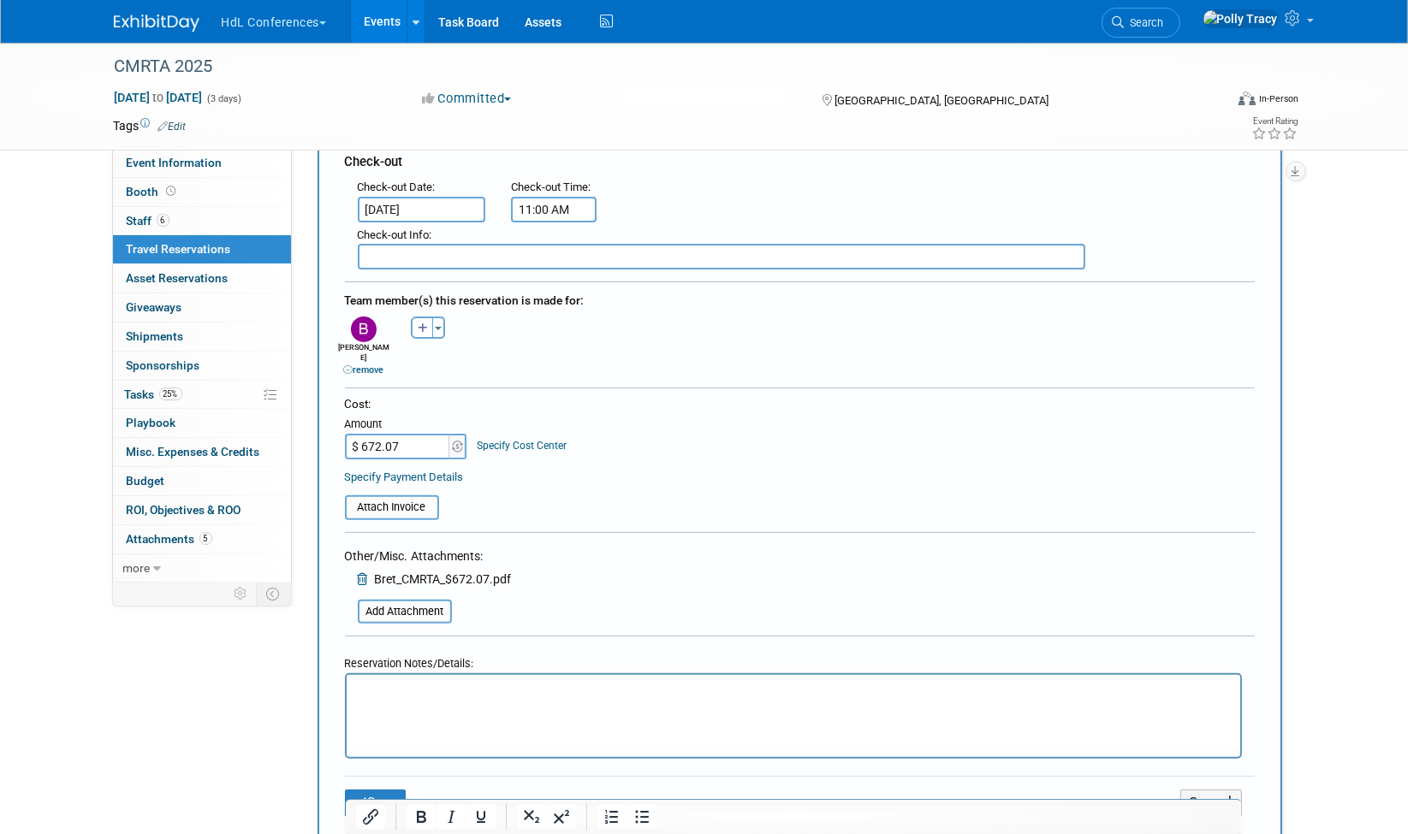
scroll to position [465, 0]
click at [386, 789] on button "Save" at bounding box center [376, 802] width 62 height 27
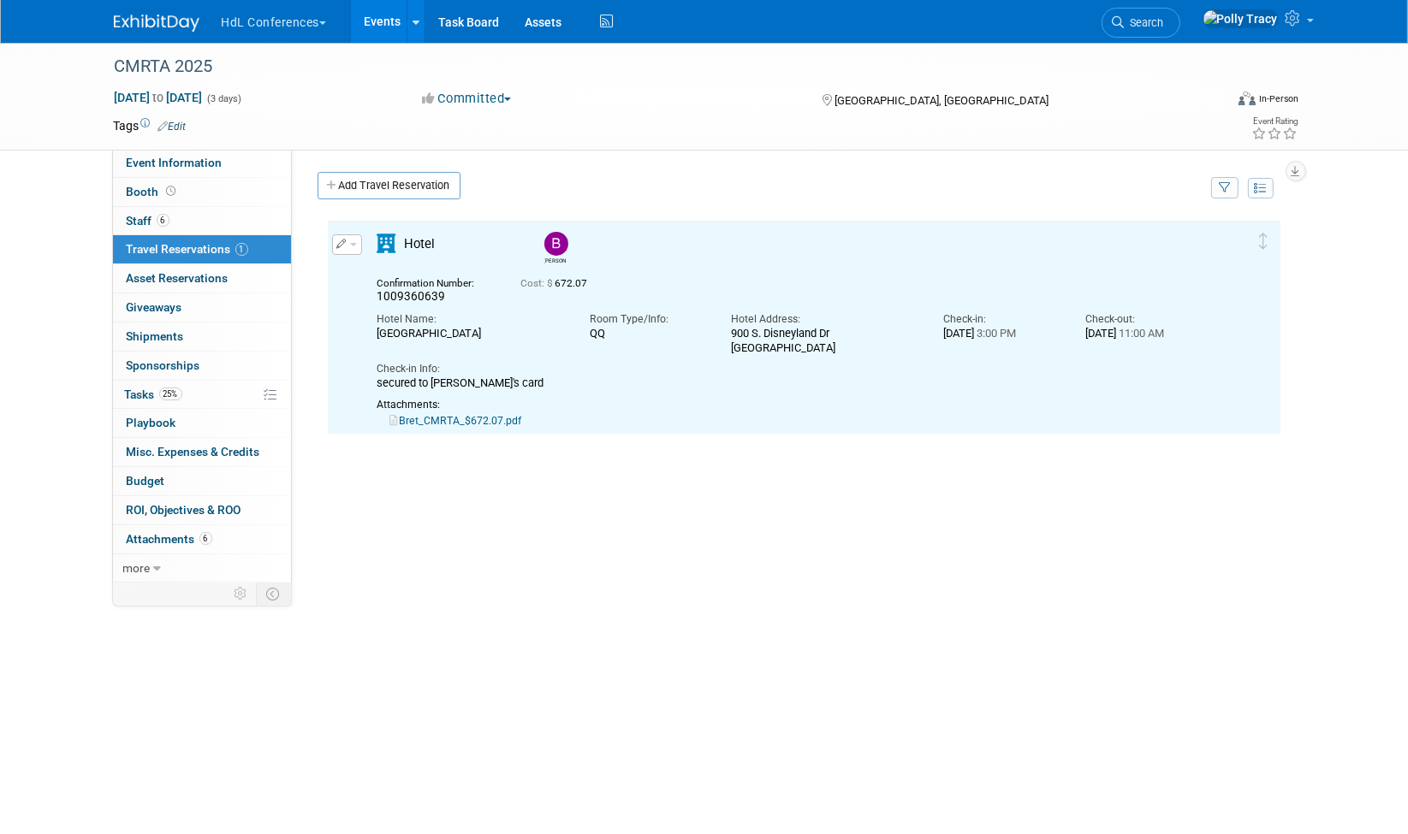
scroll to position [0, 0]
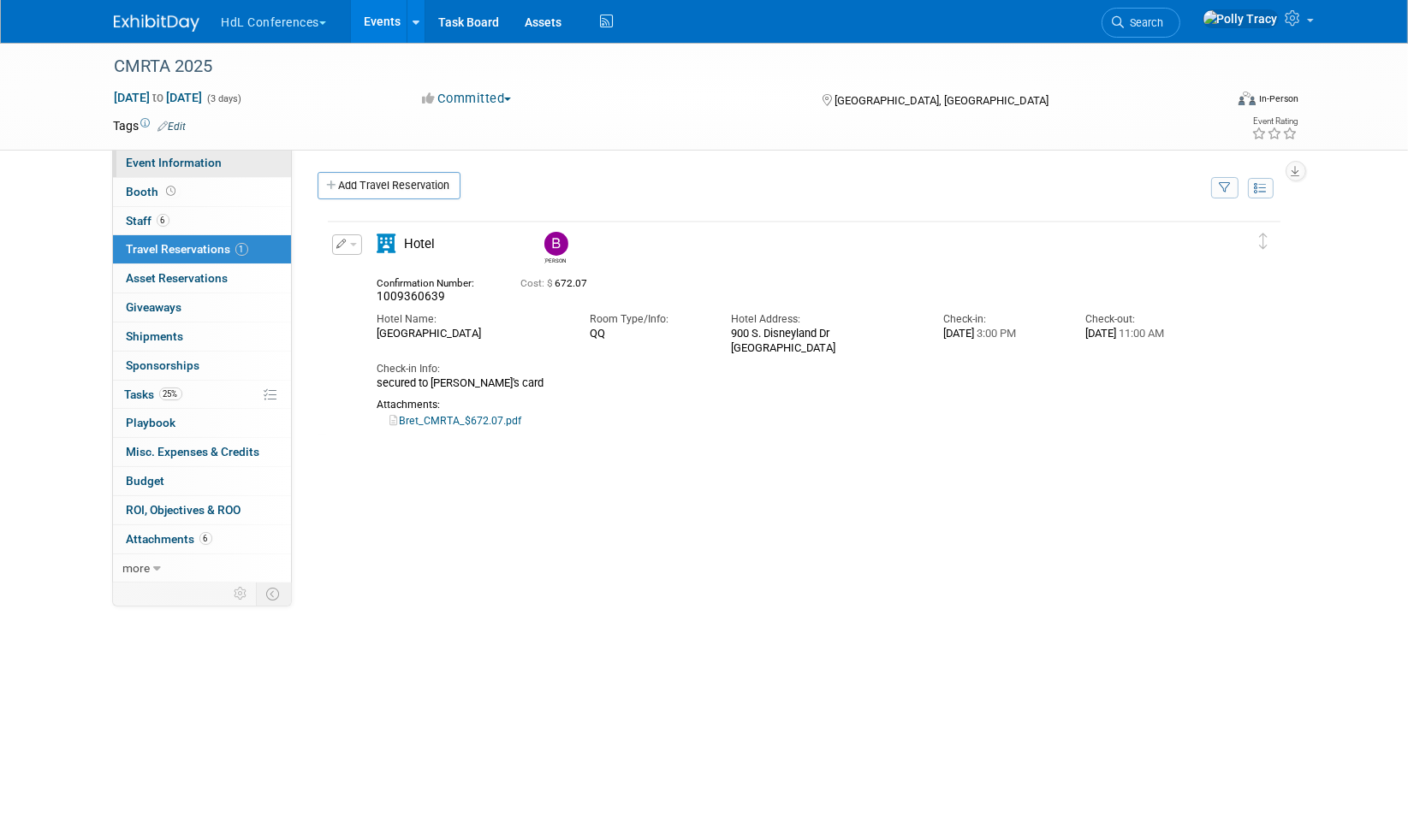
click at [195, 161] on span "Event Information" at bounding box center [175, 163] width 96 height 14
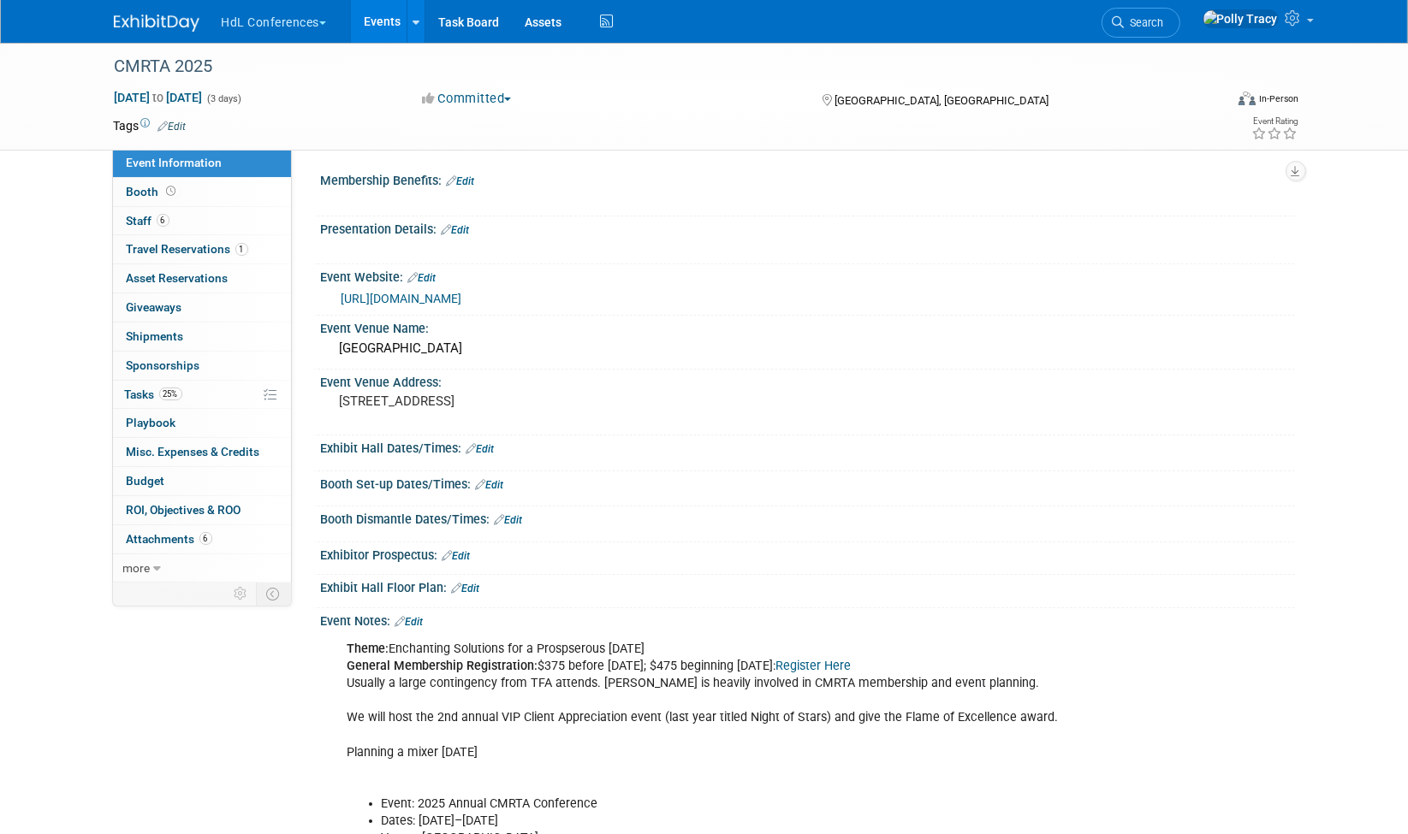
scroll to position [74, 0]
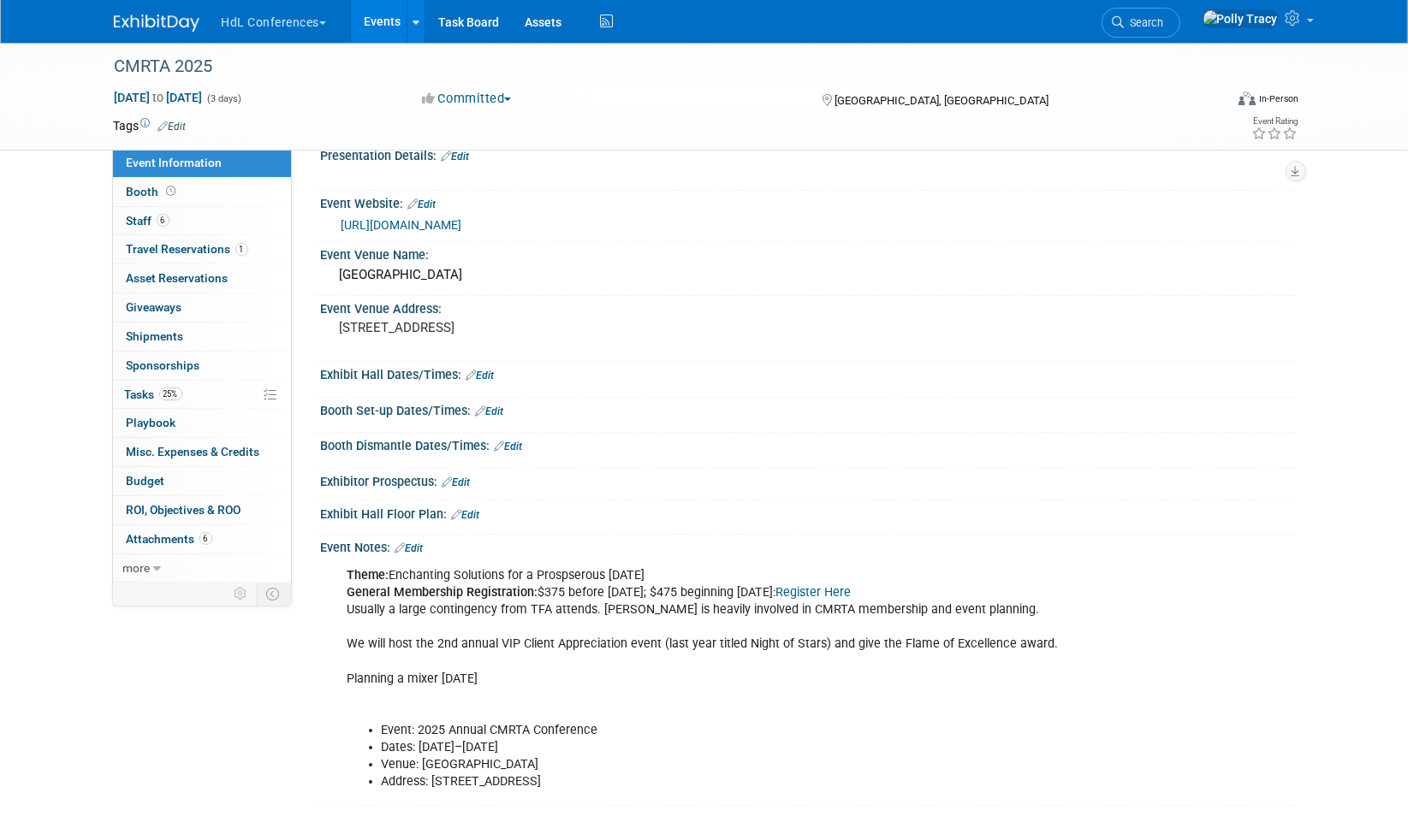
click at [741, 774] on li "Address: [STREET_ADDRESS]" at bounding box center [739, 782] width 715 height 17
click at [424, 543] on link "Edit" at bounding box center [409, 549] width 28 height 12
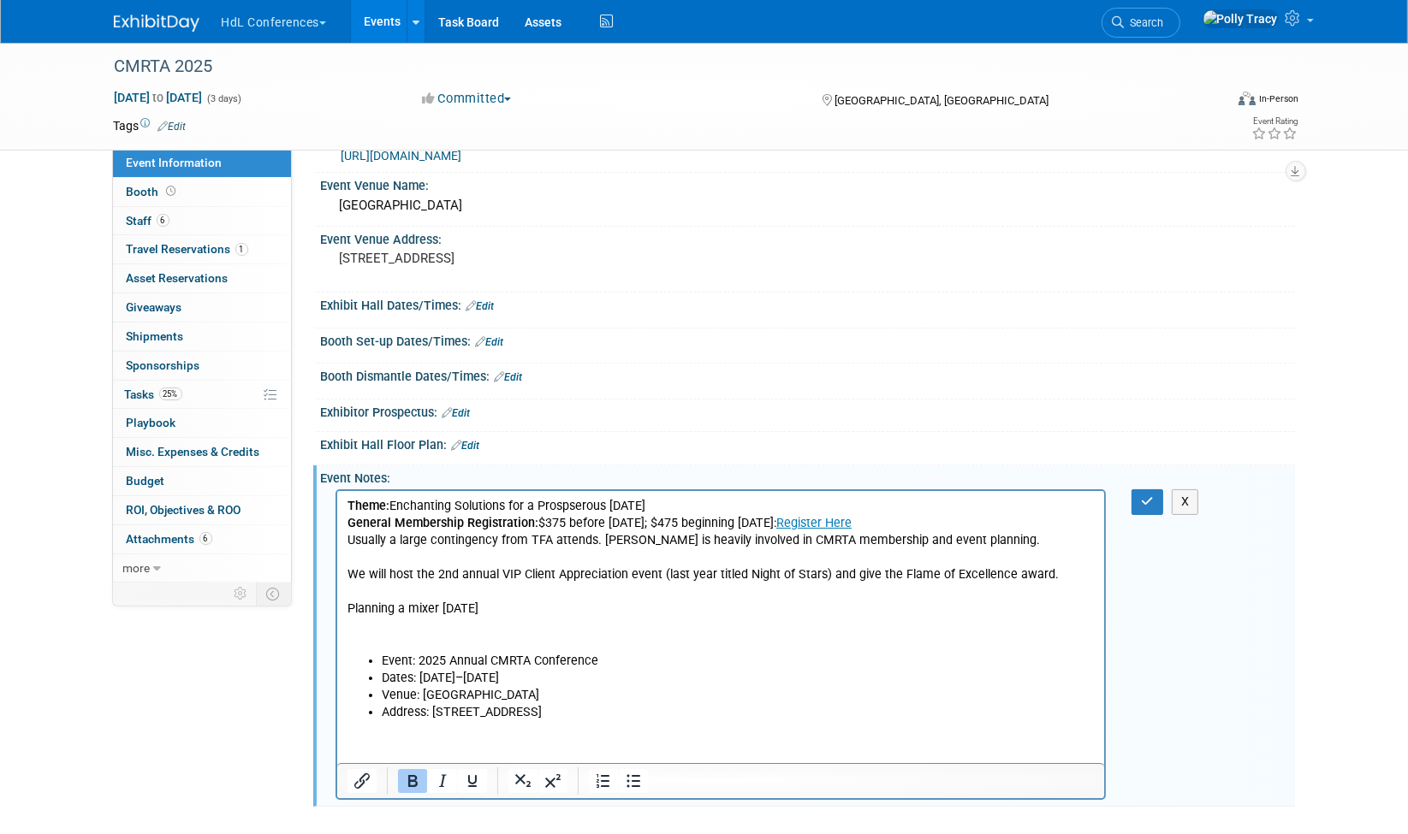
scroll to position [144, 0]
click at [443, 721] on html "Theme: Enchanting Solutions for a Prospserous [DATE] General Membership Registr…" at bounding box center [720, 605] width 768 height 230
click at [668, 710] on li "Address: [STREET_ADDRESS]" at bounding box center [738, 712] width 714 height 17
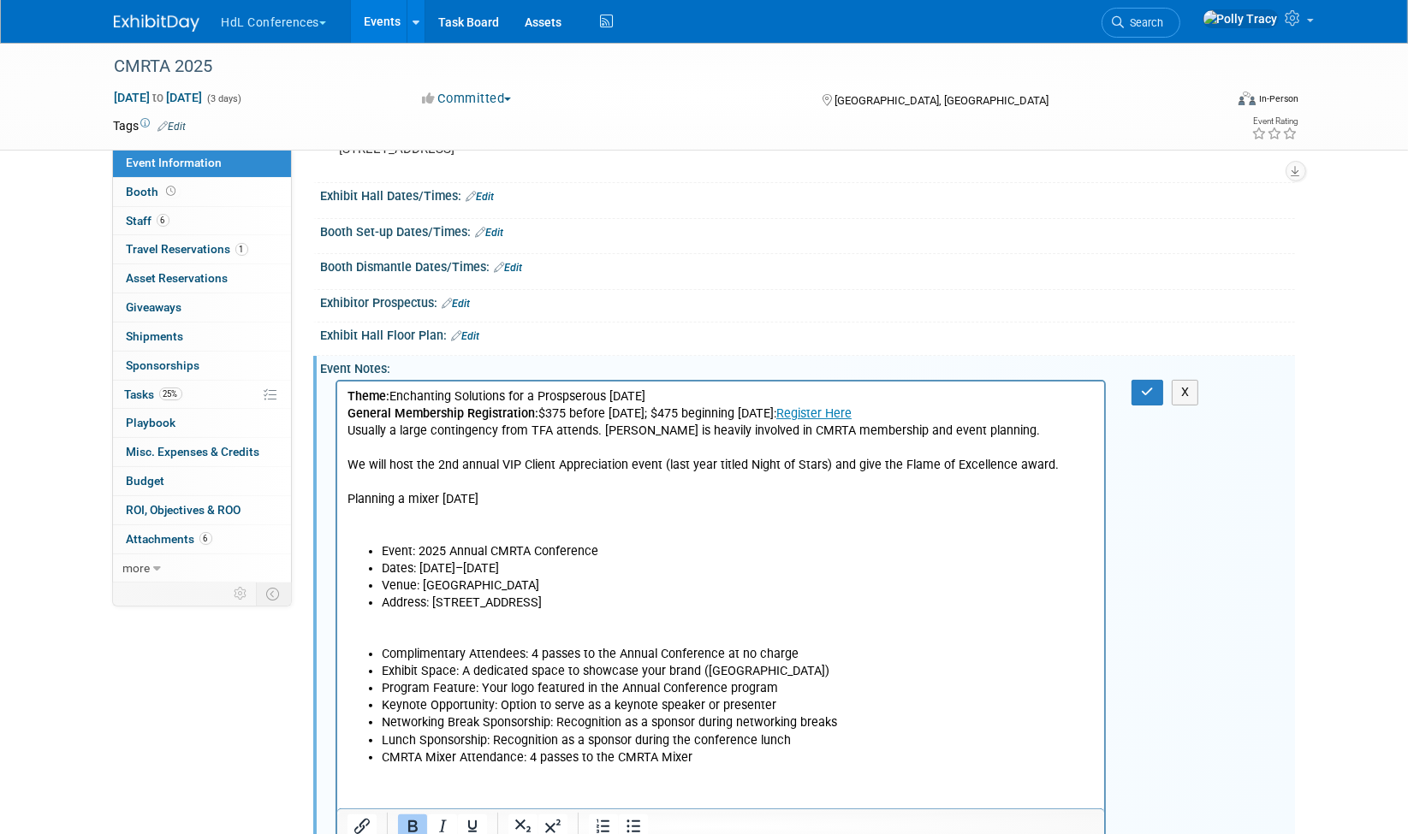
scroll to position [300, 0]
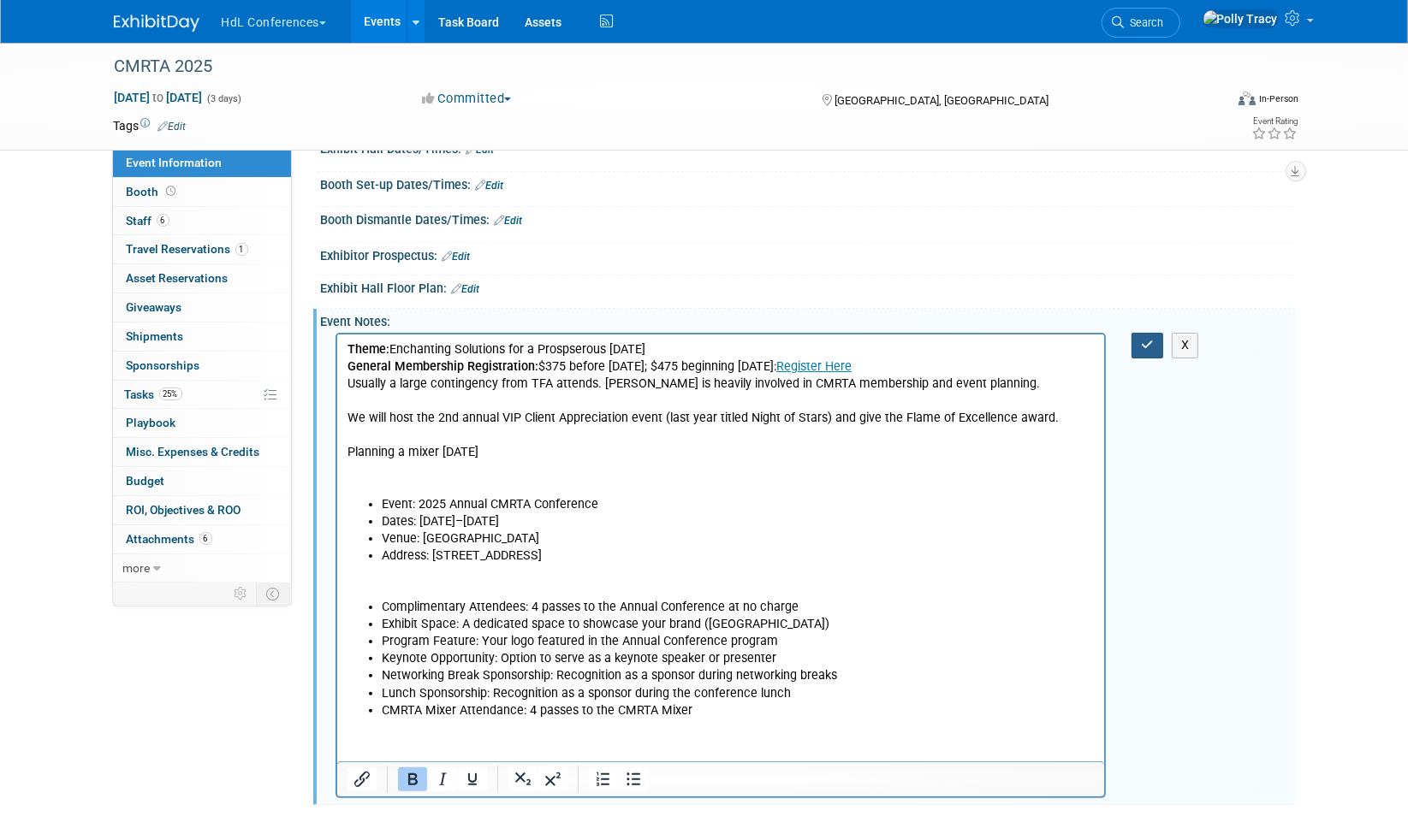
click at [1144, 340] on icon "button" at bounding box center [1147, 345] width 13 height 12
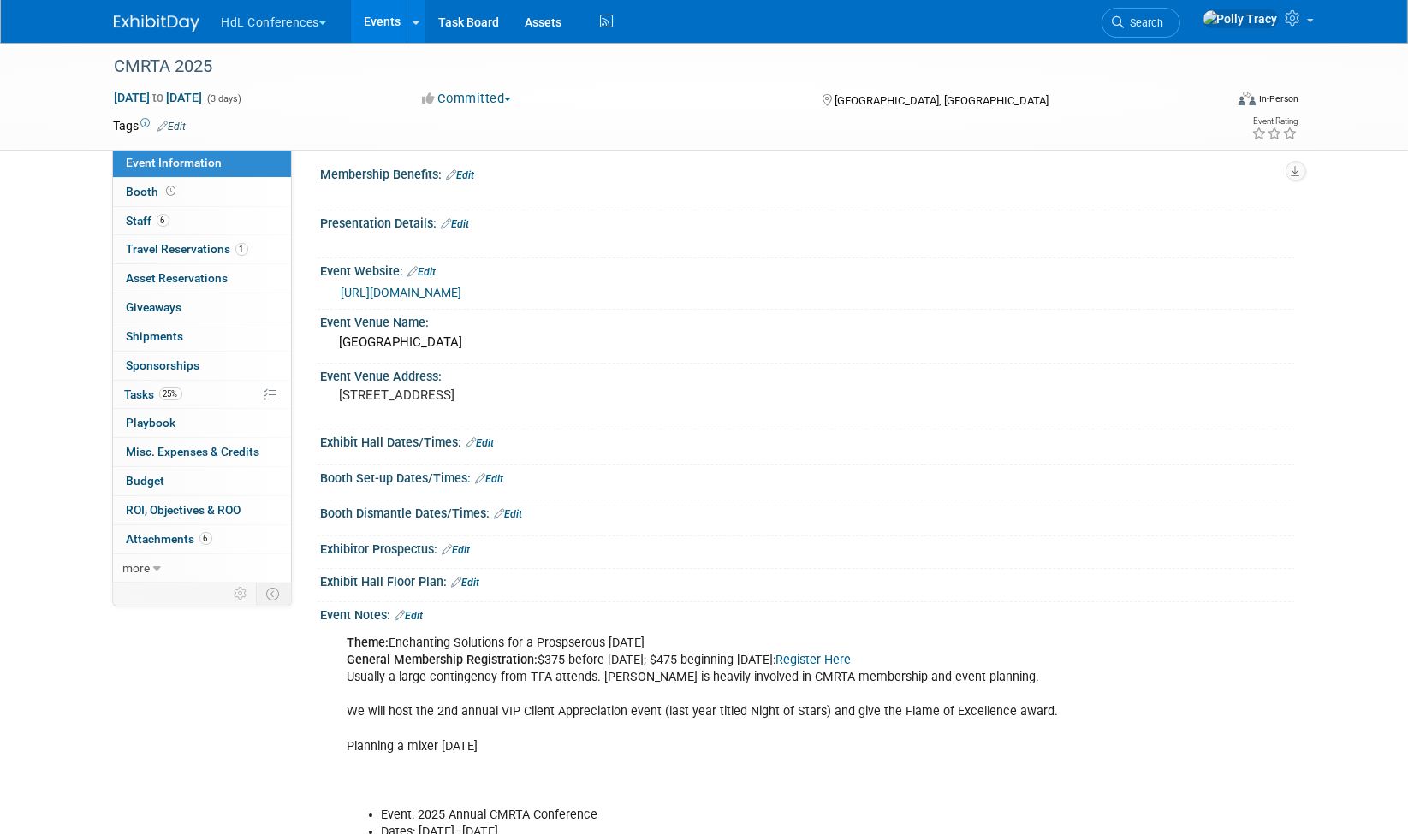
scroll to position [0, 0]
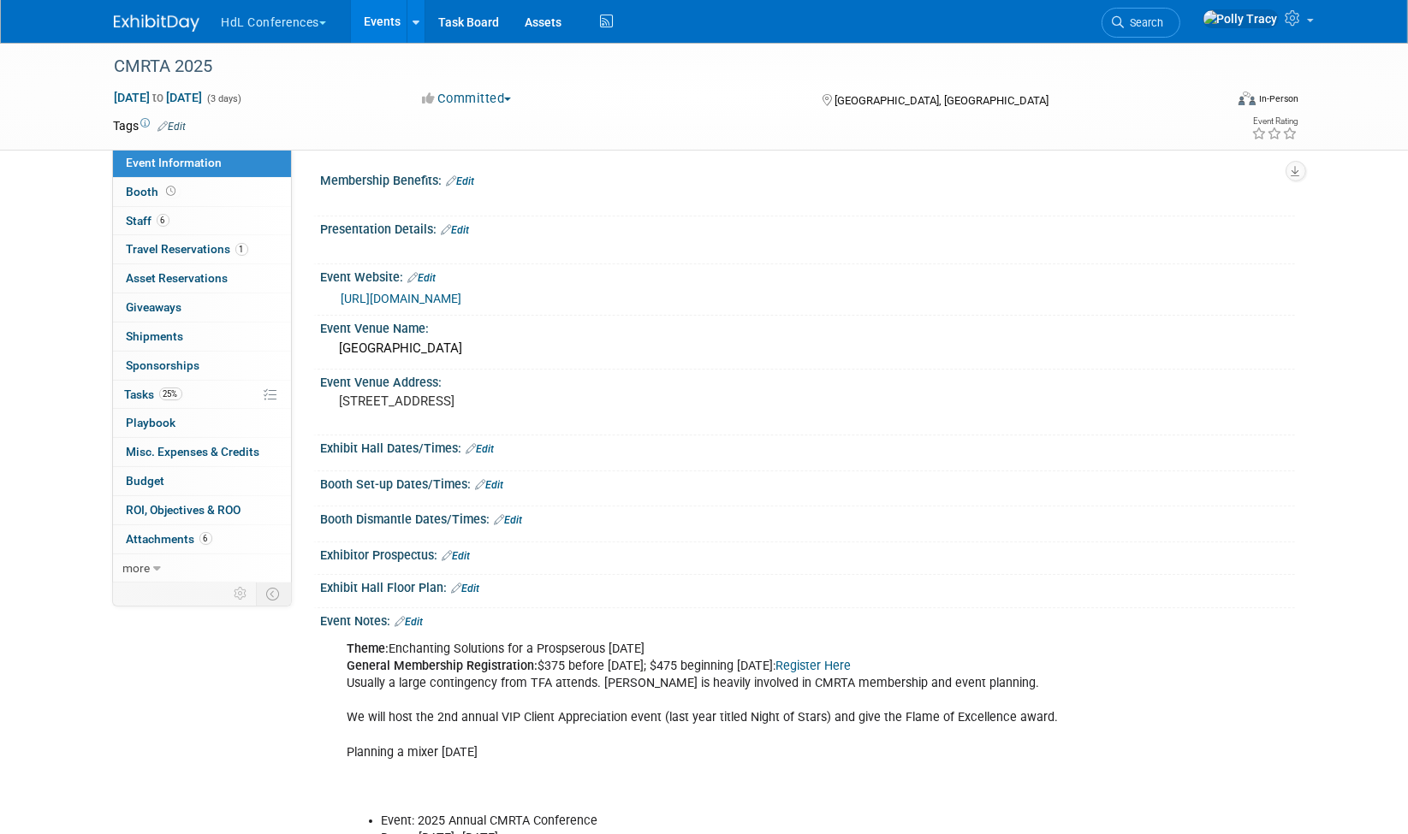
click at [466, 180] on link "Edit" at bounding box center [461, 181] width 28 height 12
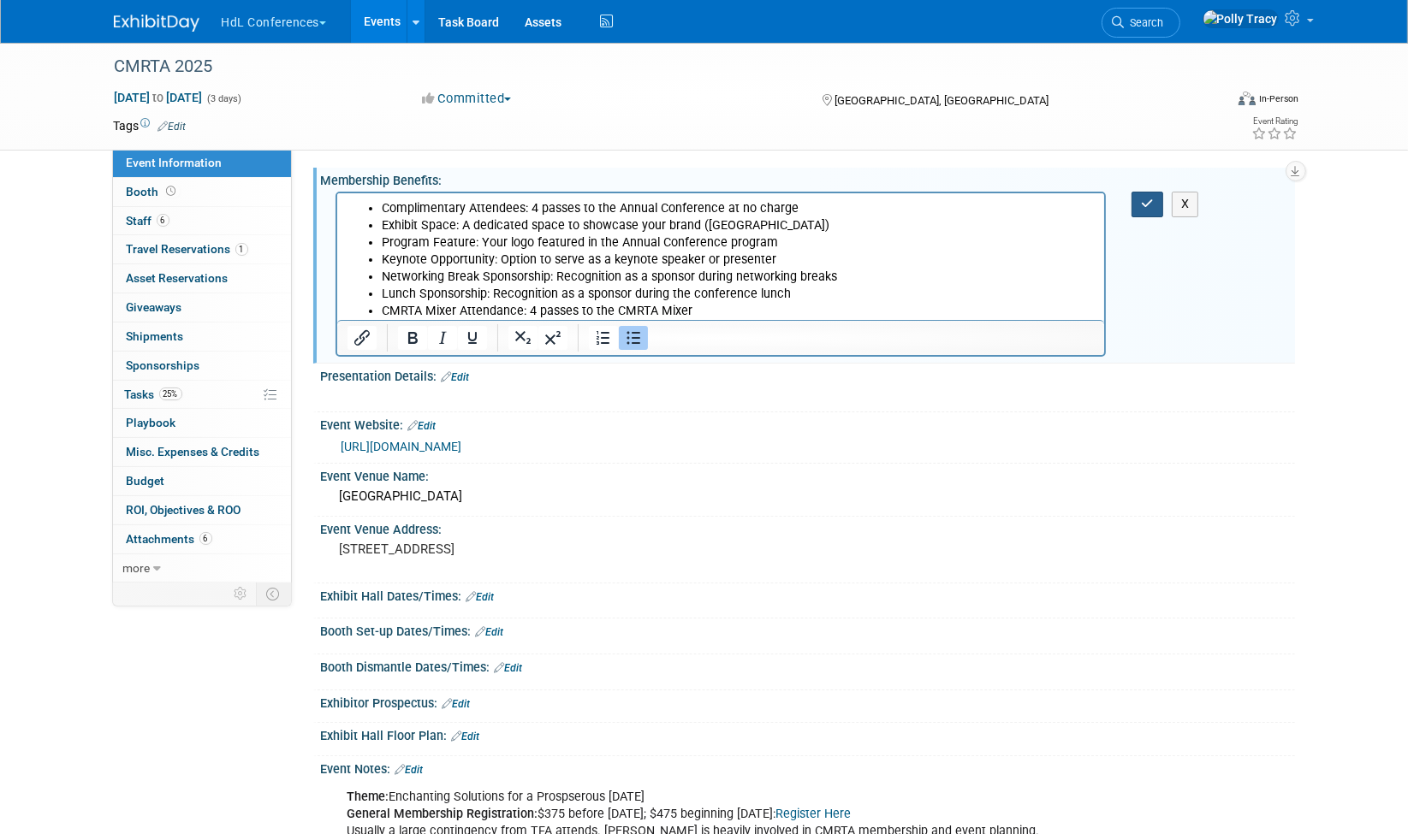
click at [1142, 198] on icon "button" at bounding box center [1147, 204] width 13 height 12
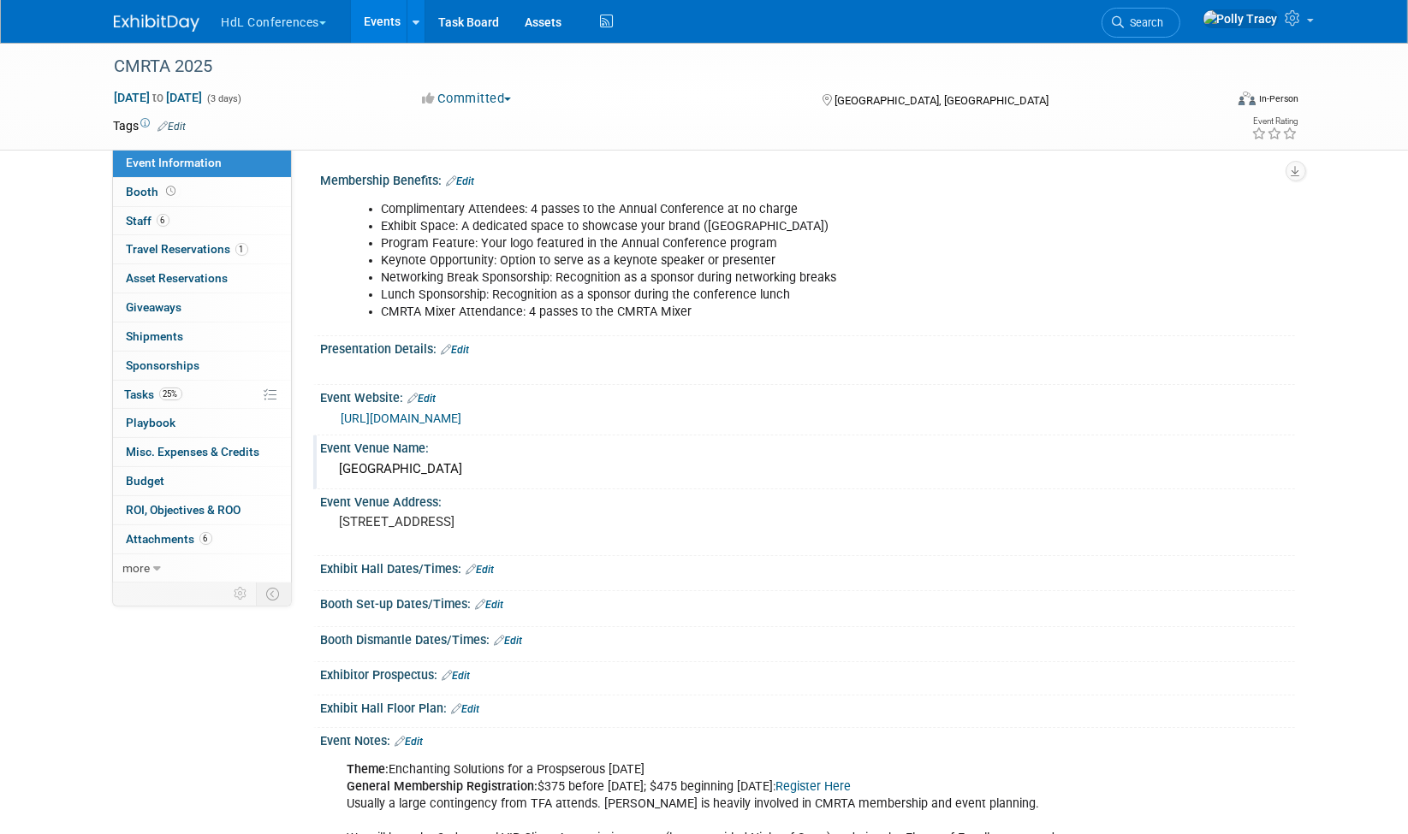
click at [412, 445] on div "Event Venue Name:" at bounding box center [808, 446] width 974 height 21
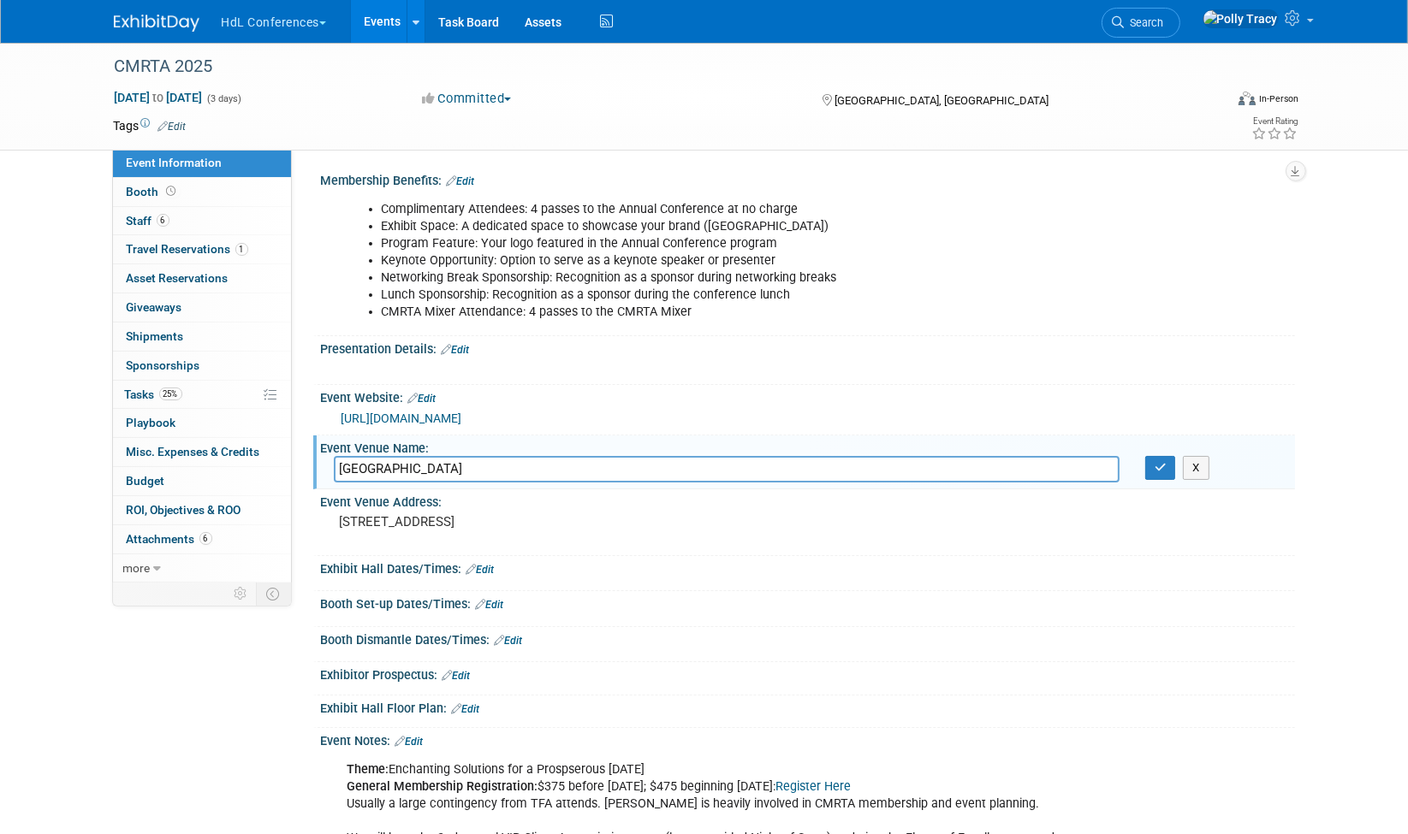
click at [573, 460] on input "[GEOGRAPHIC_DATA]" at bounding box center [727, 469] width 786 height 27
type input "[GEOGRAPHIC_DATA] - [GEOGRAPHIC_DATA]"
click at [1168, 473] on button "button" at bounding box center [1160, 468] width 31 height 24
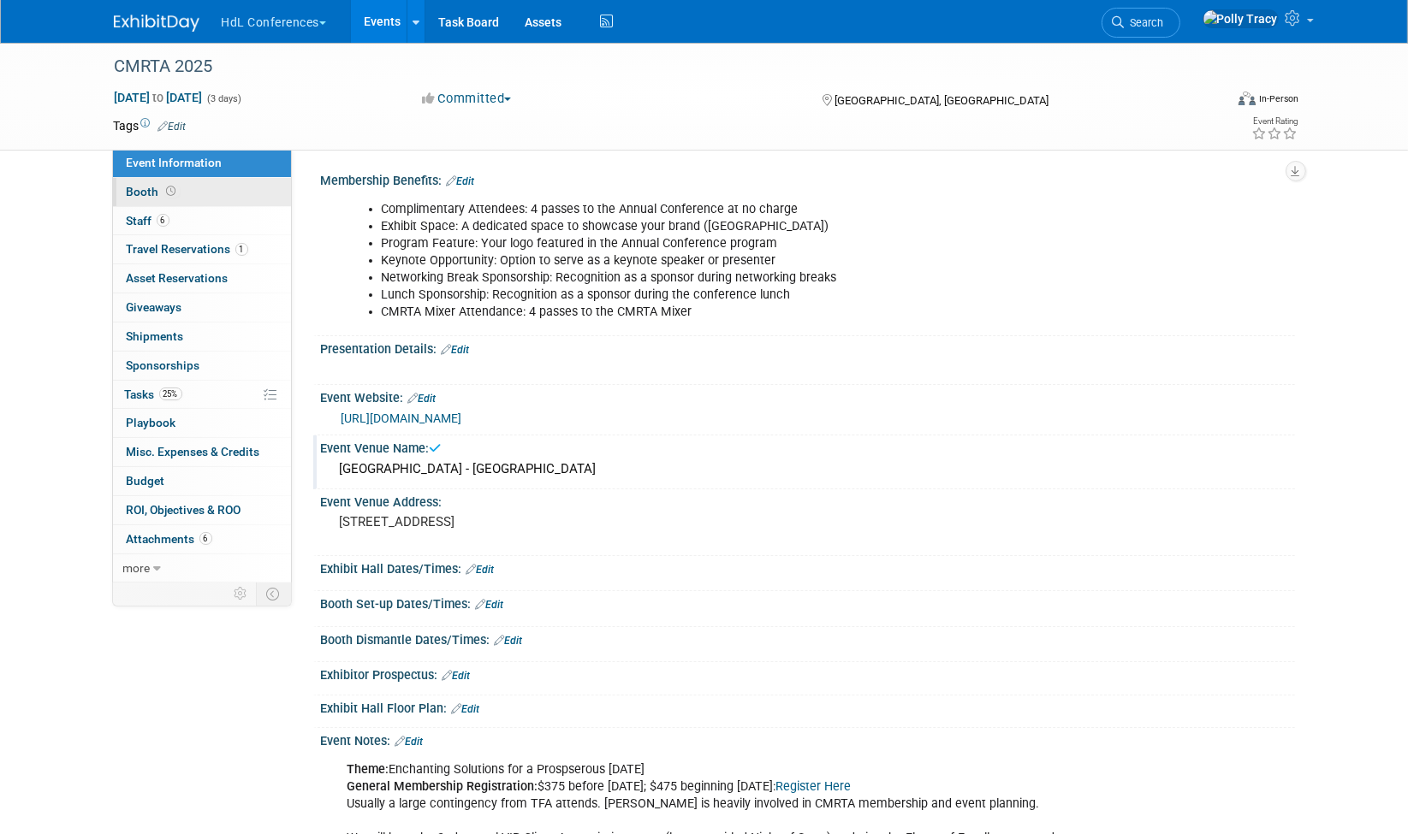
drag, startPoint x: 144, startPoint y: 188, endPoint x: 152, endPoint y: 187, distance: 8.6
click at [144, 188] on span "Booth" at bounding box center [153, 192] width 53 height 14
